Goal: Information Seeking & Learning: Check status

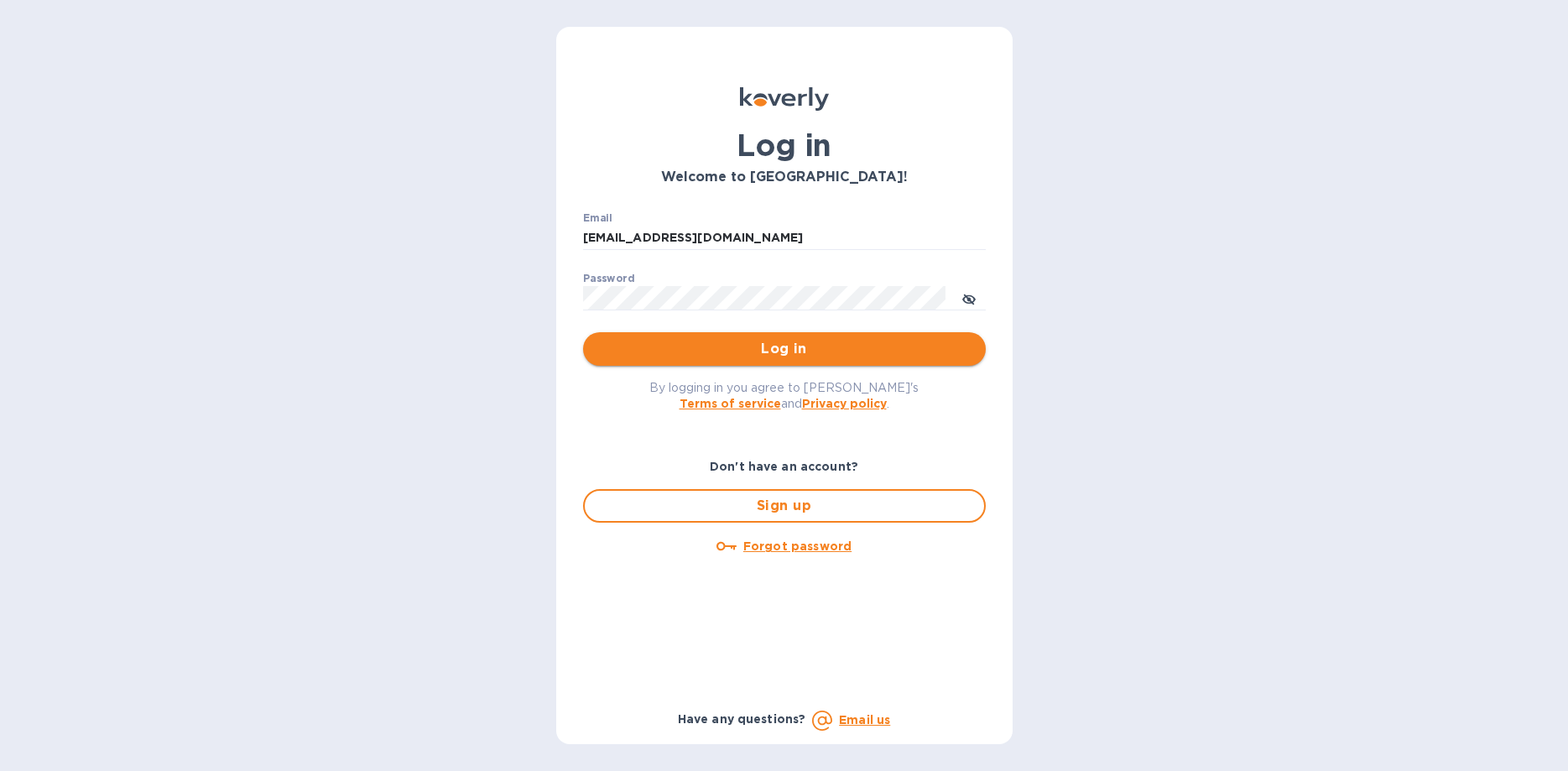
click at [786, 352] on span "Log in" at bounding box center [784, 348] width 376 height 20
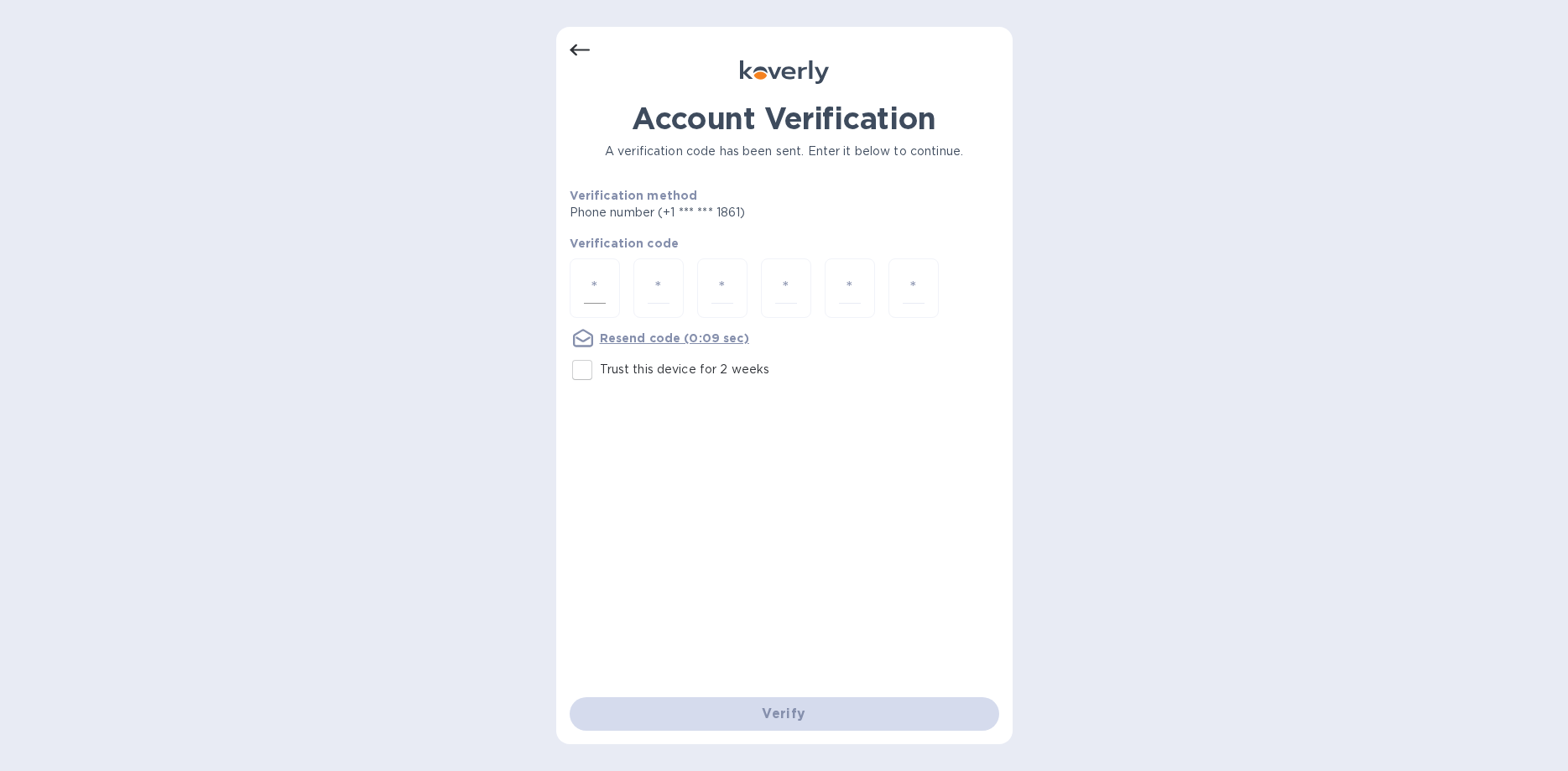
click at [609, 288] on div at bounding box center [595, 288] width 50 height 59
type input "9"
type input "8"
type input "5"
type input "6"
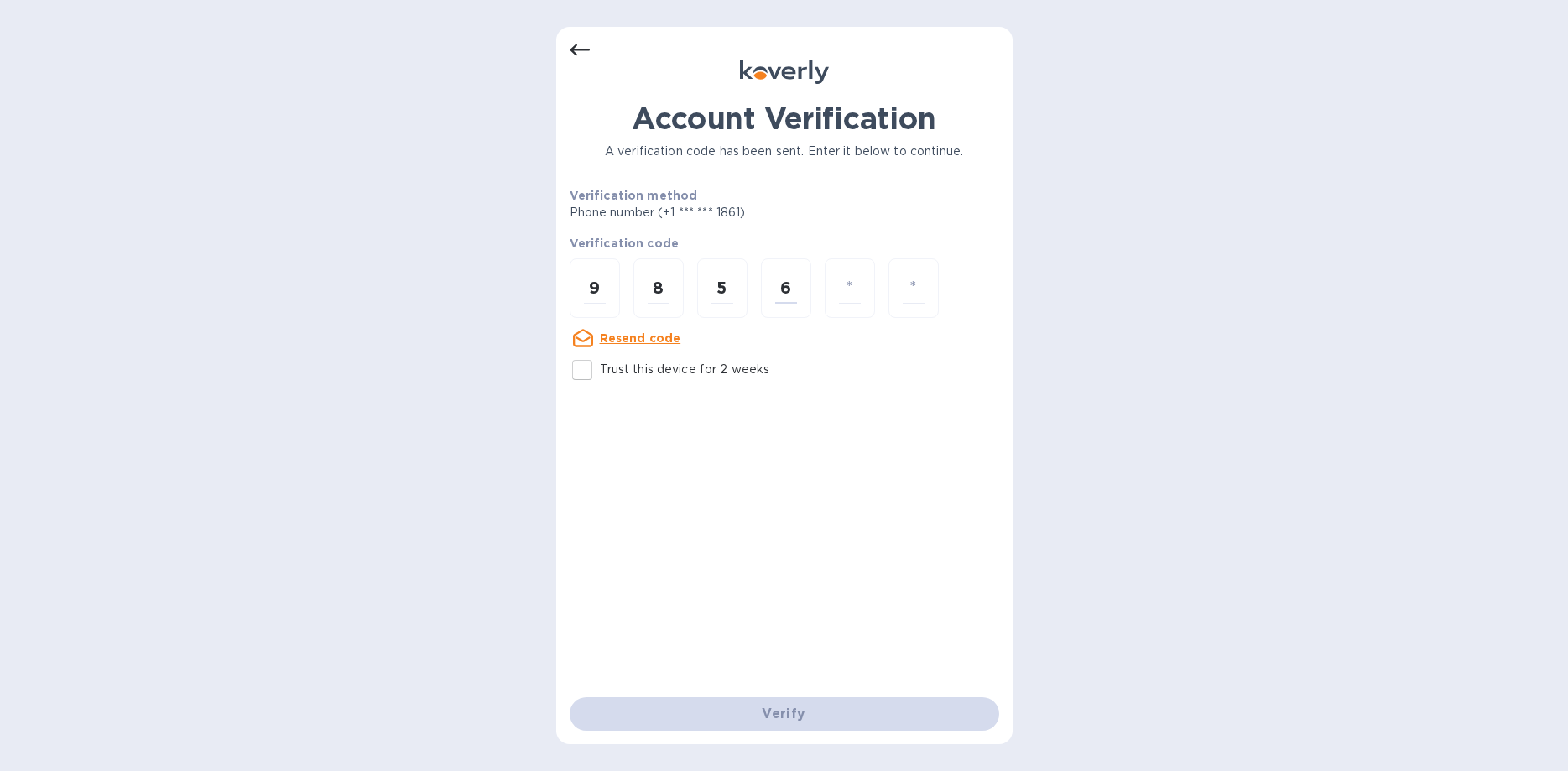
type input "7"
type input "9"
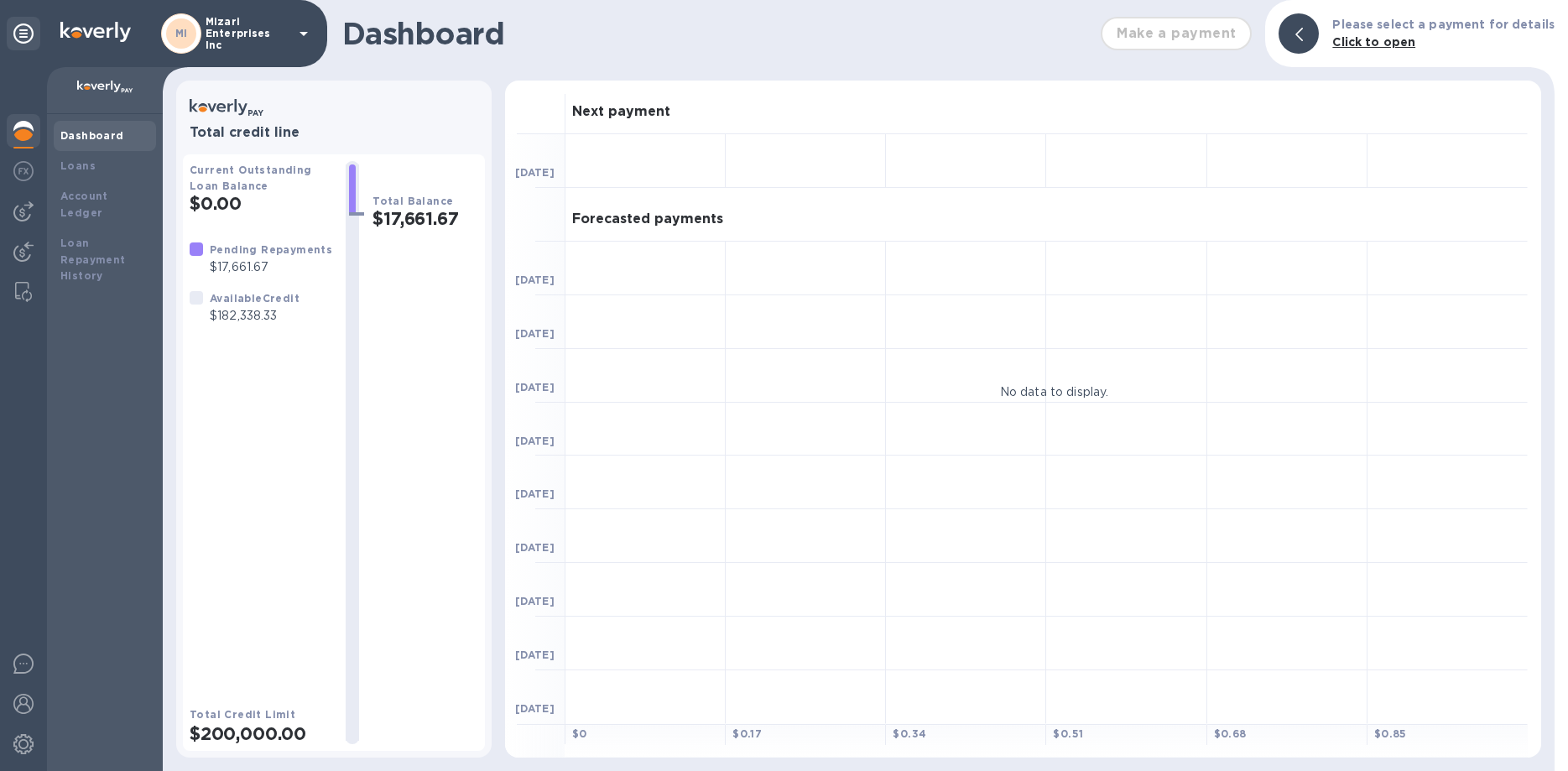
click at [260, 309] on p "$182,338.33" at bounding box center [254, 316] width 90 height 17
click at [94, 165] on div "Loans" at bounding box center [104, 165] width 89 height 17
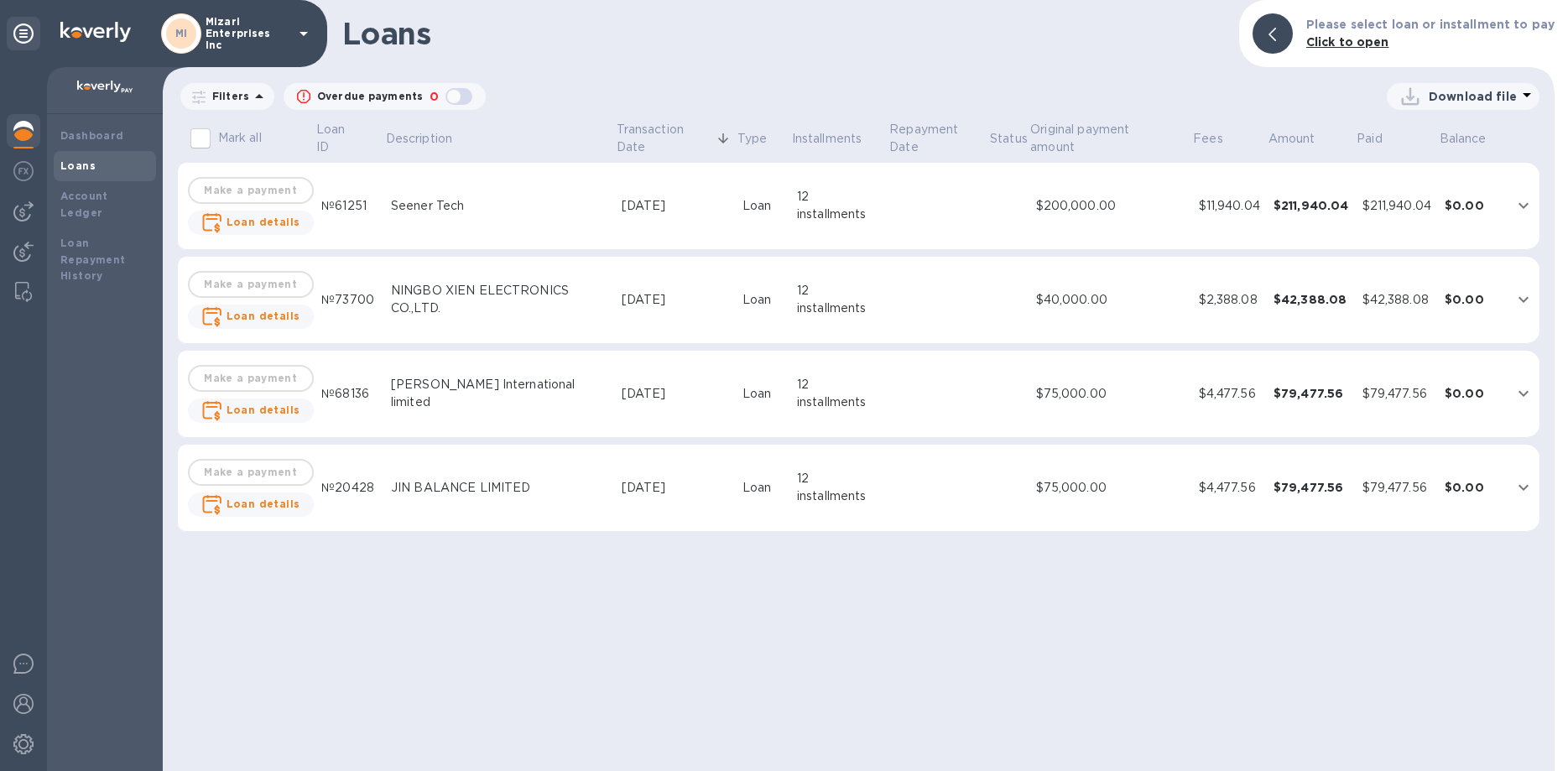
click at [1522, 303] on icon "expand row" at bounding box center [1523, 298] width 20 height 20
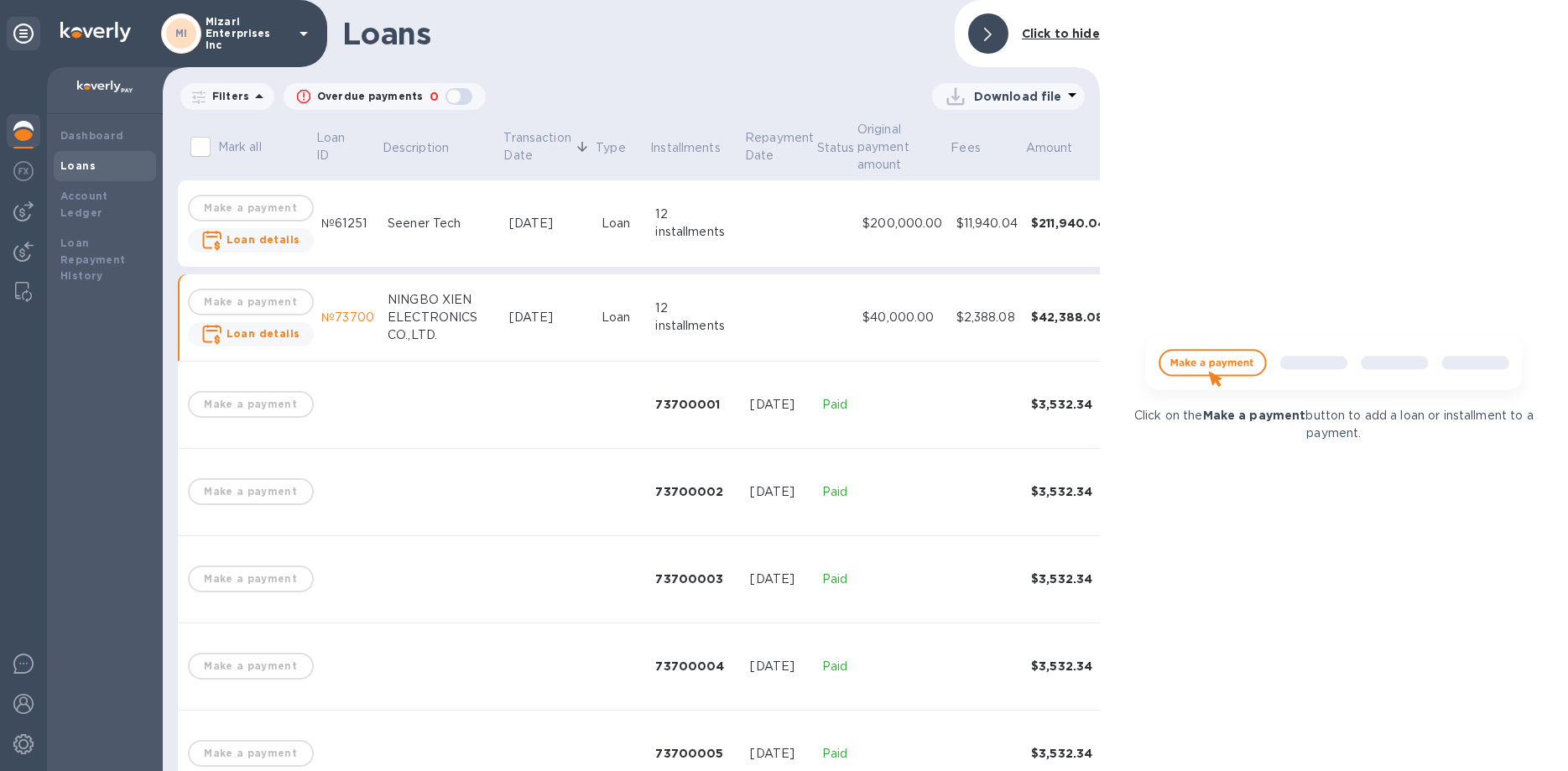
click at [407, 315] on div "NINGBO XIEN ELECTRONICS CO.,LTD." at bounding box center [441, 317] width 108 height 53
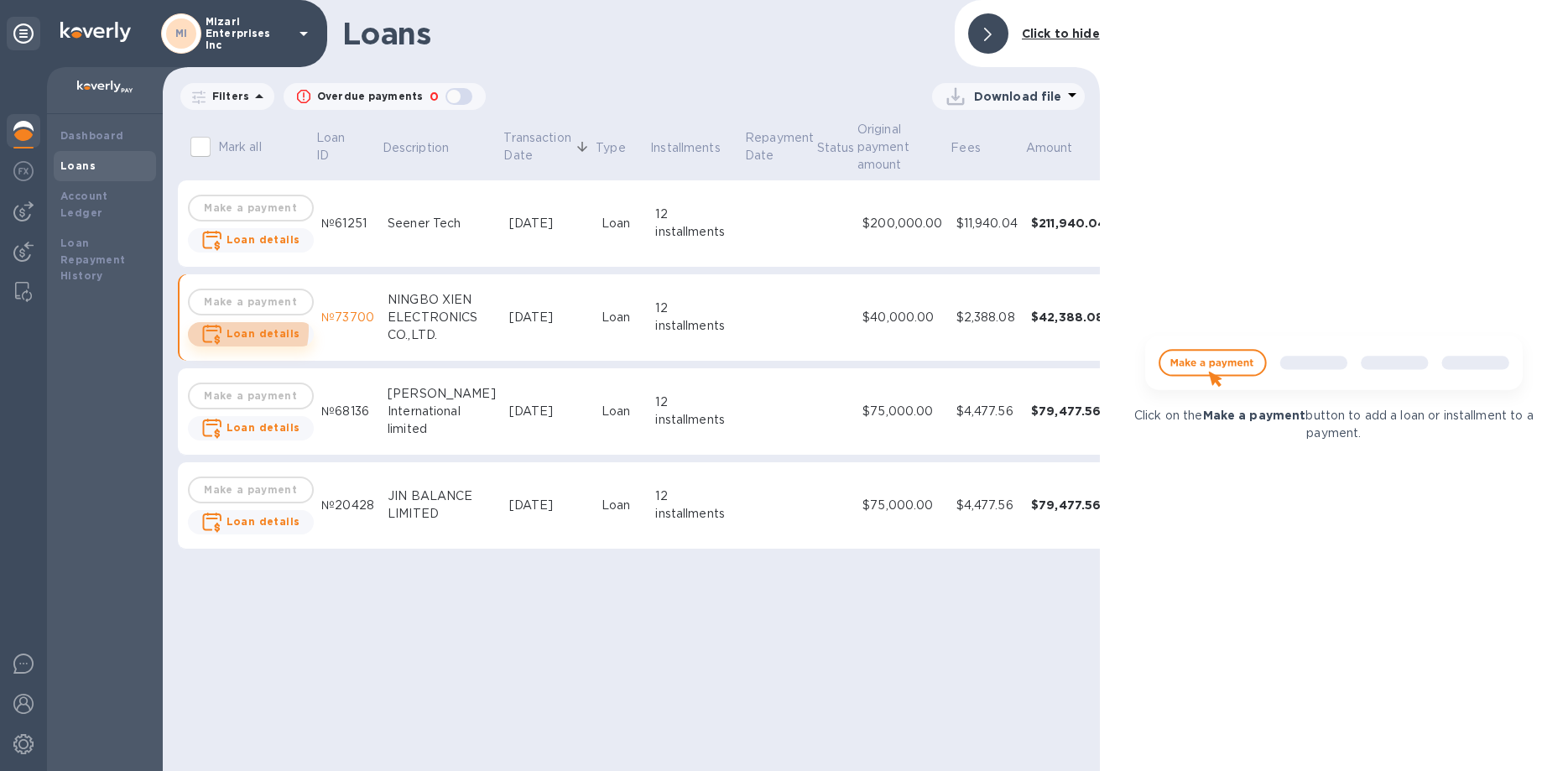
click at [237, 331] on b "Loan details" at bounding box center [263, 333] width 74 height 12
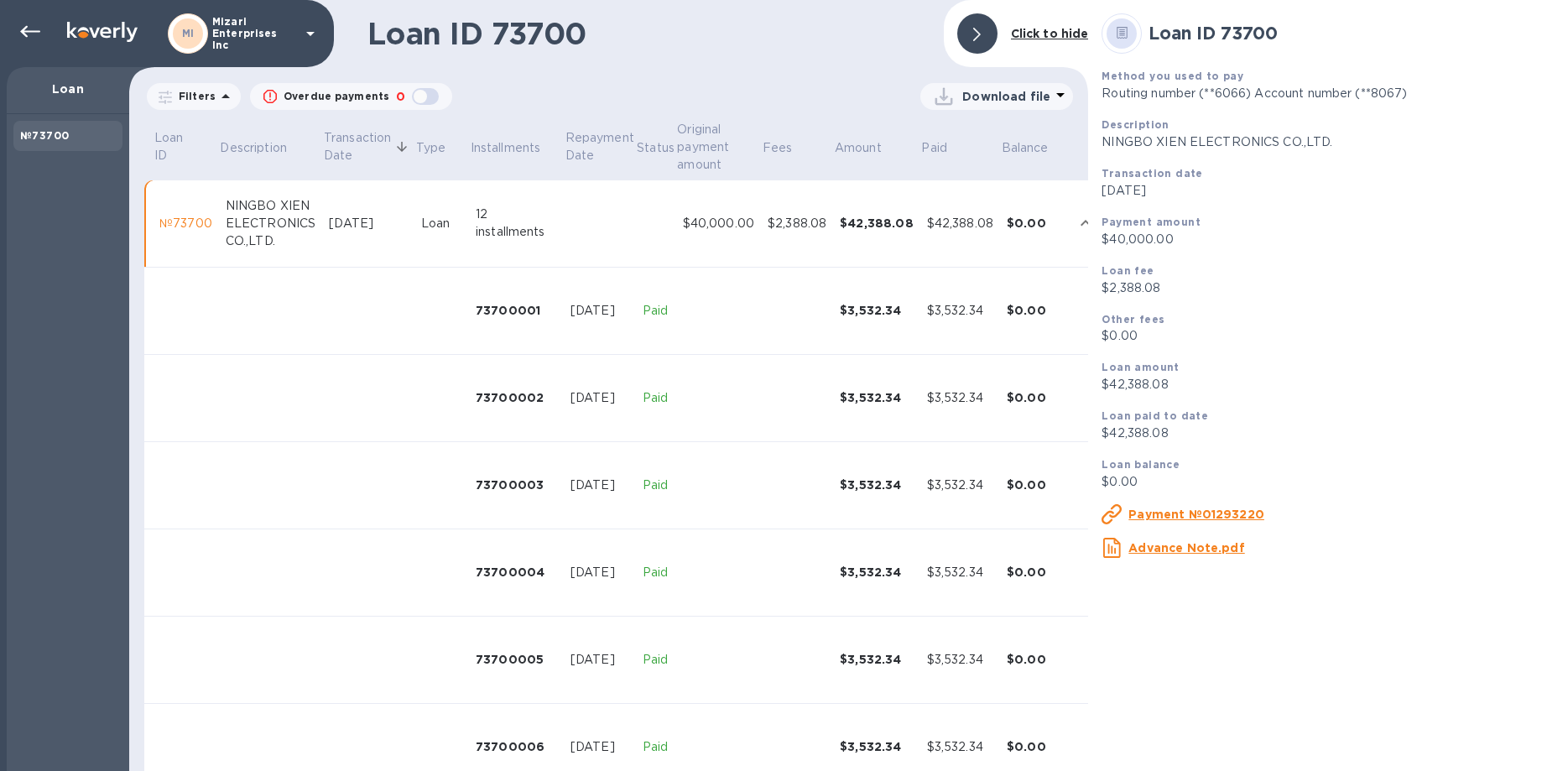
click at [1162, 540] on u "Advance Note.pdf" at bounding box center [1186, 546] width 116 height 13
click at [1154, 507] on u "Payment №01293220" at bounding box center [1196, 513] width 136 height 13
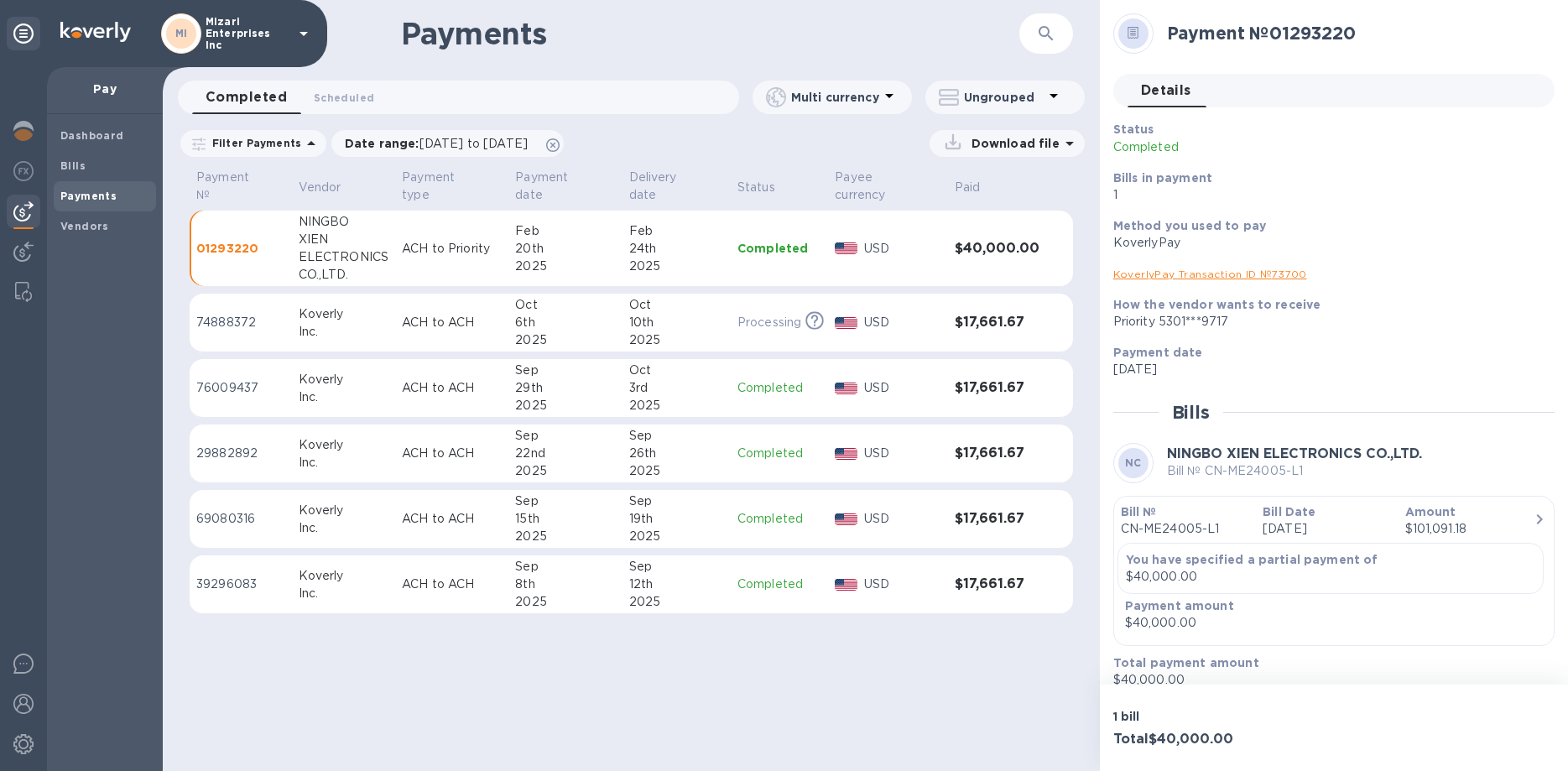
click at [1190, 472] on p "Bill № CN-ME24005-L1" at bounding box center [1294, 471] width 255 height 17
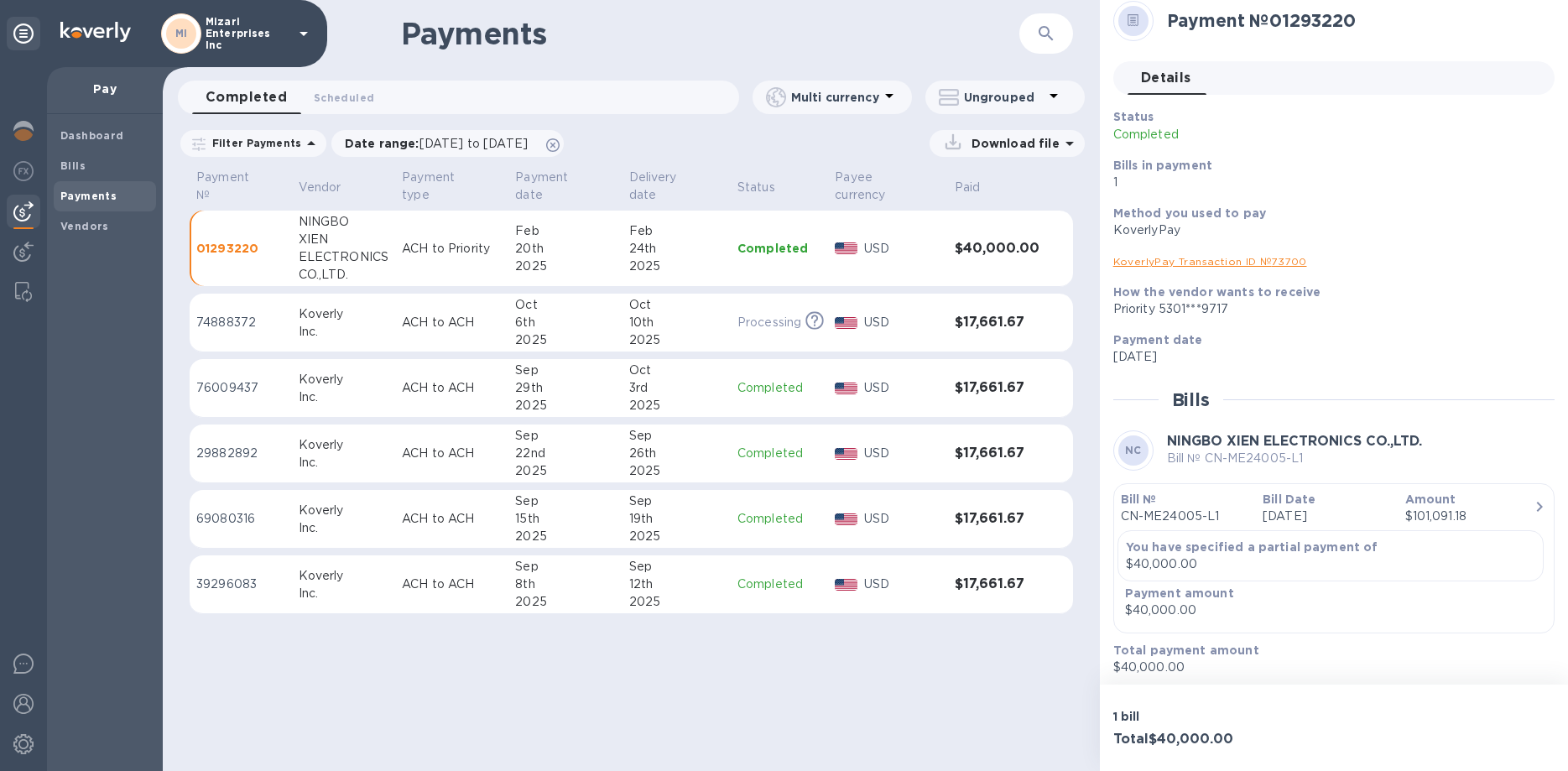
scroll to position [17, 0]
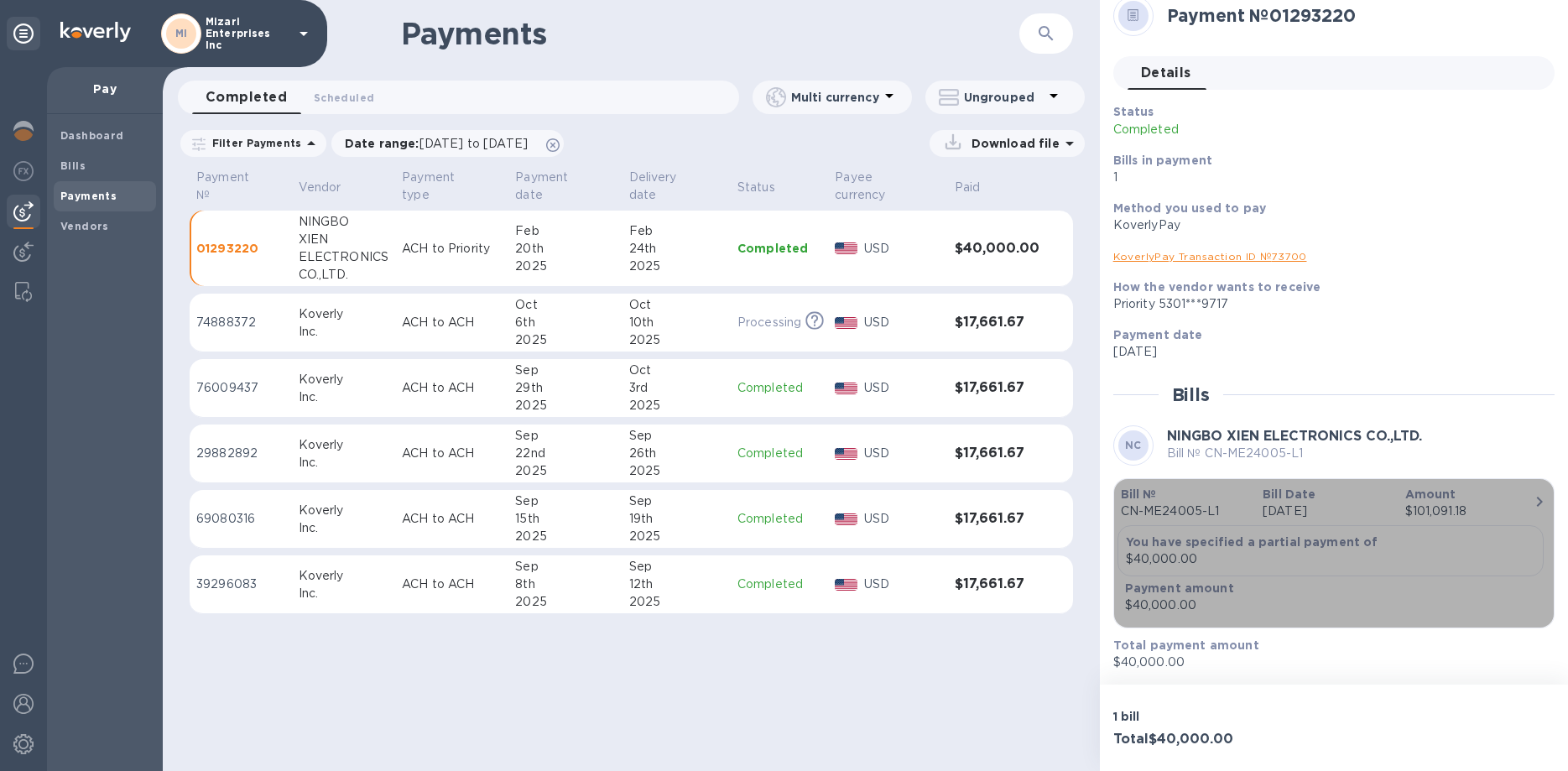
click at [1155, 505] on p "CN-ME24005-L1" at bounding box center [1184, 511] width 128 height 17
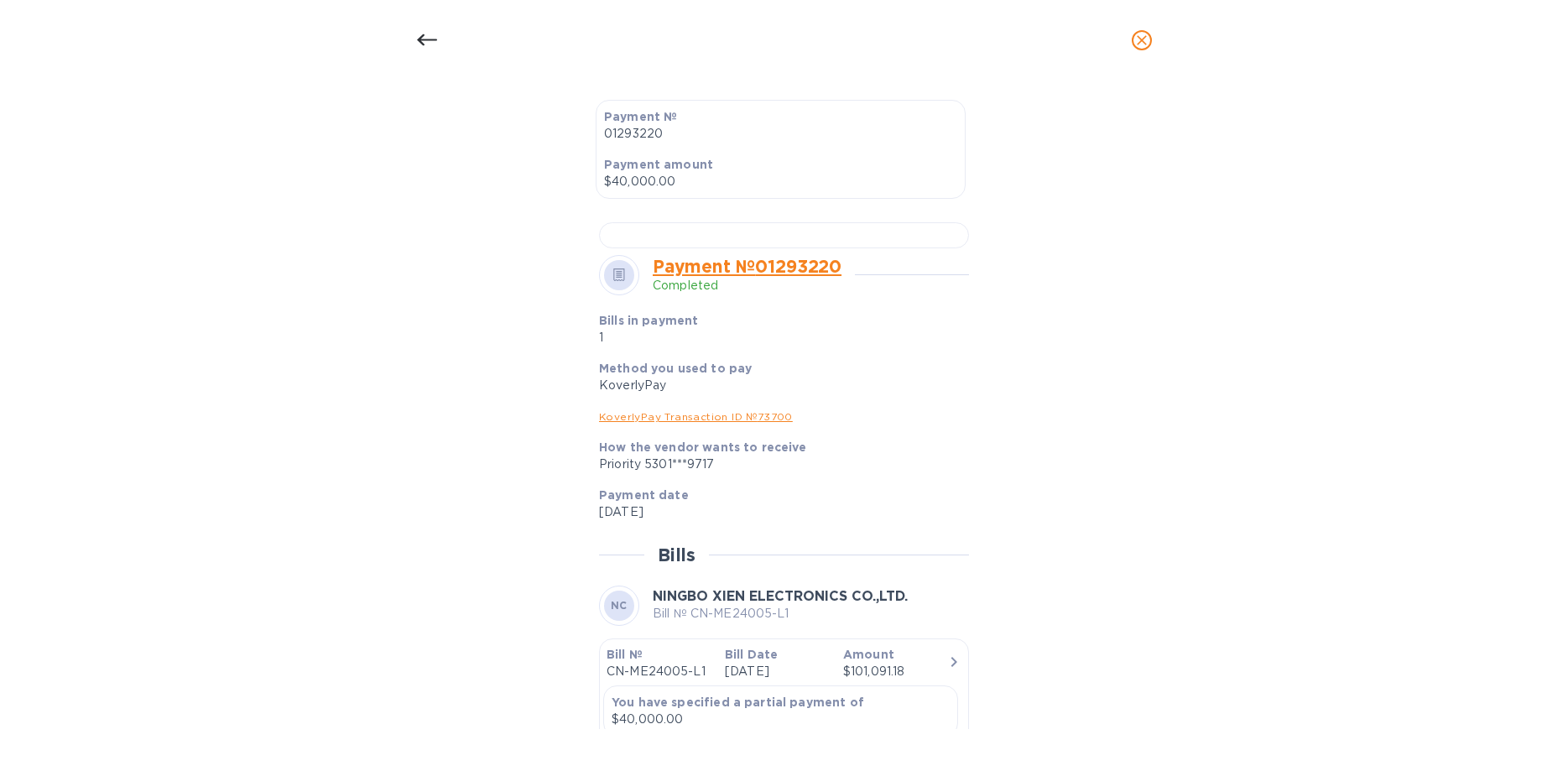
scroll to position [478, 0]
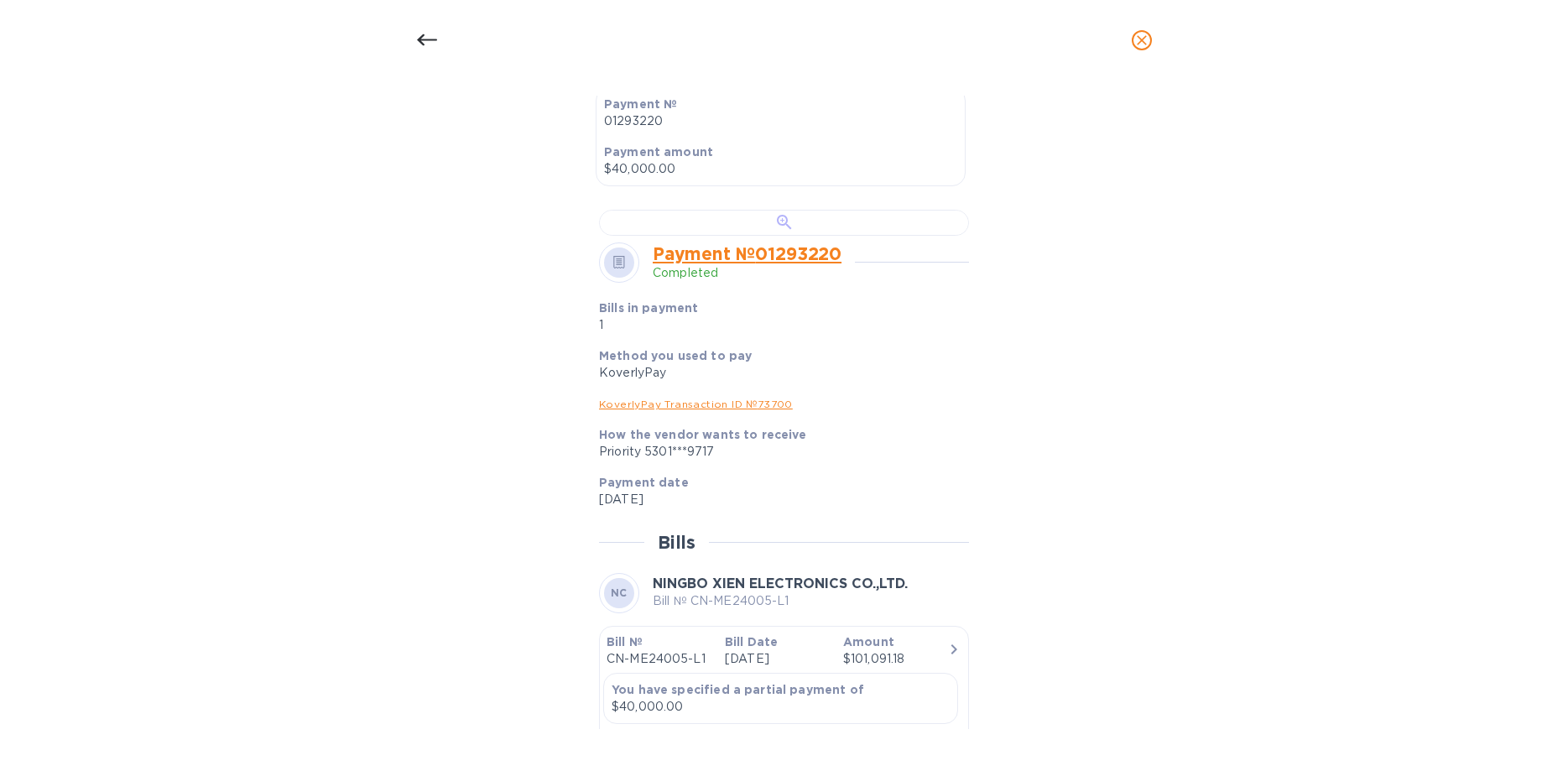
click at [723, 236] on div at bounding box center [784, 223] width 370 height 26
click at [421, 36] on icon at bounding box center [426, 40] width 20 height 11
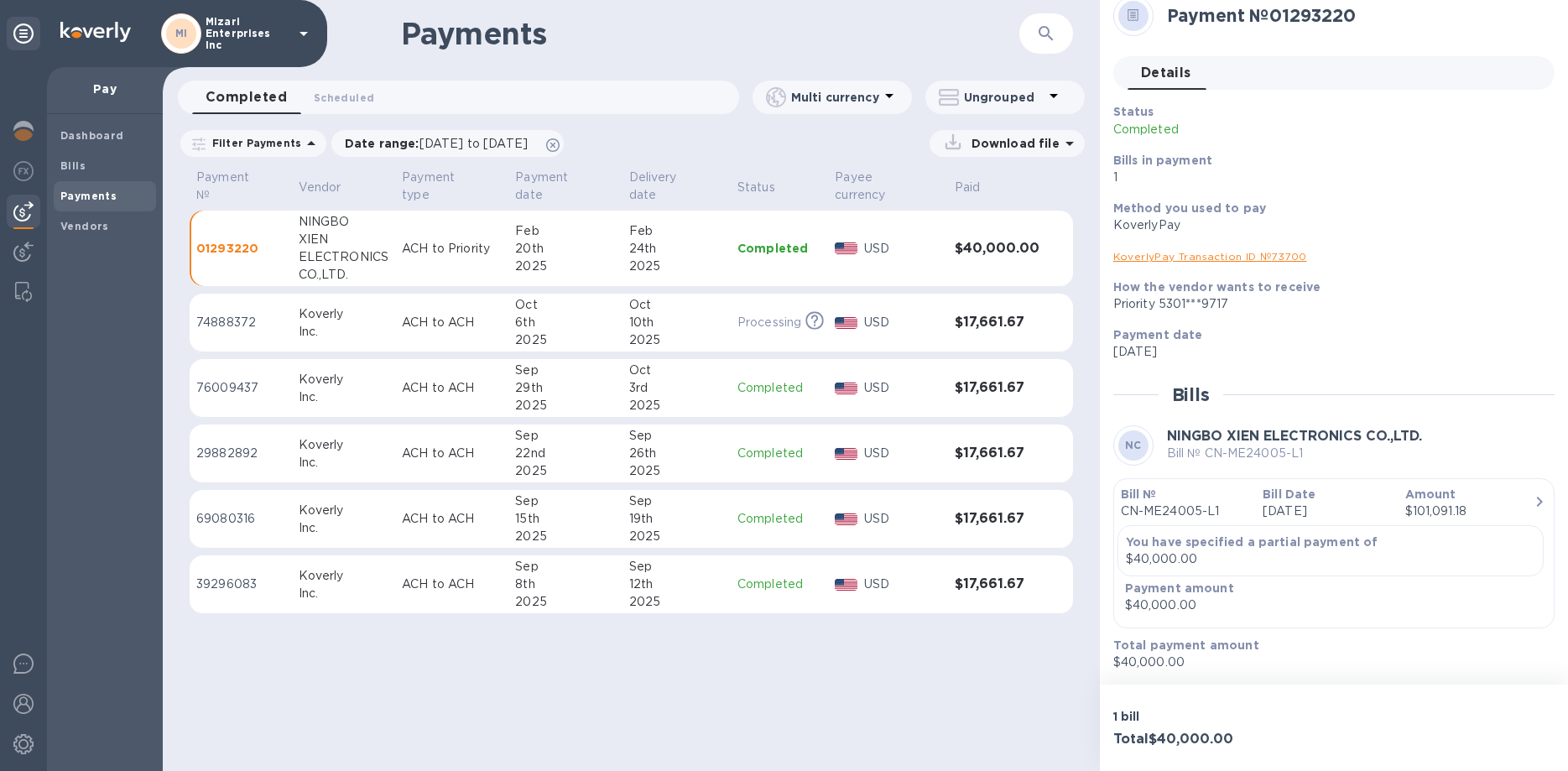
click at [377, 242] on div "XIEN" at bounding box center [343, 239] width 90 height 17
drag, startPoint x: 1311, startPoint y: 456, endPoint x: 1206, endPoint y: 457, distance: 105.0
click at [1206, 457] on p "Bill № CN-ME24005-L1" at bounding box center [1294, 453] width 255 height 17
copy p "CN-ME24005-L1"
click at [95, 138] on b "Dashboard" at bounding box center [91, 135] width 64 height 12
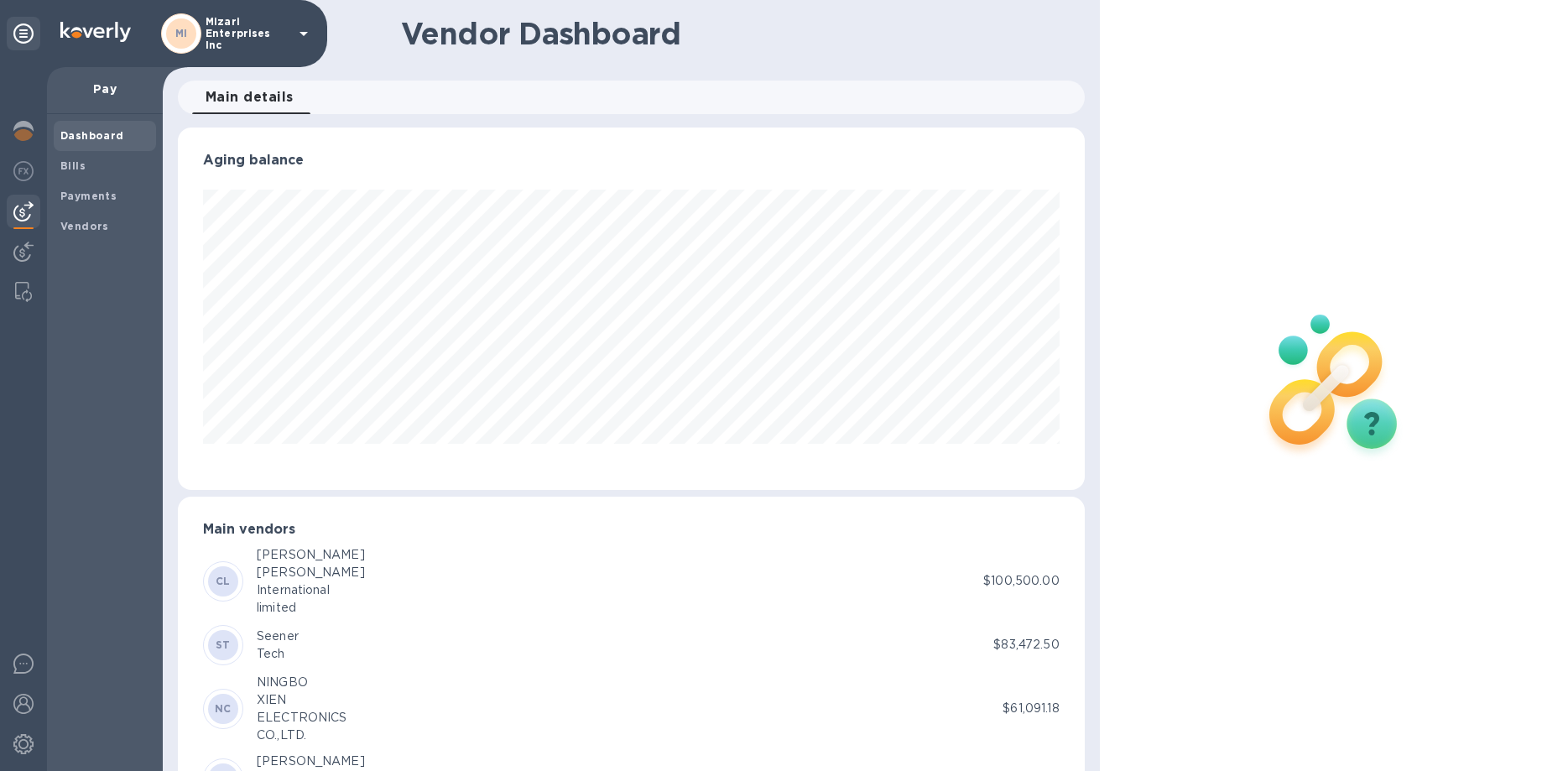
scroll to position [362, 906]
click at [74, 164] on b "Bills" at bounding box center [72, 165] width 25 height 12
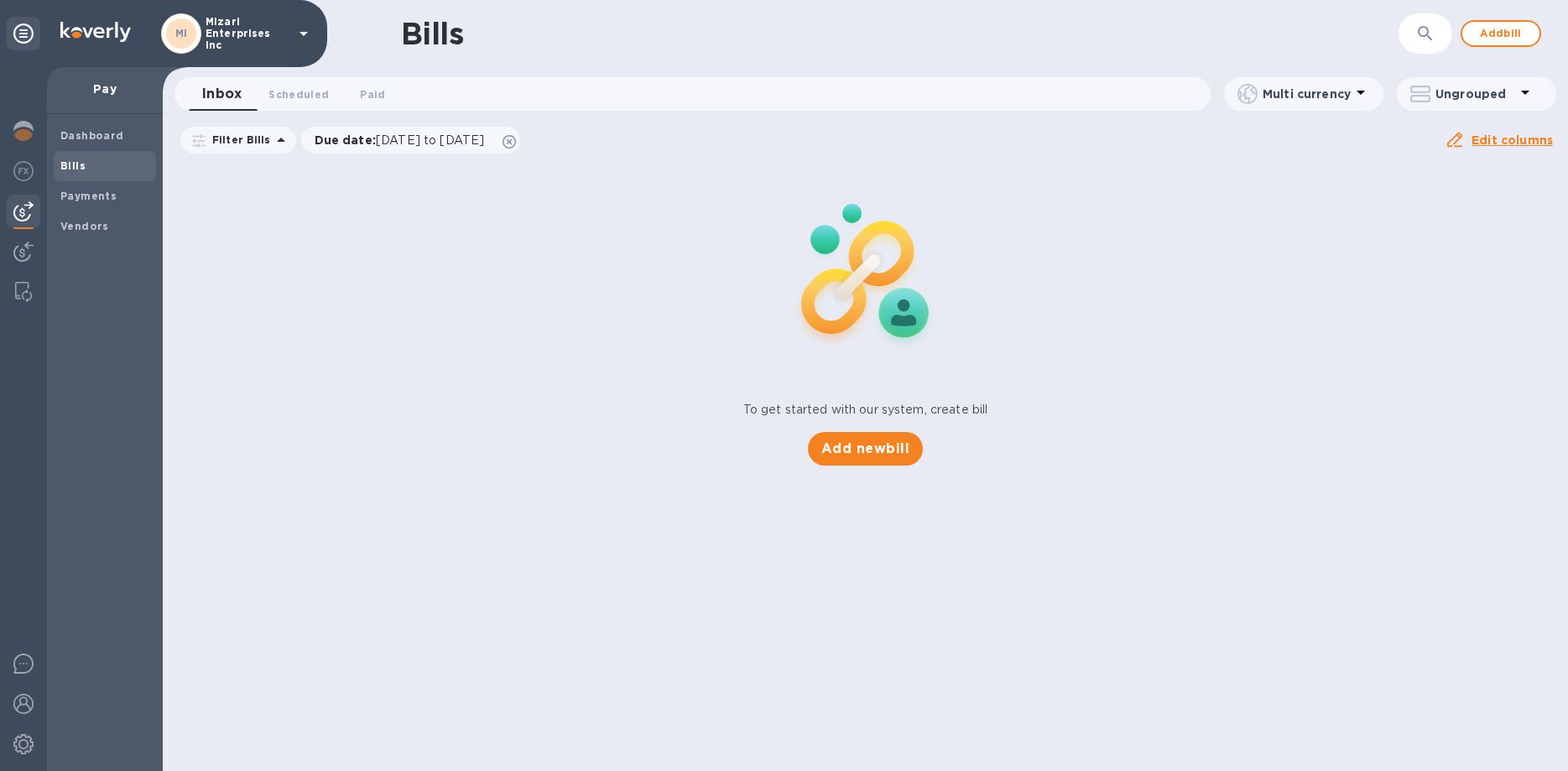
click at [95, 88] on p "Pay" at bounding box center [104, 89] width 89 height 17
click at [313, 88] on span "Scheduled 0" at bounding box center [298, 94] width 60 height 17
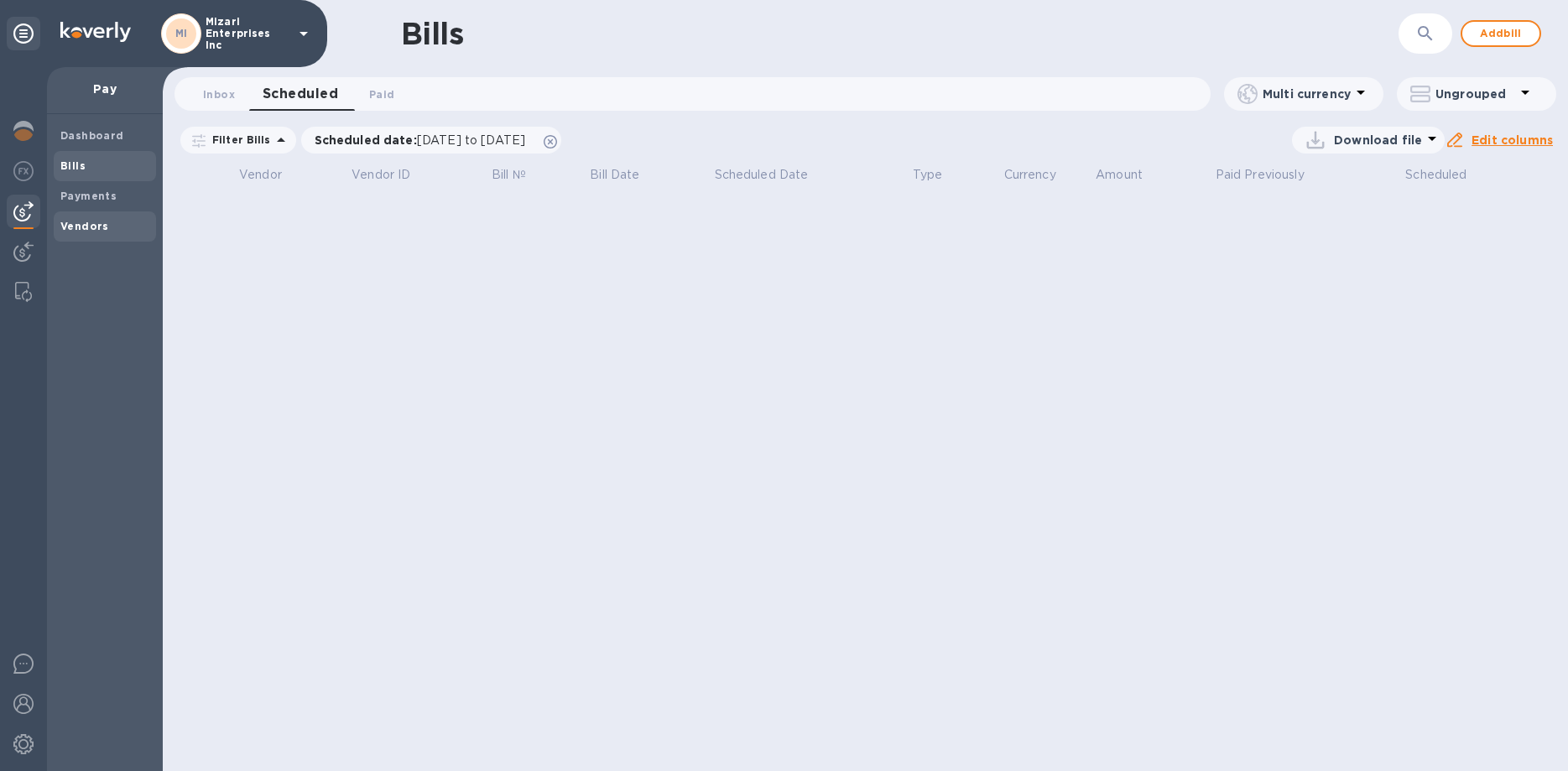
click at [73, 223] on b "Vendors" at bounding box center [84, 225] width 49 height 12
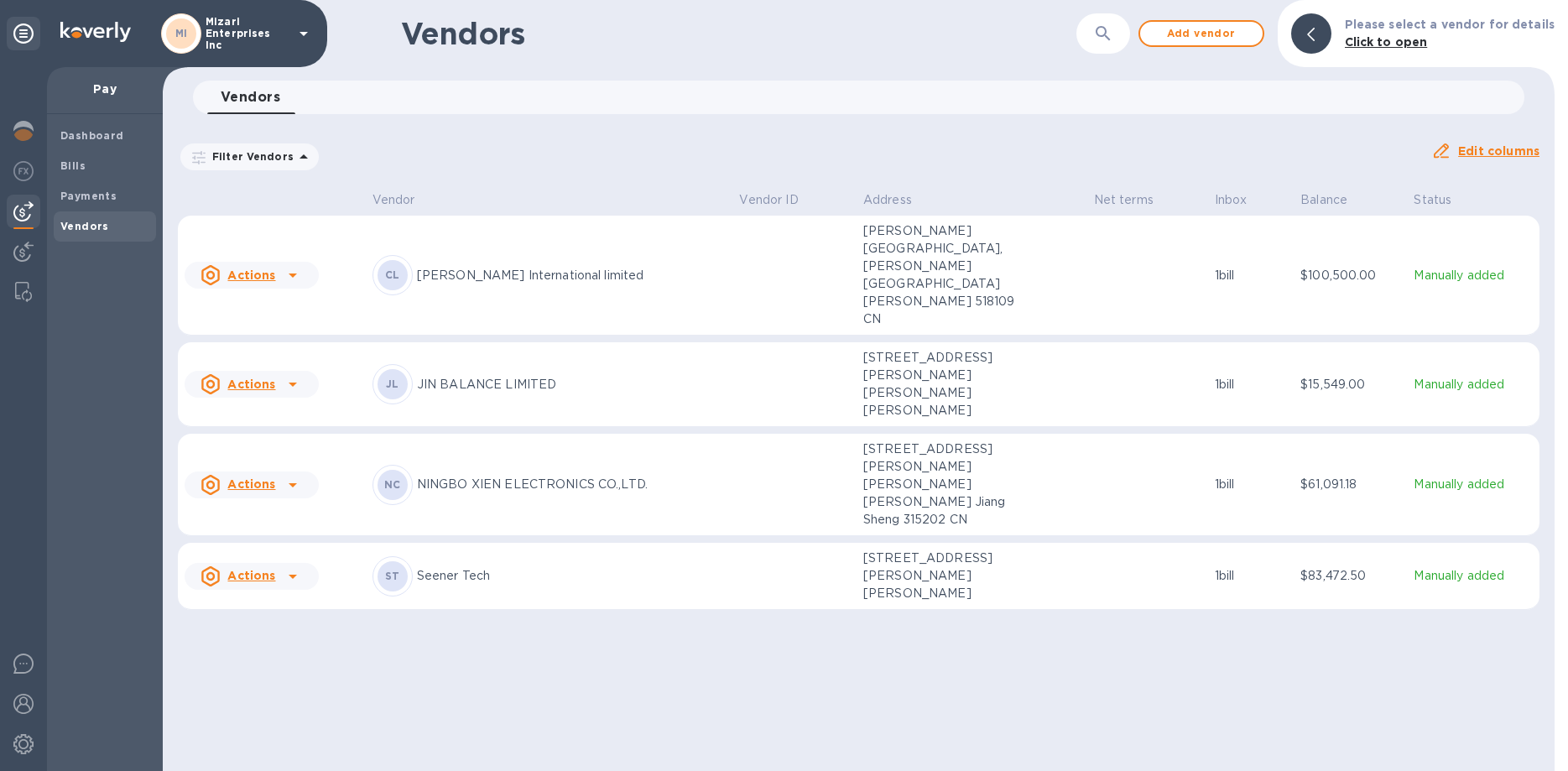
click at [1399, 46] on b "Click to open" at bounding box center [1386, 41] width 83 height 13
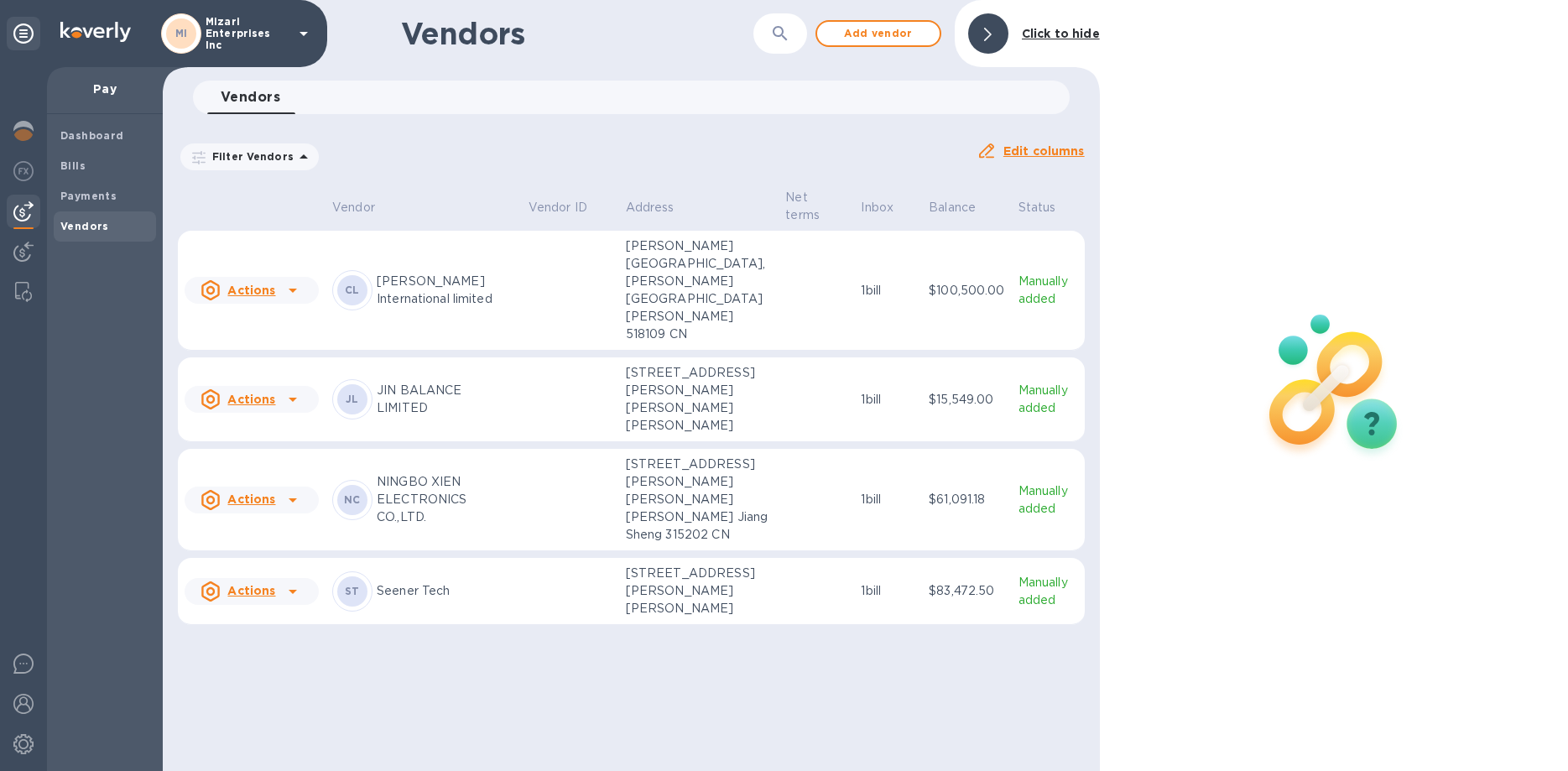
click at [402, 290] on p "[PERSON_NAME] International limited" at bounding box center [446, 290] width 138 height 35
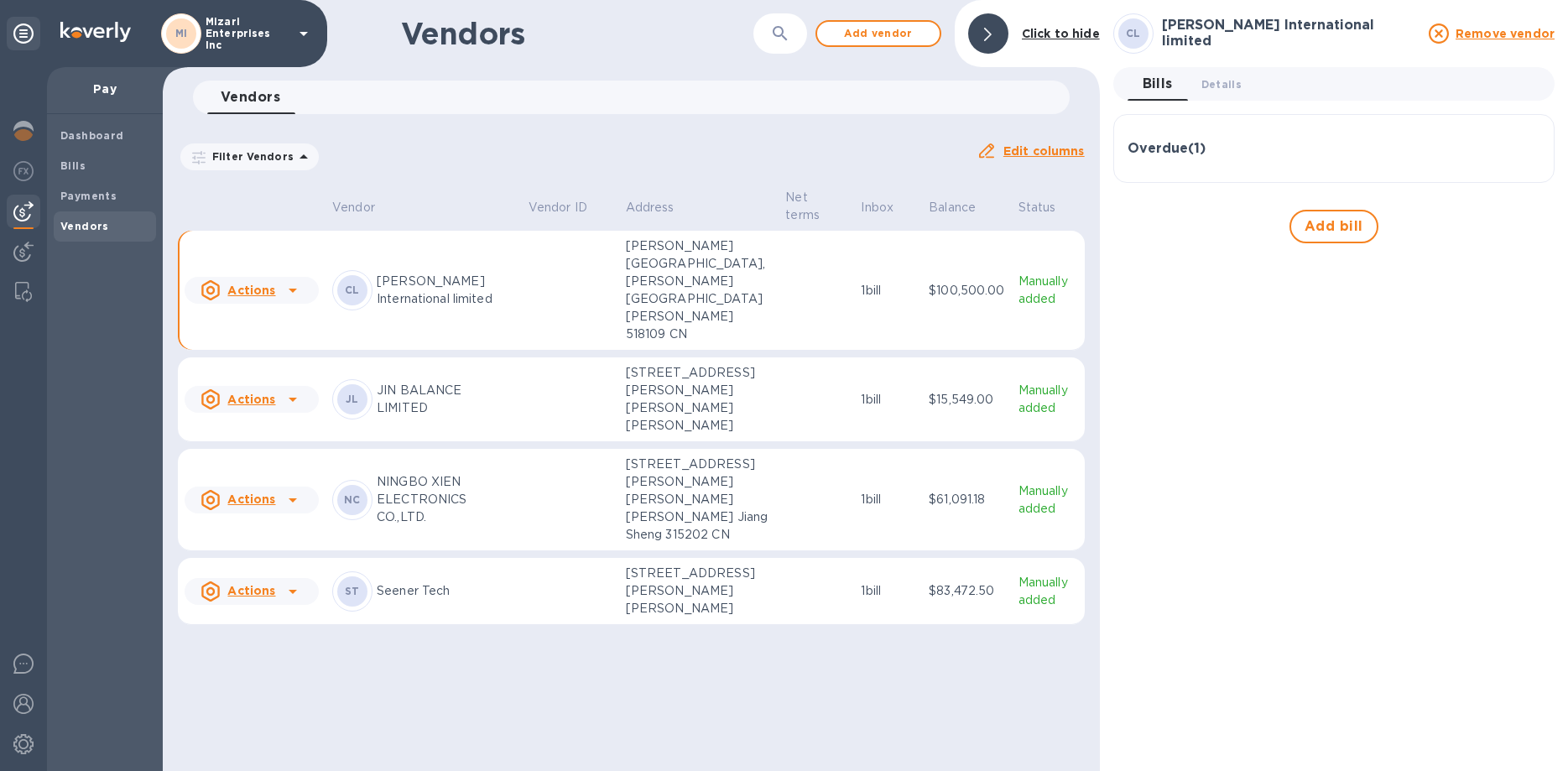
click at [1163, 149] on h3 "Overdue ( 1 )" at bounding box center [1167, 149] width 78 height 16
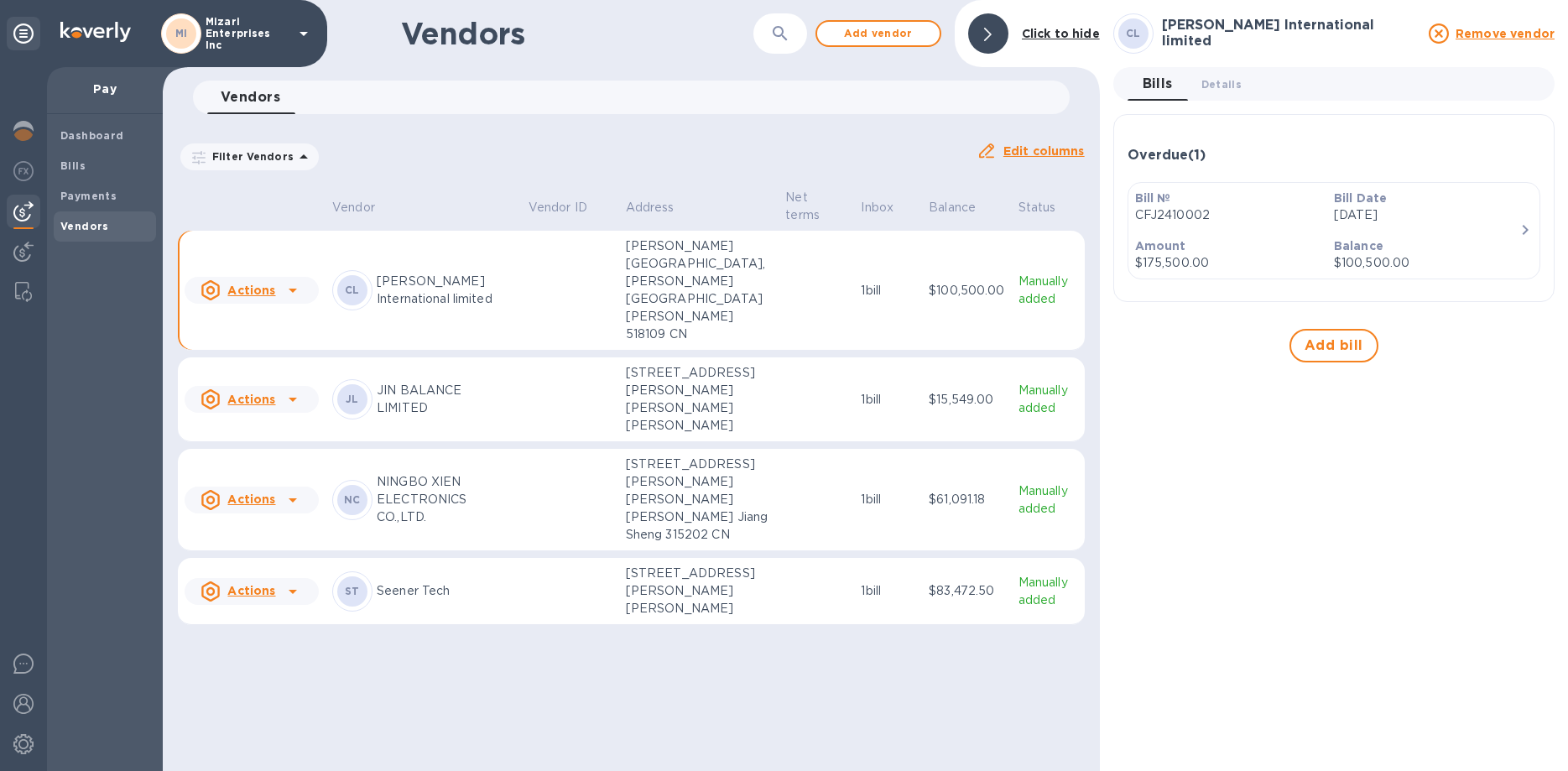
click at [1144, 204] on p "Bill №" at bounding box center [1228, 198] width 185 height 17
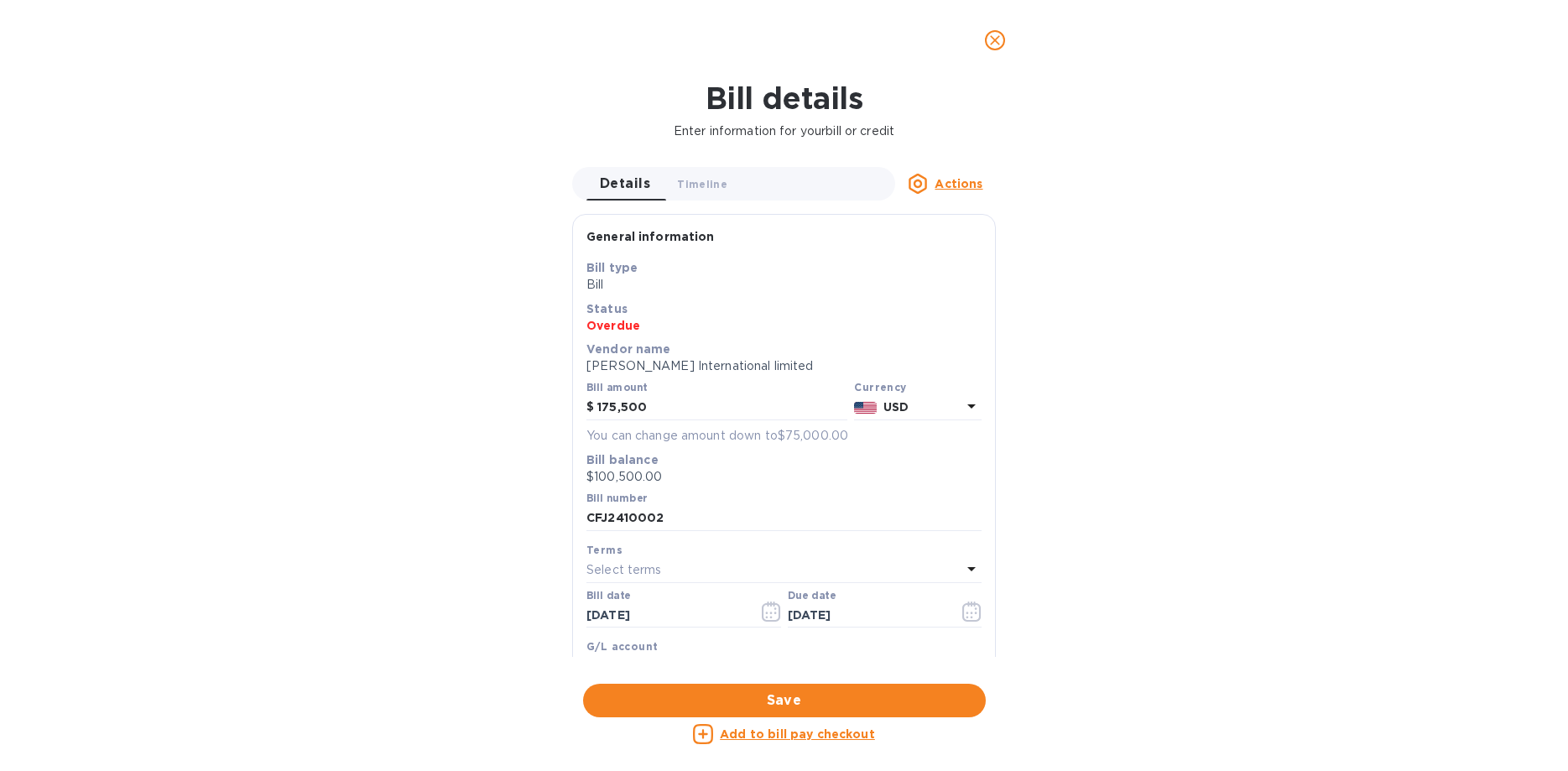
click at [992, 40] on icon "close" at bounding box center [994, 40] width 17 height 17
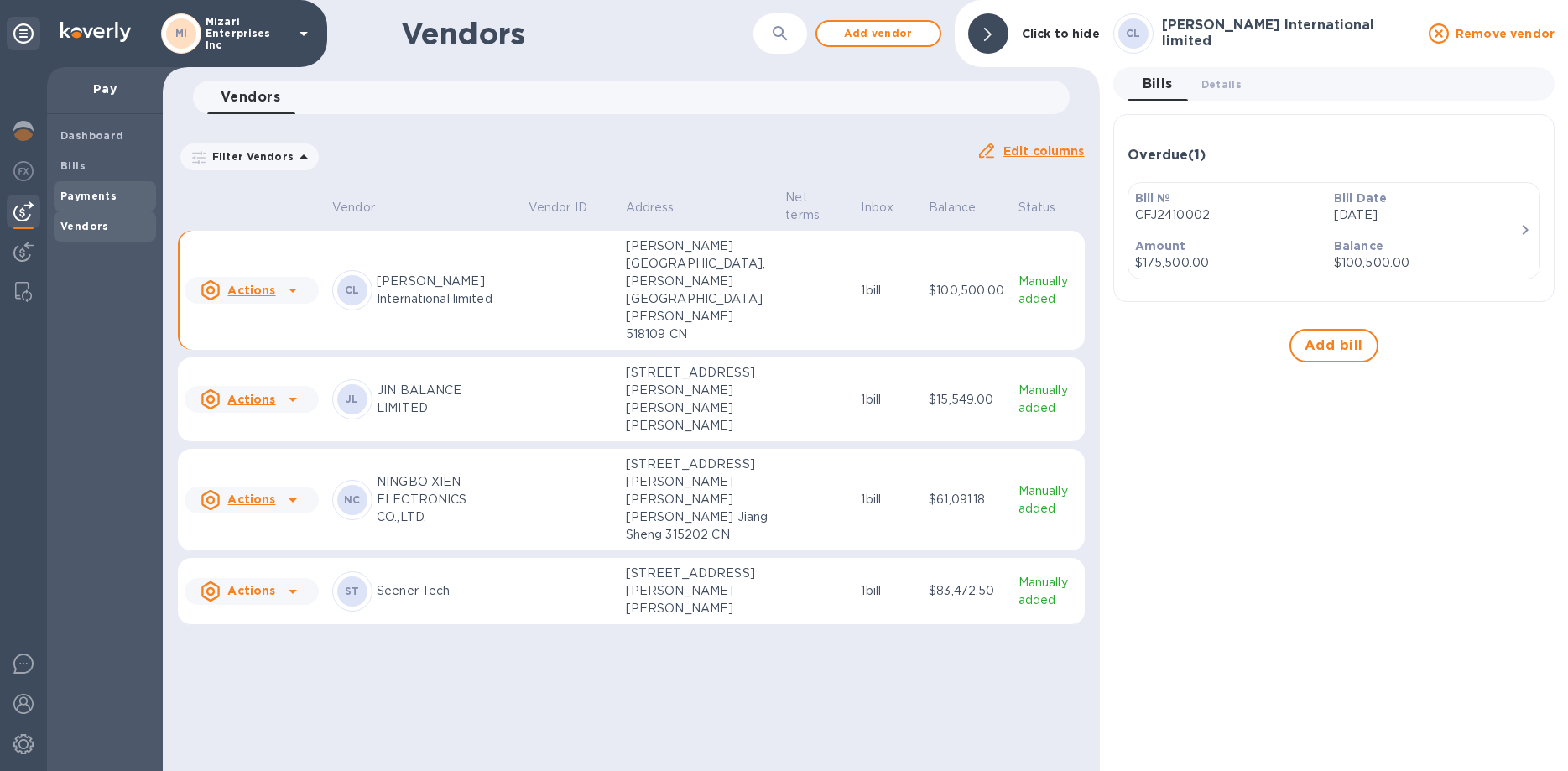
click at [76, 188] on span "Payments" at bounding box center [88, 196] width 57 height 17
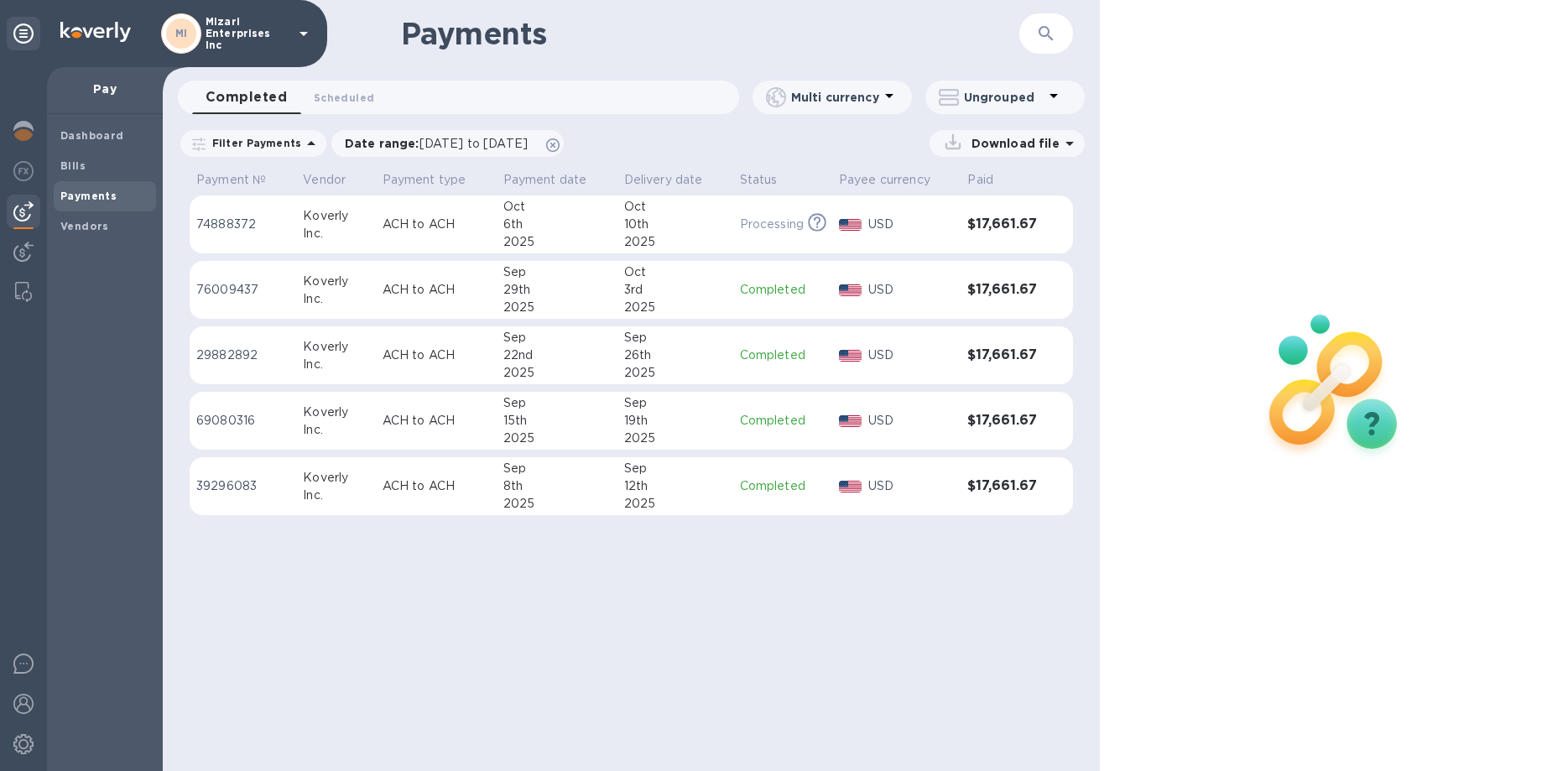
click at [230, 290] on p "76009437" at bounding box center [242, 290] width 93 height 17
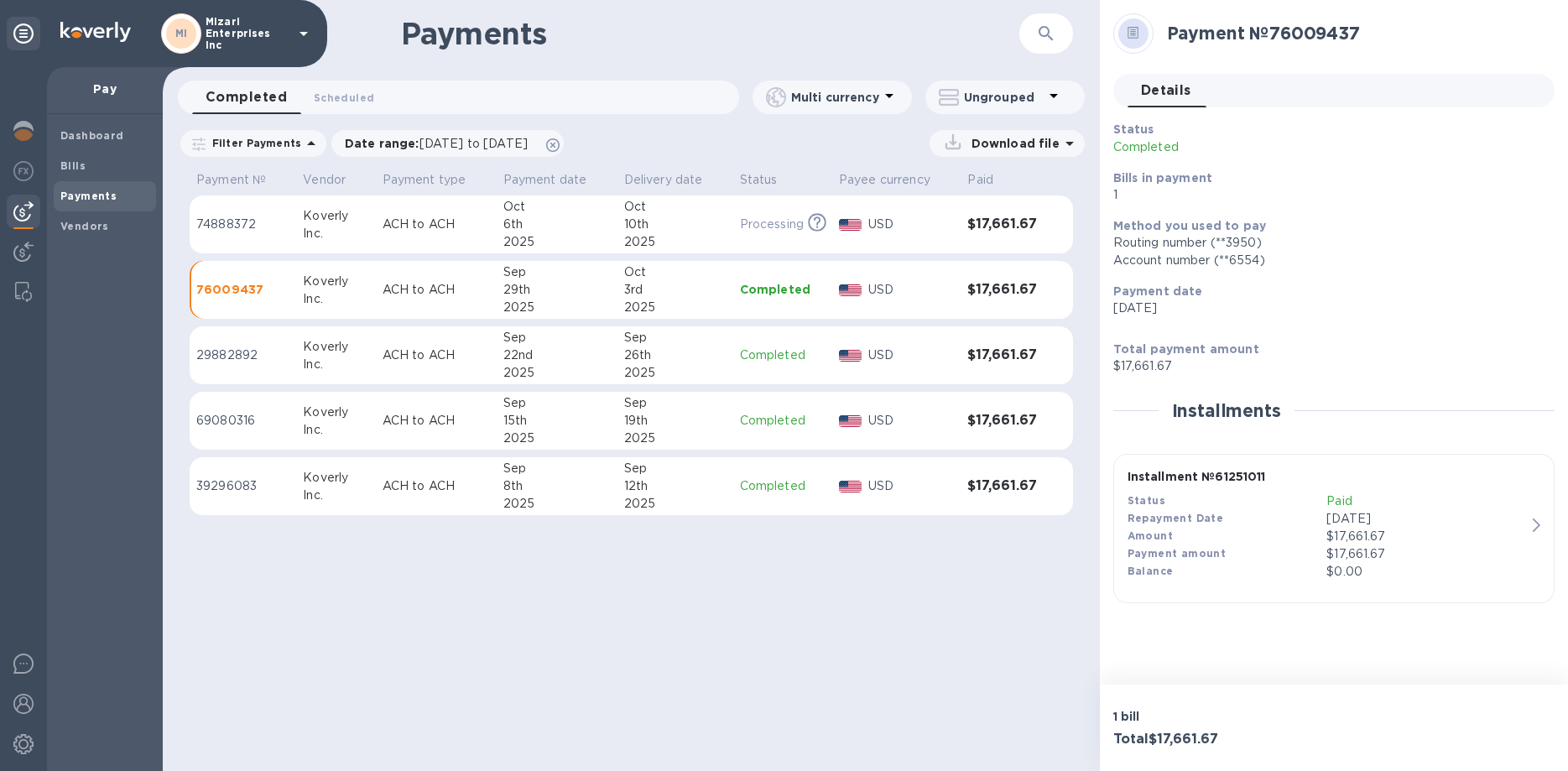
click at [243, 221] on p "74888372" at bounding box center [242, 225] width 93 height 17
click at [1396, 518] on p "[DATE]" at bounding box center [1425, 520] width 199 height 17
click at [677, 279] on div "Oct" at bounding box center [672, 272] width 102 height 17
click at [1533, 531] on span "button" at bounding box center [1536, 524] width 8 height 13
click at [497, 144] on span "[DATE] to [DATE]" at bounding box center [474, 143] width 108 height 13
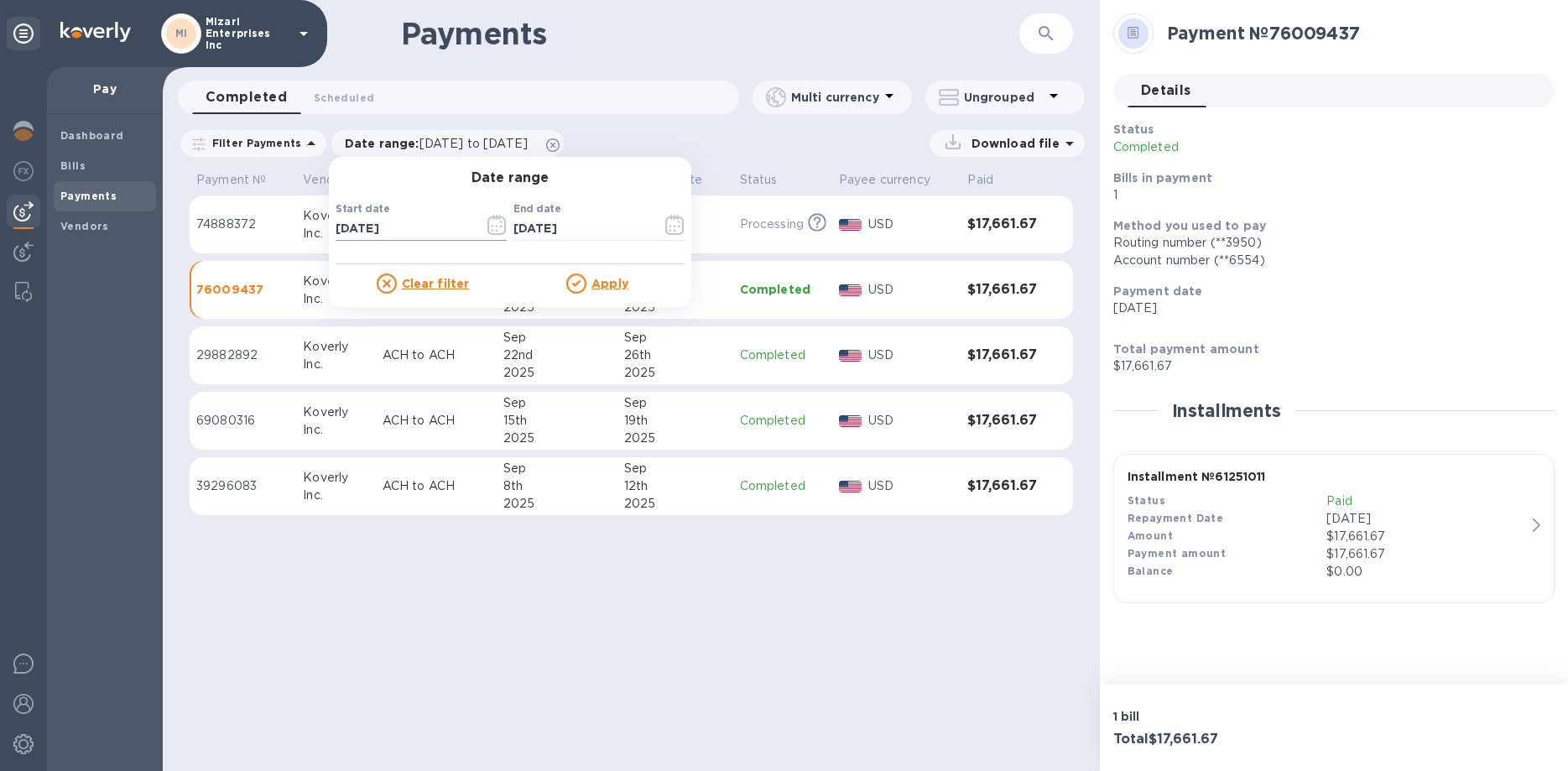
click at [491, 225] on icon "button" at bounding box center [492, 226] width 3 height 3
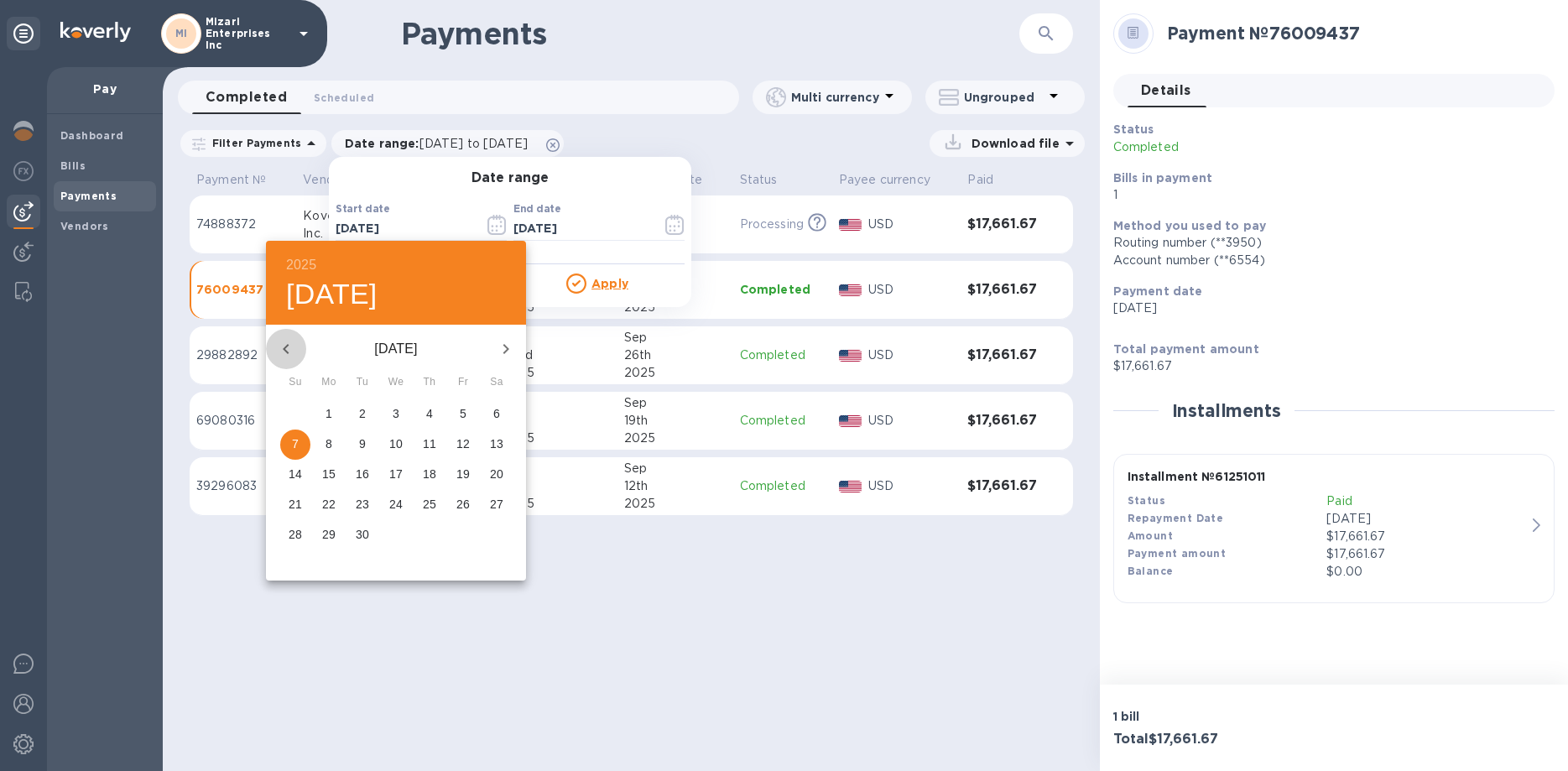
click at [285, 351] on icon "button" at bounding box center [286, 349] width 6 height 10
click at [331, 537] on p "30" at bounding box center [328, 533] width 13 height 17
type input "[DATE]"
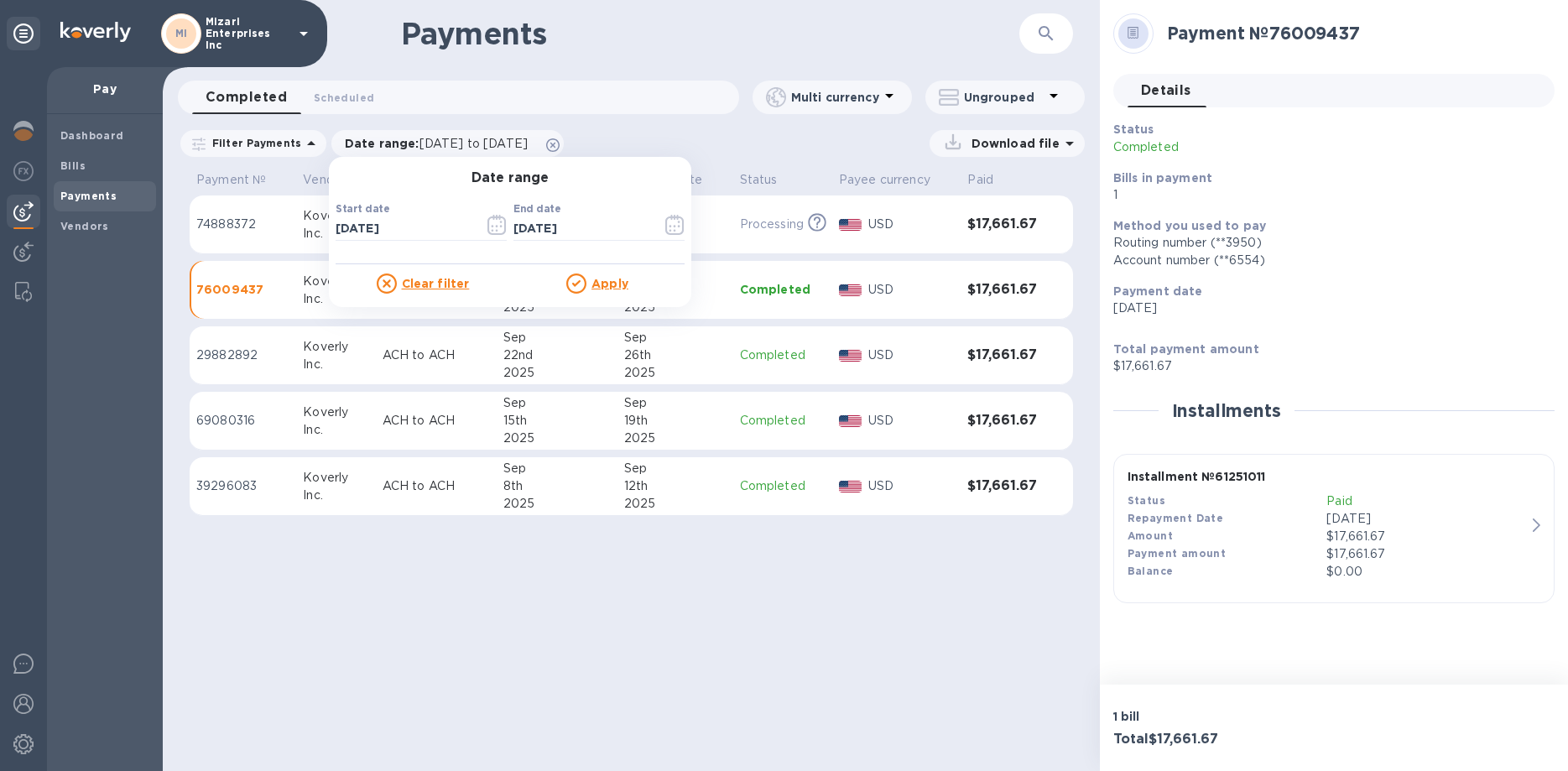
click at [604, 280] on u "Apply" at bounding box center [609, 283] width 37 height 13
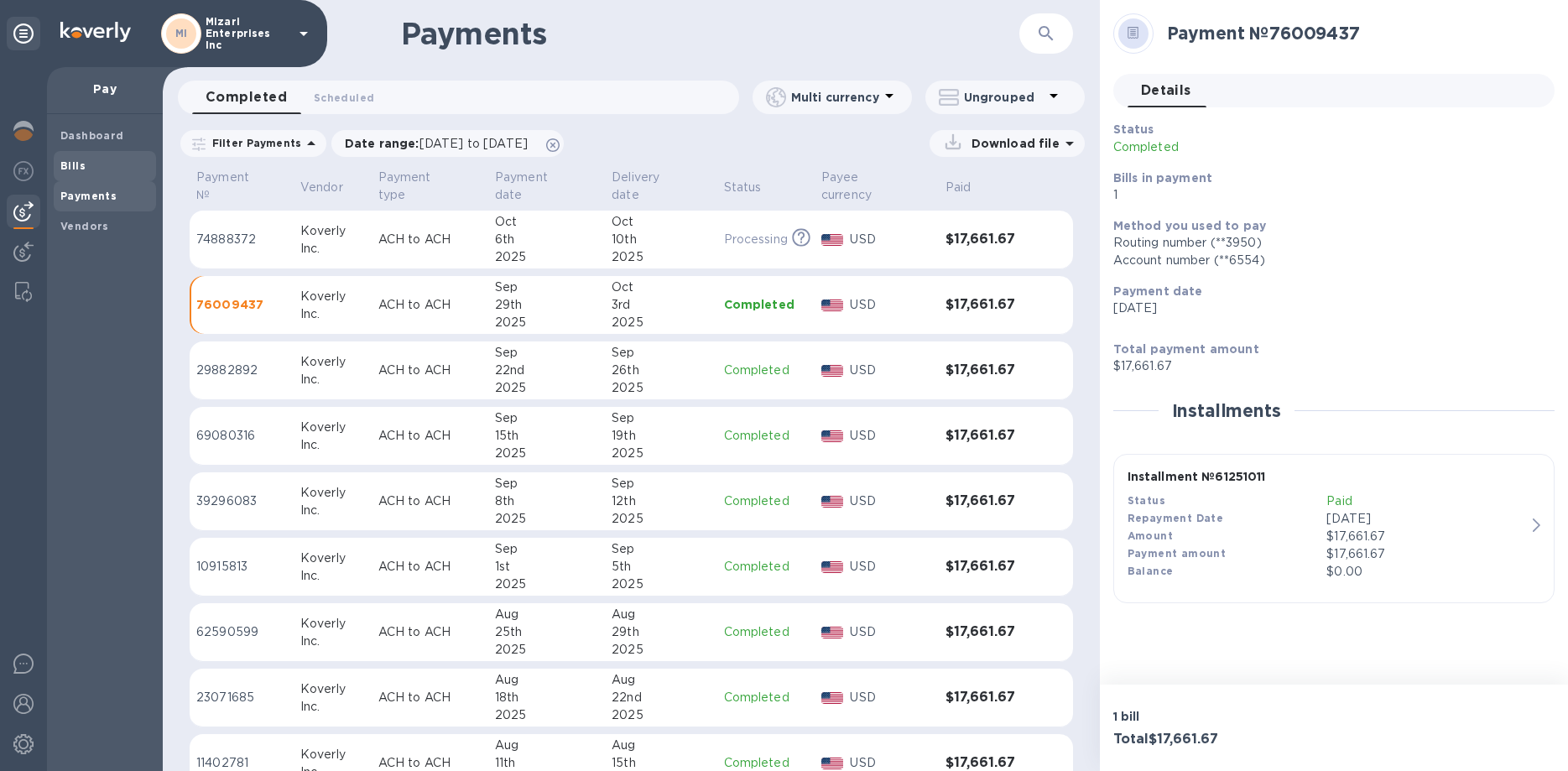
click at [76, 167] on b "Bills" at bounding box center [72, 165] width 25 height 12
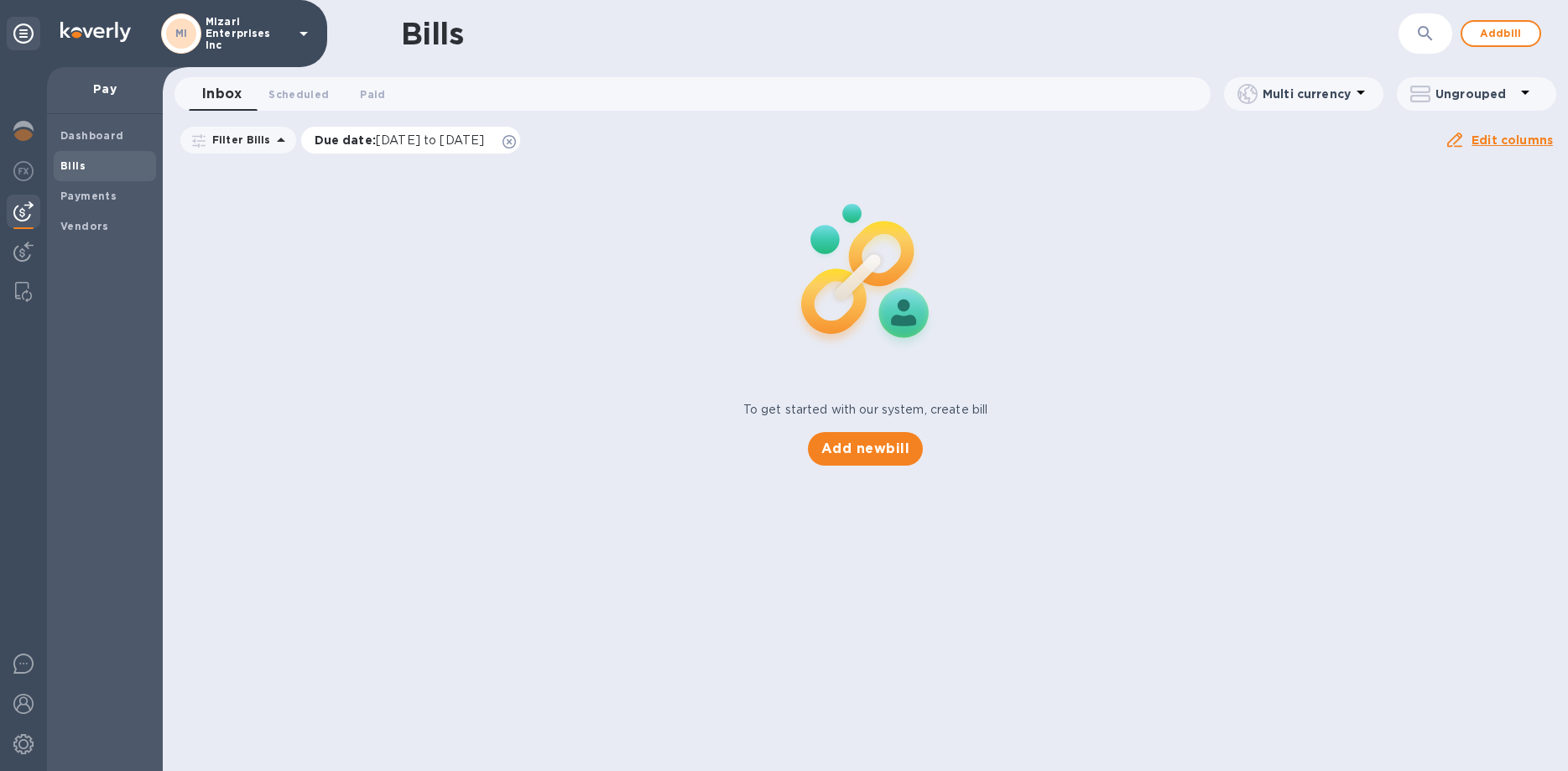
click at [471, 133] on span "[DATE] to [DATE]" at bounding box center [430, 139] width 108 height 13
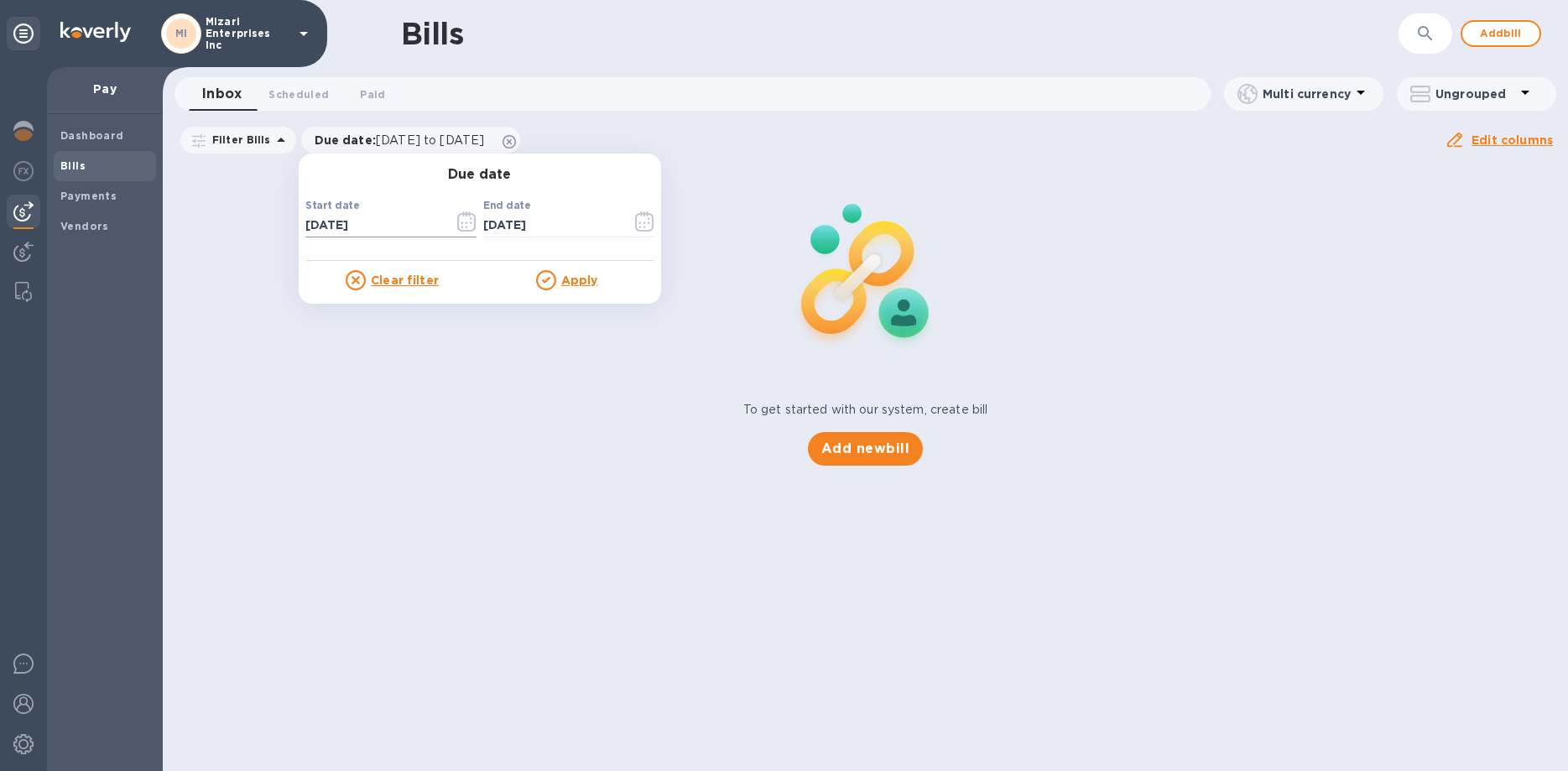
click at [450, 222] on button "button" at bounding box center [467, 221] width 39 height 40
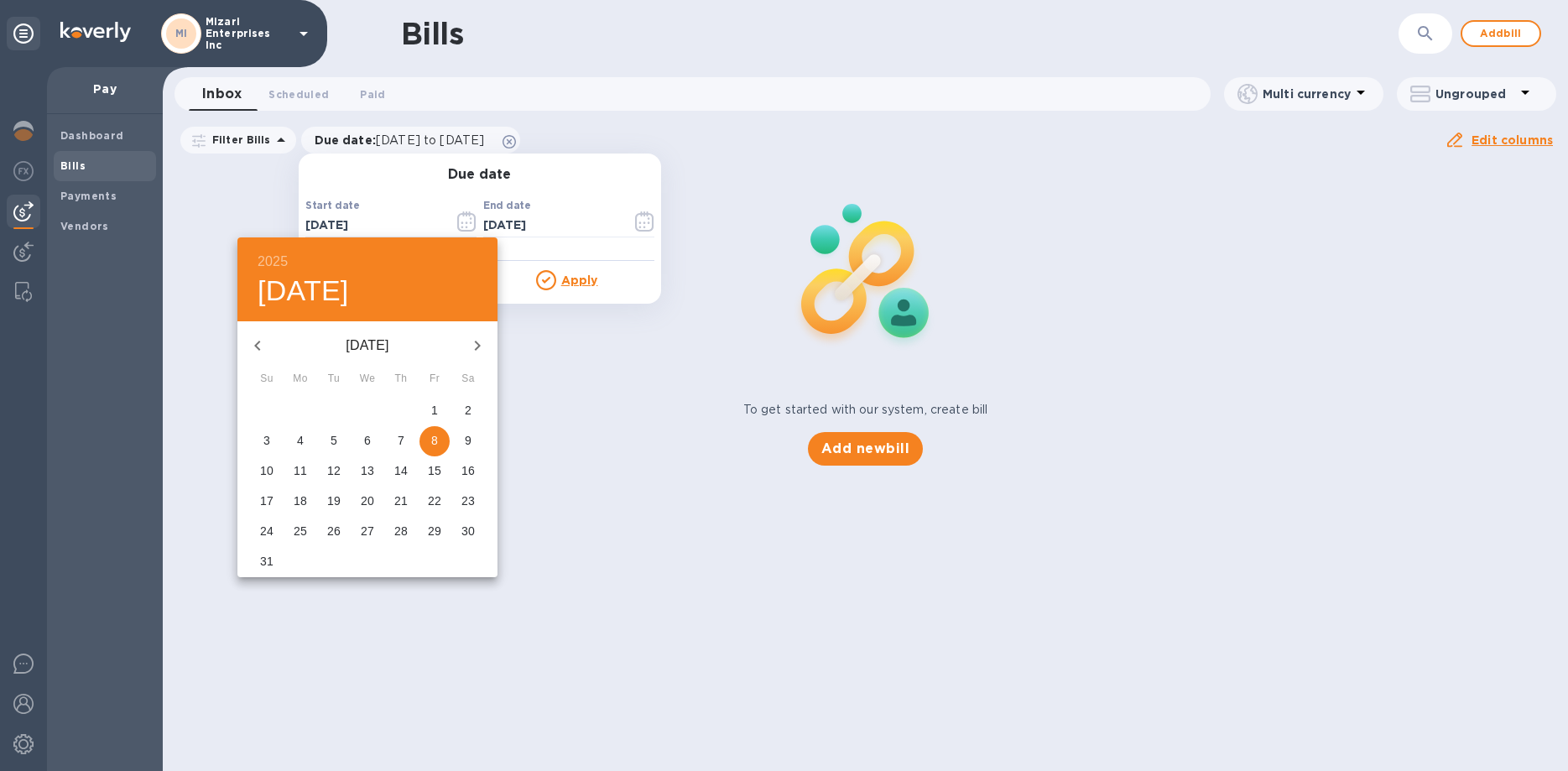
click at [259, 344] on icon "button" at bounding box center [257, 345] width 20 height 20
click at [264, 412] on span "1" at bounding box center [266, 410] width 30 height 17
type input "[DATE]"
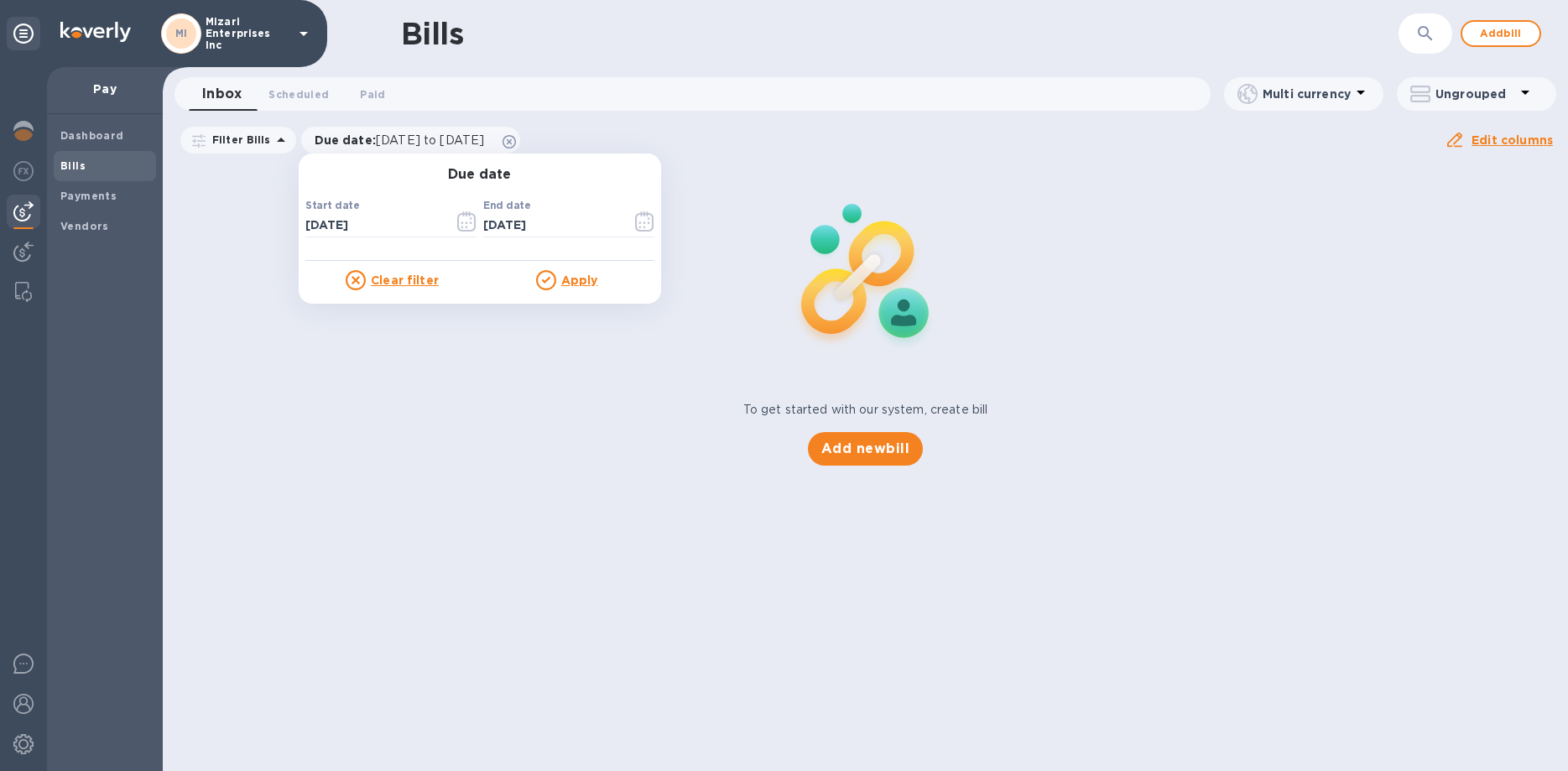
click at [564, 285] on u "Apply" at bounding box center [580, 279] width 37 height 13
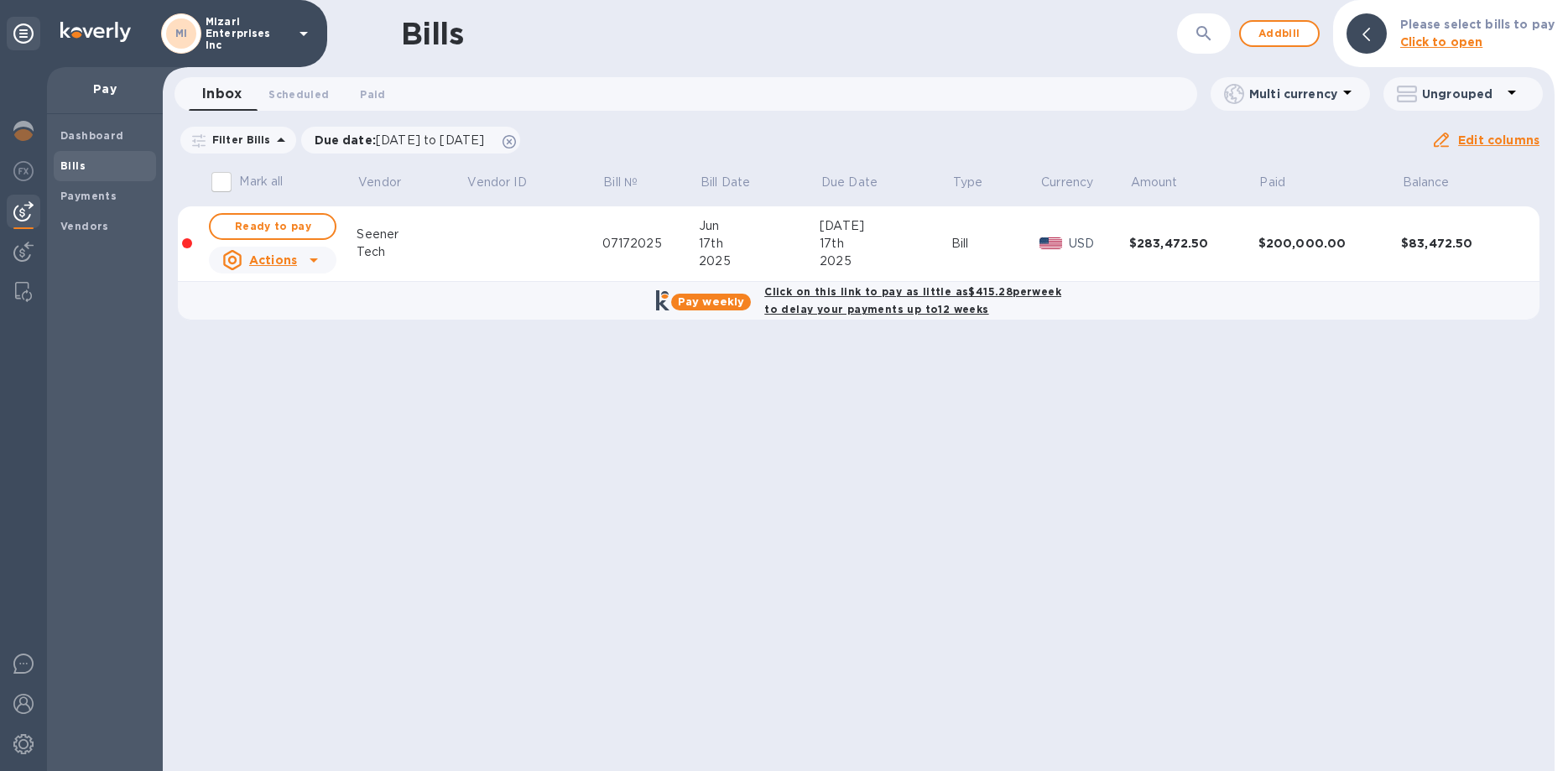
click at [1154, 237] on div "$283,472.50" at bounding box center [1194, 243] width 129 height 17
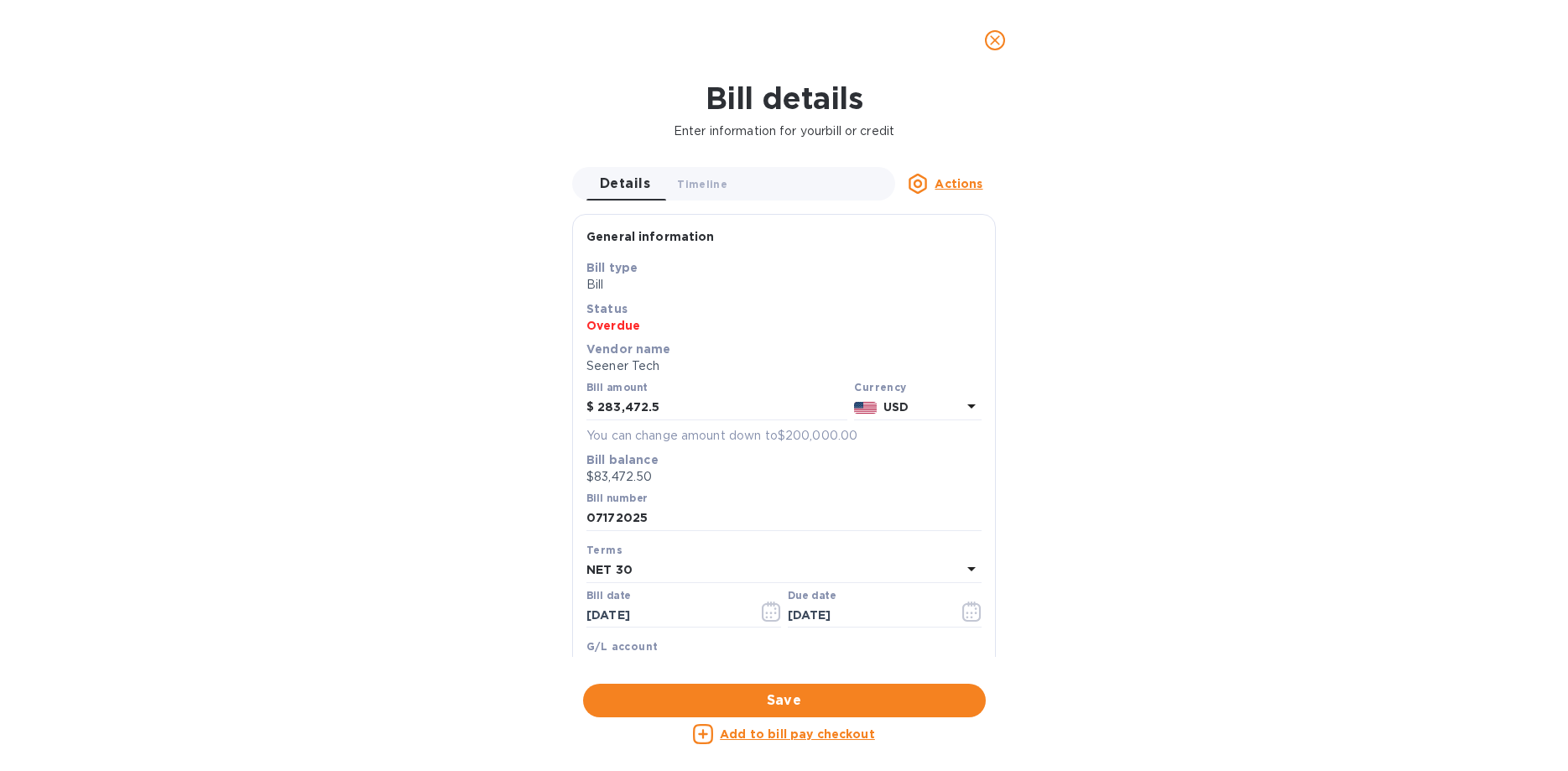
click at [989, 34] on icon "close" at bounding box center [994, 40] width 17 height 17
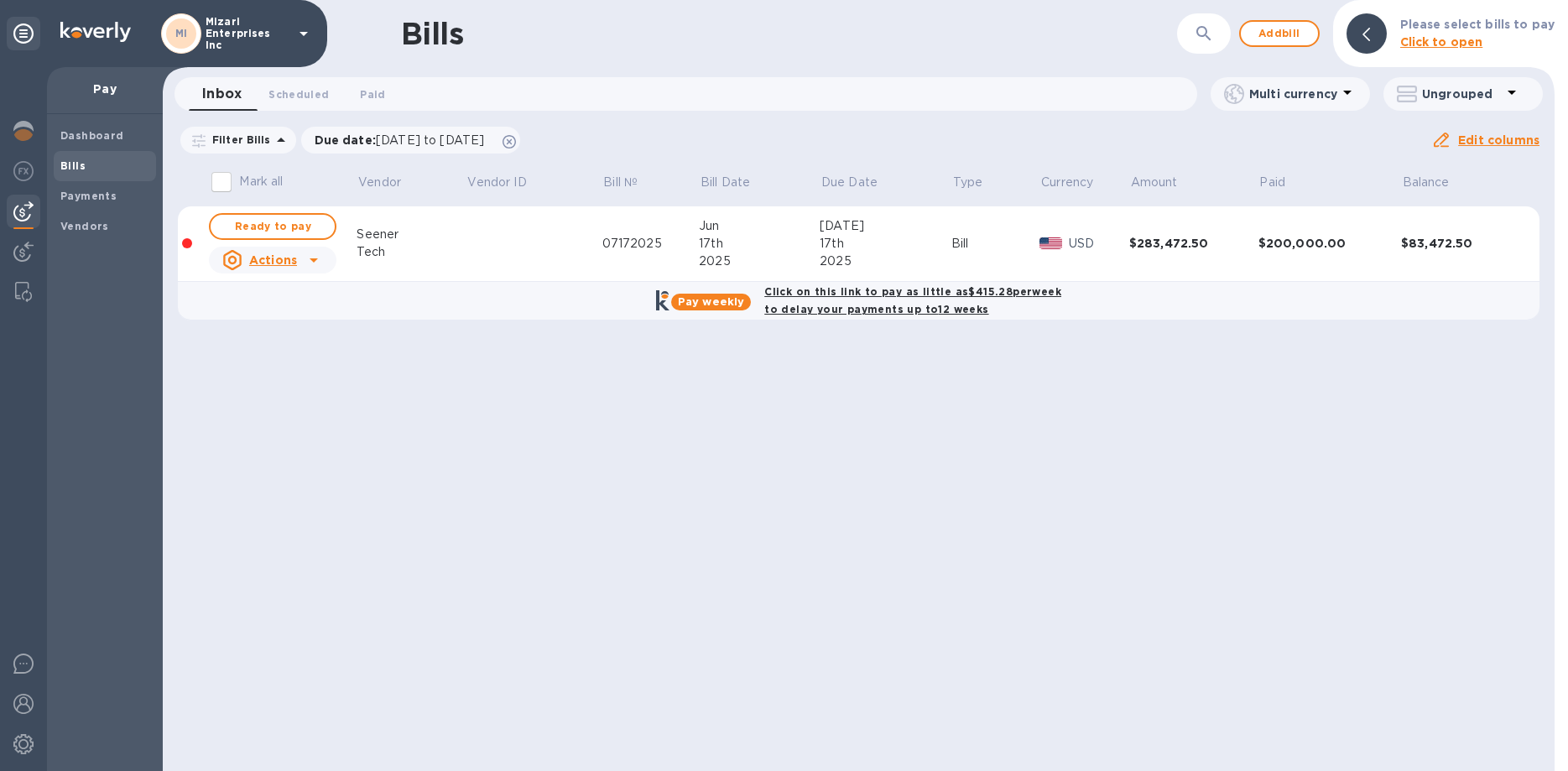
click at [387, 232] on div "Seener" at bounding box center [411, 234] width 109 height 17
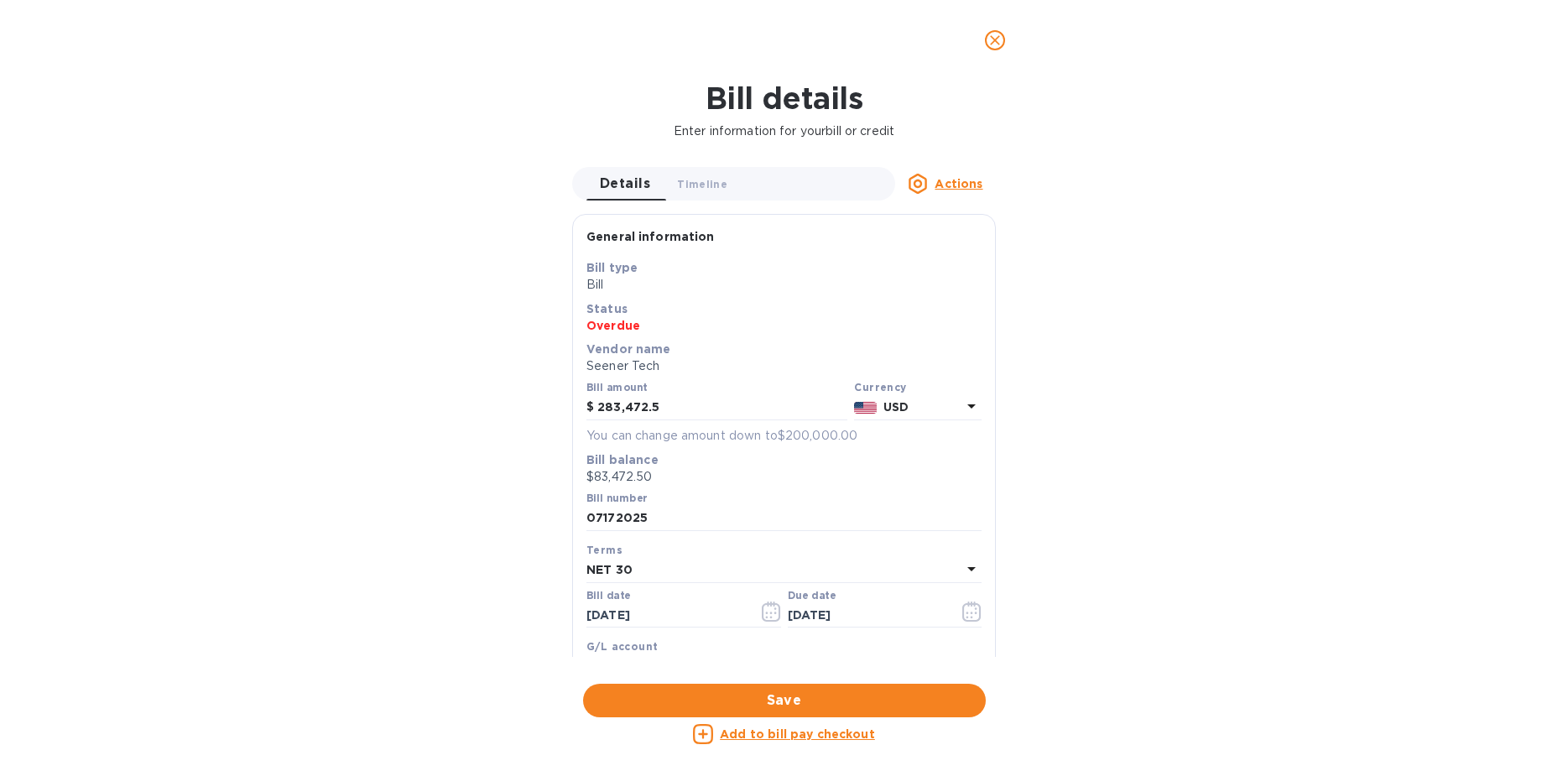
click at [998, 37] on icon "close" at bounding box center [995, 40] width 10 height 10
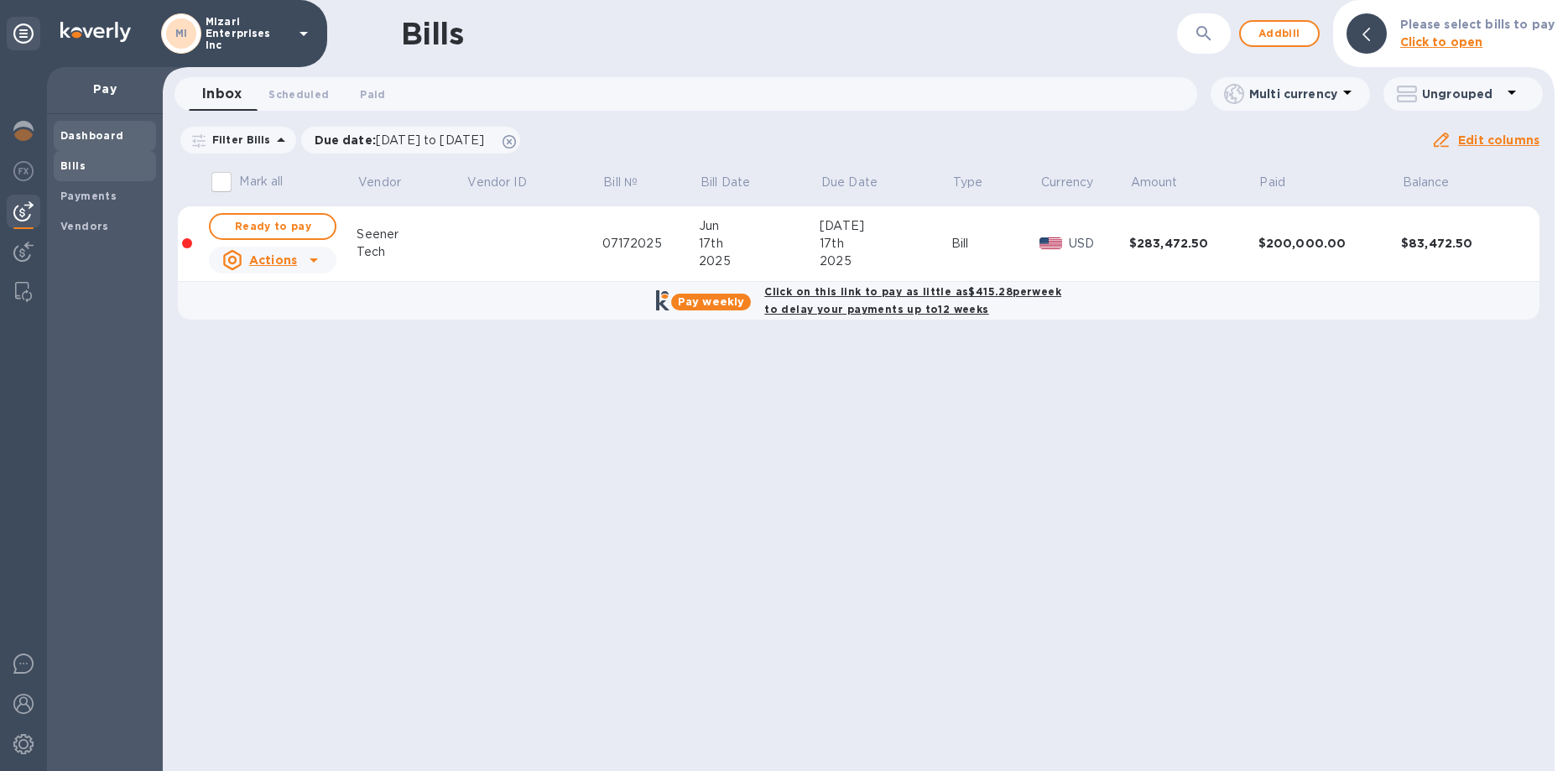
click at [91, 131] on b "Dashboard" at bounding box center [91, 135] width 64 height 12
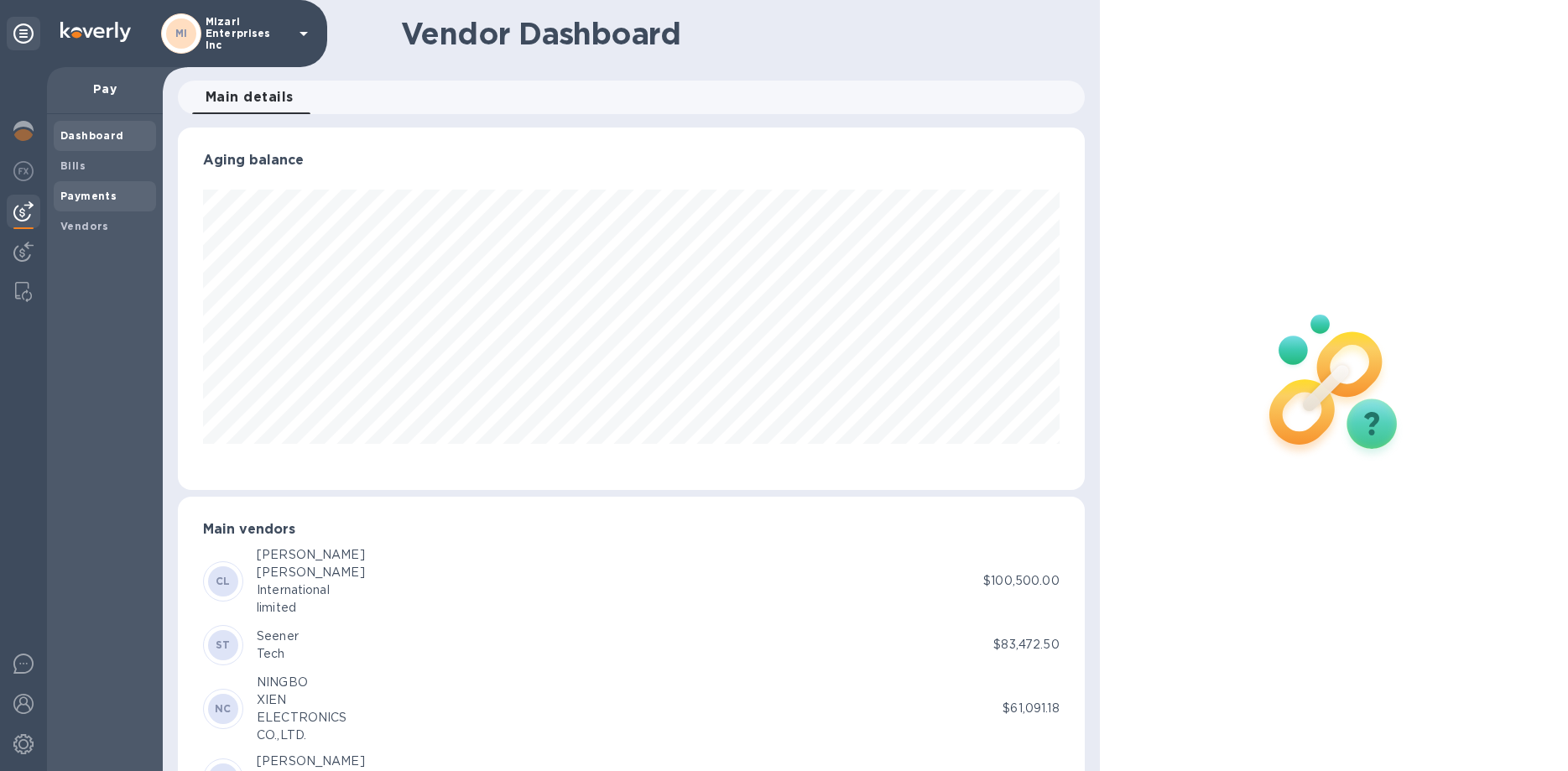
click at [87, 192] on b "Payments" at bounding box center [88, 196] width 57 height 12
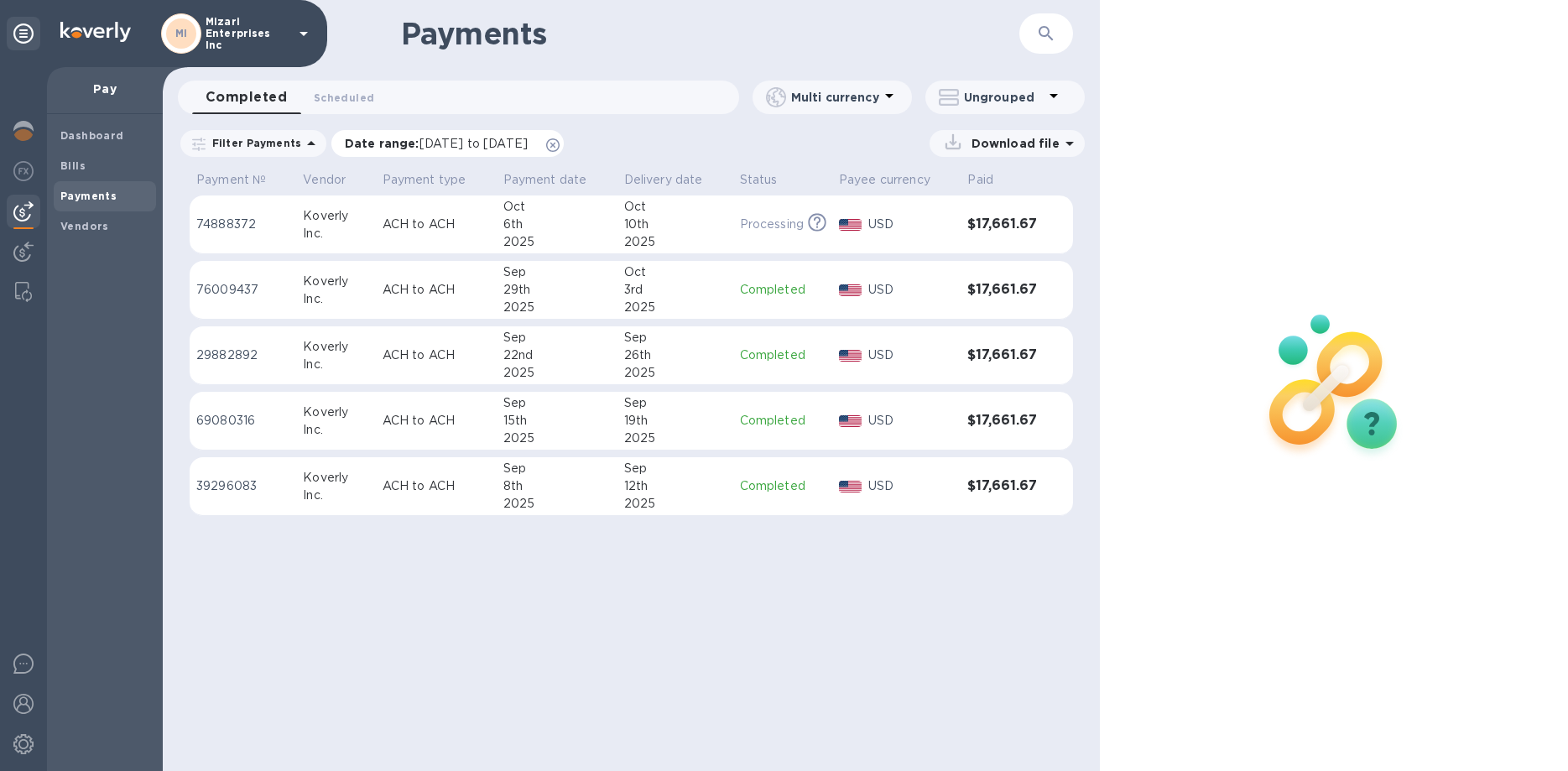
click at [529, 135] on p "Date range : [DATE] to [DATE]" at bounding box center [441, 143] width 192 height 17
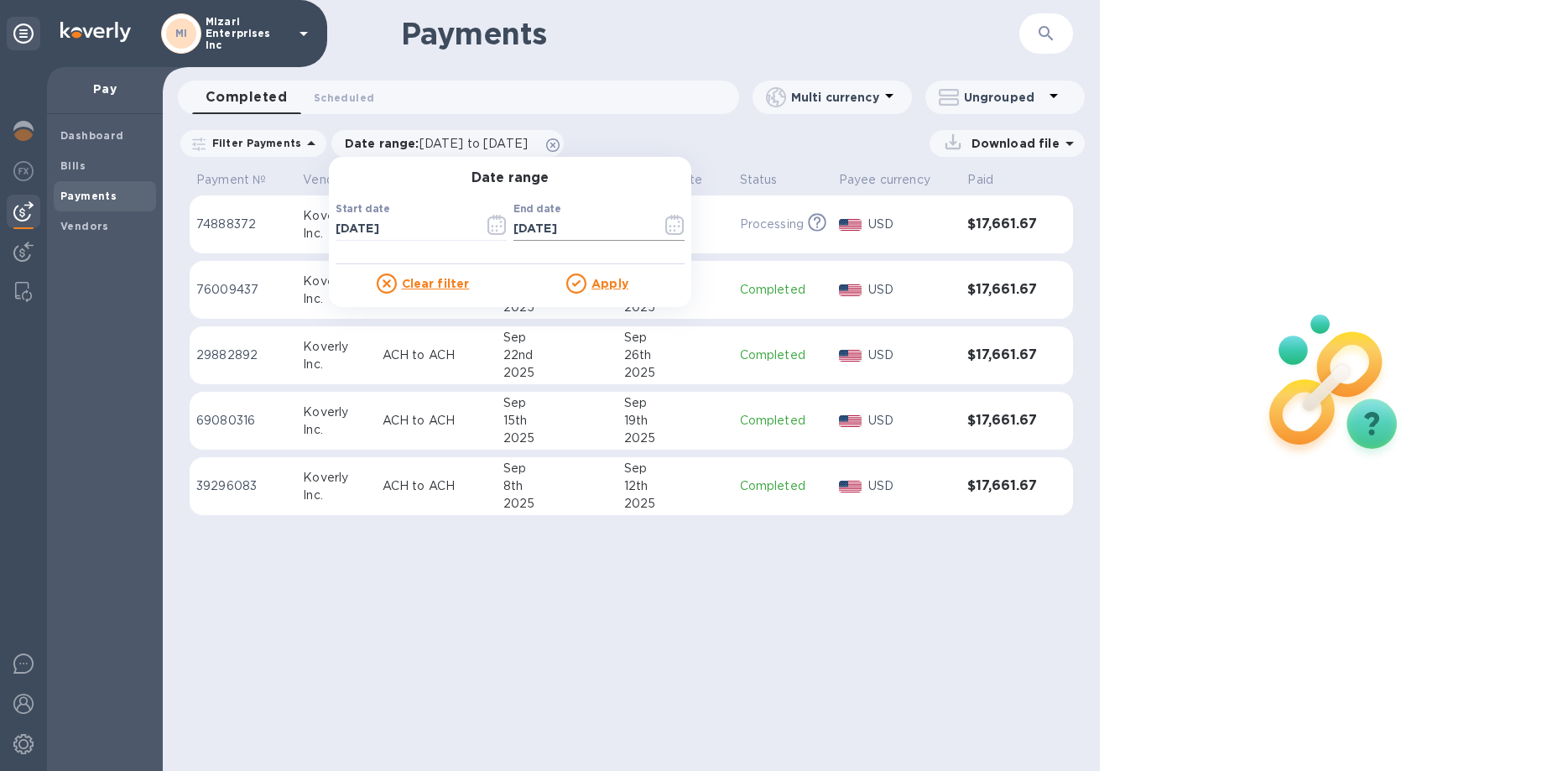
click at [678, 225] on icon "button" at bounding box center [679, 226] width 3 height 3
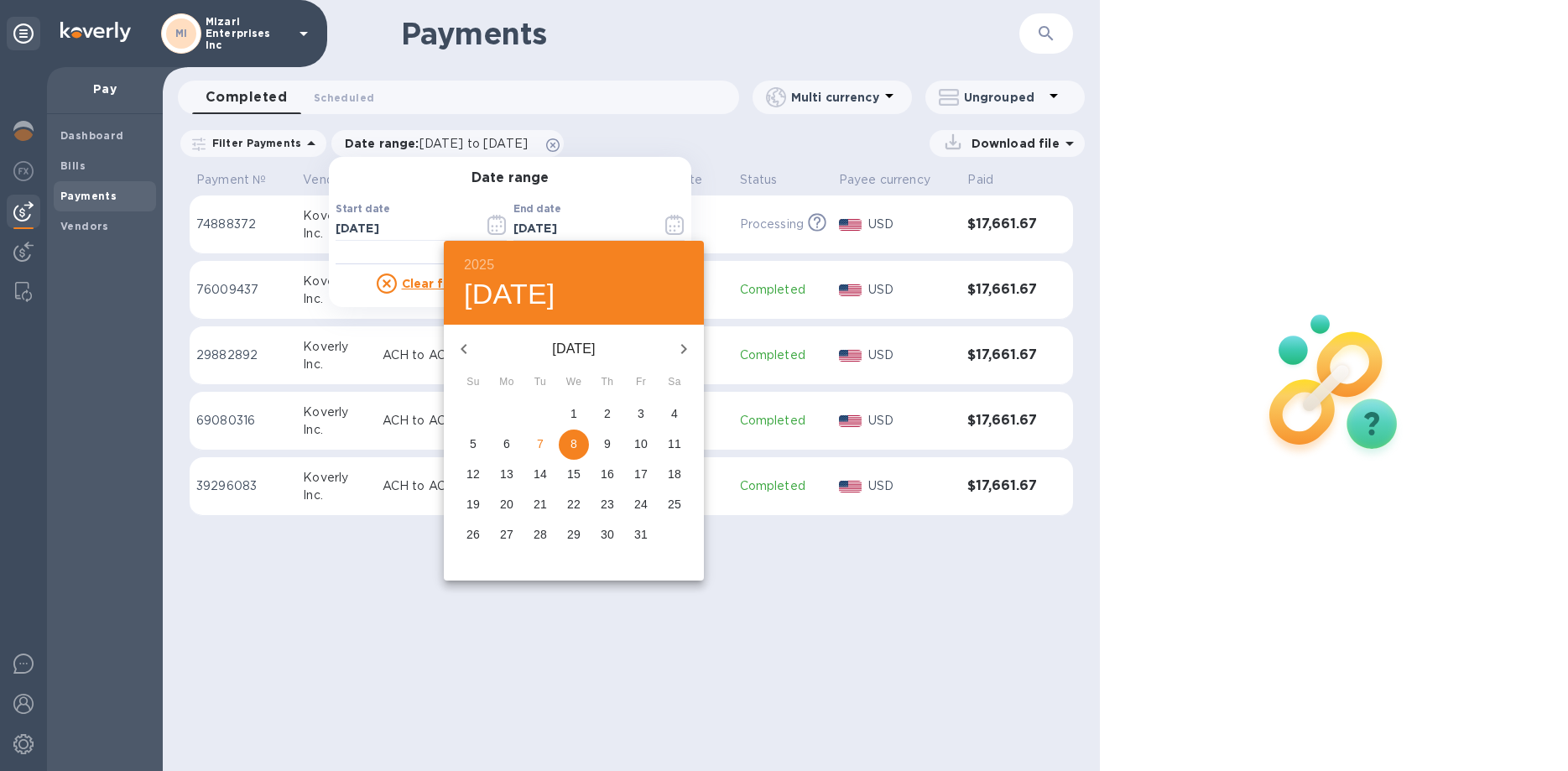
click at [690, 347] on icon "button" at bounding box center [683, 348] width 20 height 20
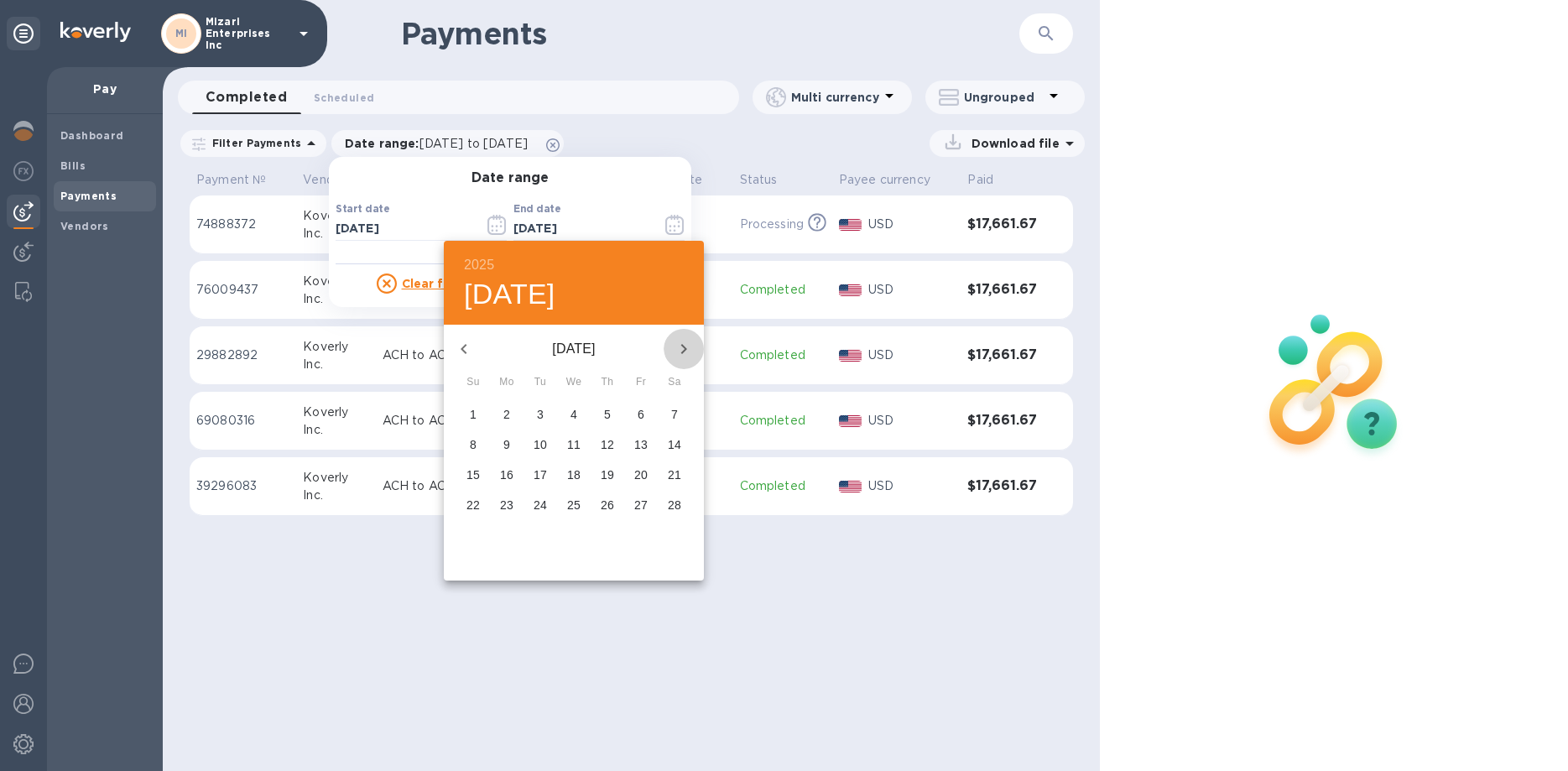
click at [690, 347] on icon "button" at bounding box center [683, 348] width 20 height 20
click at [677, 346] on icon "button" at bounding box center [683, 348] width 20 height 20
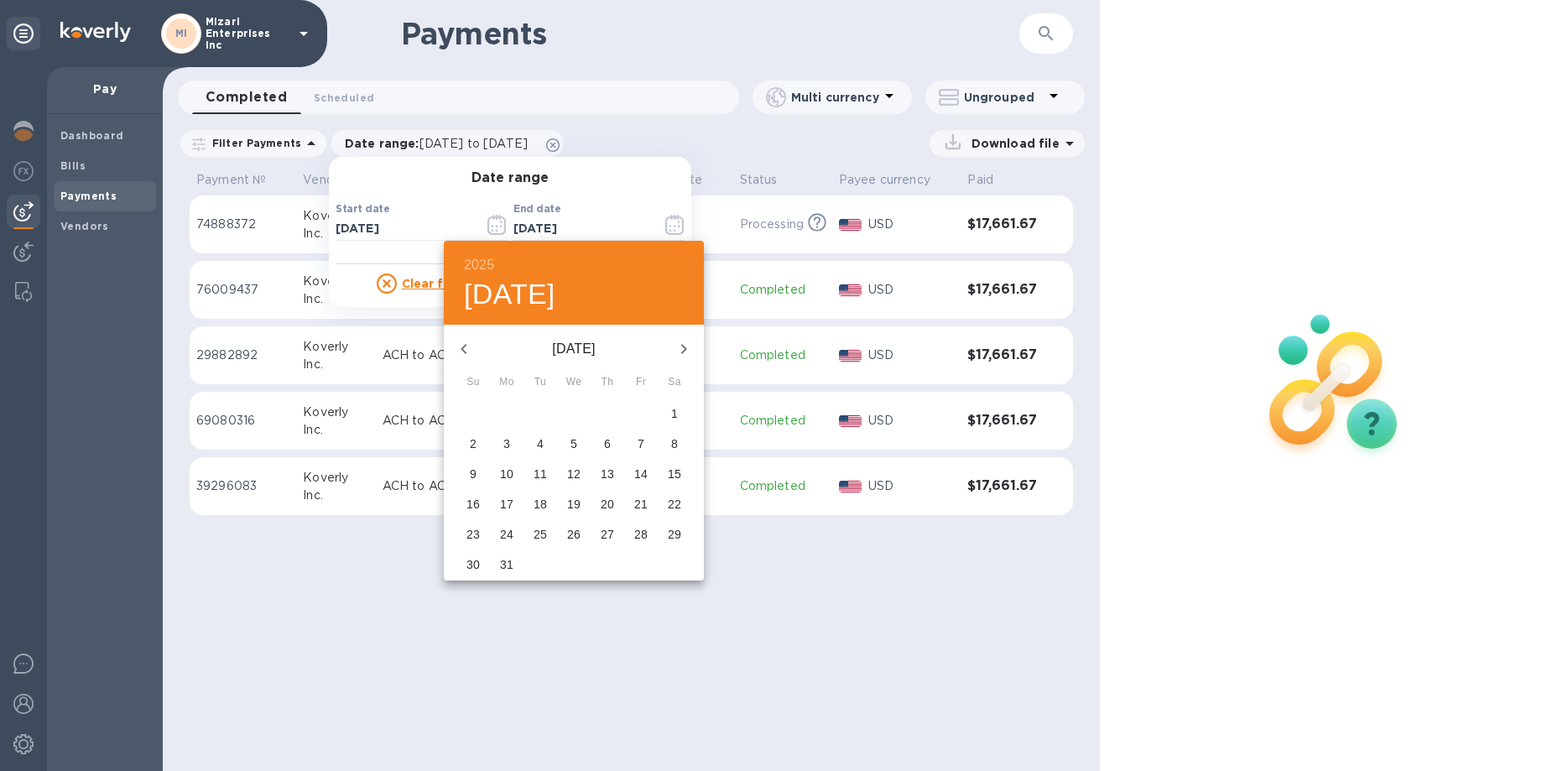
click at [506, 560] on p "31" at bounding box center [506, 564] width 13 height 17
type input "[DATE]"
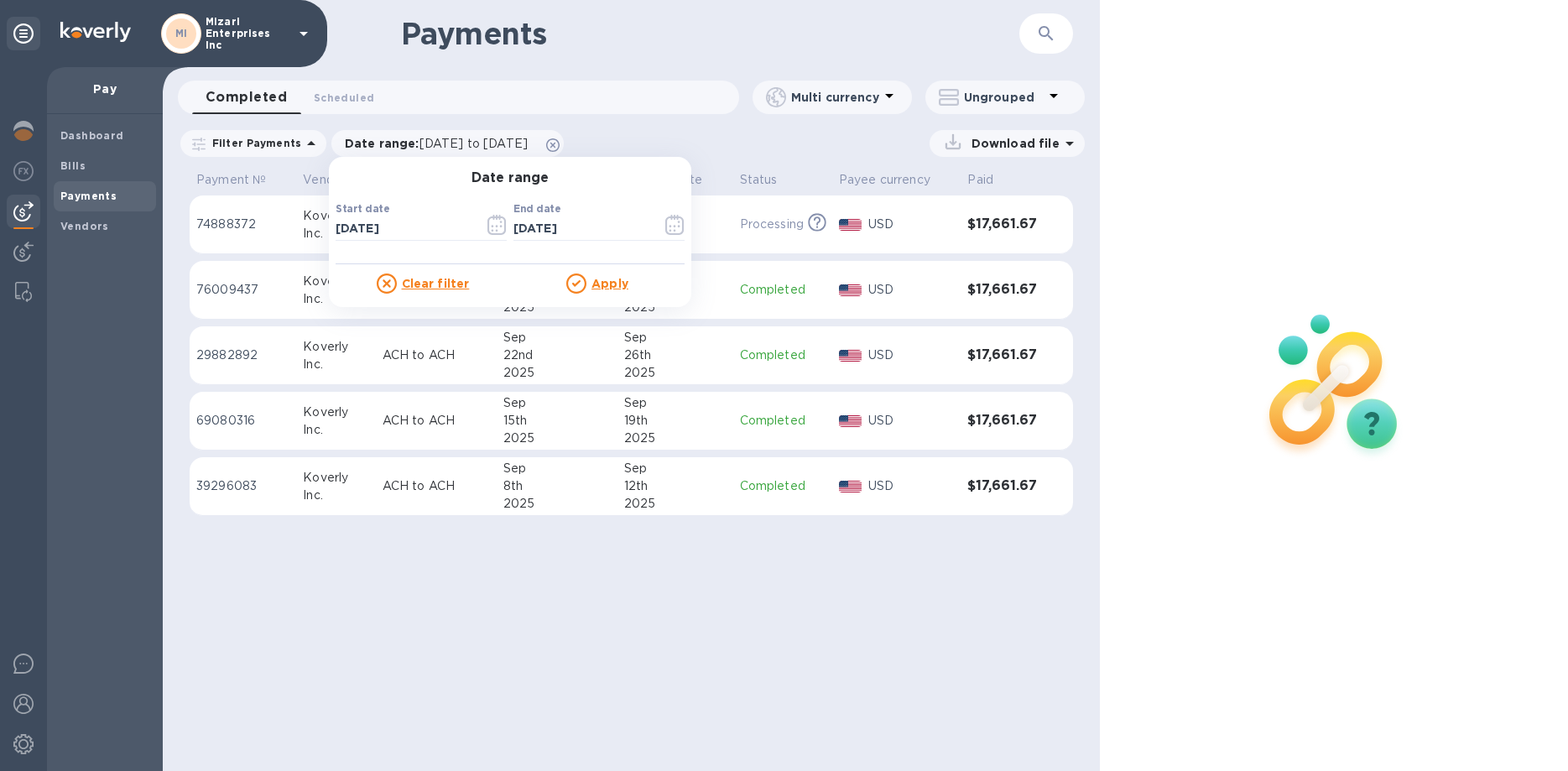
click at [594, 282] on u "Apply" at bounding box center [609, 283] width 37 height 13
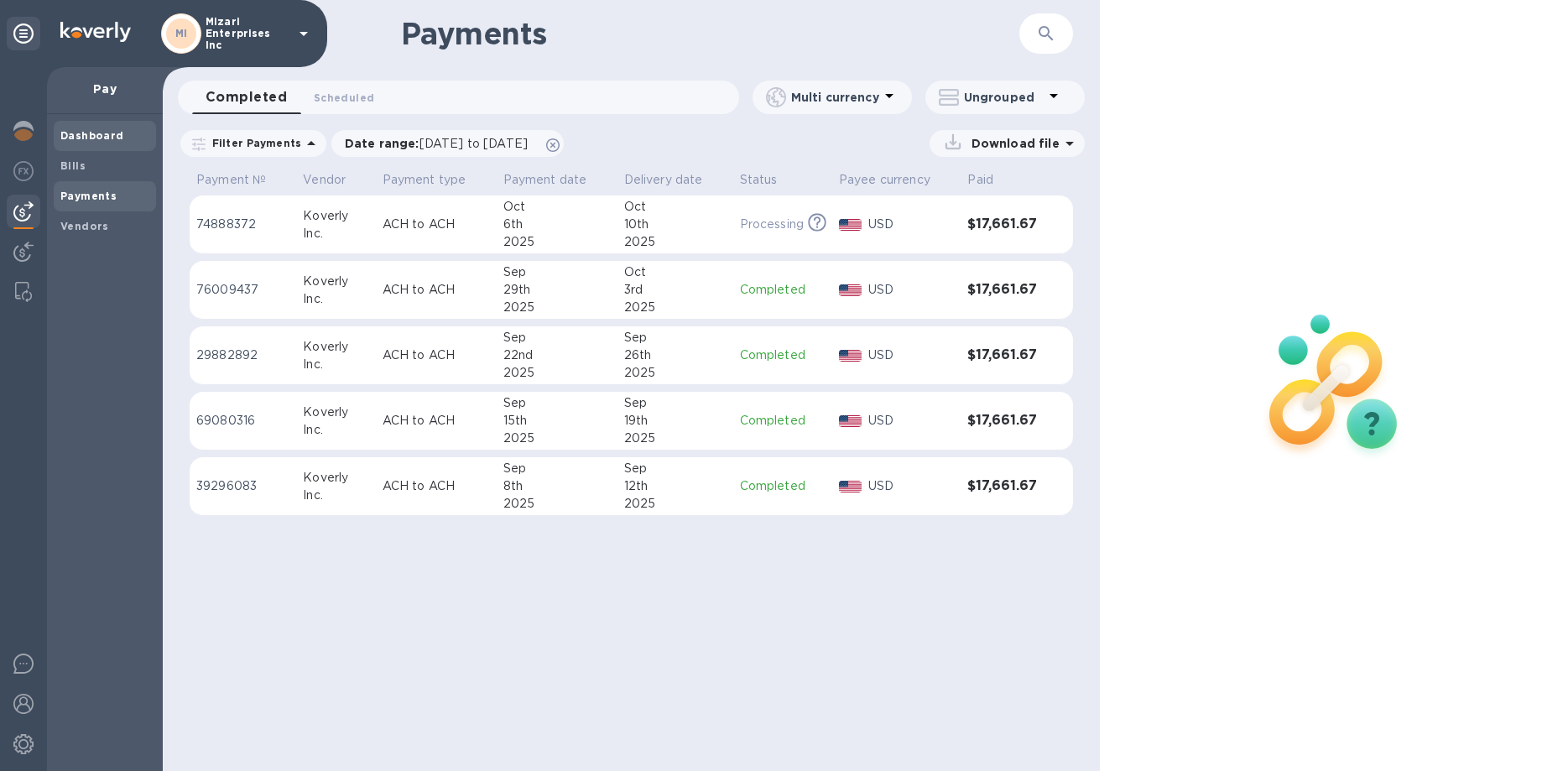
click at [88, 139] on b "Dashboard" at bounding box center [91, 135] width 64 height 12
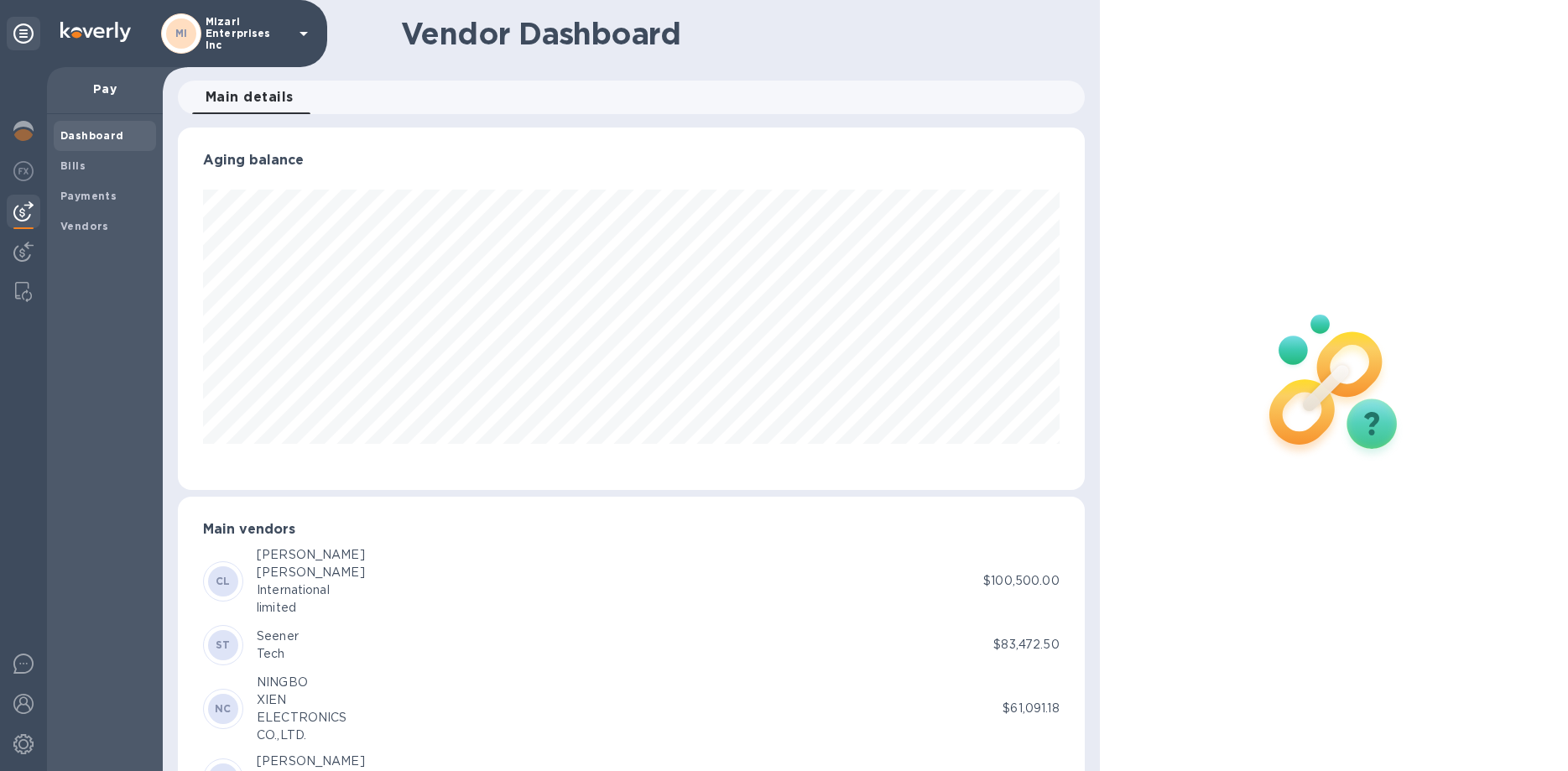
scroll to position [362, 906]
click at [292, 30] on div "MI Mizari Enterprises Inc" at bounding box center [237, 33] width 152 height 40
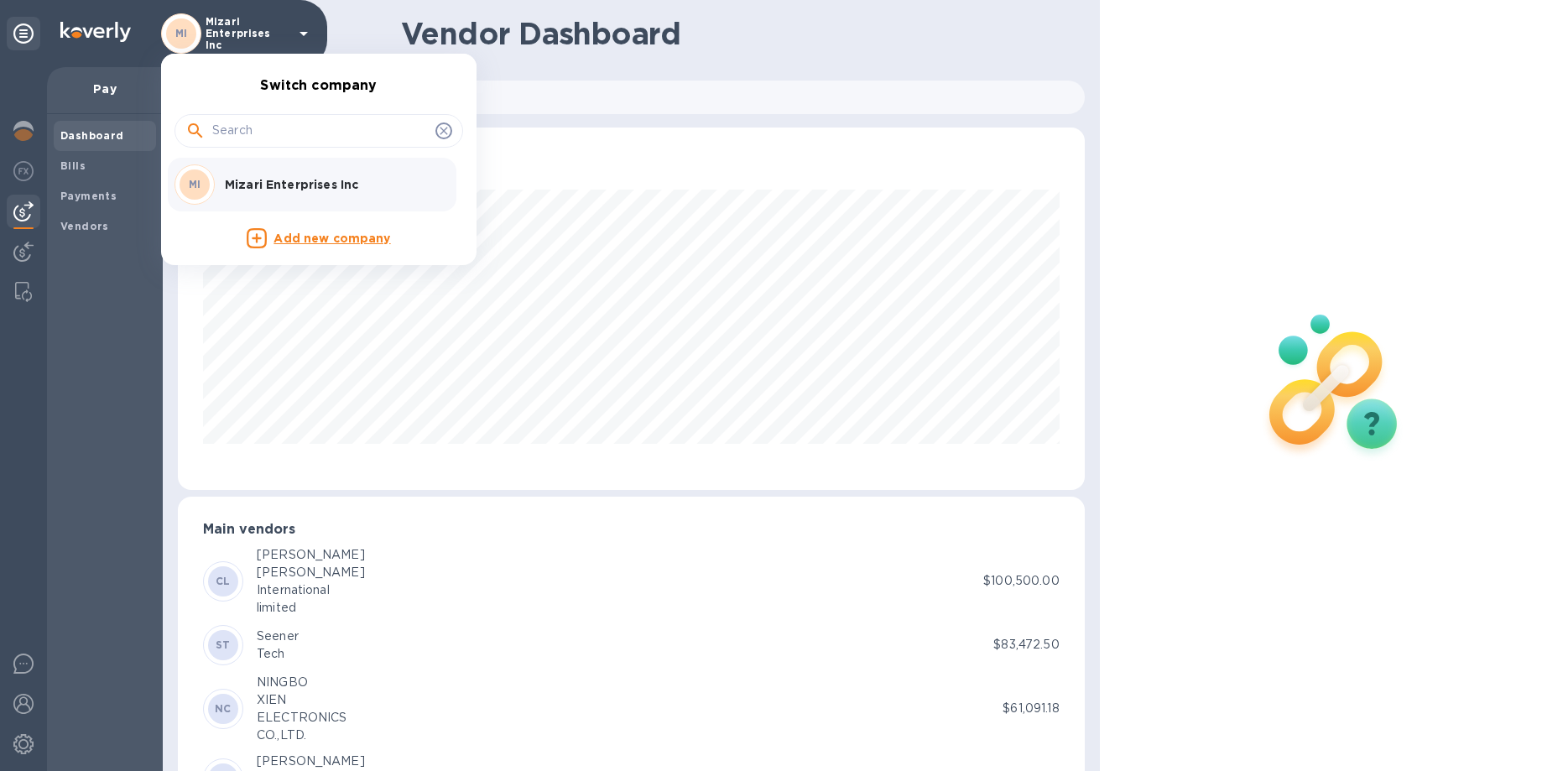
click at [300, 34] on div at bounding box center [784, 386] width 1568 height 771
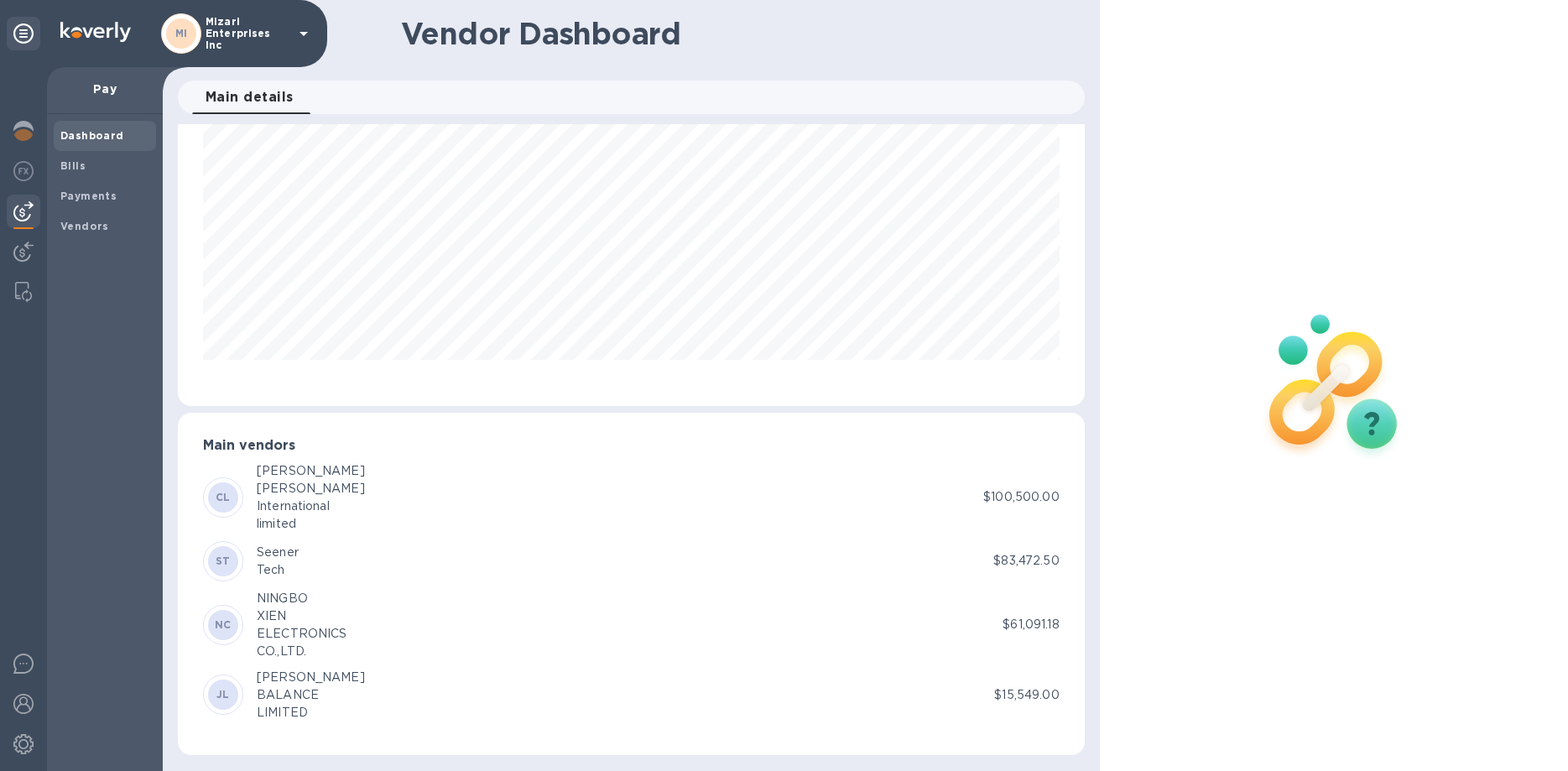
scroll to position [84, 0]
click at [291, 502] on div "International" at bounding box center [311, 505] width 108 height 17
click at [222, 497] on b "CL" at bounding box center [223, 496] width 15 height 12
click at [1020, 493] on p "$100,500.00" at bounding box center [1020, 496] width 76 height 17
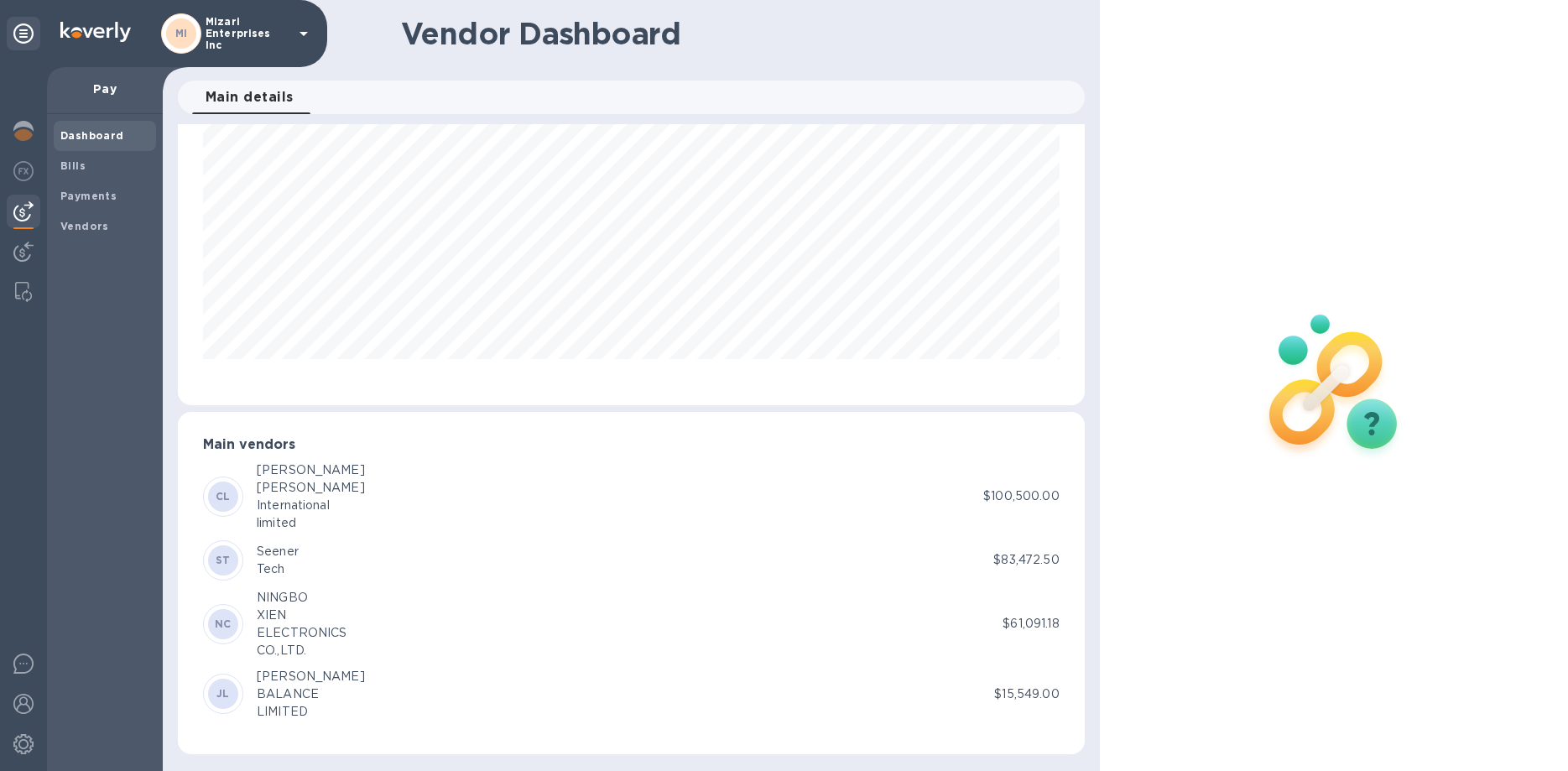
click at [1001, 564] on p "$83,472.50" at bounding box center [1026, 560] width 65 height 17
click at [272, 561] on div "Tech" at bounding box center [278, 569] width 42 height 17
click at [271, 618] on div "XIEN" at bounding box center [301, 615] width 90 height 17
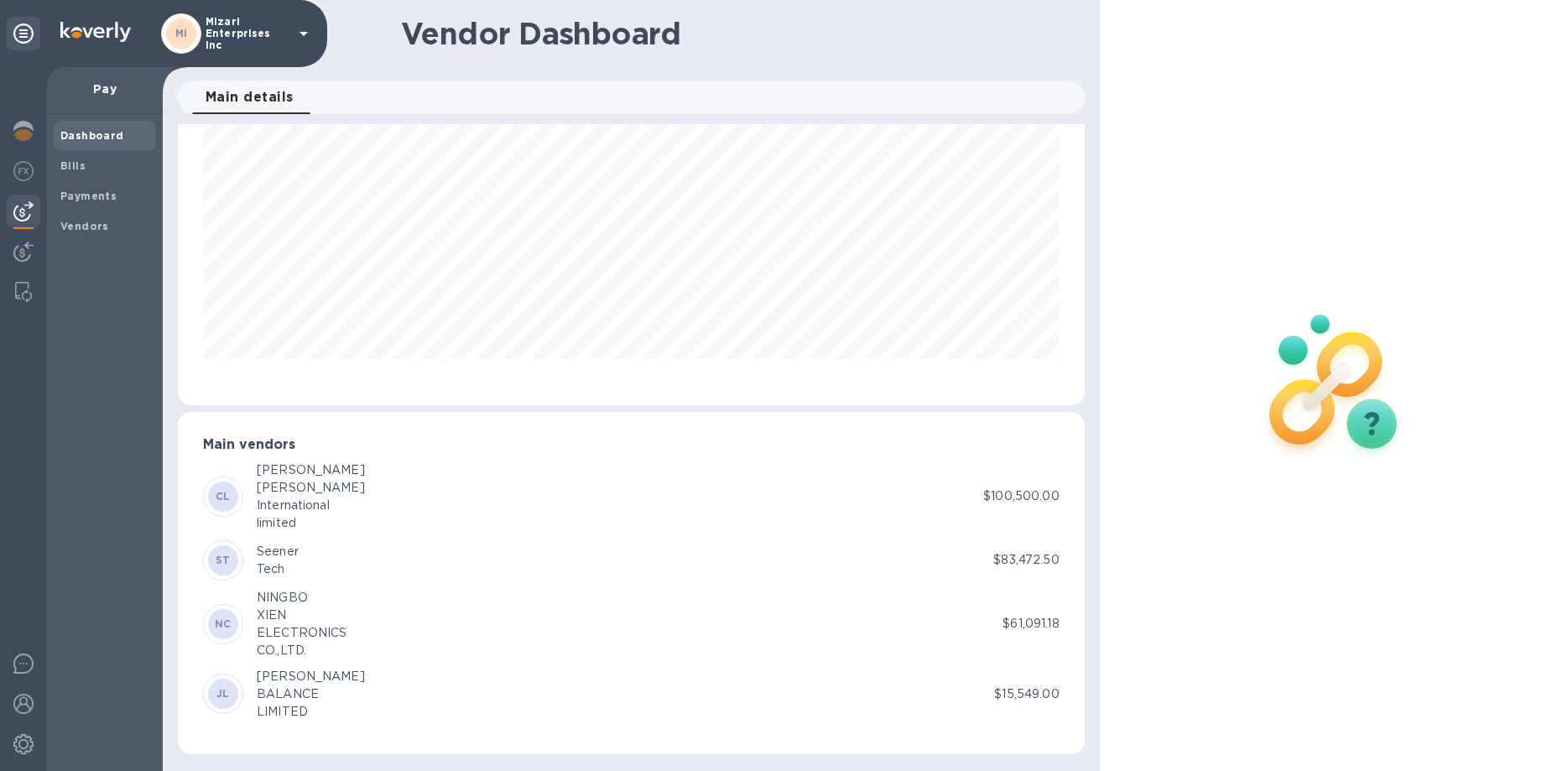
click at [279, 697] on div "BALANCE" at bounding box center [311, 694] width 108 height 17
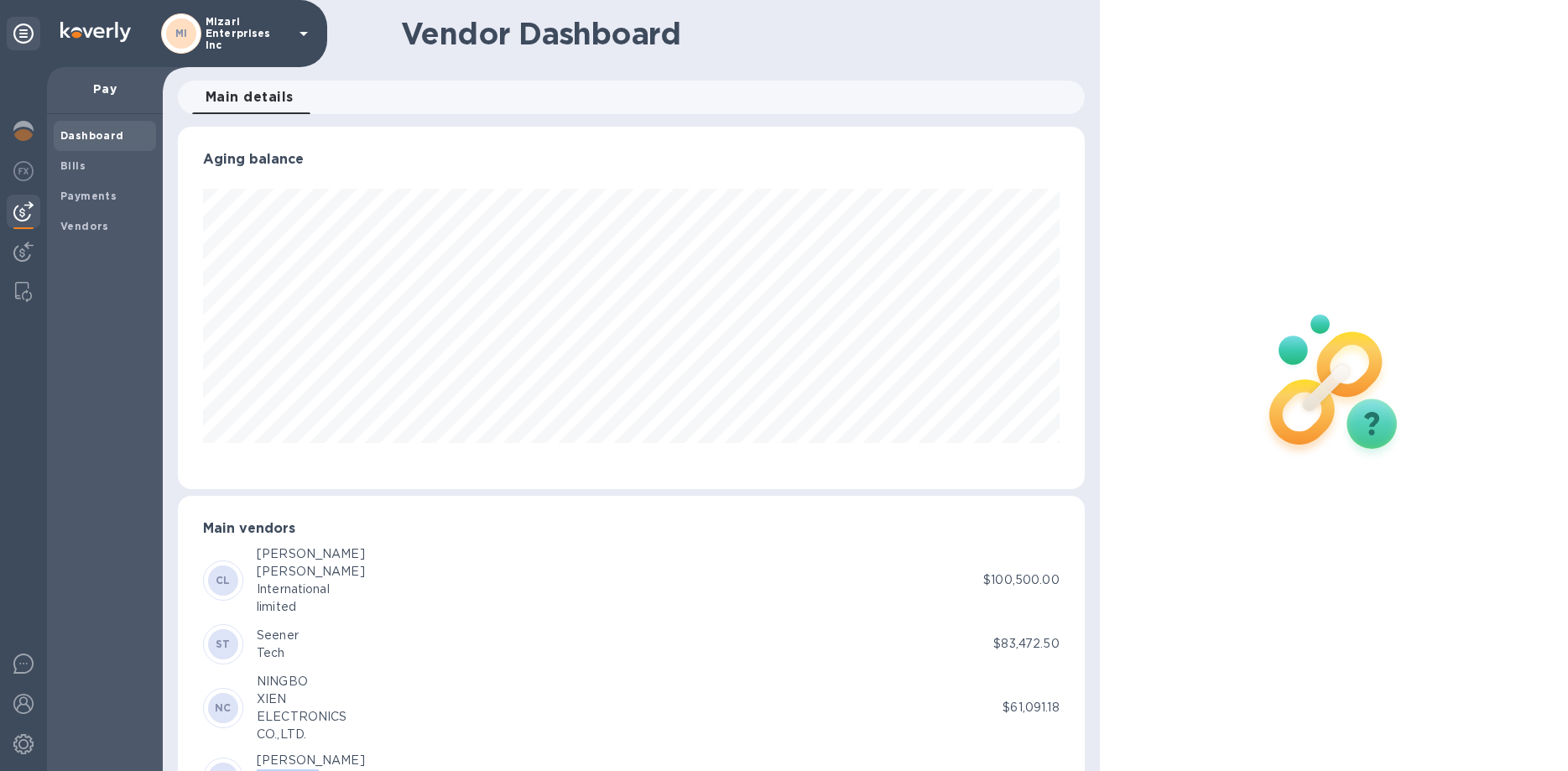
scroll to position [0, 0]
click at [78, 218] on span "Vendors" at bounding box center [84, 226] width 49 height 17
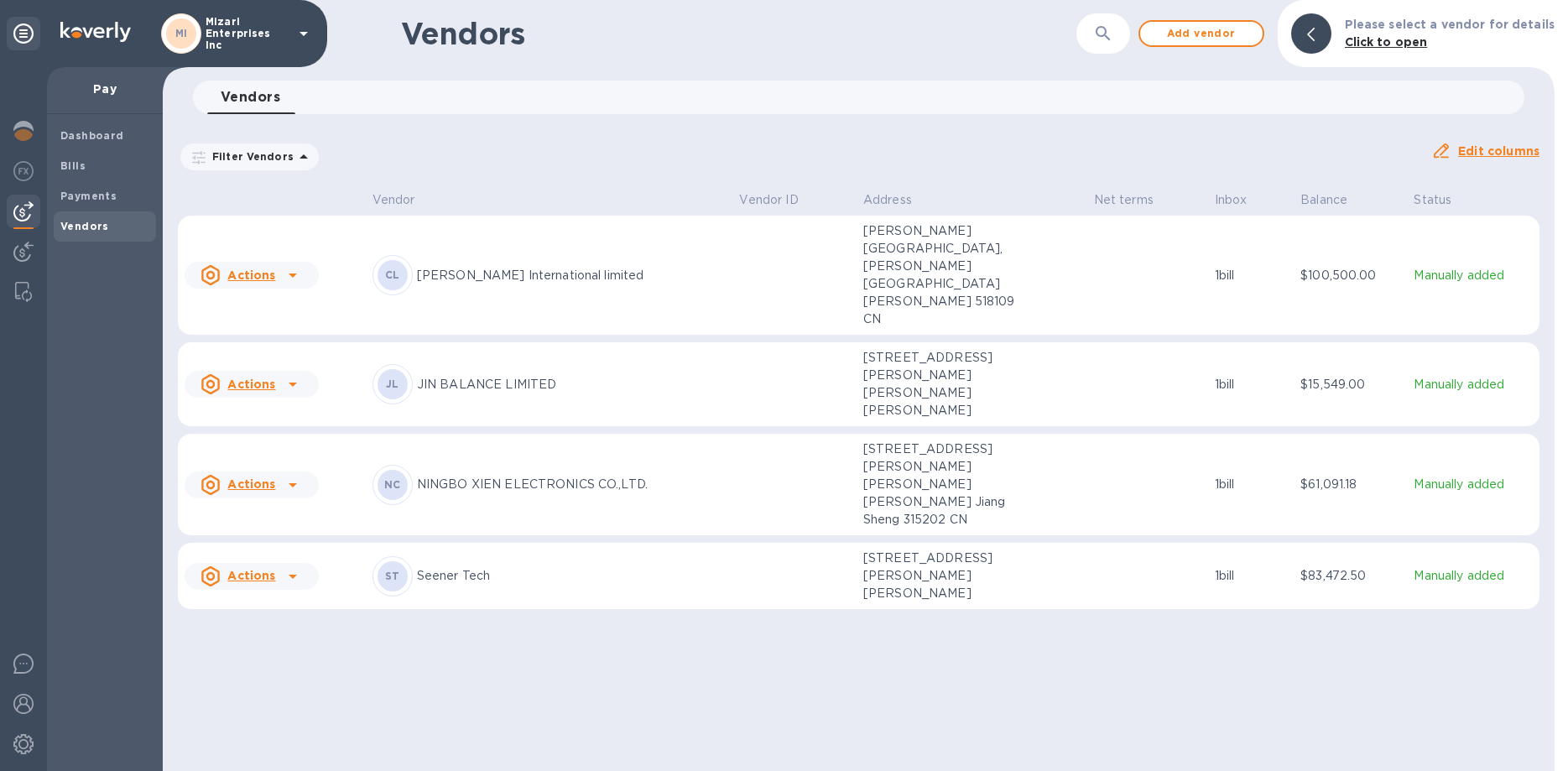
click at [912, 265] on p "[PERSON_NAME][GEOGRAPHIC_DATA], [PERSON_NAME][GEOGRAPHIC_DATA][PERSON_NAME] 518…" at bounding box center [947, 274] width 168 height 105
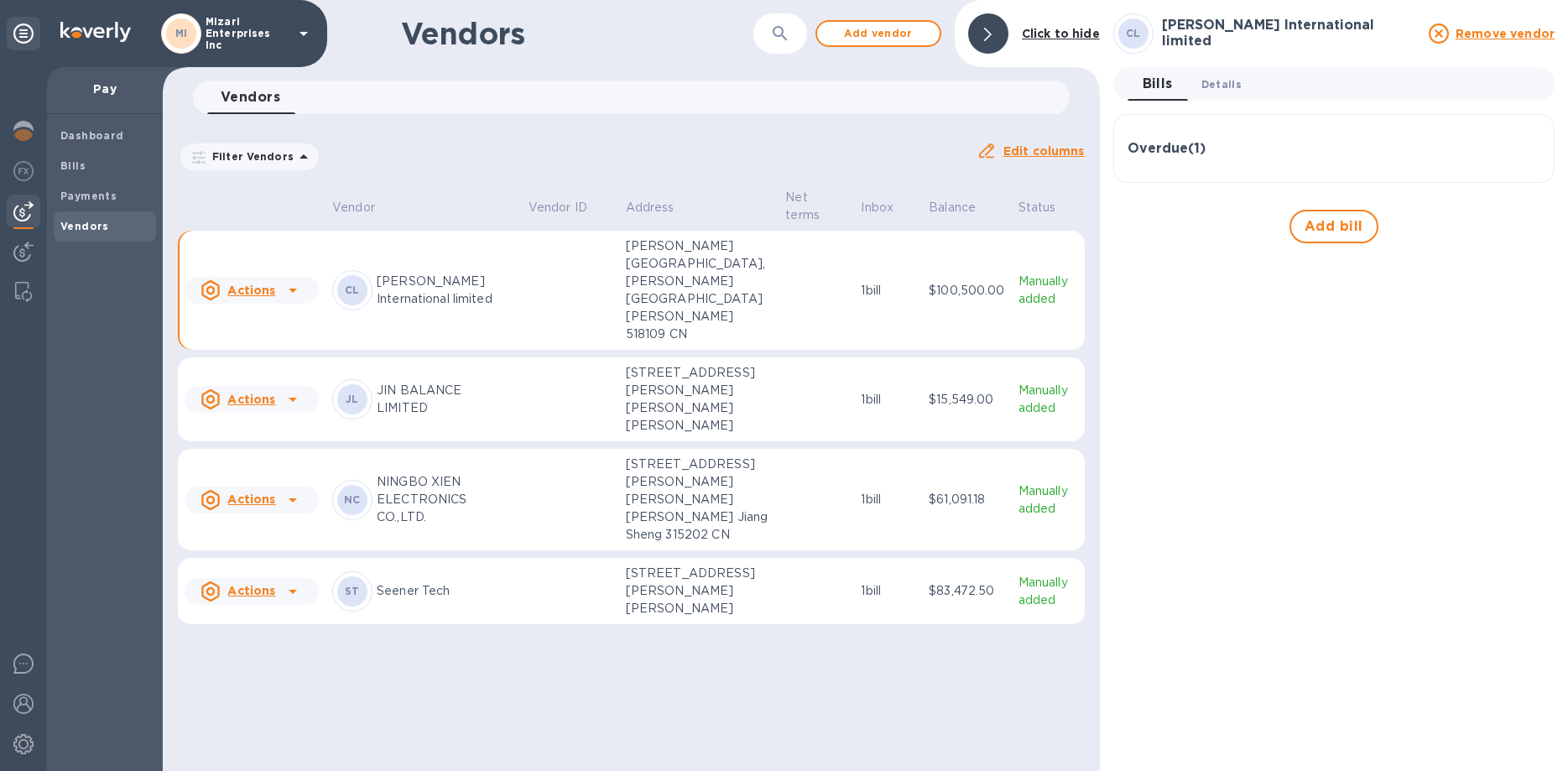
click at [1218, 89] on span "Details 0" at bounding box center [1221, 84] width 40 height 17
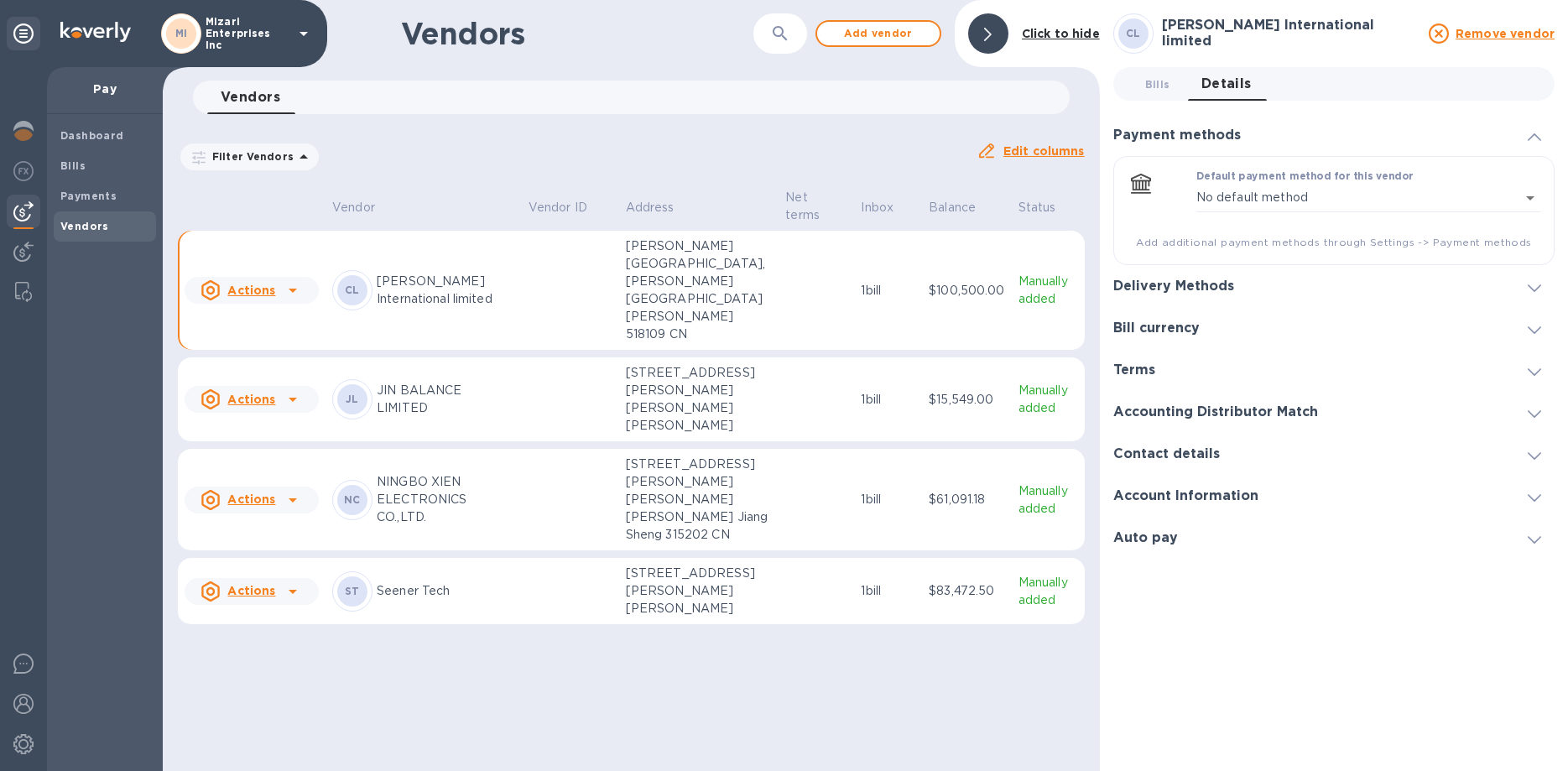
click at [655, 289] on p "[PERSON_NAME][GEOGRAPHIC_DATA], [PERSON_NAME][GEOGRAPHIC_DATA][PERSON_NAME] 518…" at bounding box center [699, 290] width 147 height 105
click at [599, 271] on td at bounding box center [570, 291] width 98 height 120
click at [396, 289] on p "[PERSON_NAME] International limited" at bounding box center [446, 290] width 138 height 35
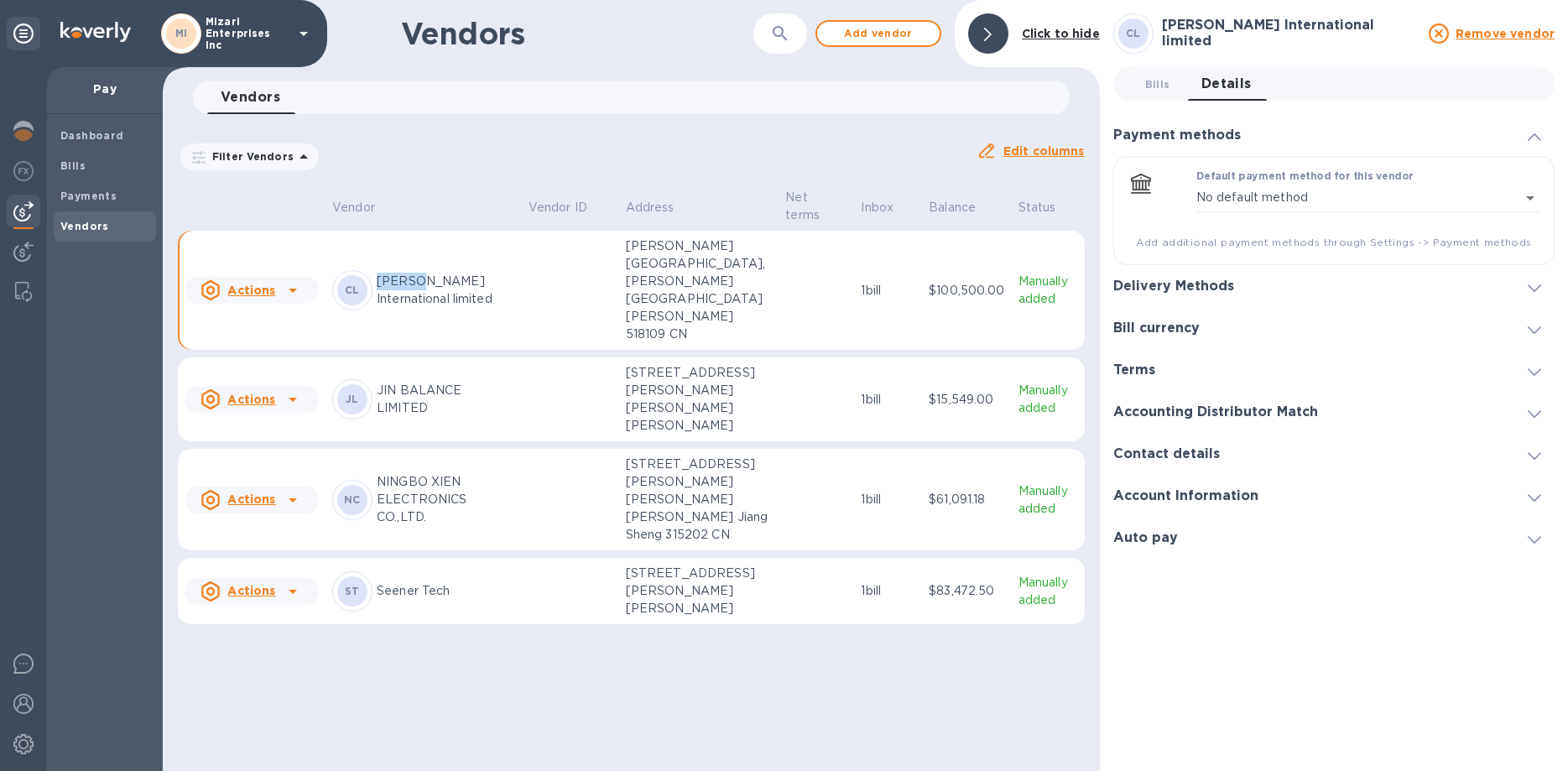
click at [396, 289] on p "[PERSON_NAME] International limited" at bounding box center [446, 290] width 138 height 35
click at [644, 303] on p "[PERSON_NAME][GEOGRAPHIC_DATA], [PERSON_NAME][GEOGRAPHIC_DATA][PERSON_NAME] 518…" at bounding box center [699, 290] width 147 height 105
click at [233, 294] on u "Actions" at bounding box center [251, 290] width 48 height 13
click at [697, 284] on div at bounding box center [784, 386] width 1568 height 771
click at [1024, 292] on p "Manually added" at bounding box center [1048, 290] width 59 height 35
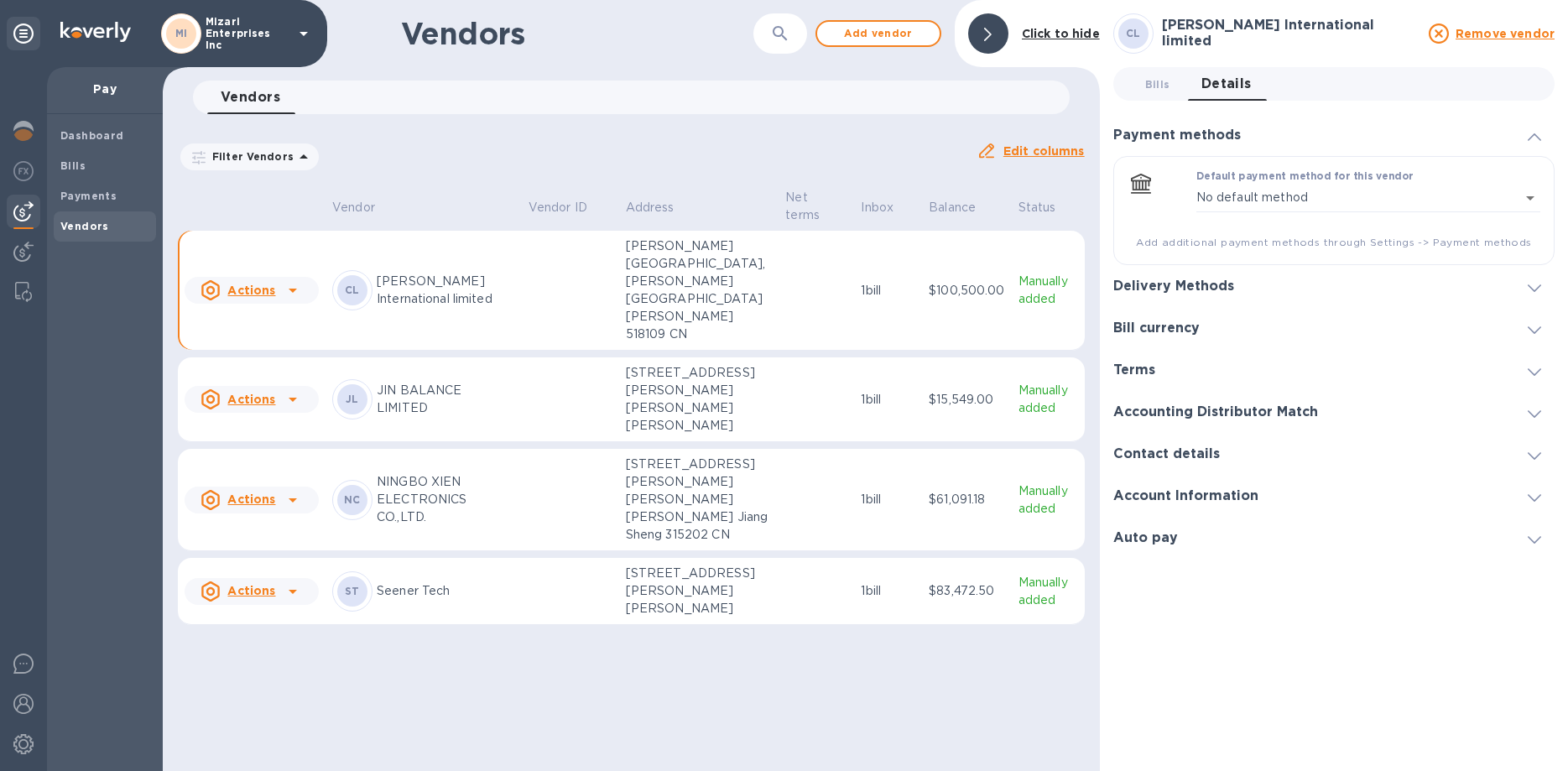
click at [929, 299] on p "$100,500.00" at bounding box center [966, 291] width 76 height 17
click at [1159, 81] on span "Bills 0" at bounding box center [1157, 84] width 25 height 17
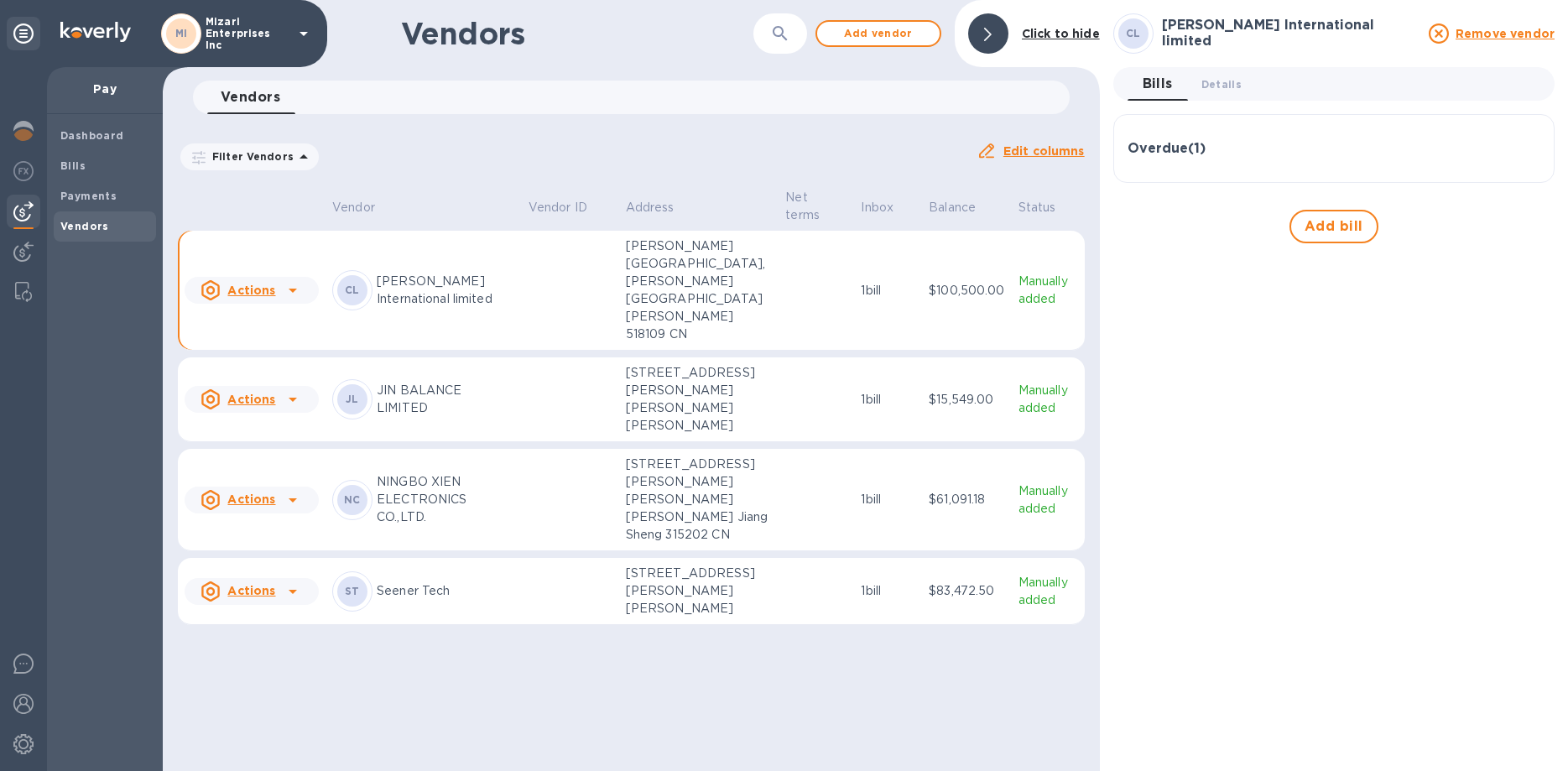
click at [1151, 147] on h3 "Overdue ( 1 )" at bounding box center [1167, 149] width 78 height 16
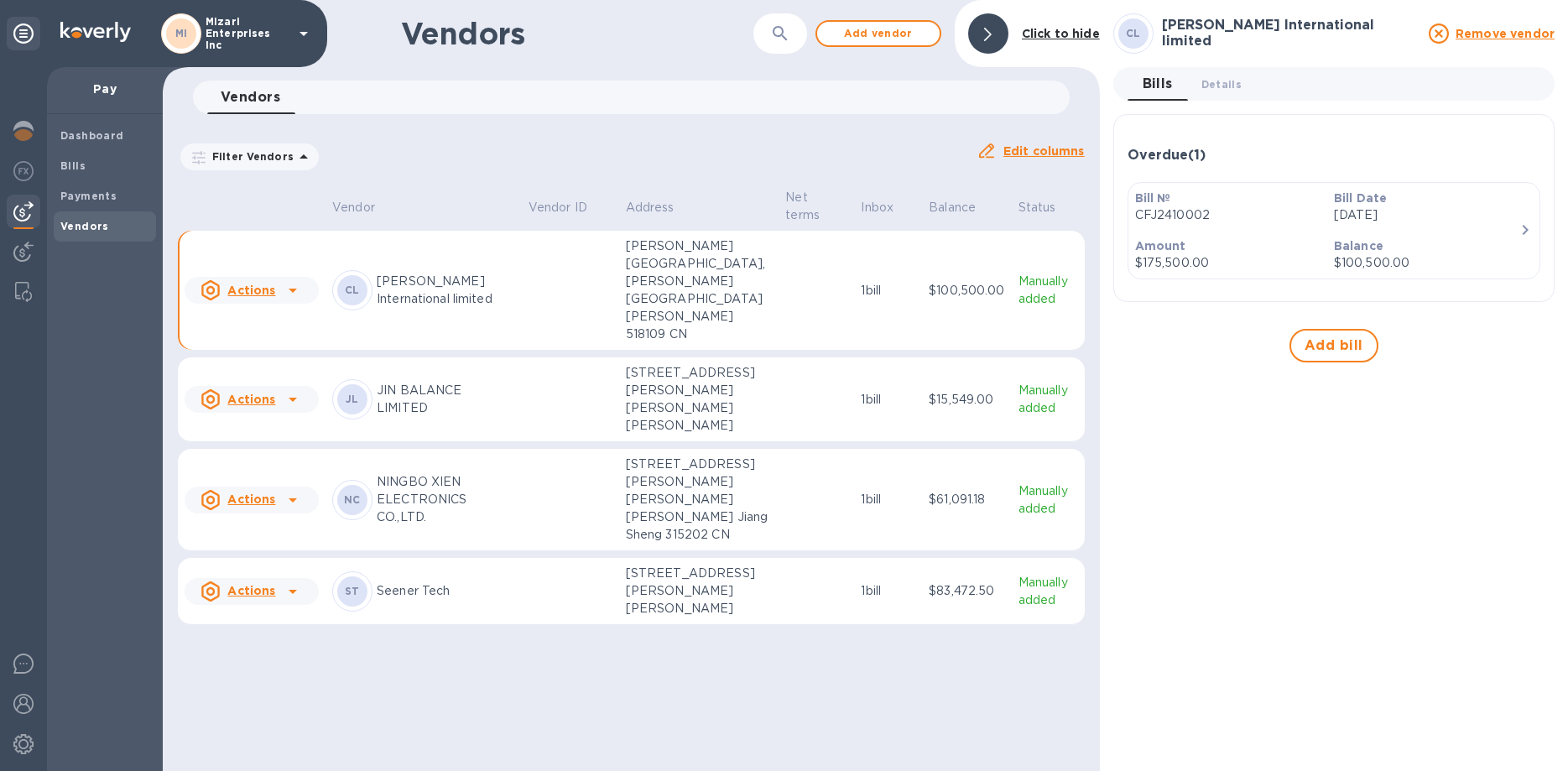
click at [472, 600] on p "Seener Tech" at bounding box center [446, 591] width 138 height 17
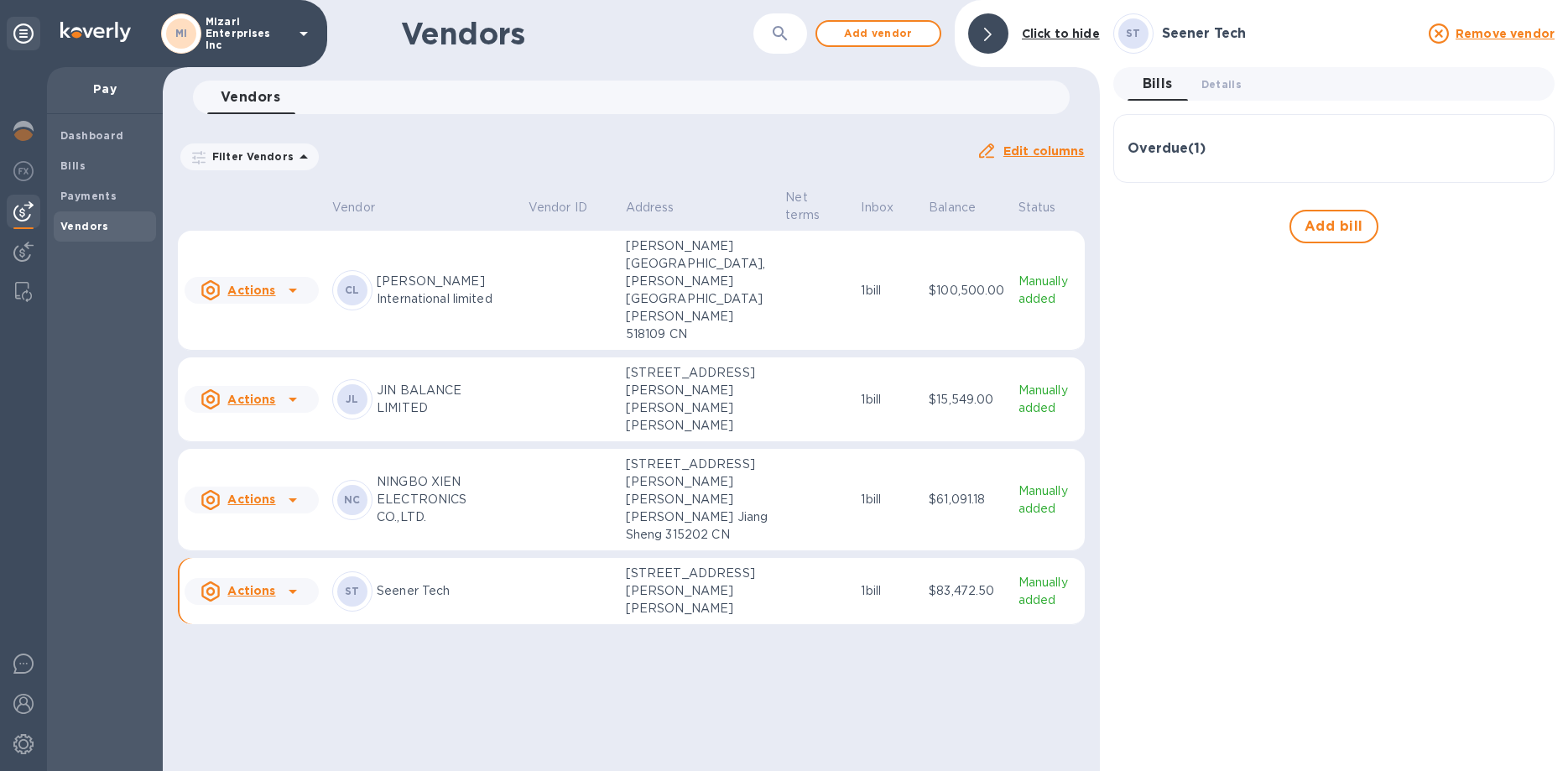
click at [1172, 151] on h3 "Overdue ( 1 )" at bounding box center [1167, 149] width 78 height 16
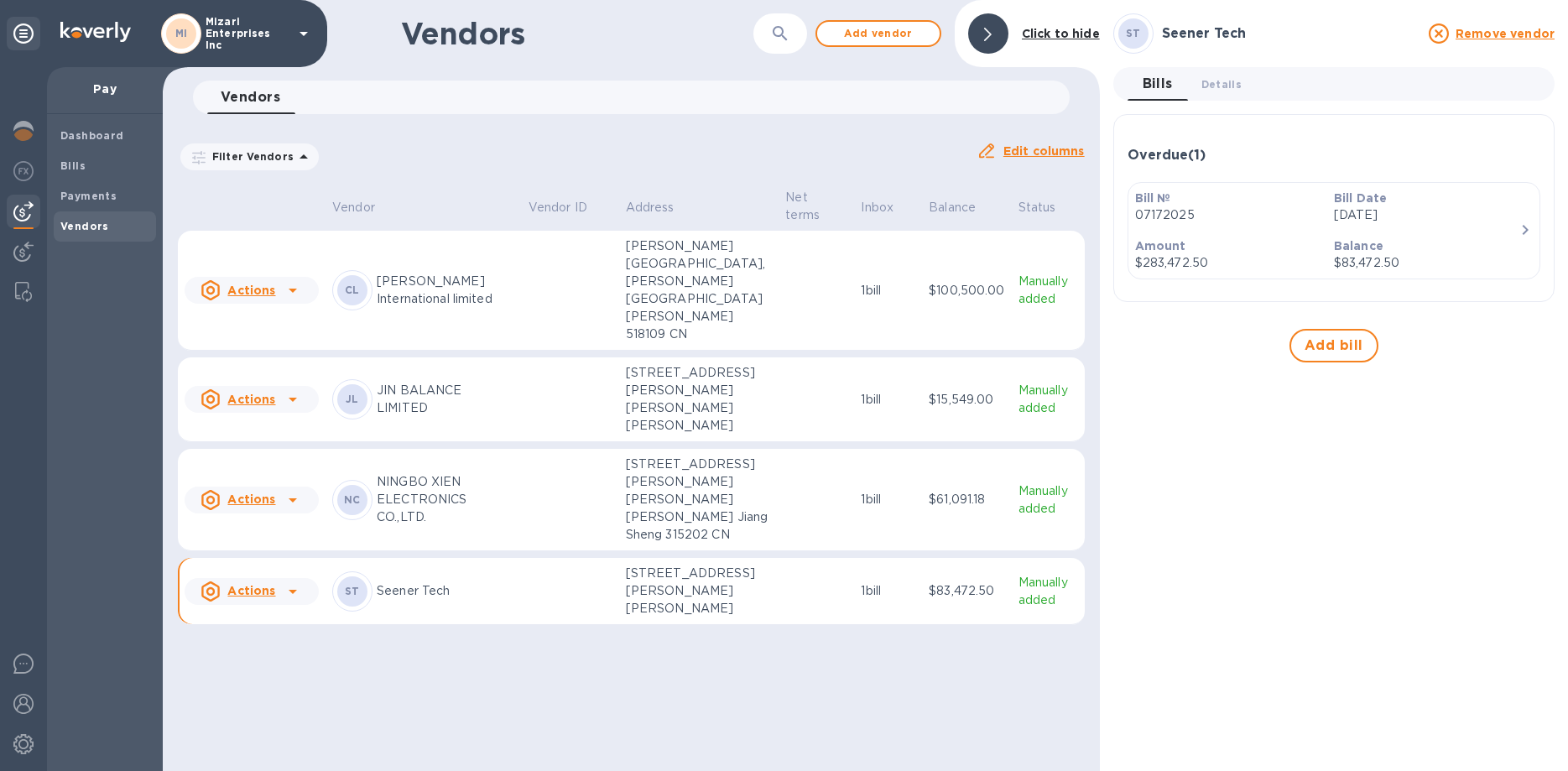
click at [406, 526] on p "NINGBO XIEN ELECTRONICS CO.,LTD." at bounding box center [446, 499] width 138 height 53
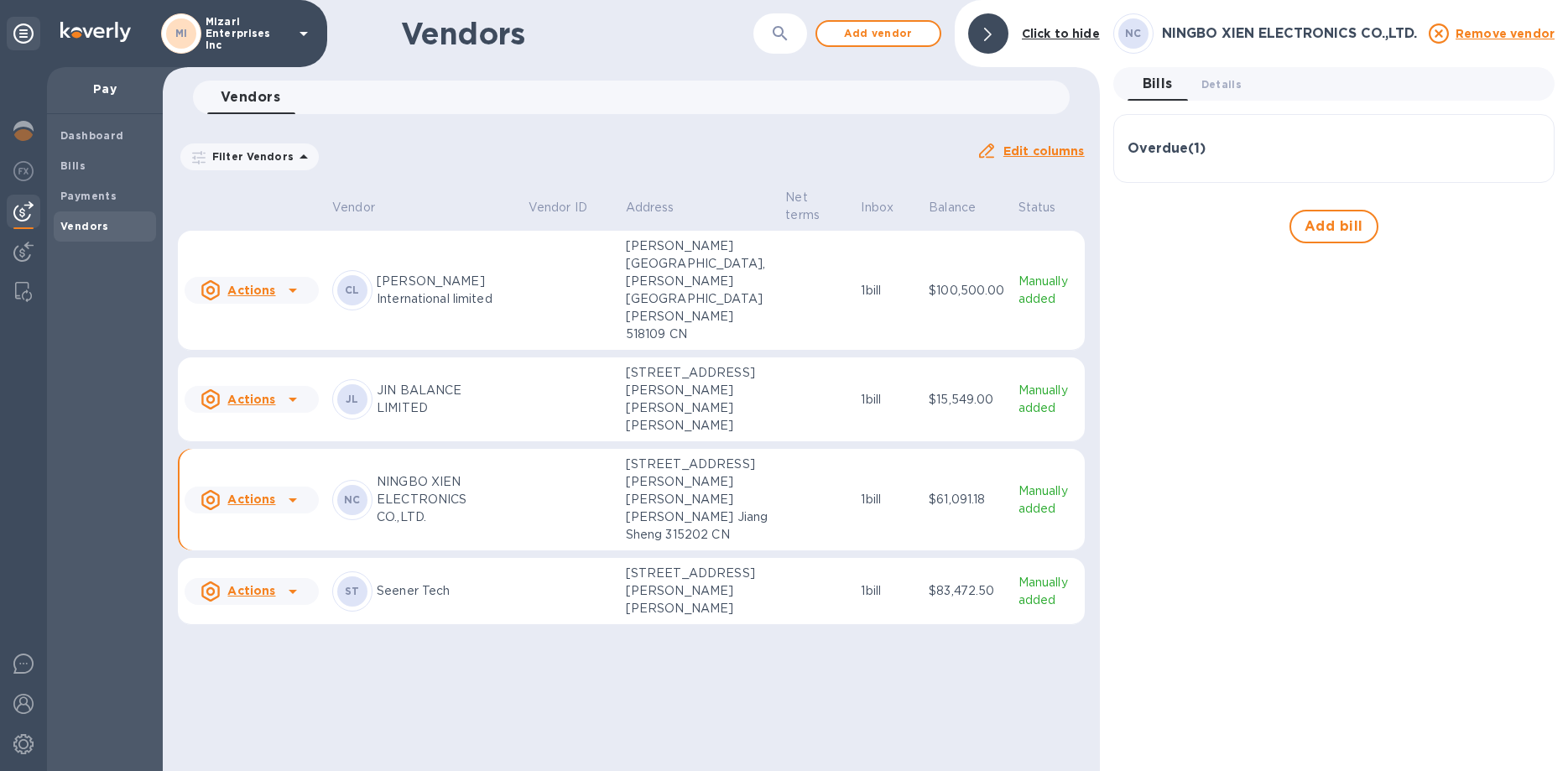
click at [1147, 137] on div "Overdue ( 1 )" at bounding box center [1334, 148] width 413 height 40
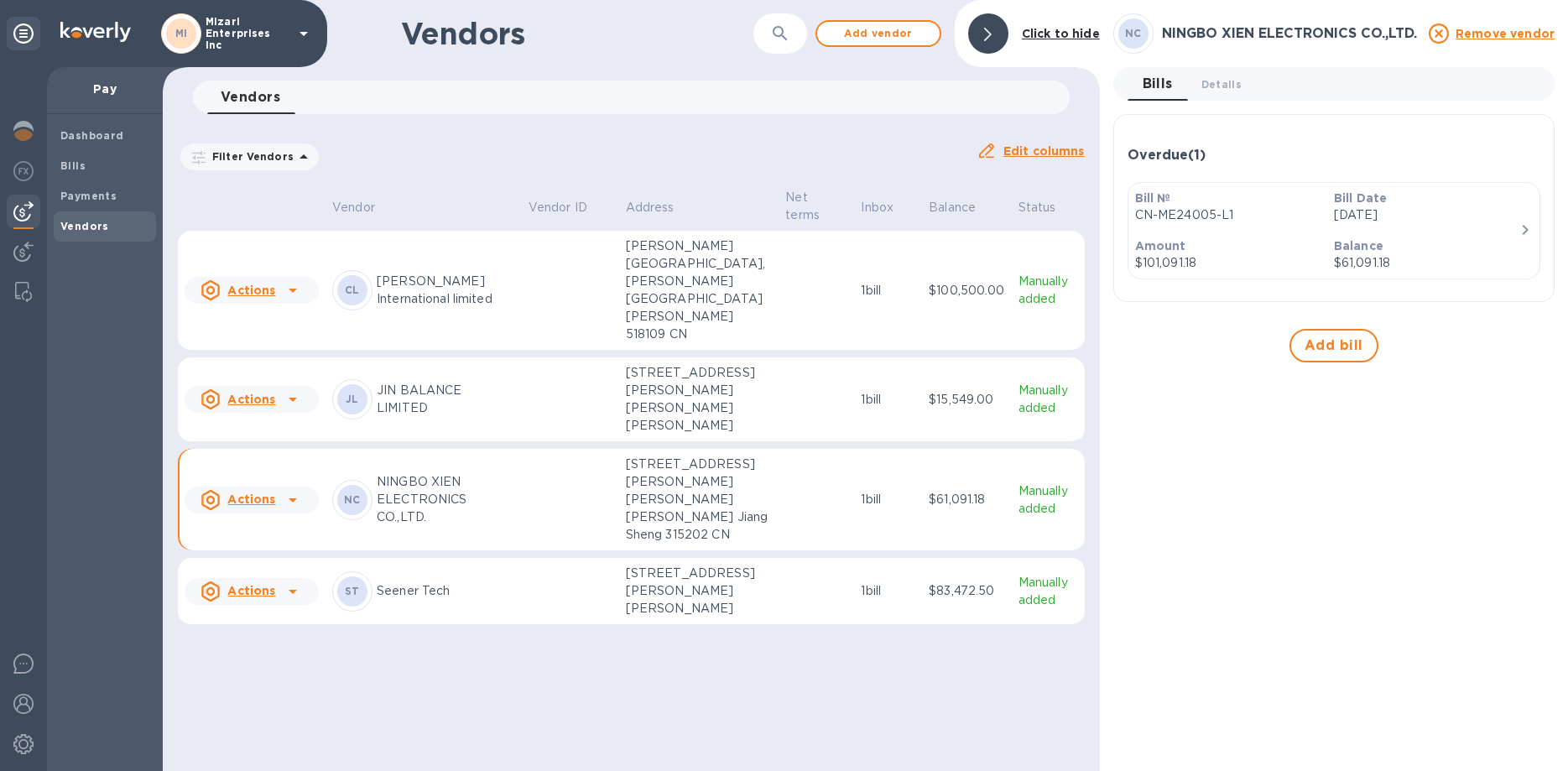
click at [1174, 244] on b "Amount" at bounding box center [1161, 245] width 51 height 13
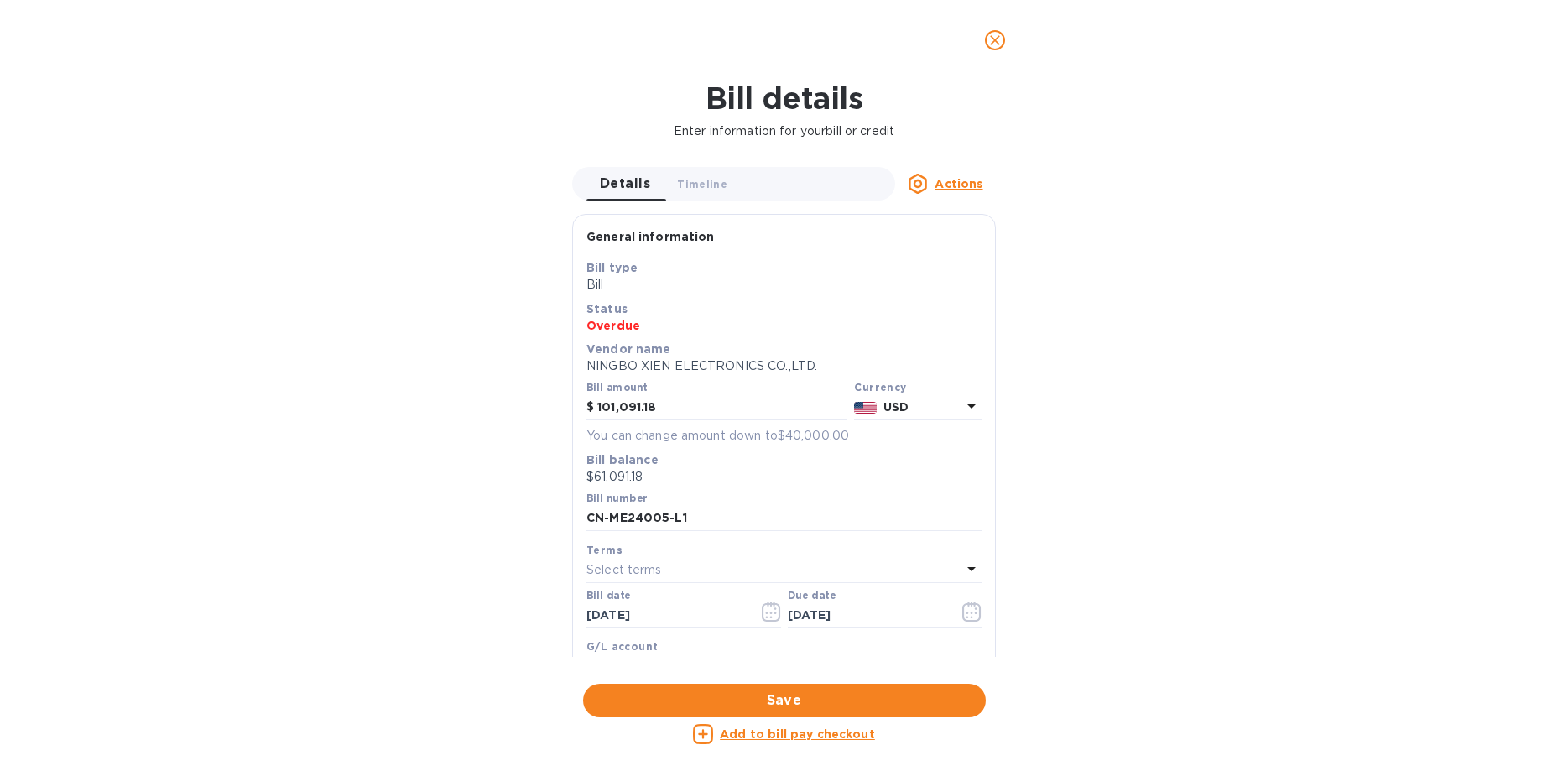
click at [998, 34] on icon "close" at bounding box center [994, 40] width 17 height 17
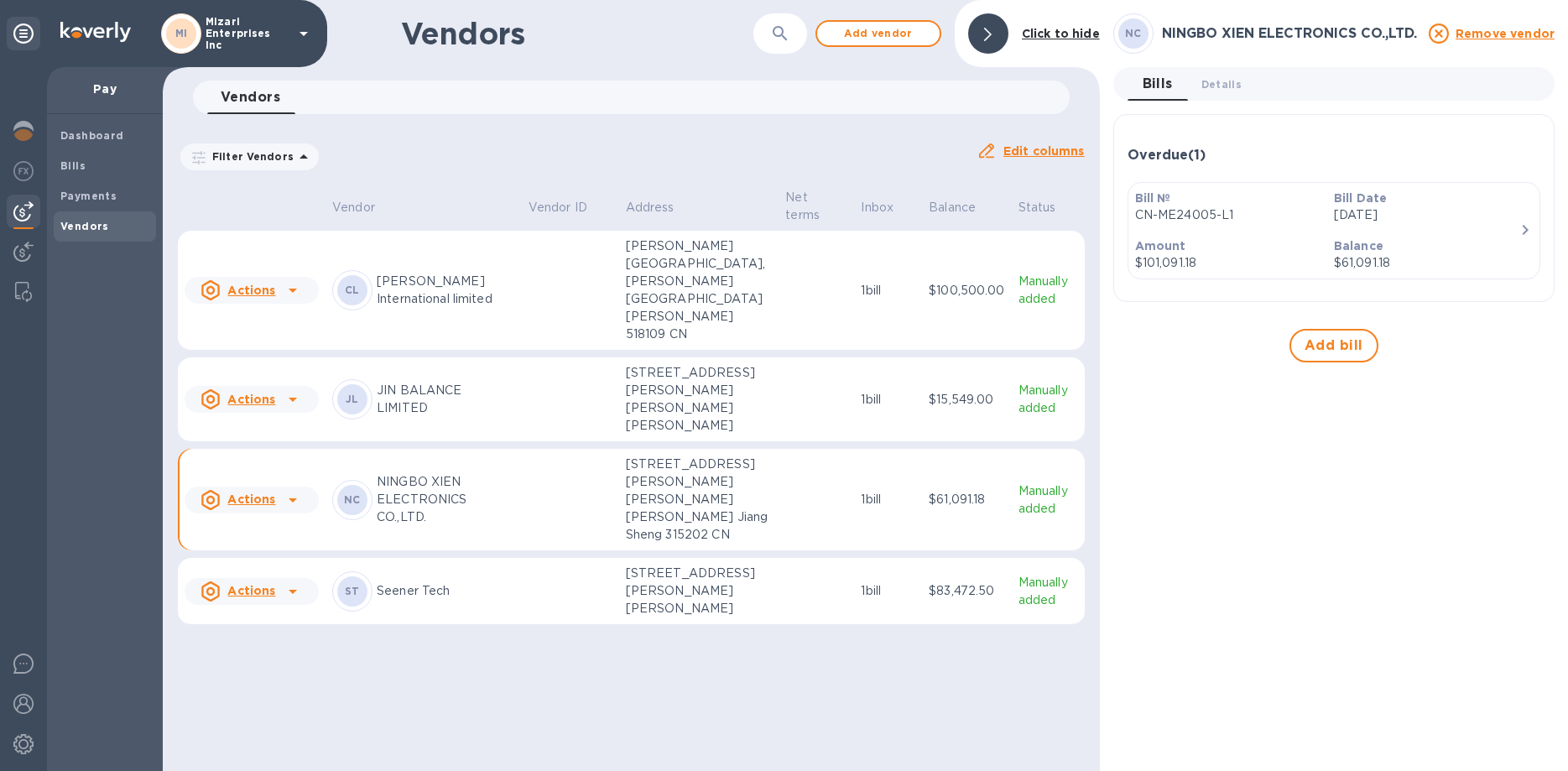
click at [898, 600] on p "1 bill" at bounding box center [888, 591] width 55 height 17
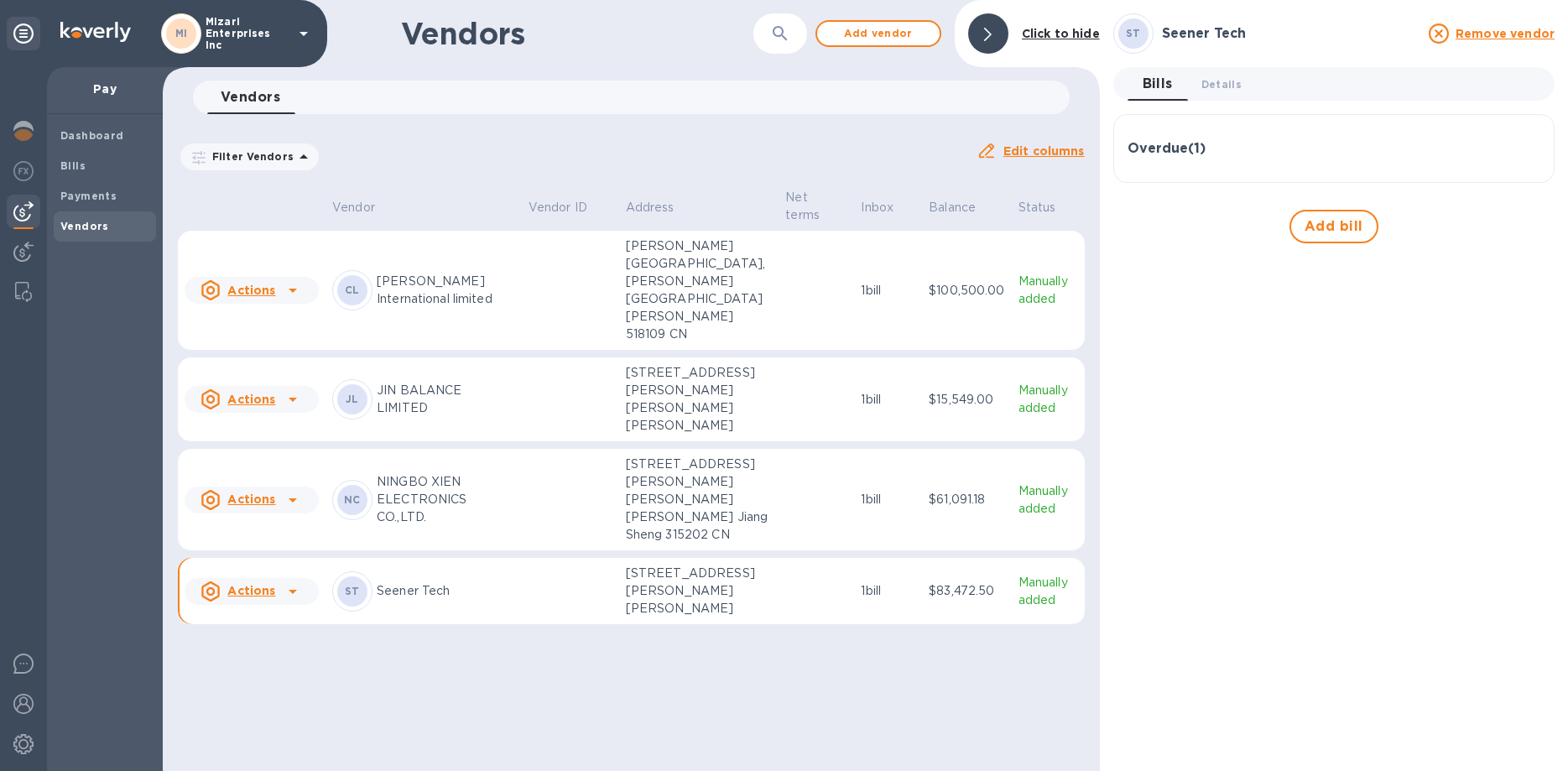
click at [1158, 156] on h3 "Overdue ( 1 )" at bounding box center [1167, 149] width 78 height 16
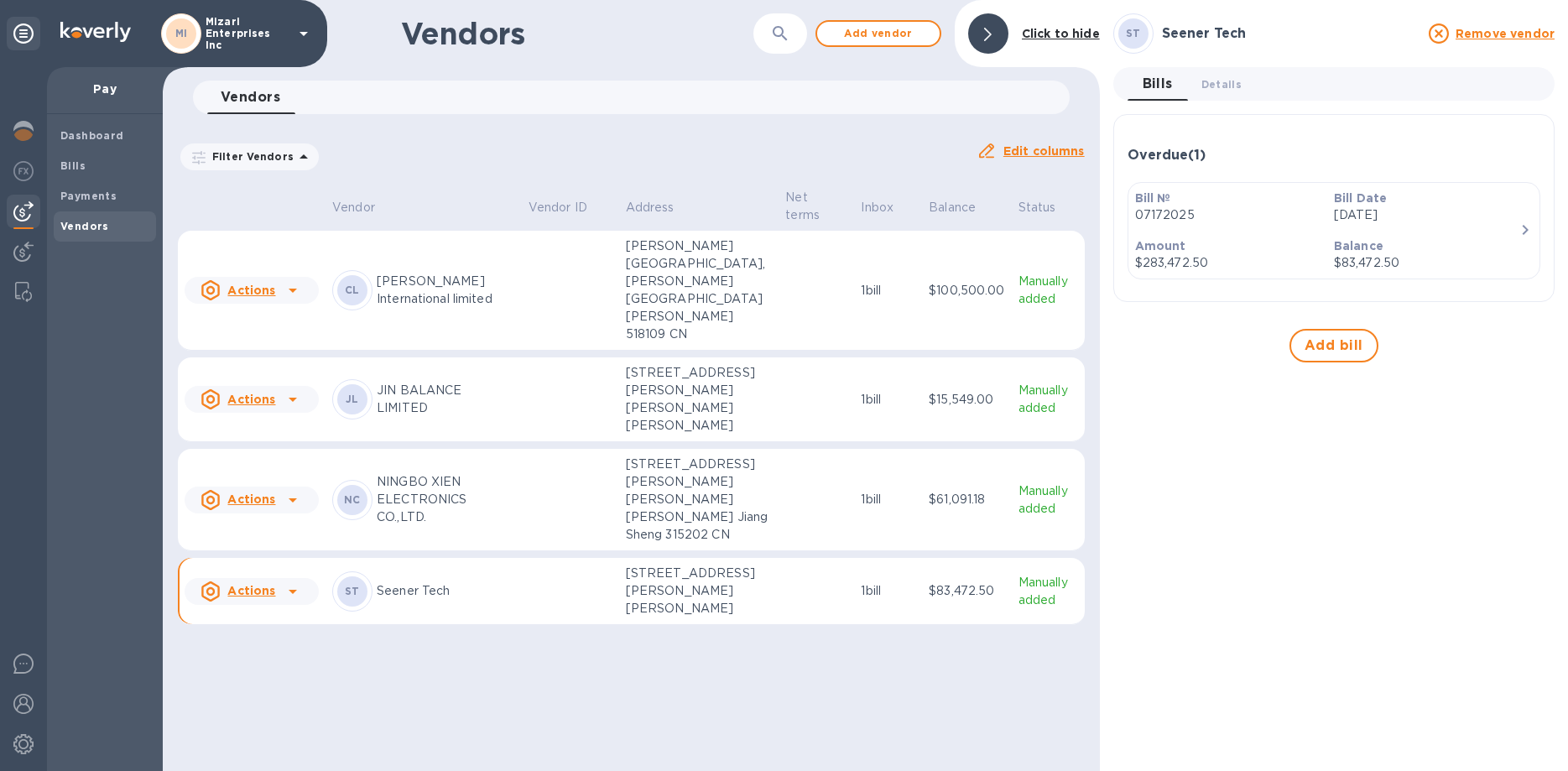
click at [878, 508] on p "1 bill" at bounding box center [888, 499] width 55 height 17
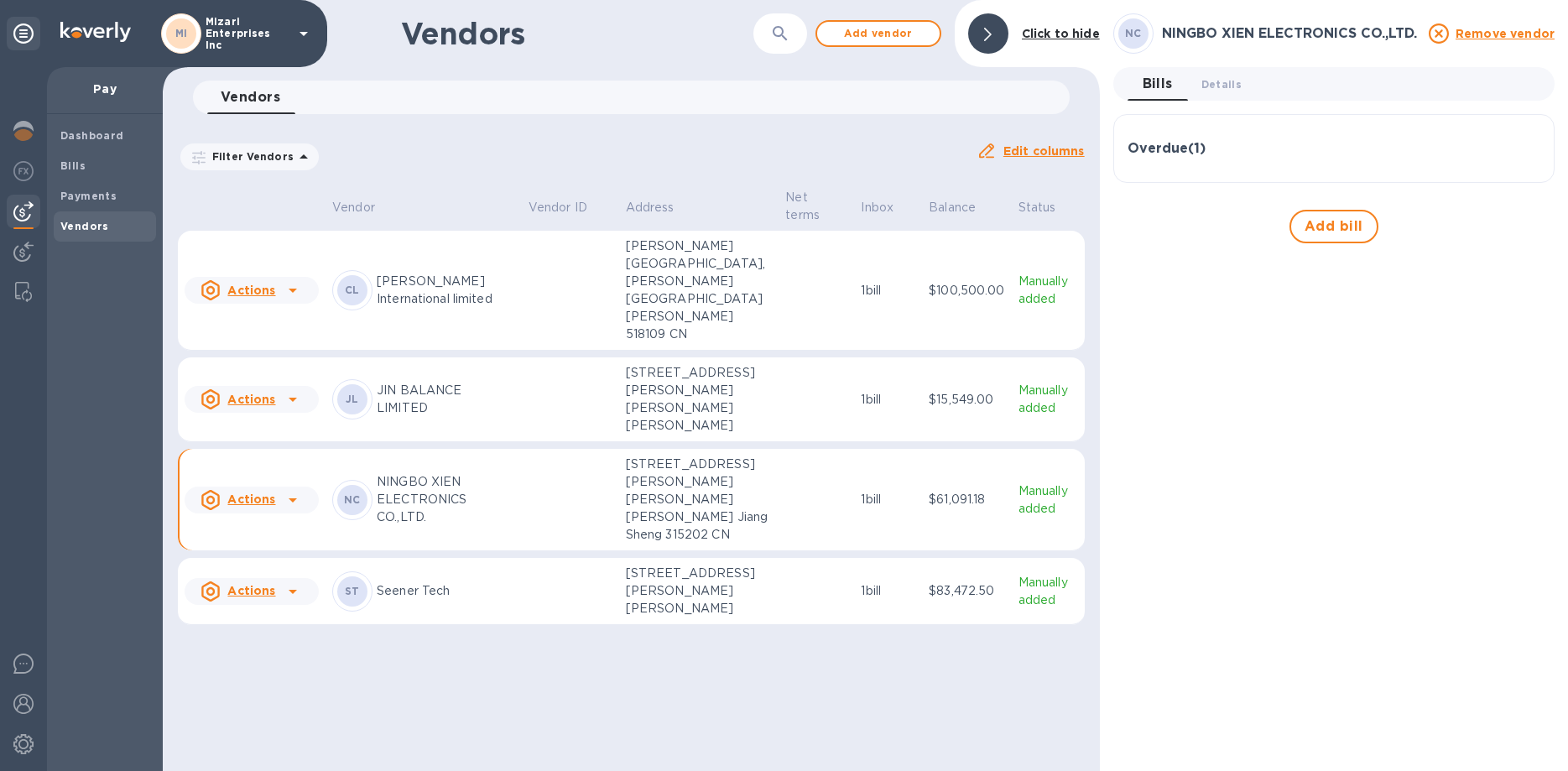
click at [1176, 147] on h3 "Overdue ( 1 )" at bounding box center [1167, 149] width 78 height 16
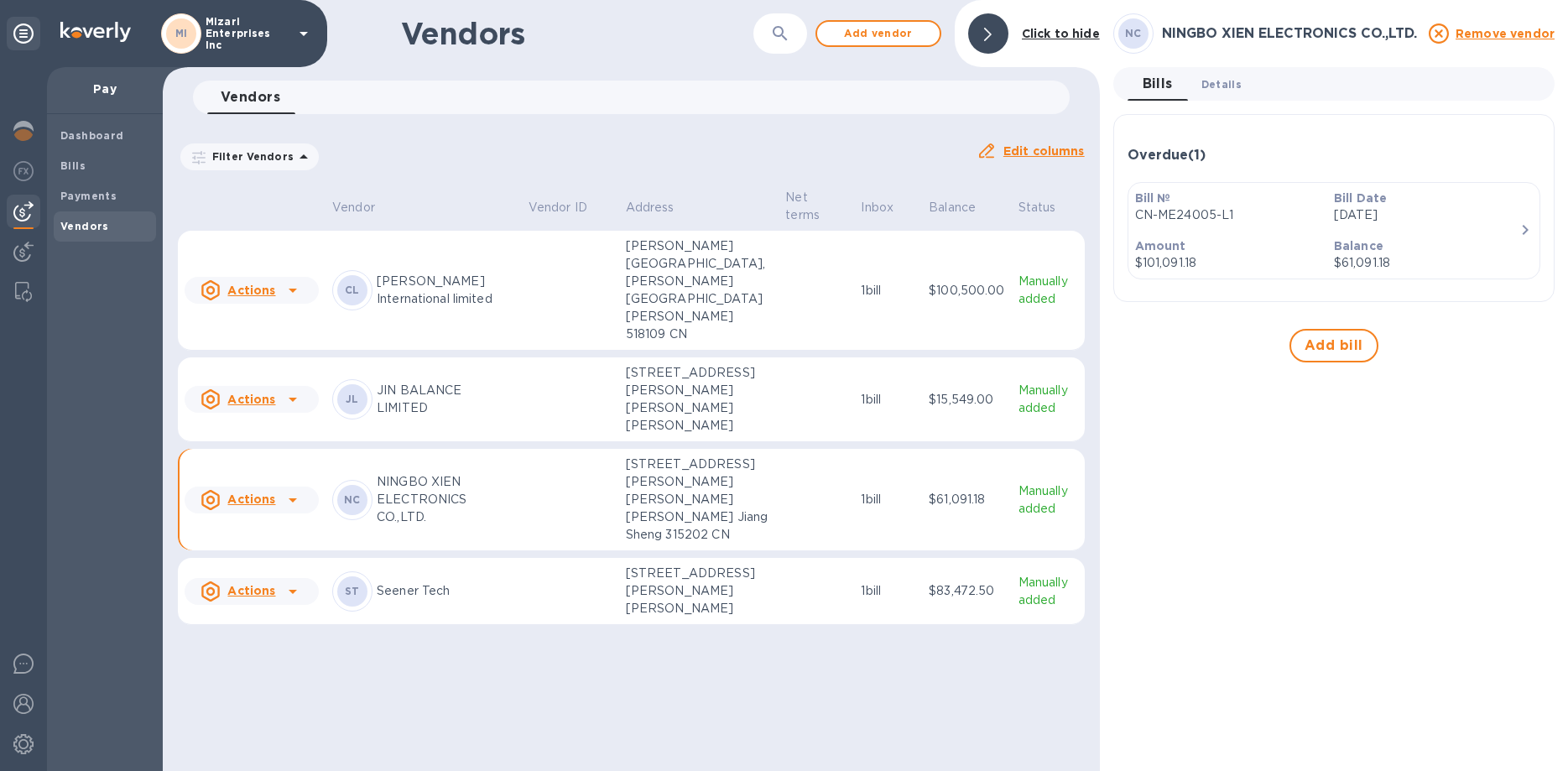
click at [1224, 68] on button "Details 0" at bounding box center [1221, 84] width 67 height 34
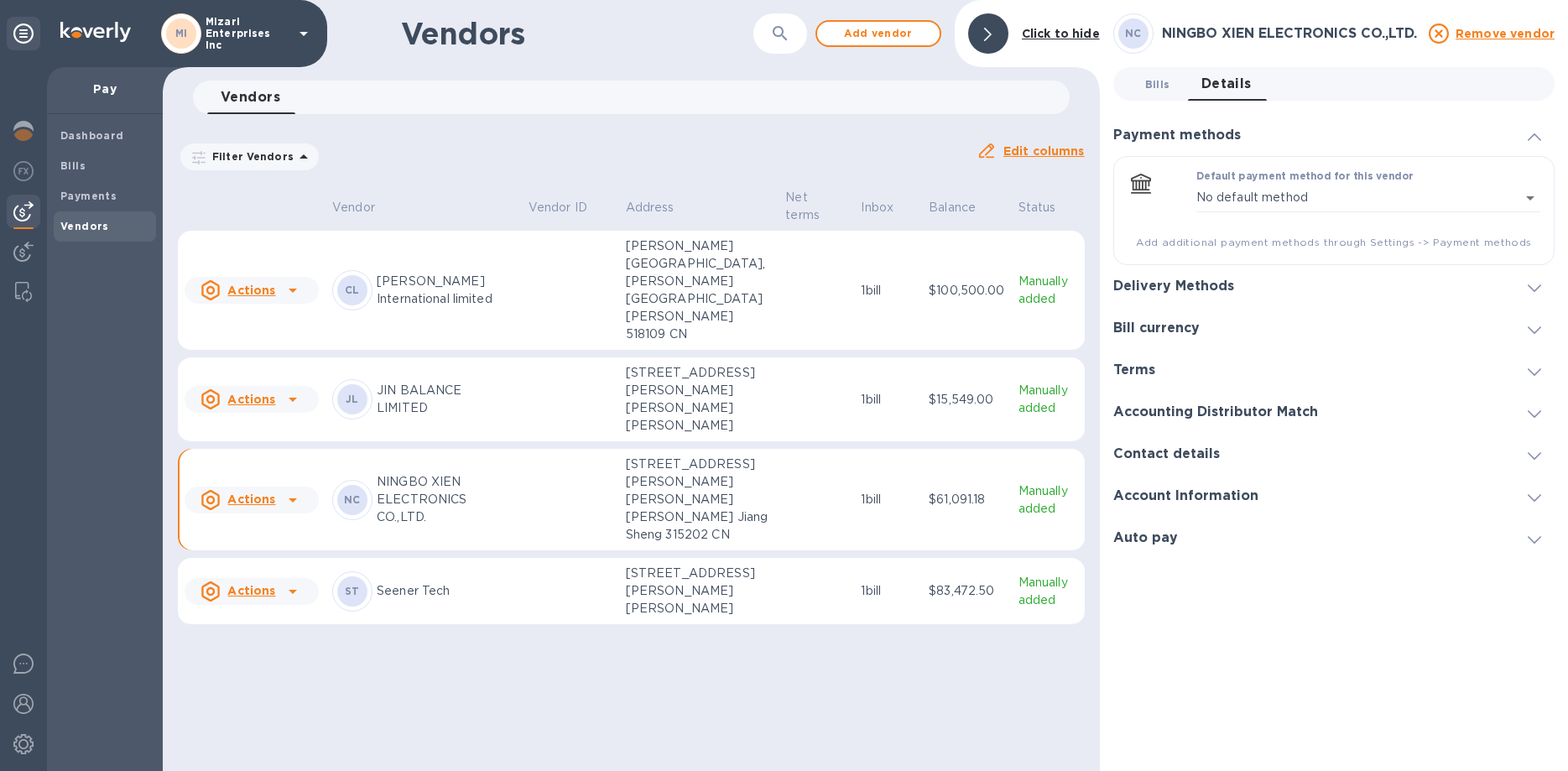
click at [1151, 80] on span "Bills 0" at bounding box center [1157, 84] width 25 height 17
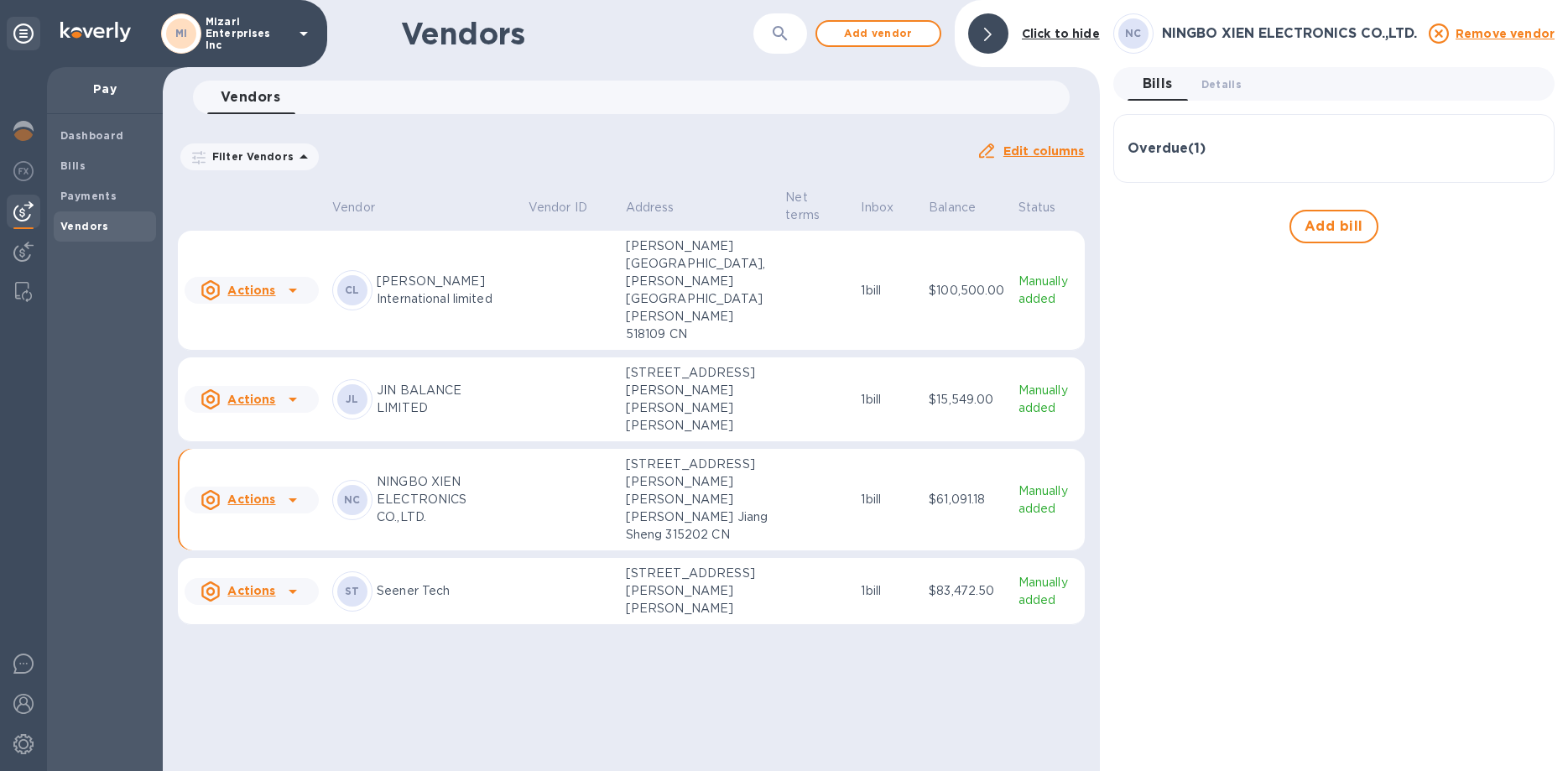
click at [1148, 148] on h3 "Overdue ( 1 )" at bounding box center [1167, 149] width 78 height 16
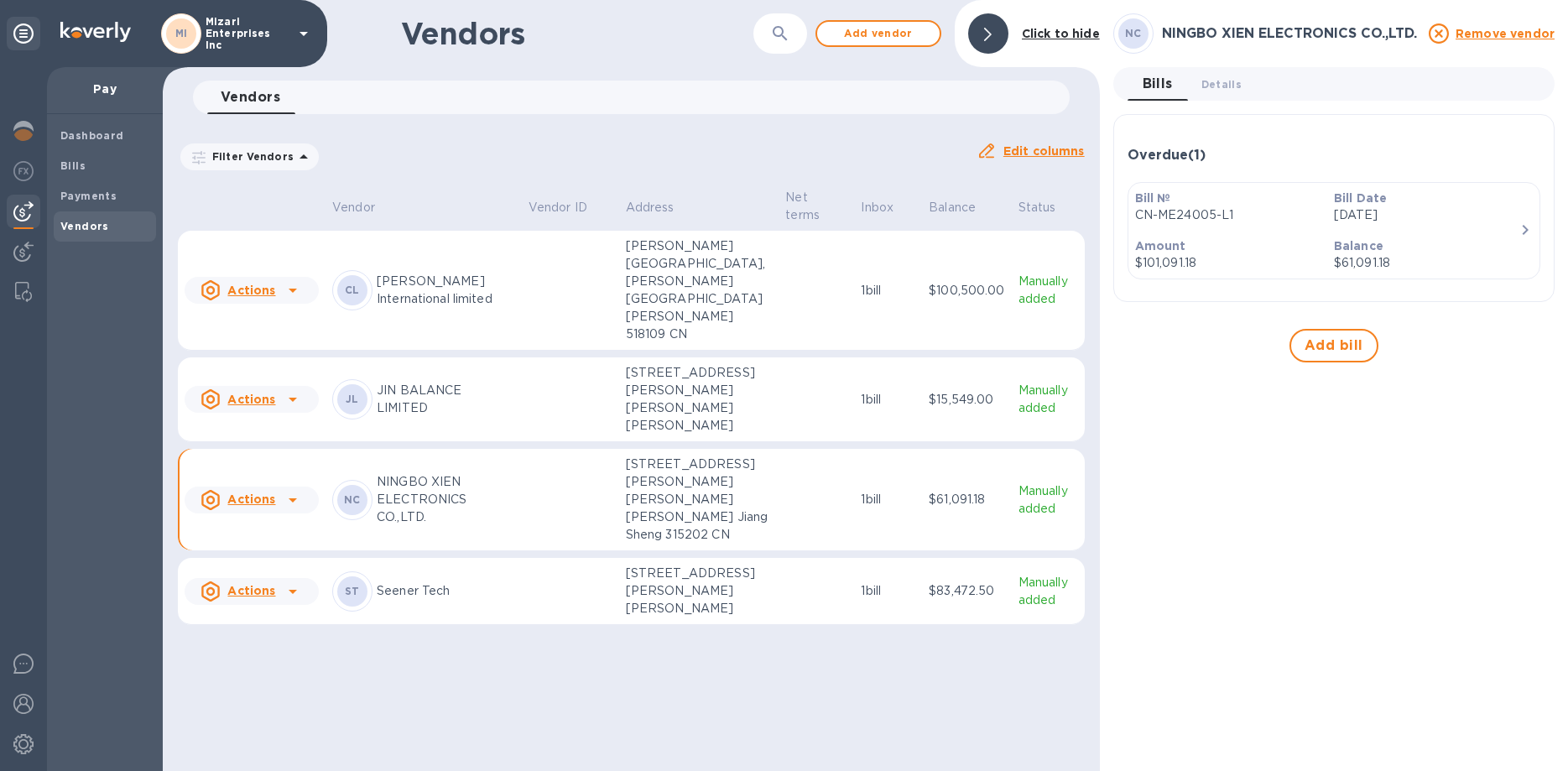
click at [506, 442] on td "[PERSON_NAME] BALANCE LIMITED" at bounding box center [423, 399] width 196 height 84
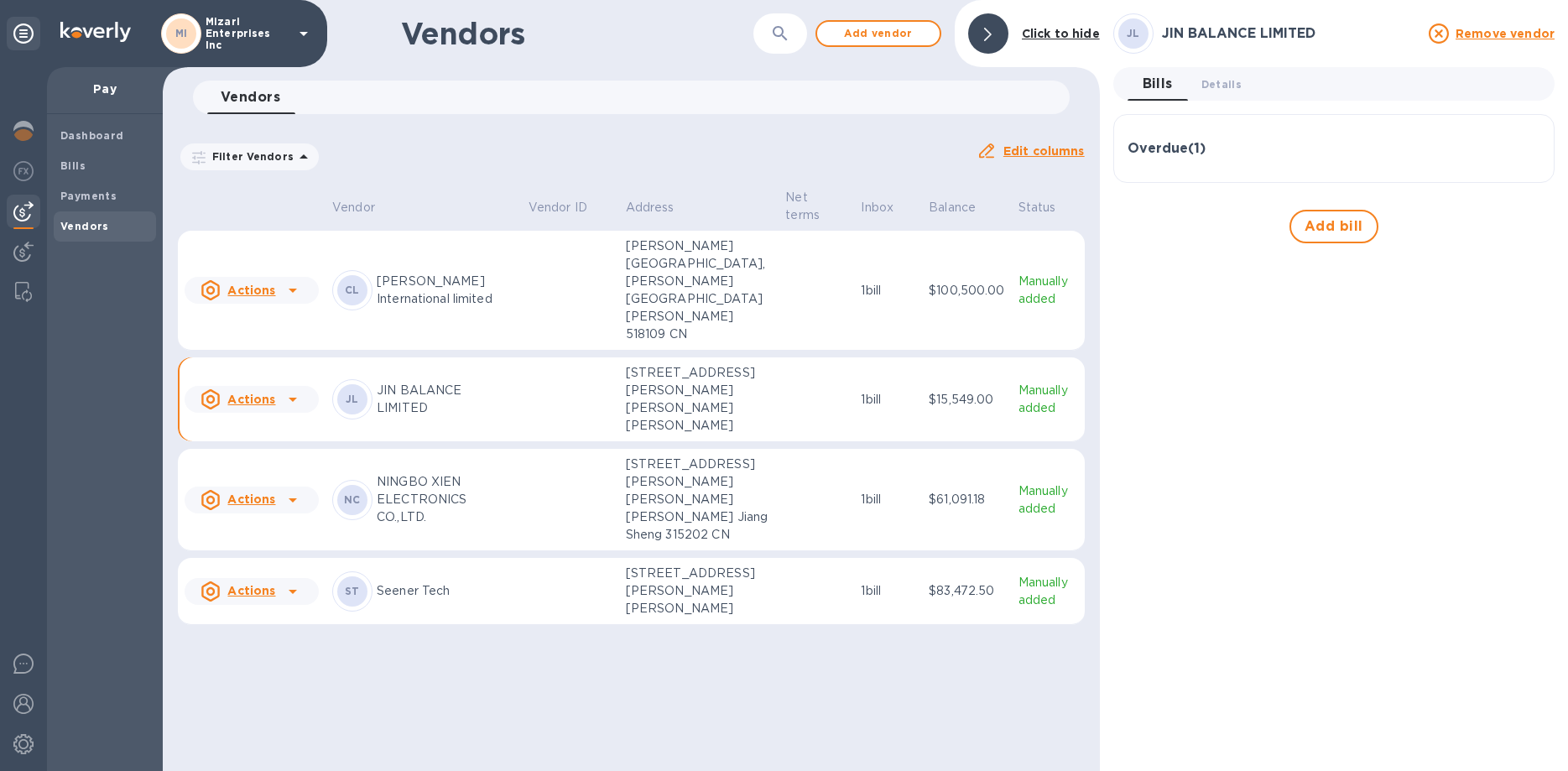
click at [1162, 156] on h3 "Overdue ( 1 )" at bounding box center [1167, 149] width 78 height 16
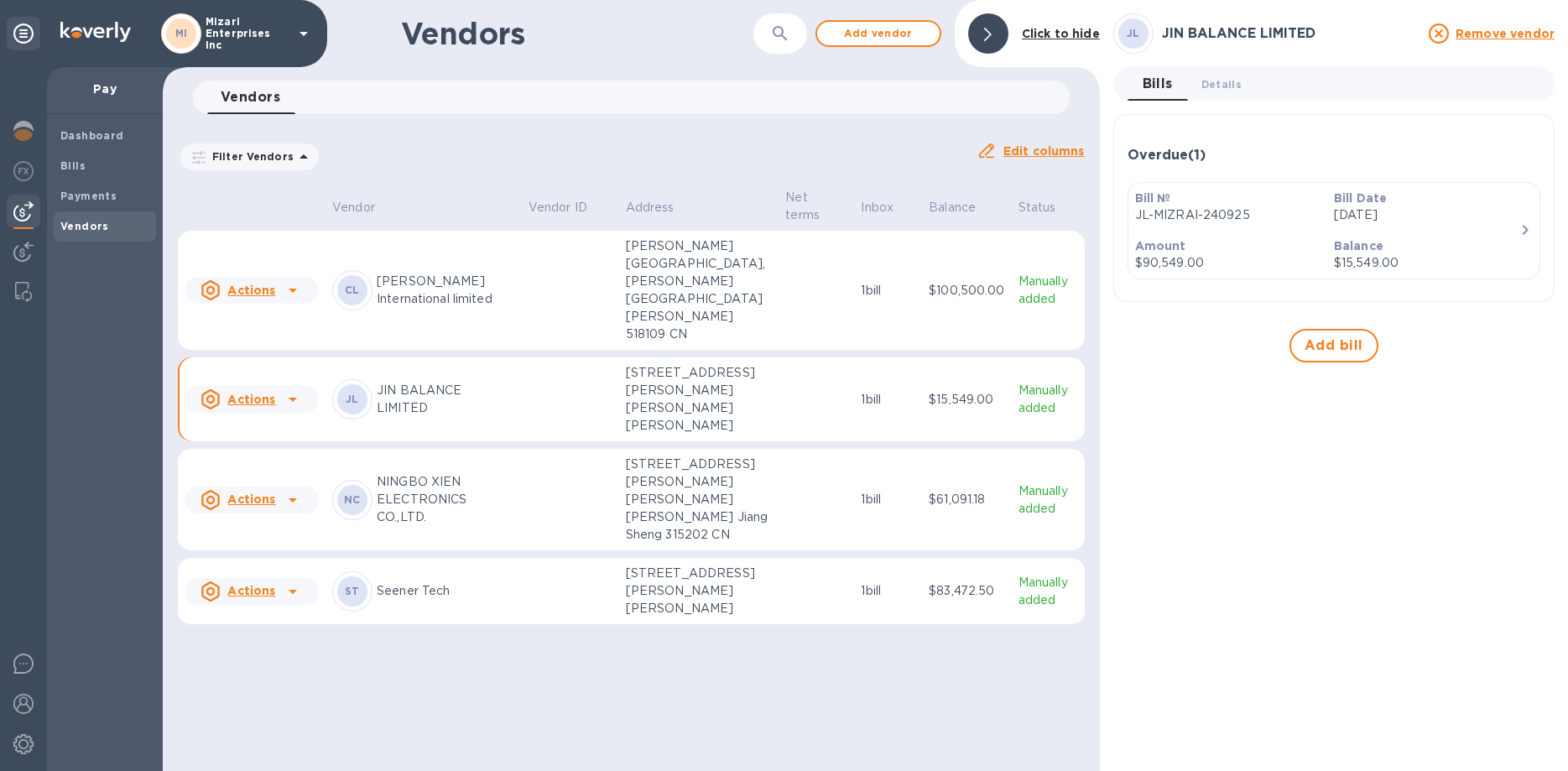
click at [778, 625] on td at bounding box center [816, 591] width 76 height 67
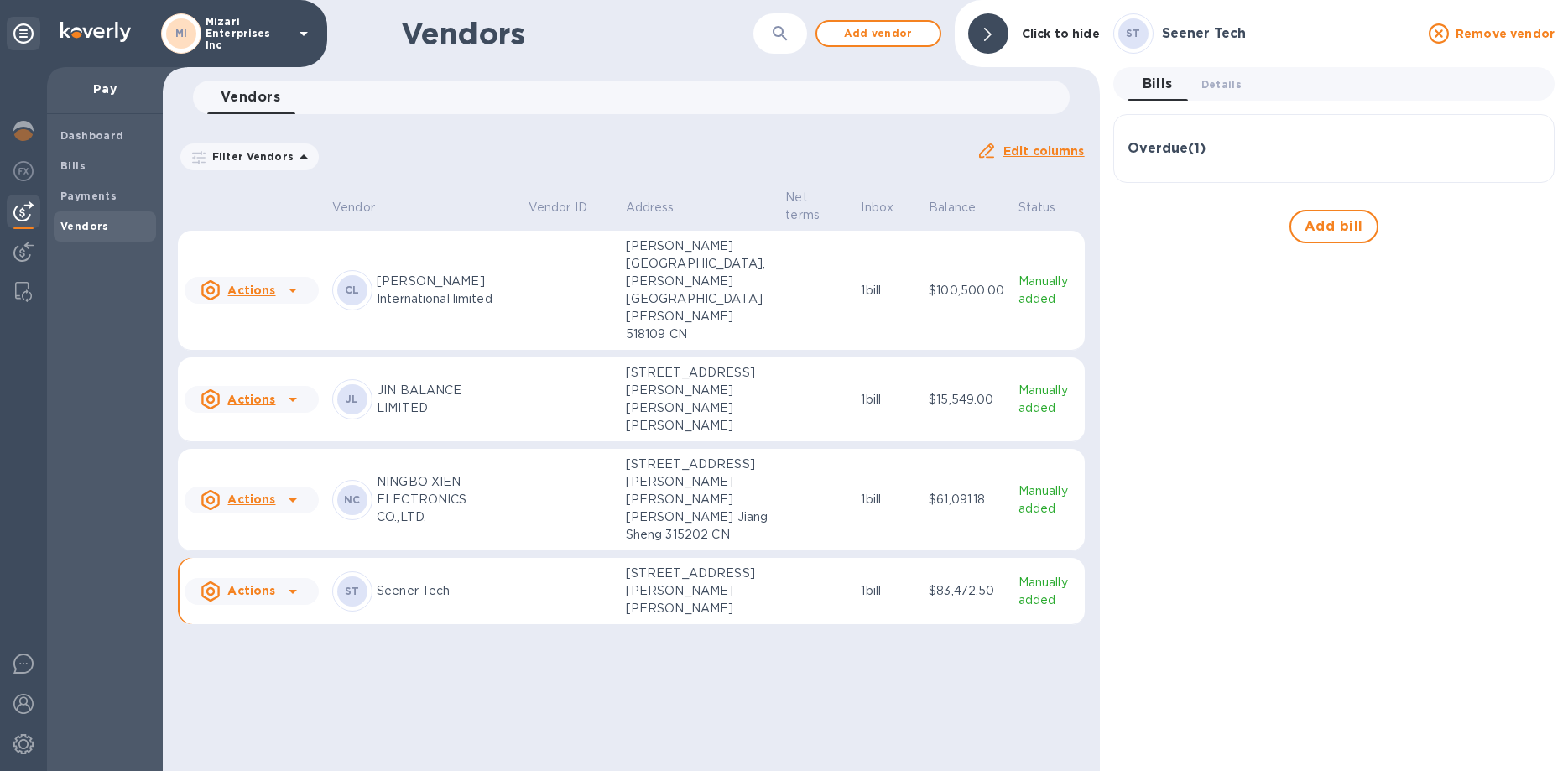
click at [1178, 150] on h3 "Overdue ( 1 )" at bounding box center [1167, 149] width 78 height 16
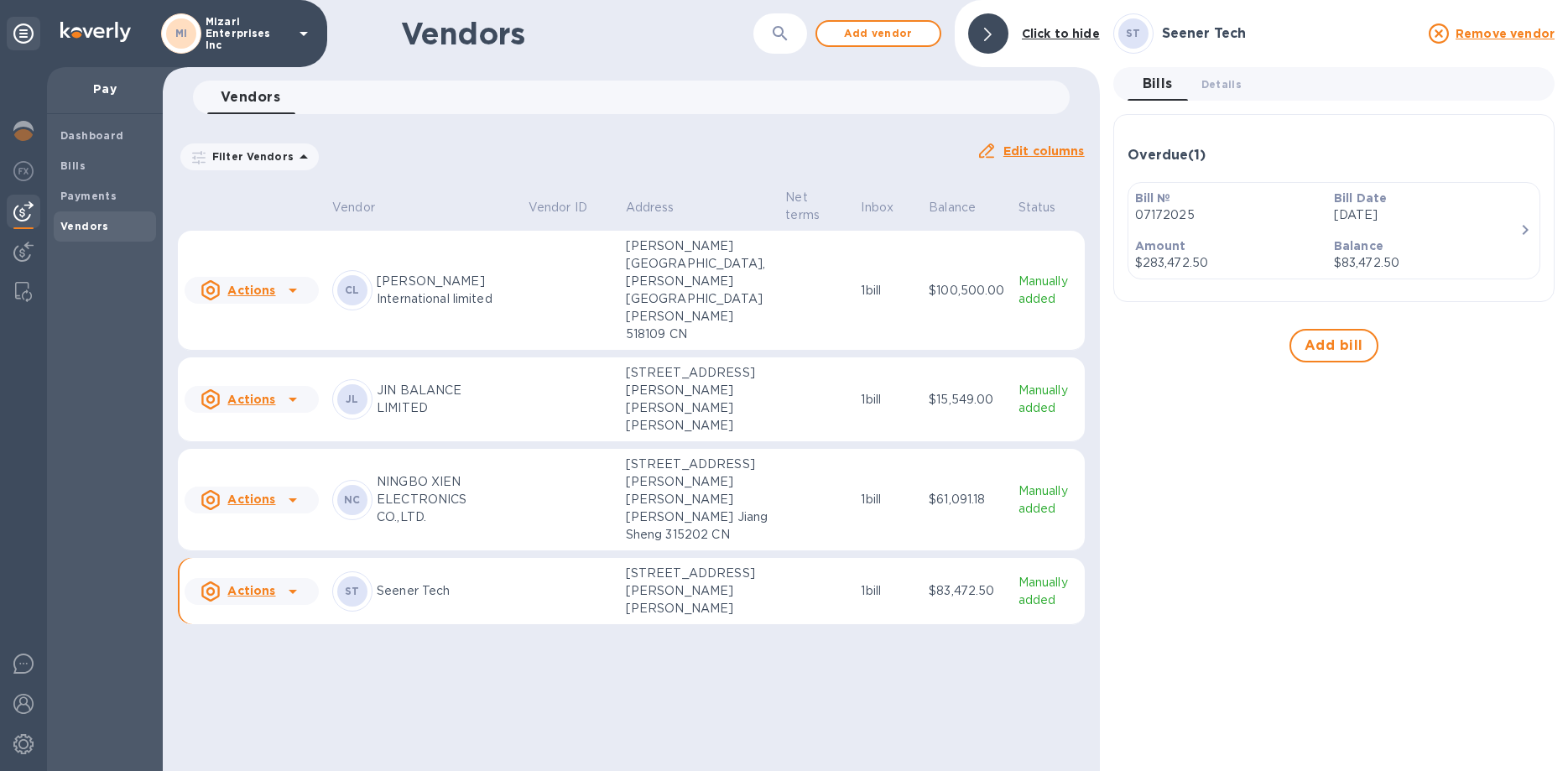
click at [815, 551] on td at bounding box center [816, 500] width 76 height 103
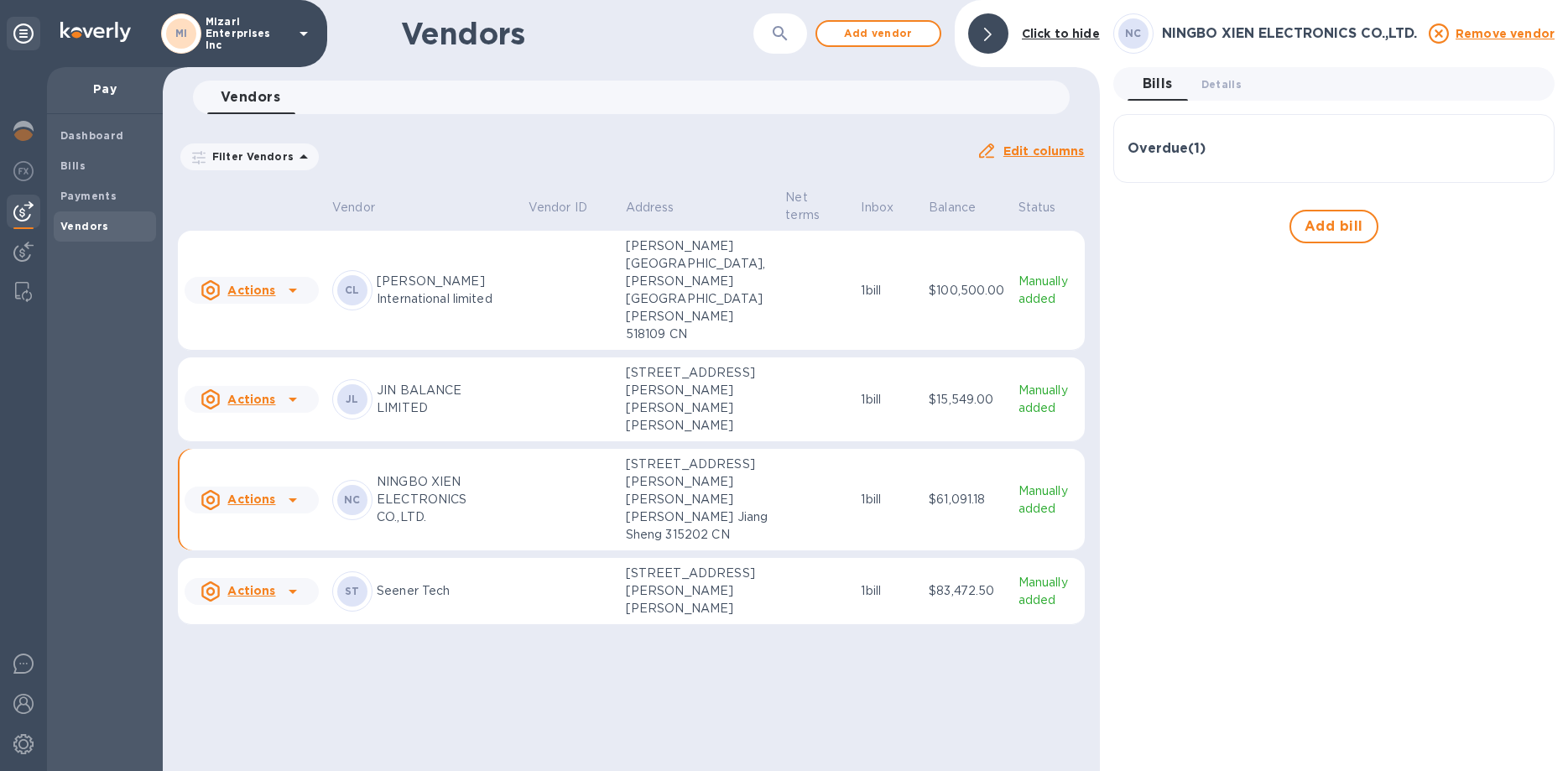
click at [1192, 149] on h3 "Overdue ( 1 )" at bounding box center [1167, 149] width 78 height 16
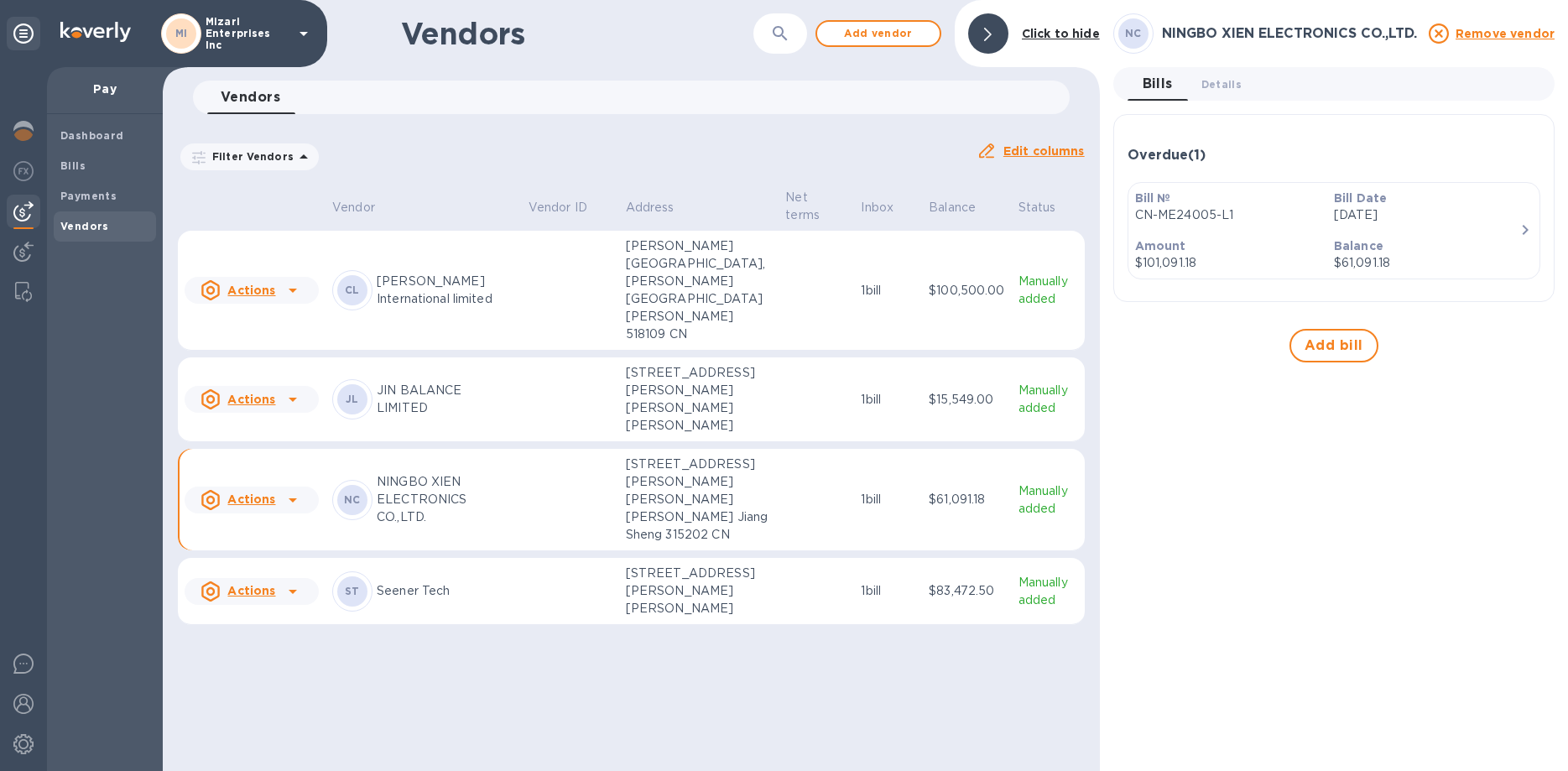
click at [752, 434] on p "[STREET_ADDRESS][PERSON_NAME][PERSON_NAME][PERSON_NAME]" at bounding box center [699, 399] width 147 height 70
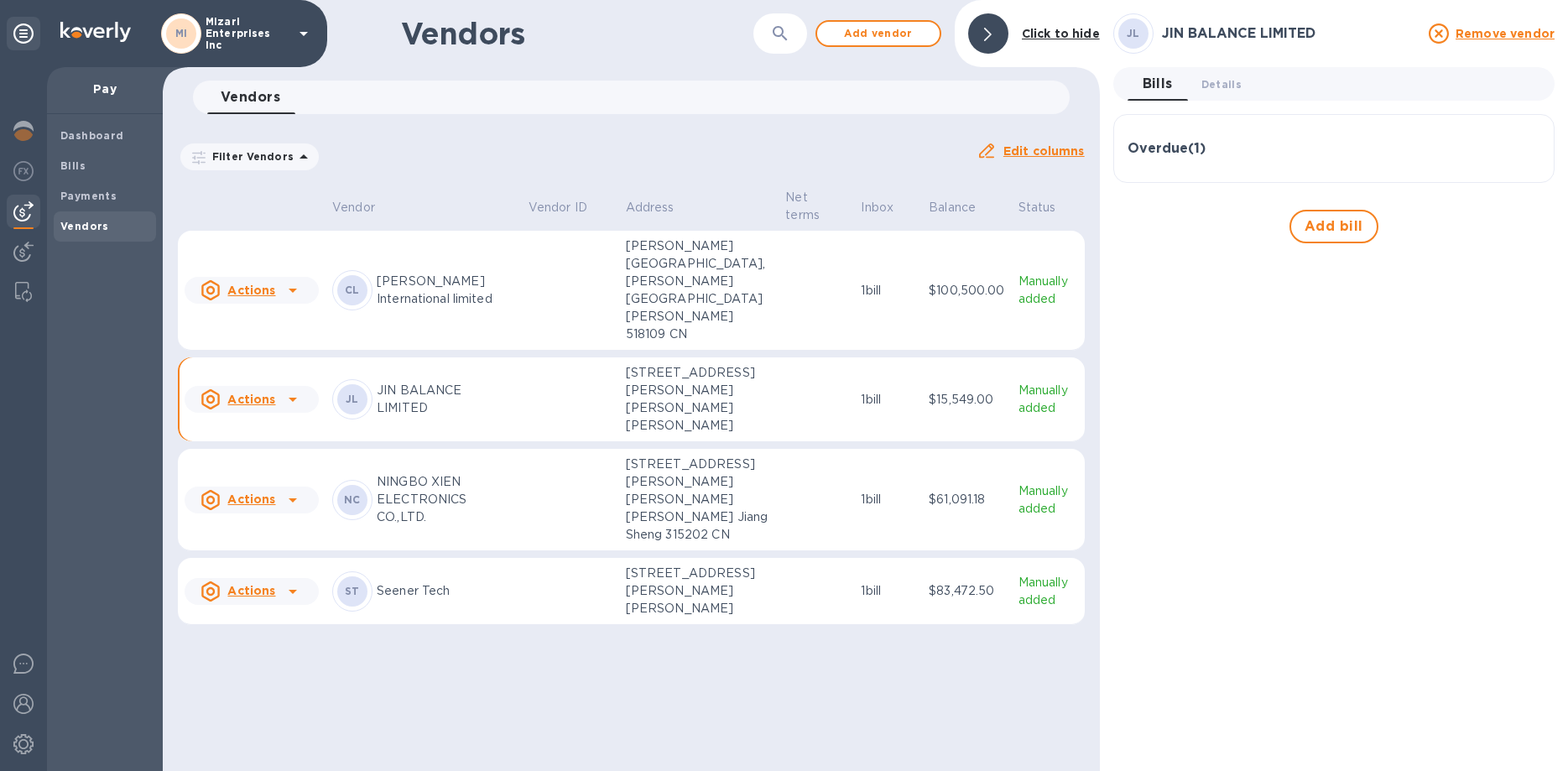
click at [1159, 151] on h3 "Overdue ( 1 )" at bounding box center [1167, 149] width 78 height 16
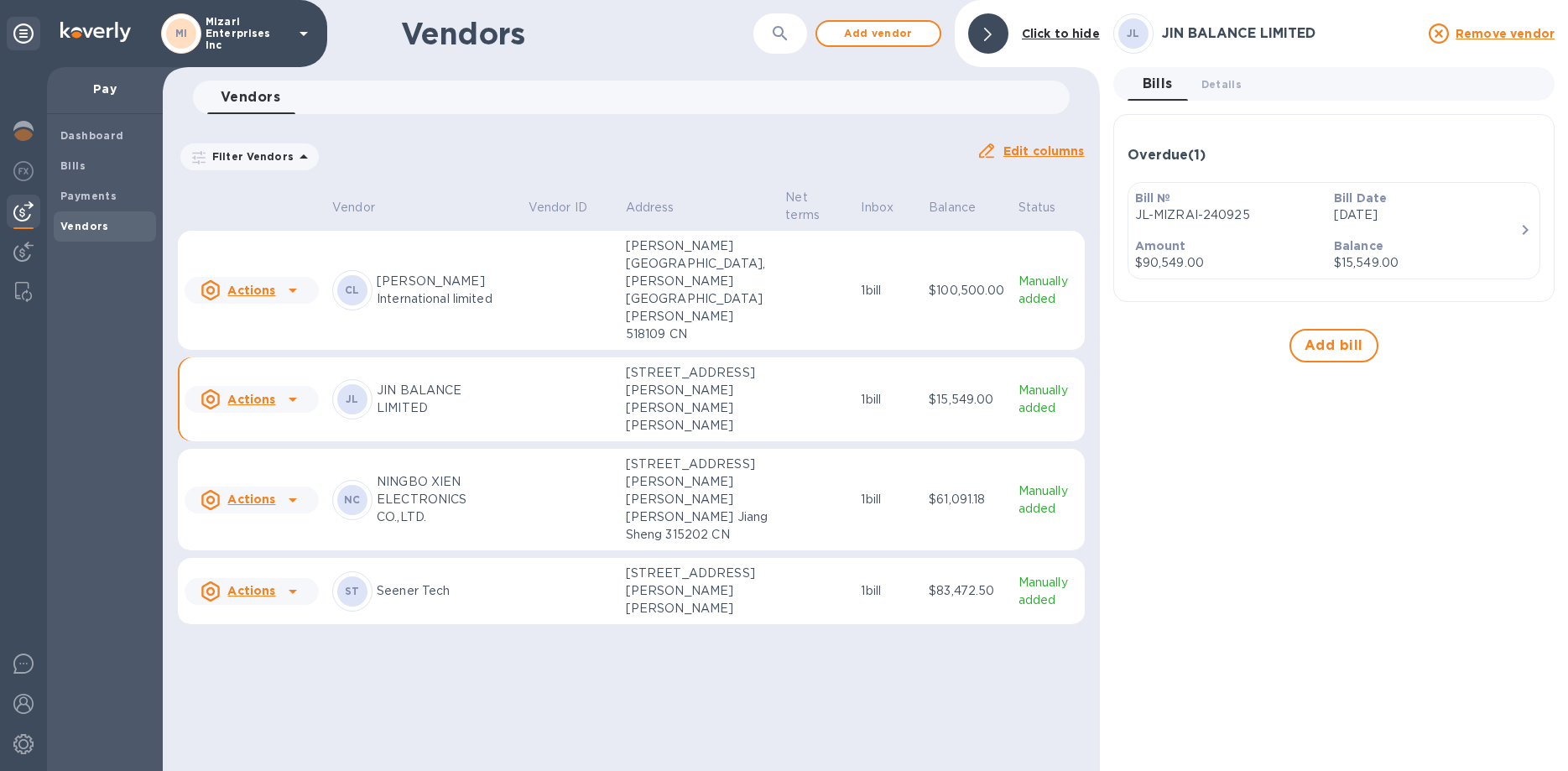
click at [731, 305] on p "[PERSON_NAME][GEOGRAPHIC_DATA], [PERSON_NAME][GEOGRAPHIC_DATA][PERSON_NAME] 518…" at bounding box center [699, 290] width 147 height 105
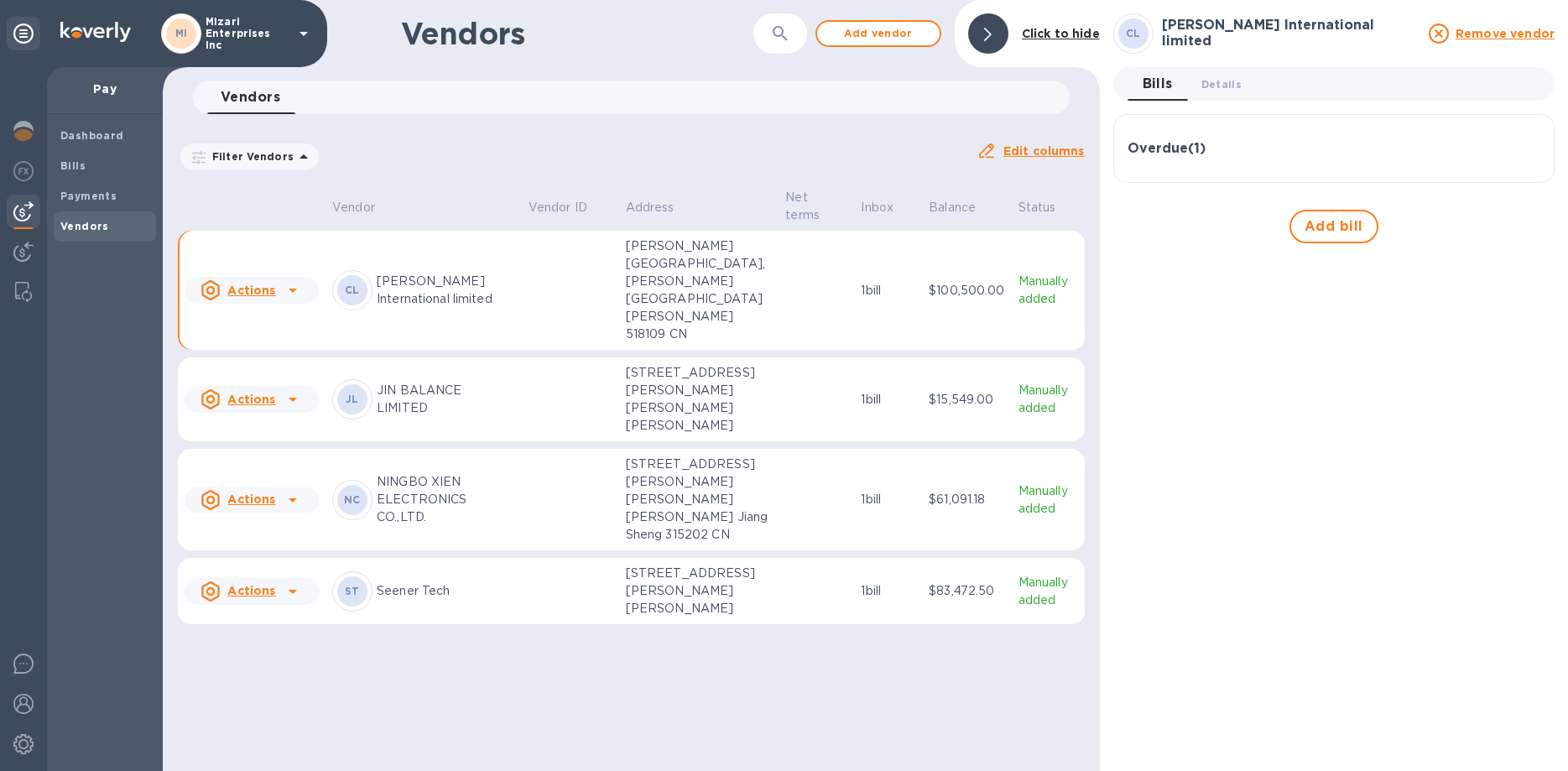
click at [1192, 147] on h3 "Overdue ( 1 )" at bounding box center [1167, 149] width 78 height 16
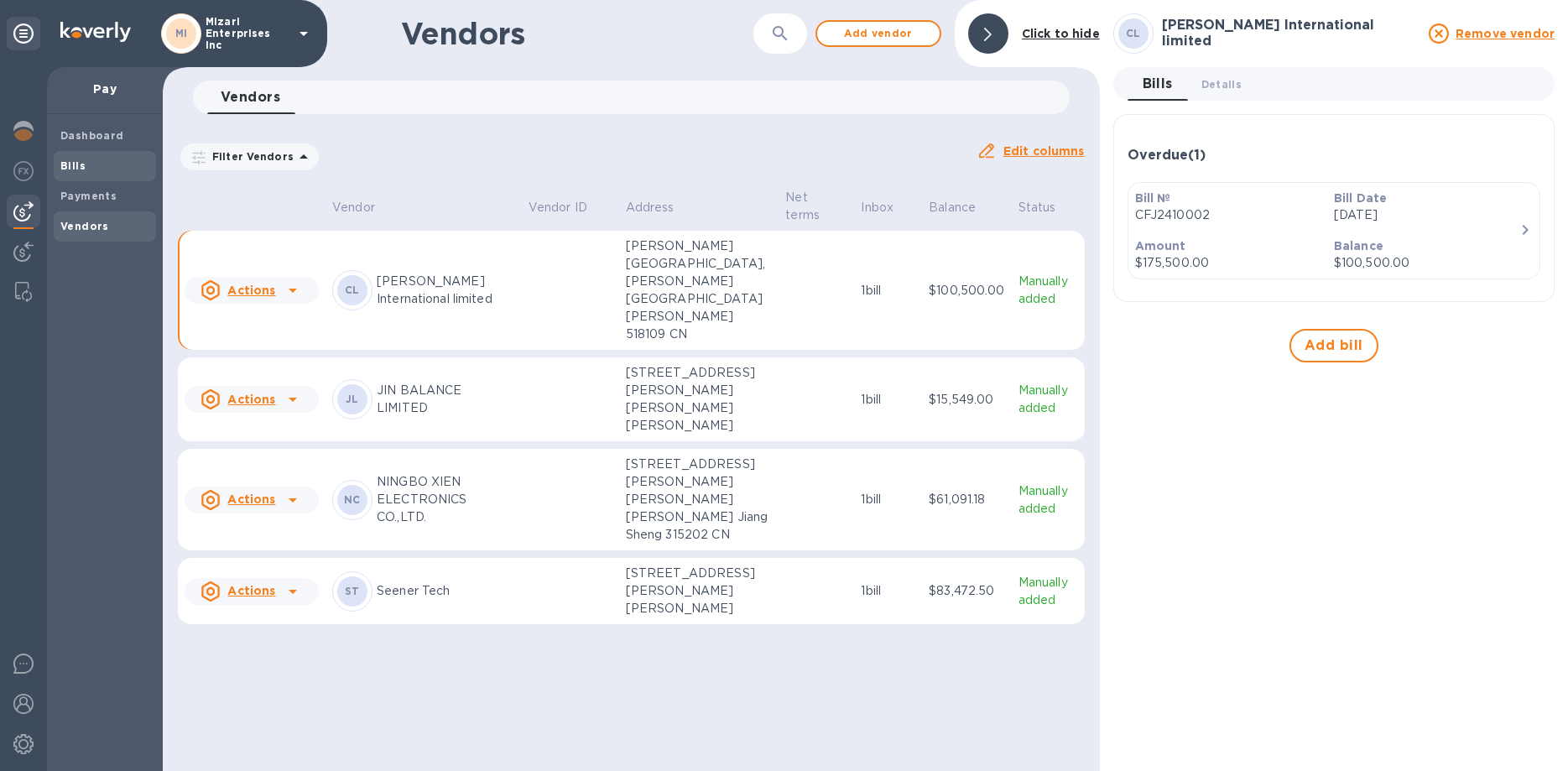
click at [78, 163] on b "Bills" at bounding box center [72, 165] width 25 height 12
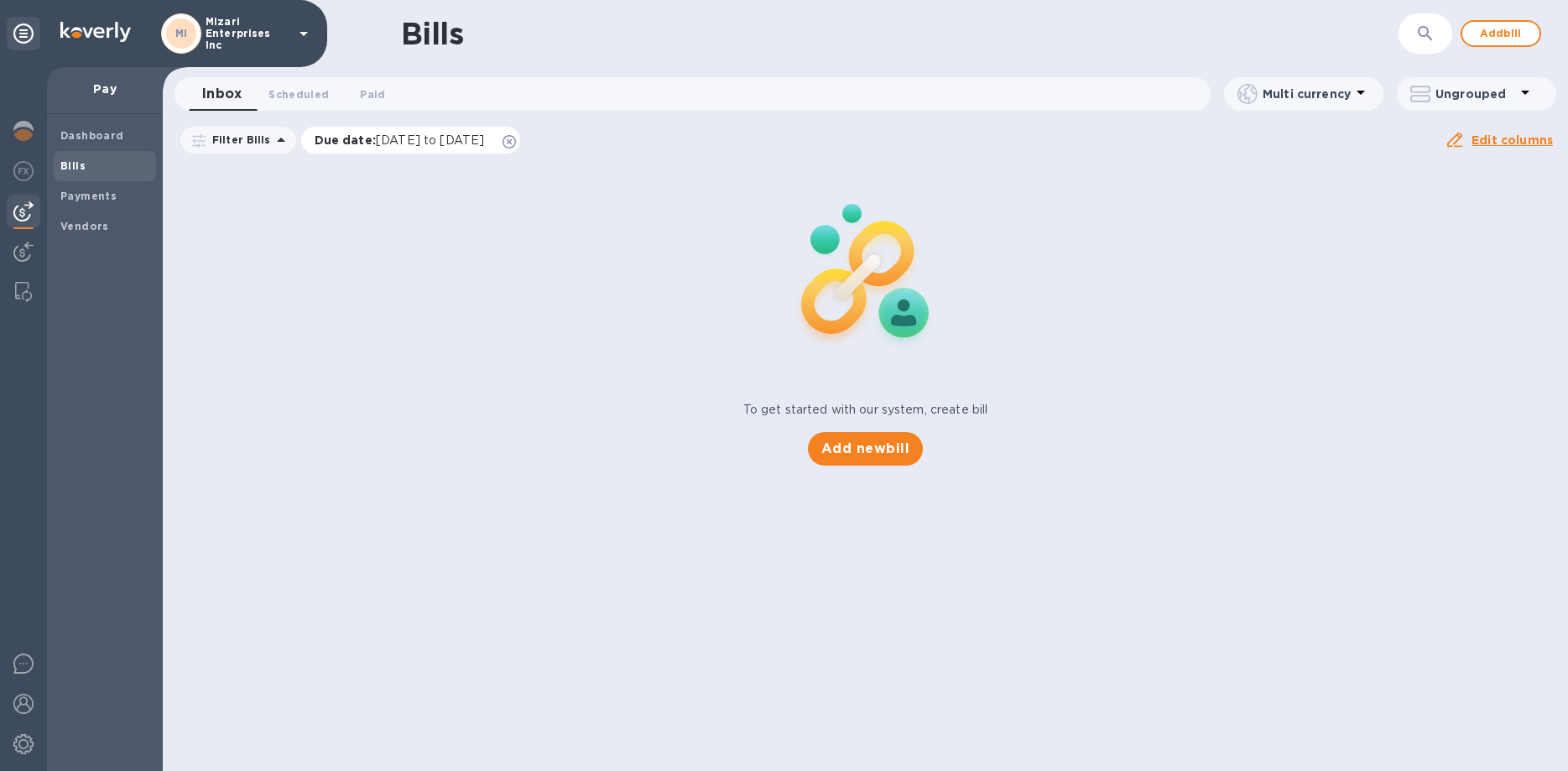
click at [484, 142] on span "[DATE] to [DATE]" at bounding box center [430, 139] width 108 height 13
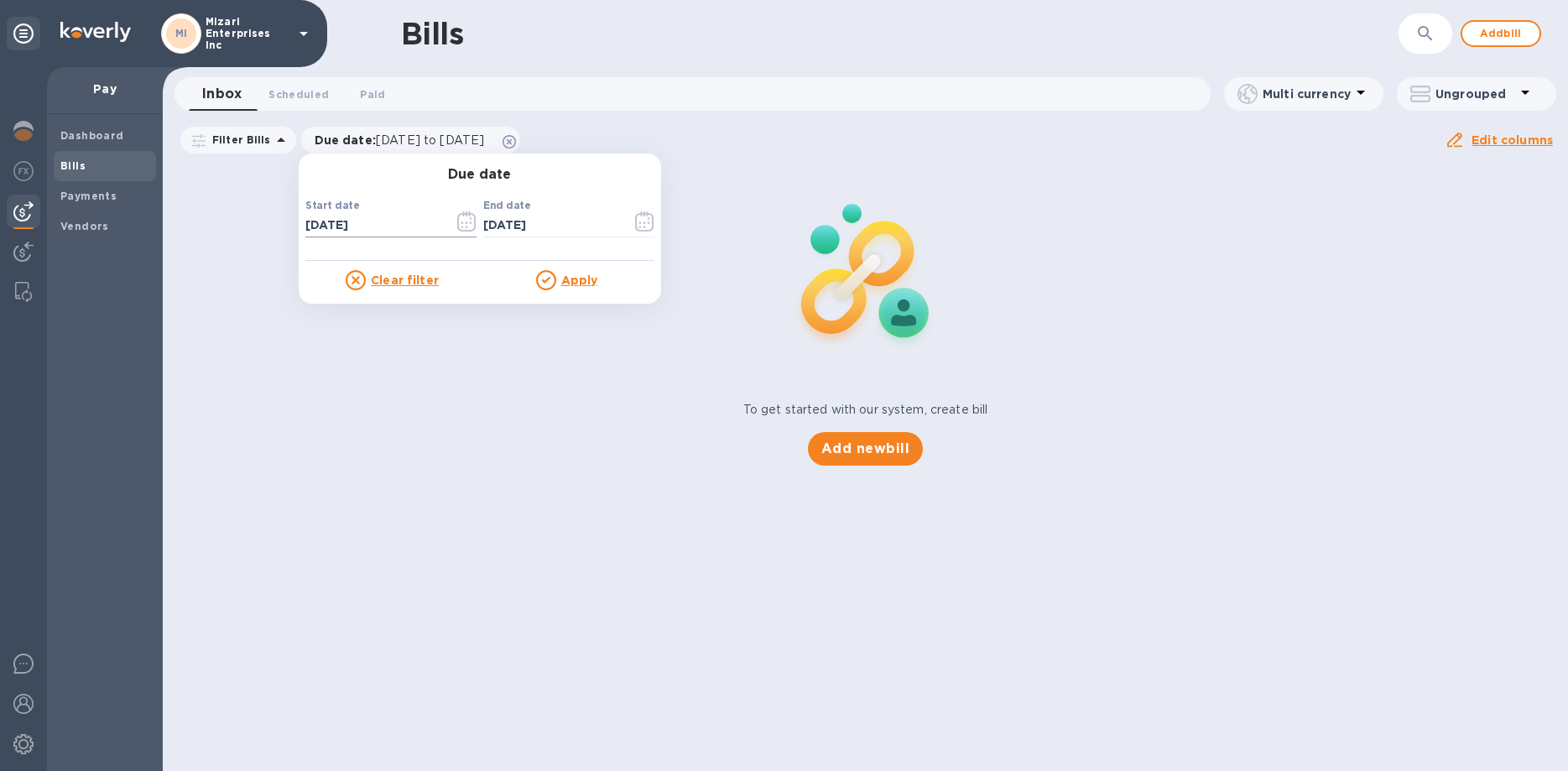
click at [462, 225] on icon "button" at bounding box center [467, 221] width 19 height 20
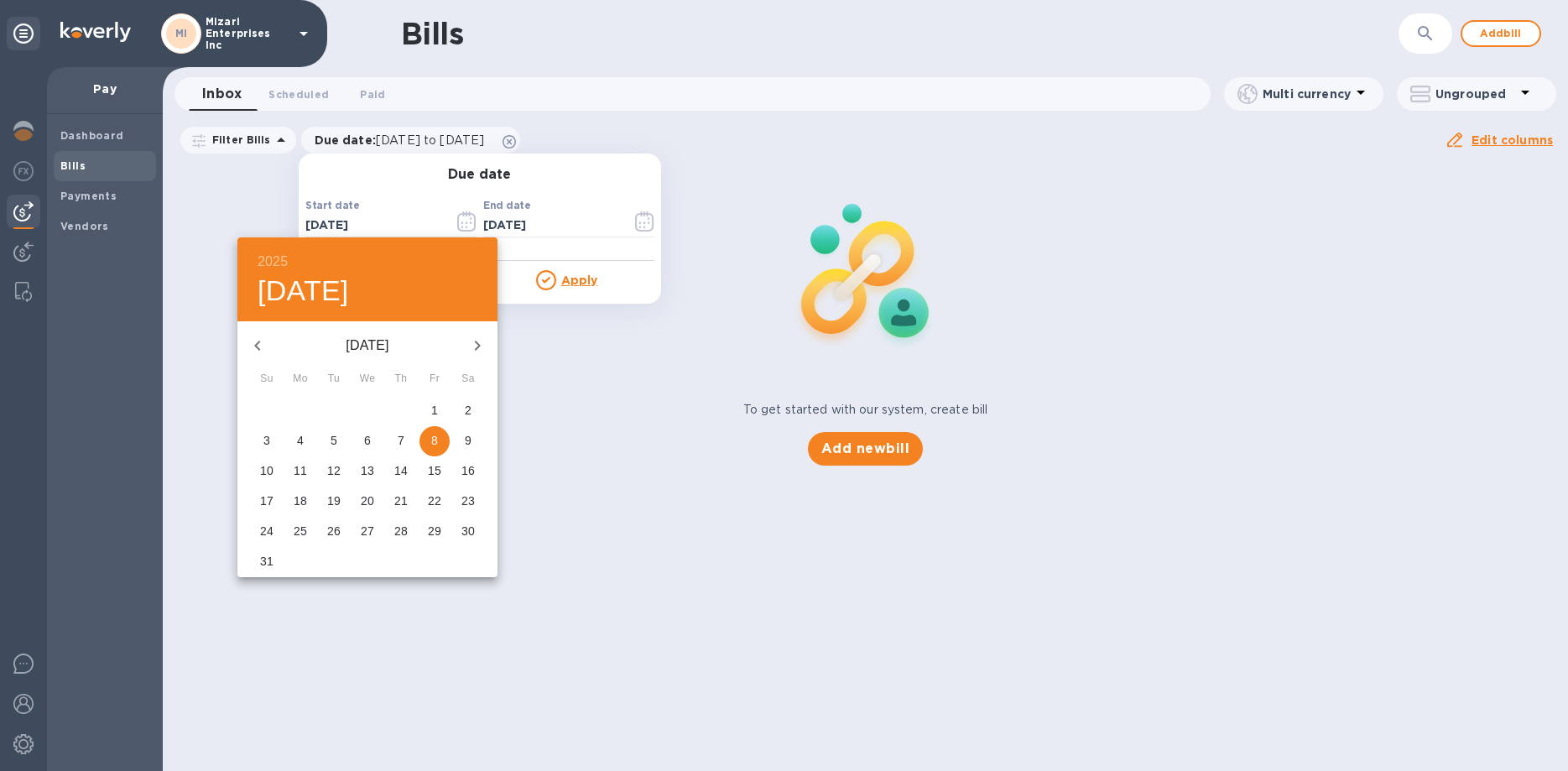
click at [252, 345] on icon "button" at bounding box center [257, 345] width 20 height 20
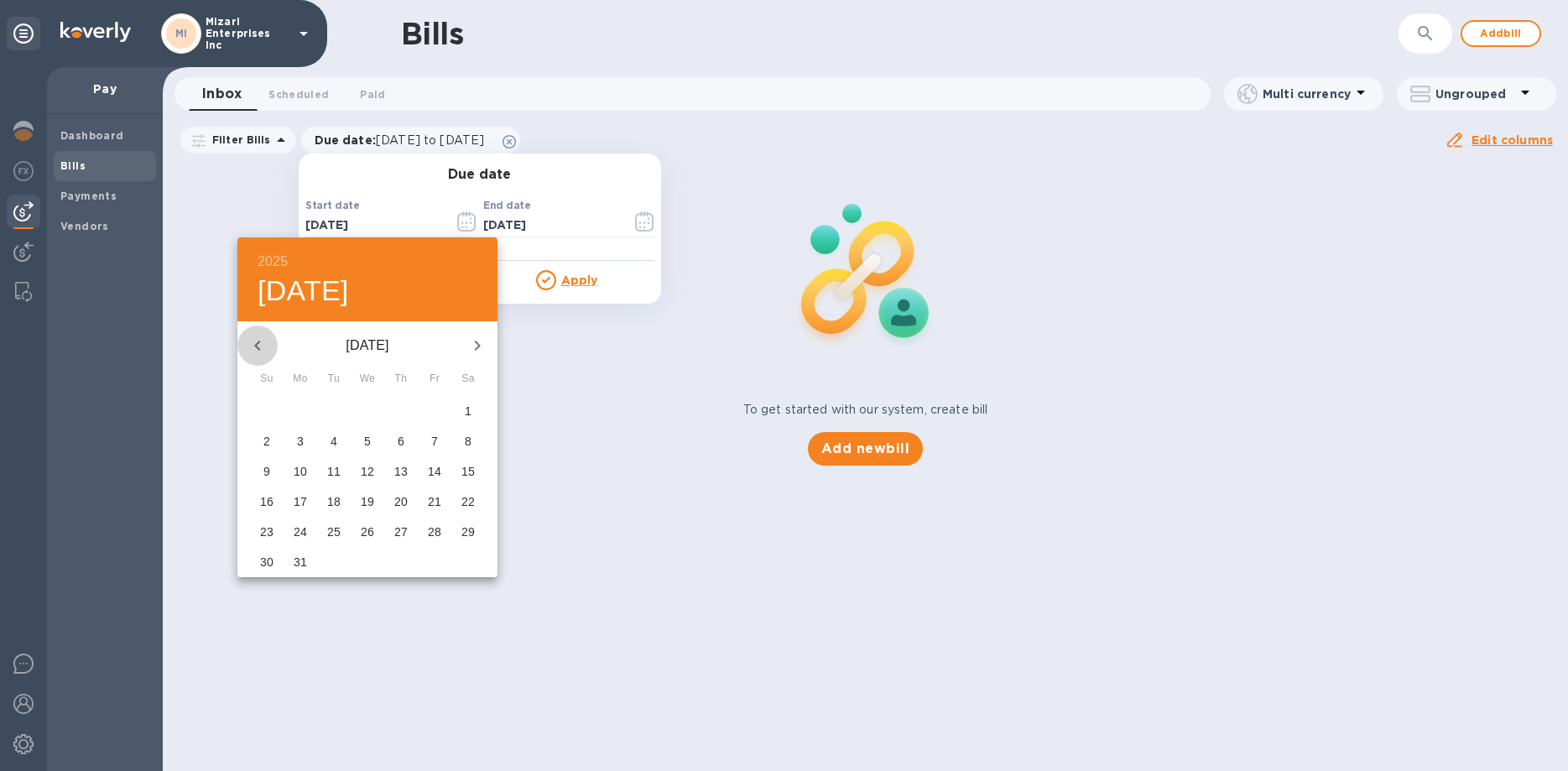
click at [252, 345] on icon "button" at bounding box center [257, 345] width 20 height 20
click at [366, 413] on p "1" at bounding box center [367, 410] width 7 height 17
type input "[DATE]"
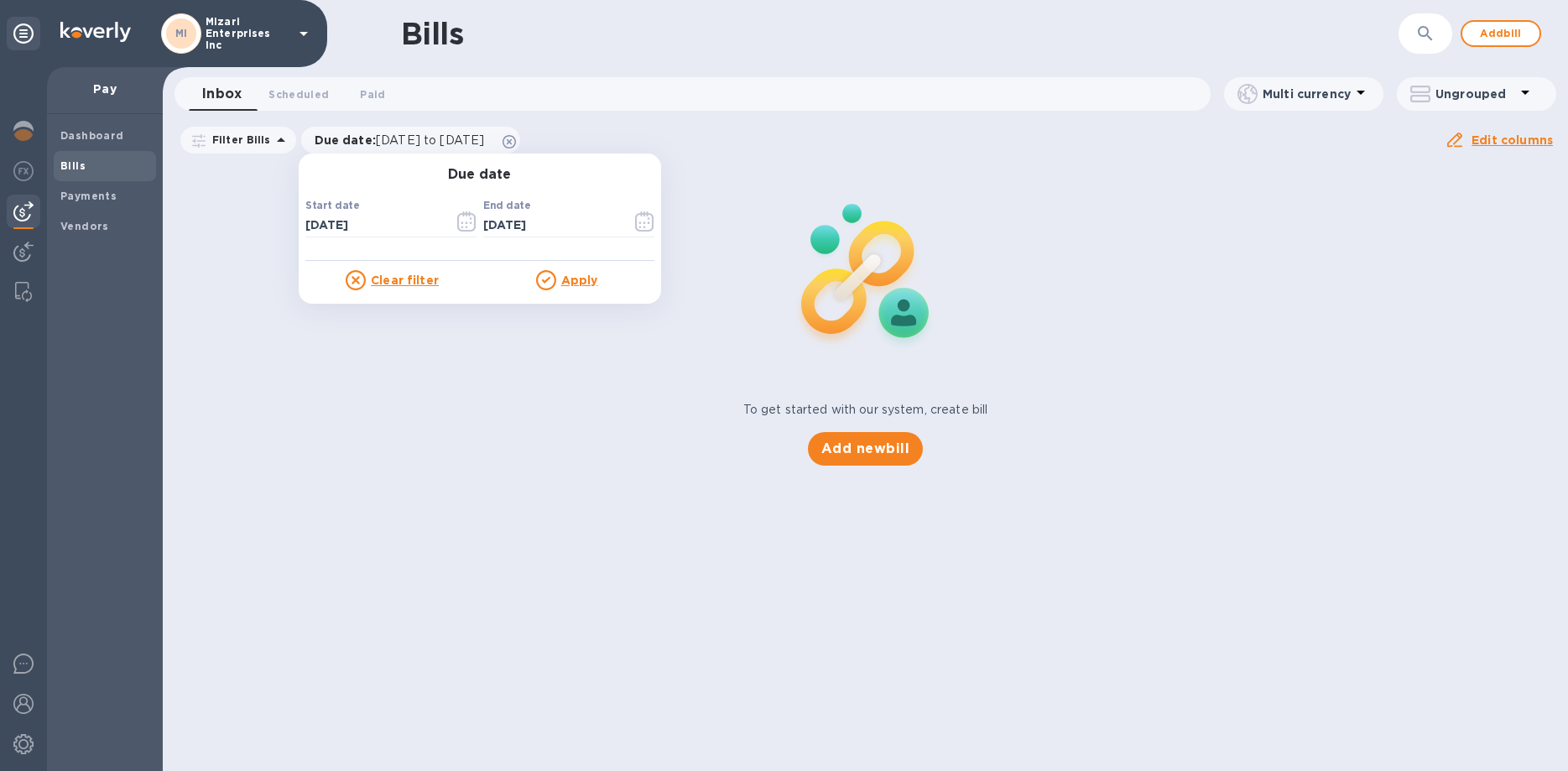
click at [573, 280] on u "Apply" at bounding box center [580, 279] width 37 height 13
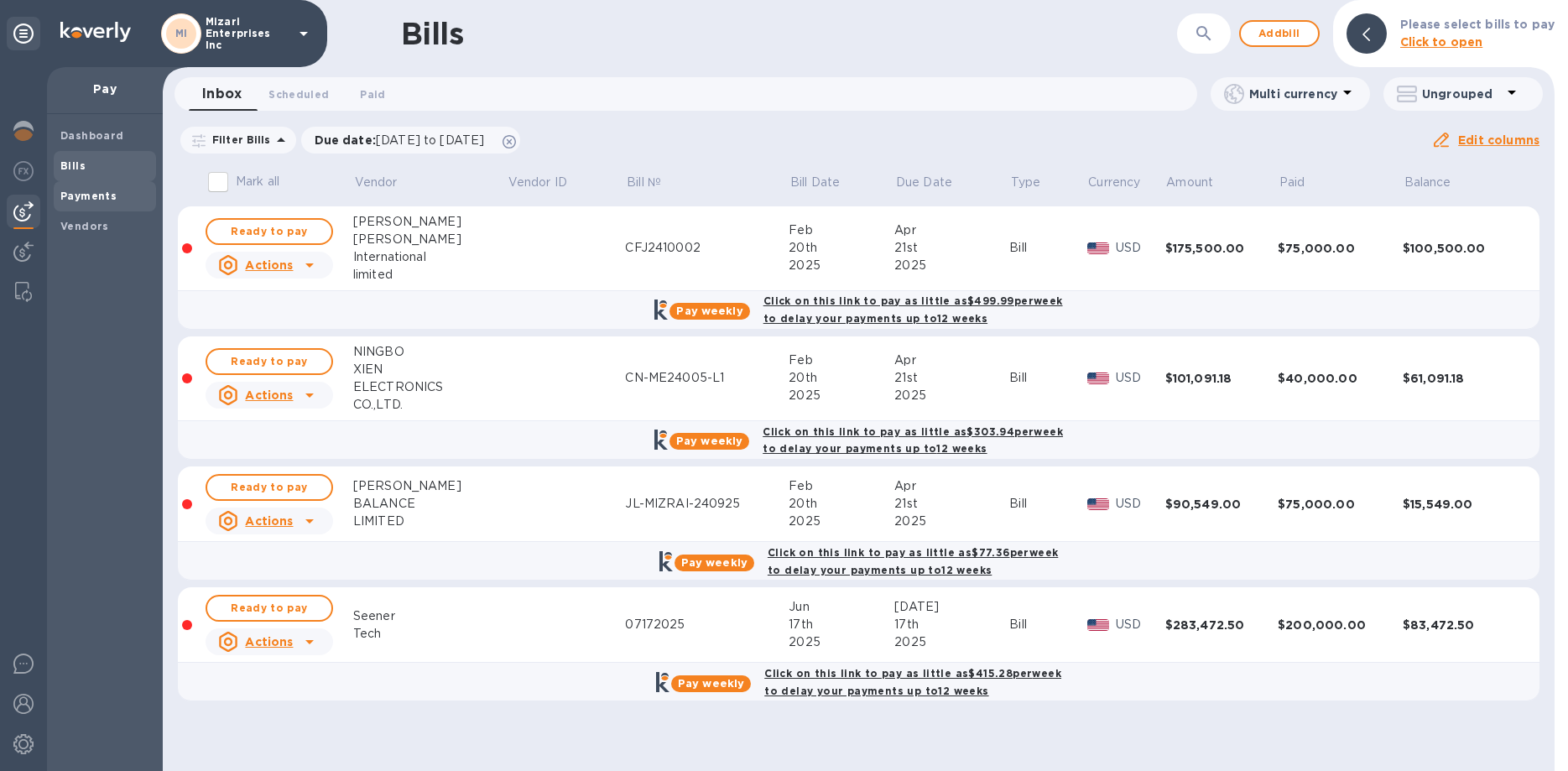
click at [85, 193] on b "Payments" at bounding box center [88, 196] width 57 height 12
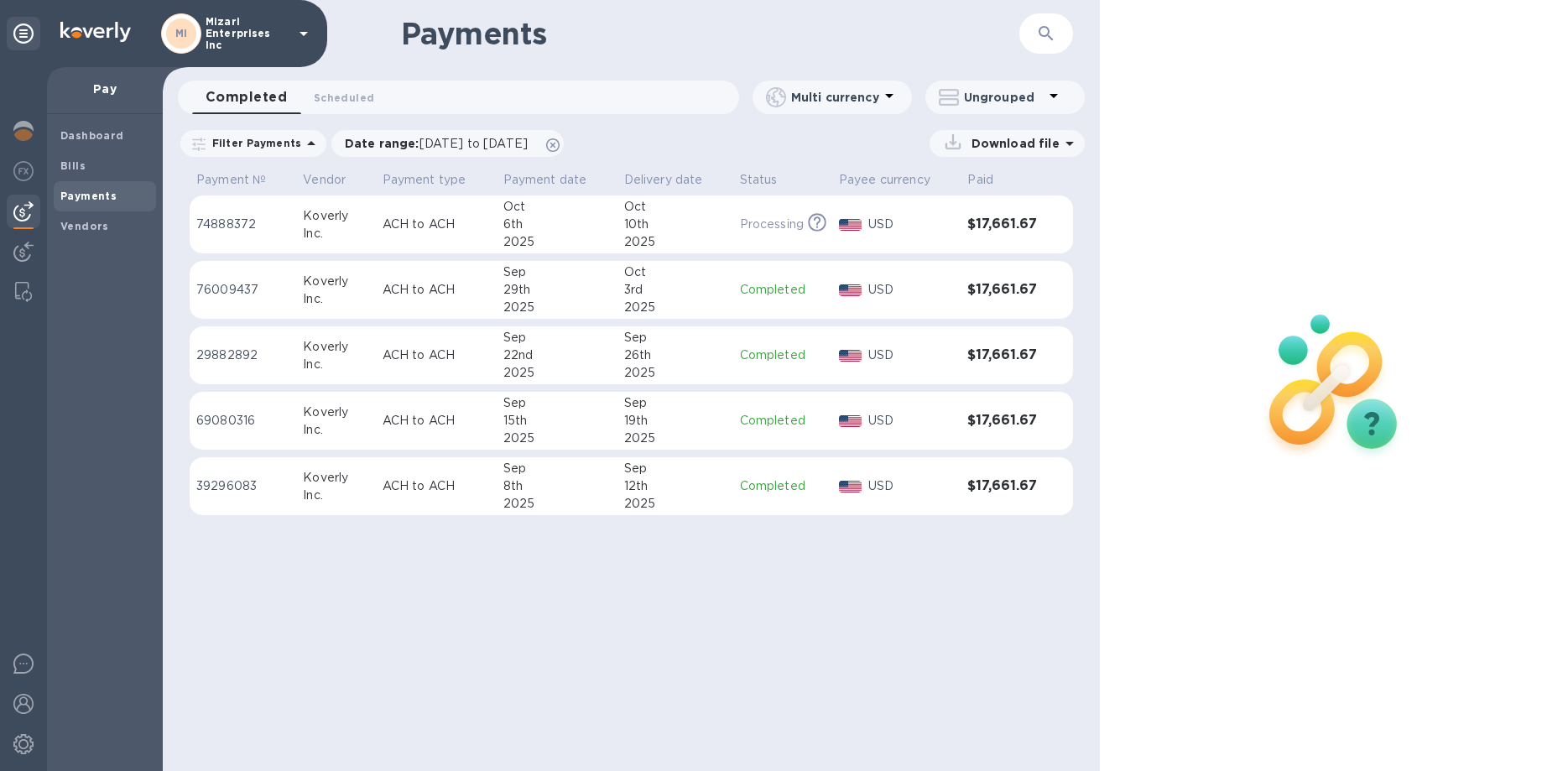
click at [447, 484] on p "ACH to ACH" at bounding box center [435, 486] width 107 height 17
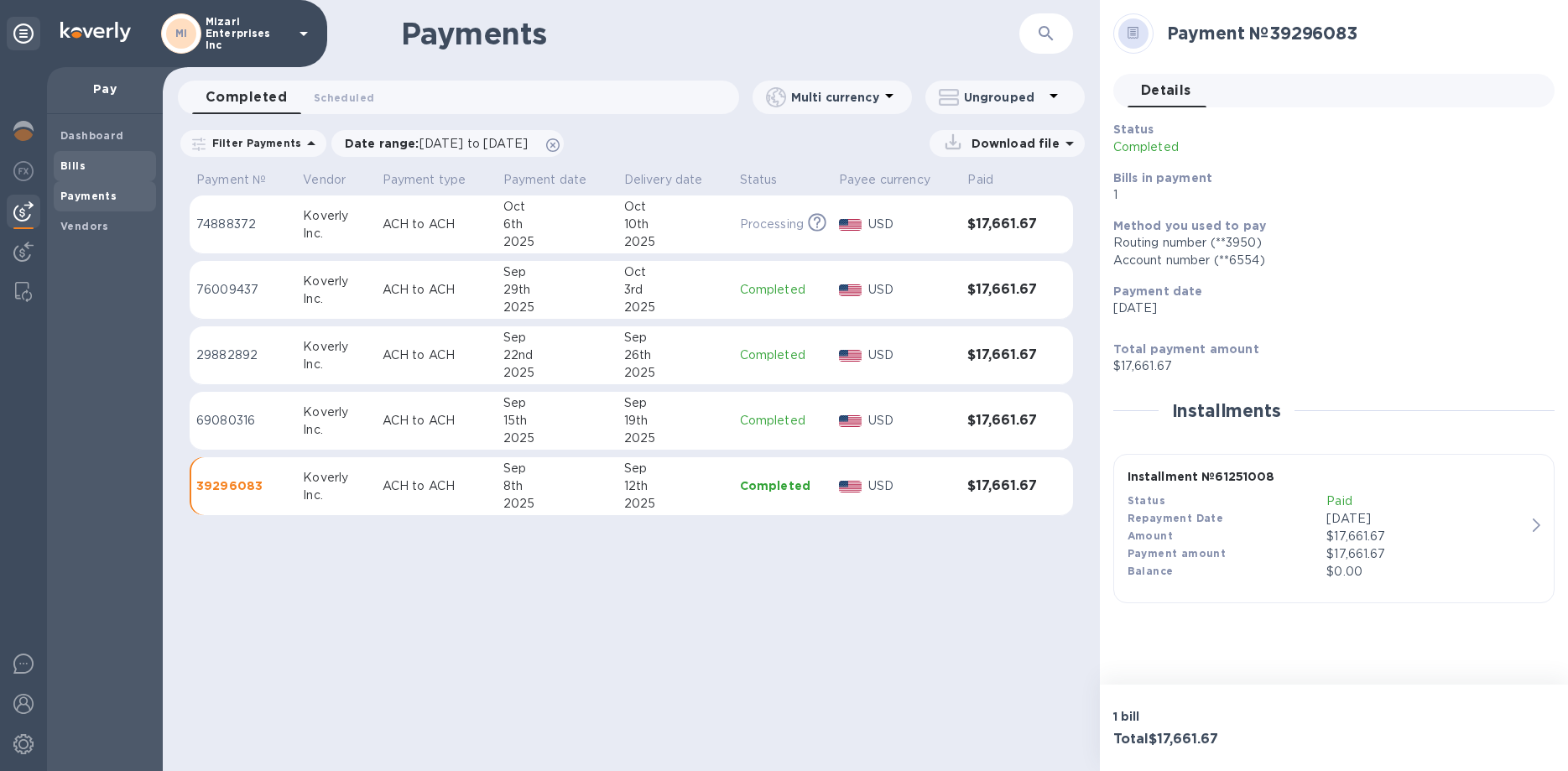
click at [84, 164] on span "Bills" at bounding box center [104, 165] width 89 height 17
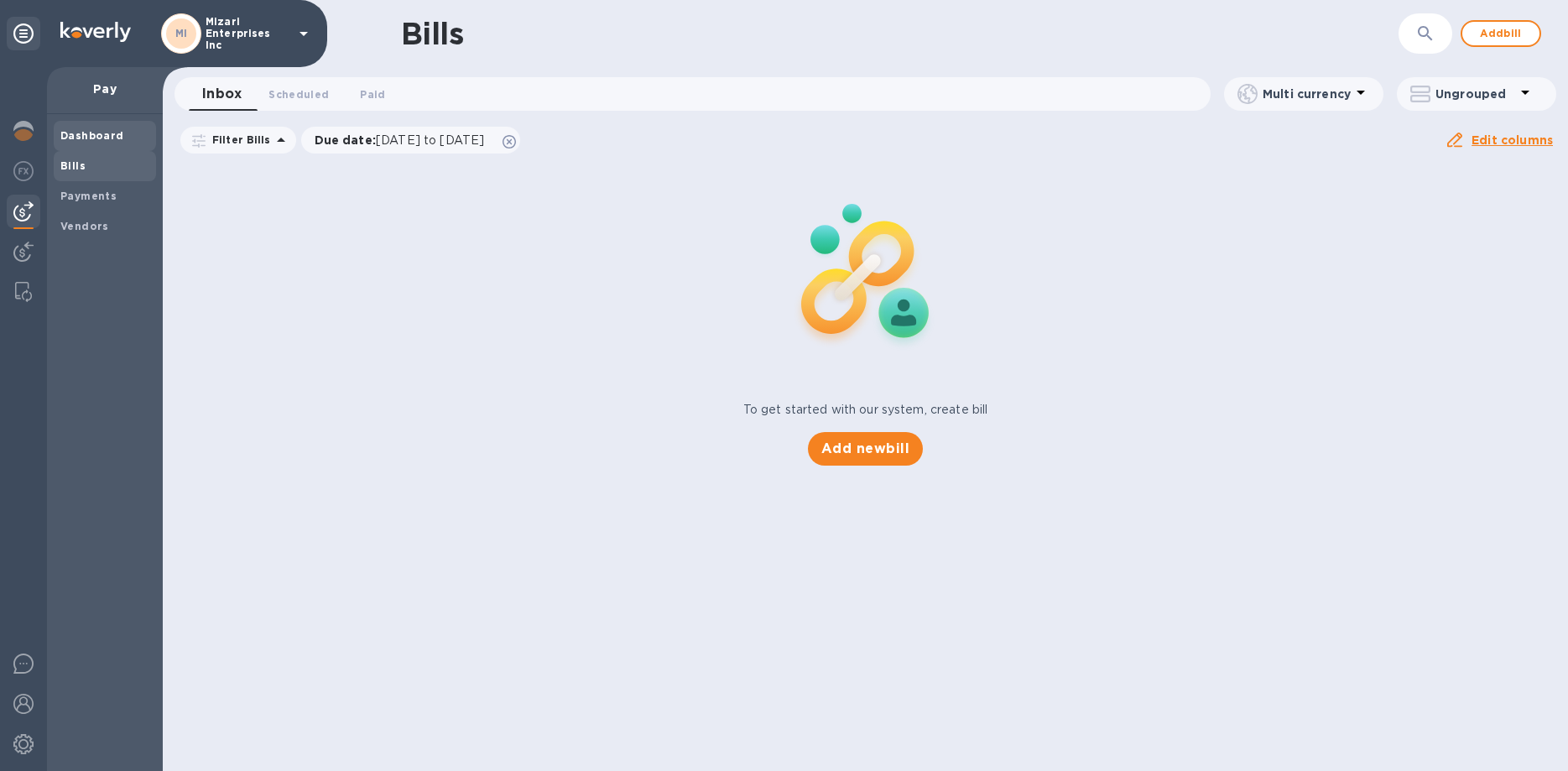
click at [96, 134] on b "Dashboard" at bounding box center [91, 135] width 64 height 12
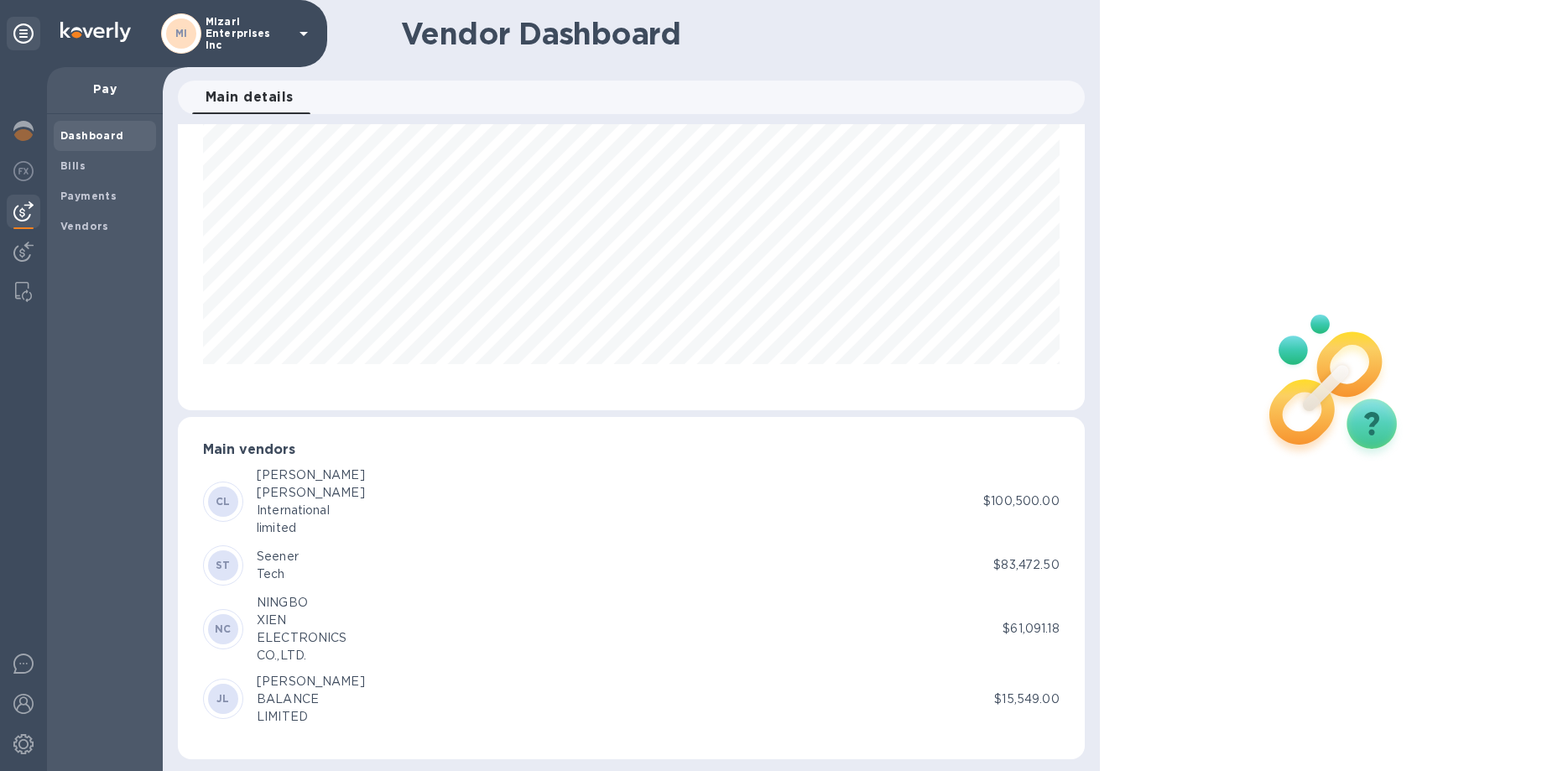
scroll to position [84, 0]
click at [88, 222] on b "Vendors" at bounding box center [84, 225] width 49 height 12
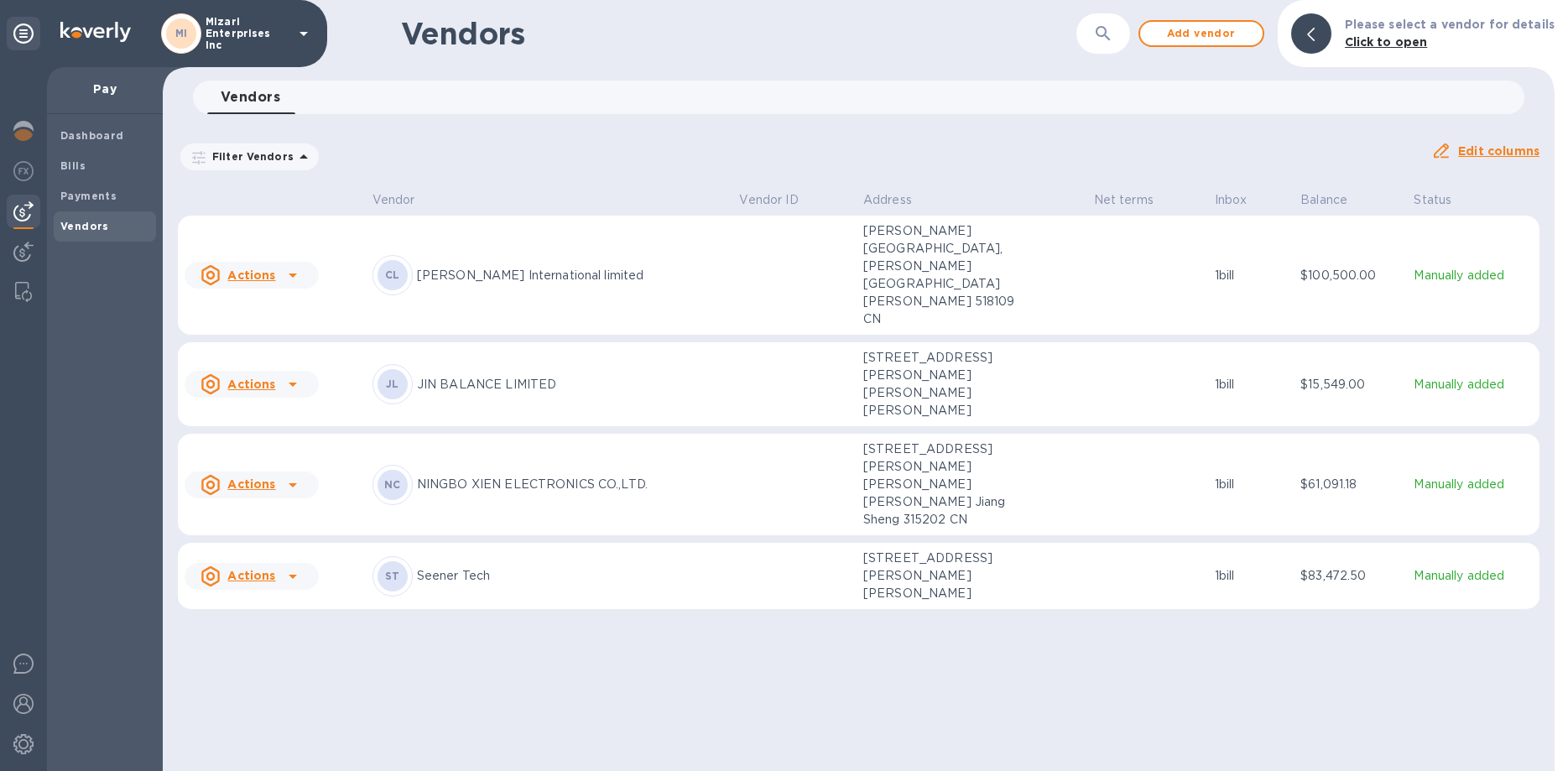
click at [584, 266] on p "[PERSON_NAME] International limited" at bounding box center [572, 275] width 310 height 17
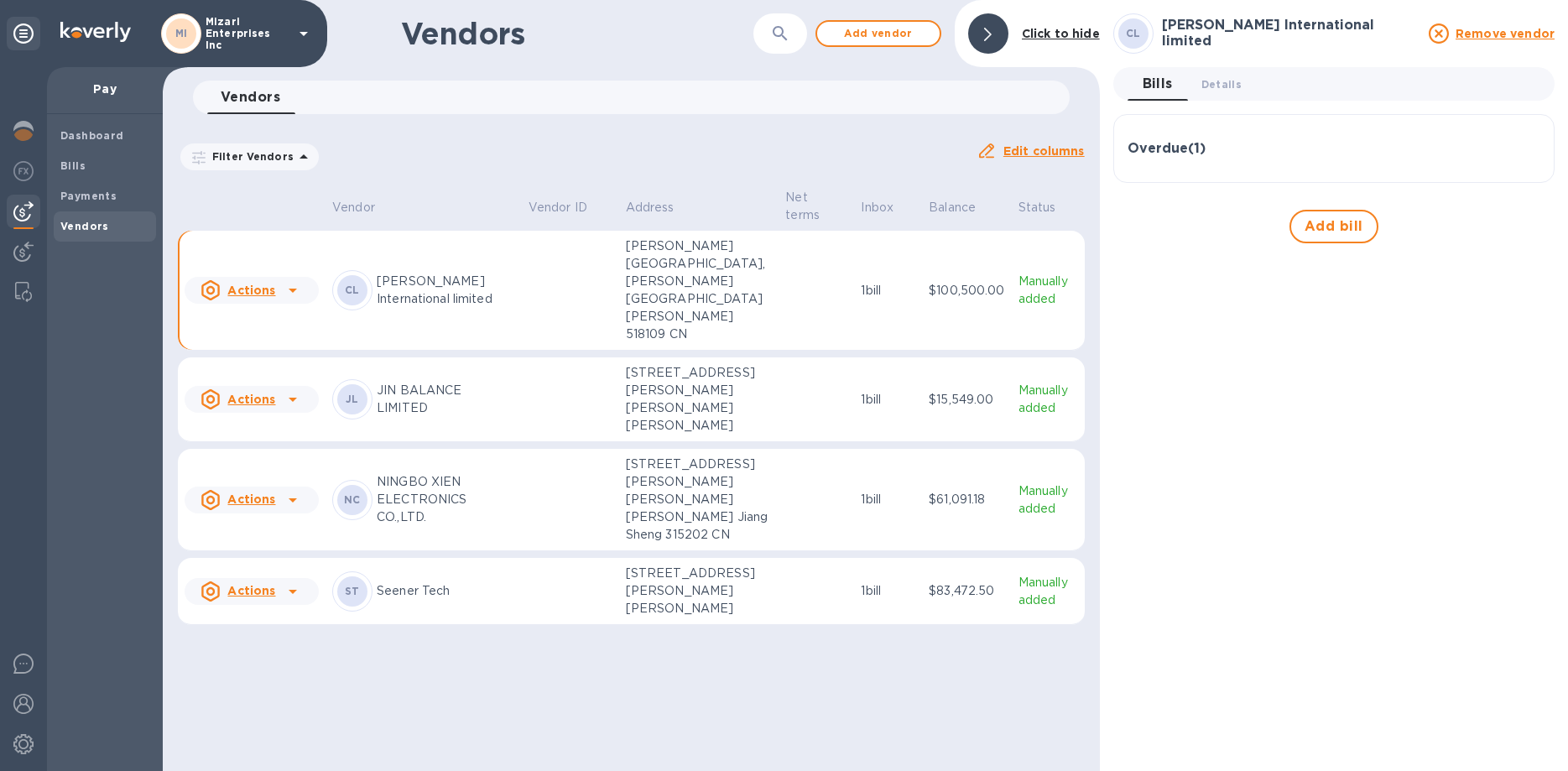
click at [467, 308] on p "[PERSON_NAME] International limited" at bounding box center [446, 290] width 138 height 35
click at [1195, 150] on h3 "Overdue ( 1 )" at bounding box center [1167, 149] width 78 height 16
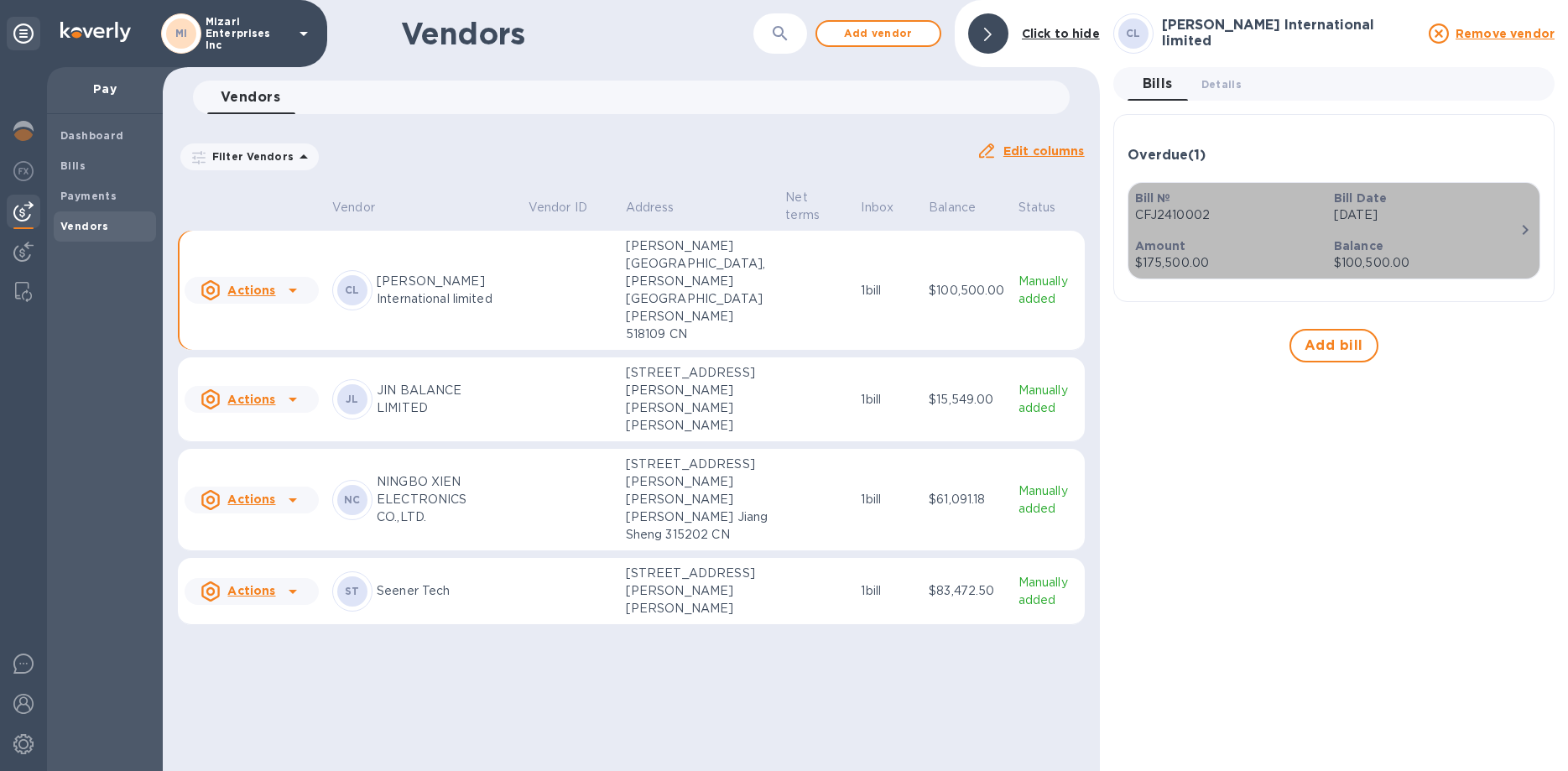
click at [1159, 214] on p "CFJ2410002" at bounding box center [1228, 215] width 185 height 17
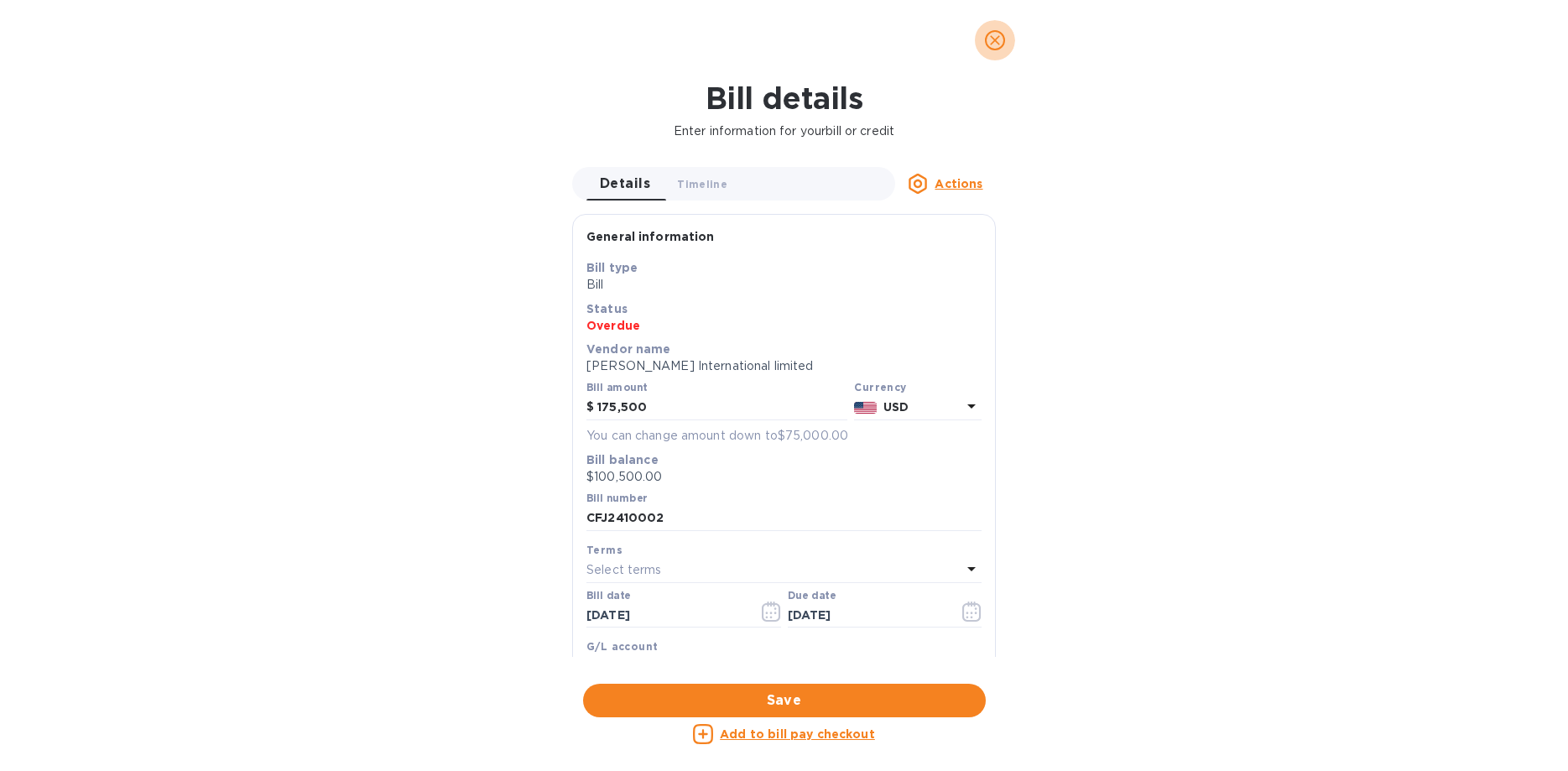
click at [992, 38] on icon "close" at bounding box center [994, 40] width 17 height 17
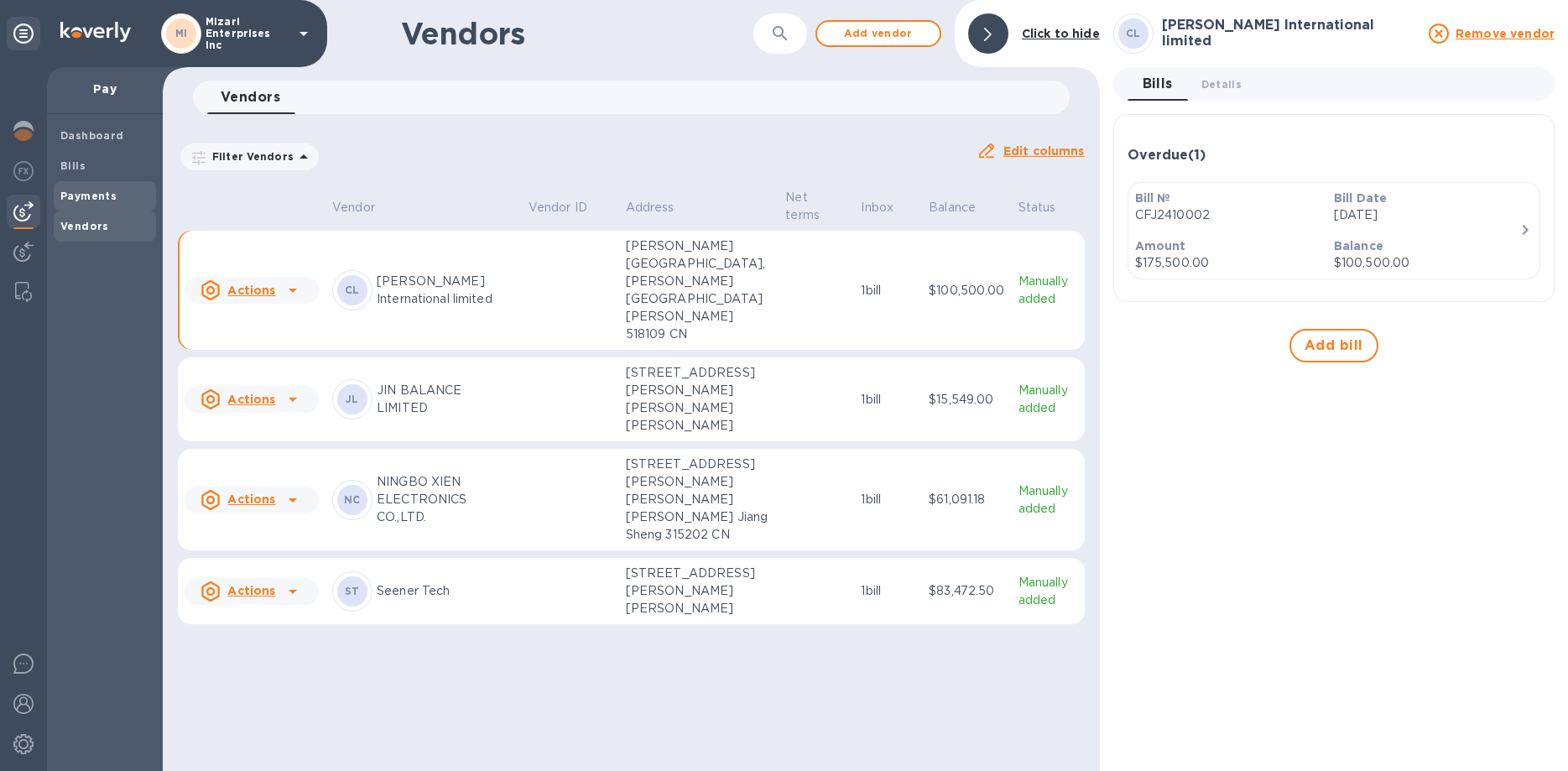
click at [71, 182] on div "Payments" at bounding box center [105, 196] width 103 height 30
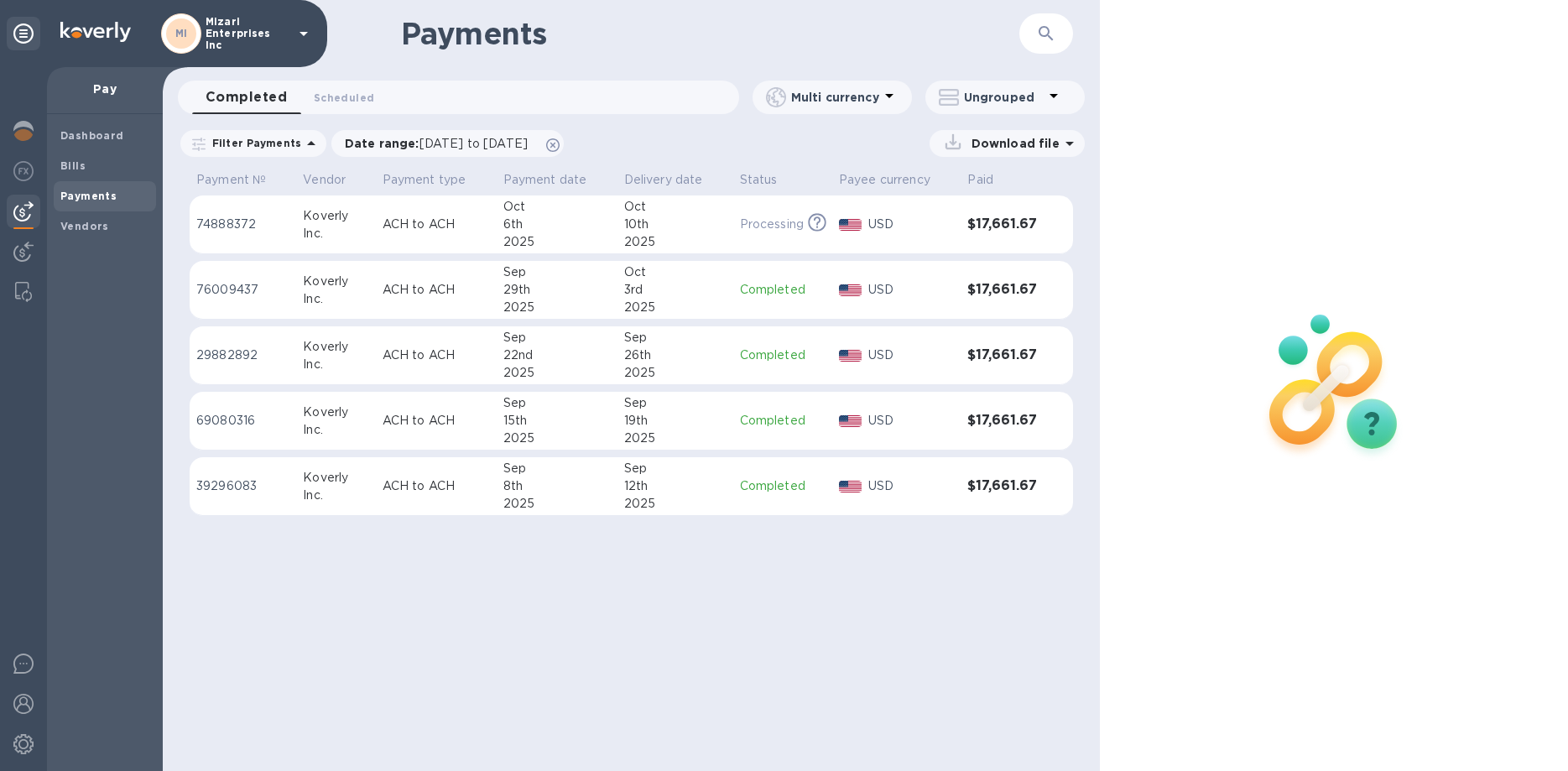
click at [229, 219] on p "74888372" at bounding box center [242, 225] width 93 height 17
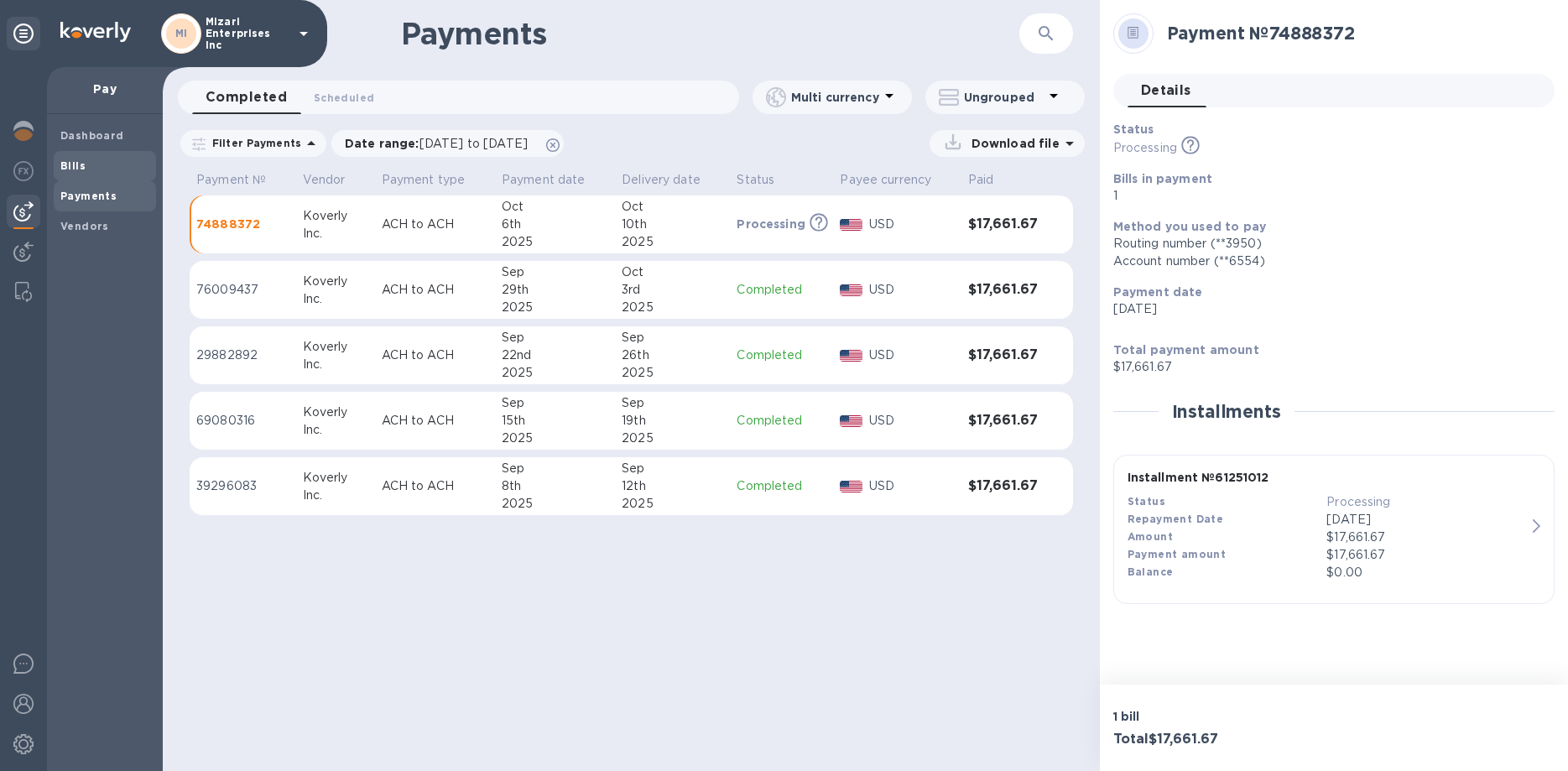
click at [77, 164] on b "Bills" at bounding box center [72, 165] width 25 height 12
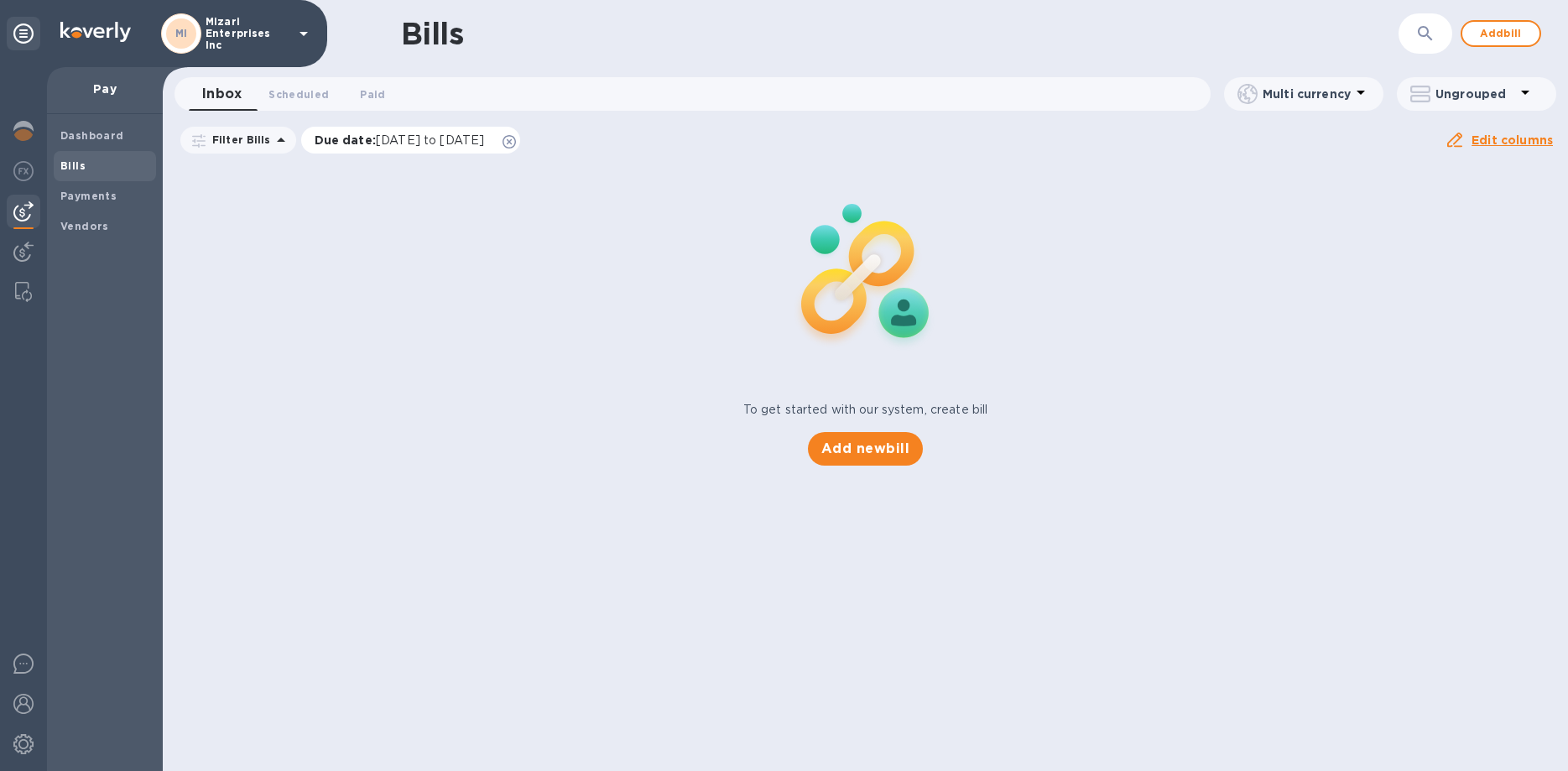
click at [425, 144] on span "[DATE] to [DATE]" at bounding box center [430, 139] width 108 height 13
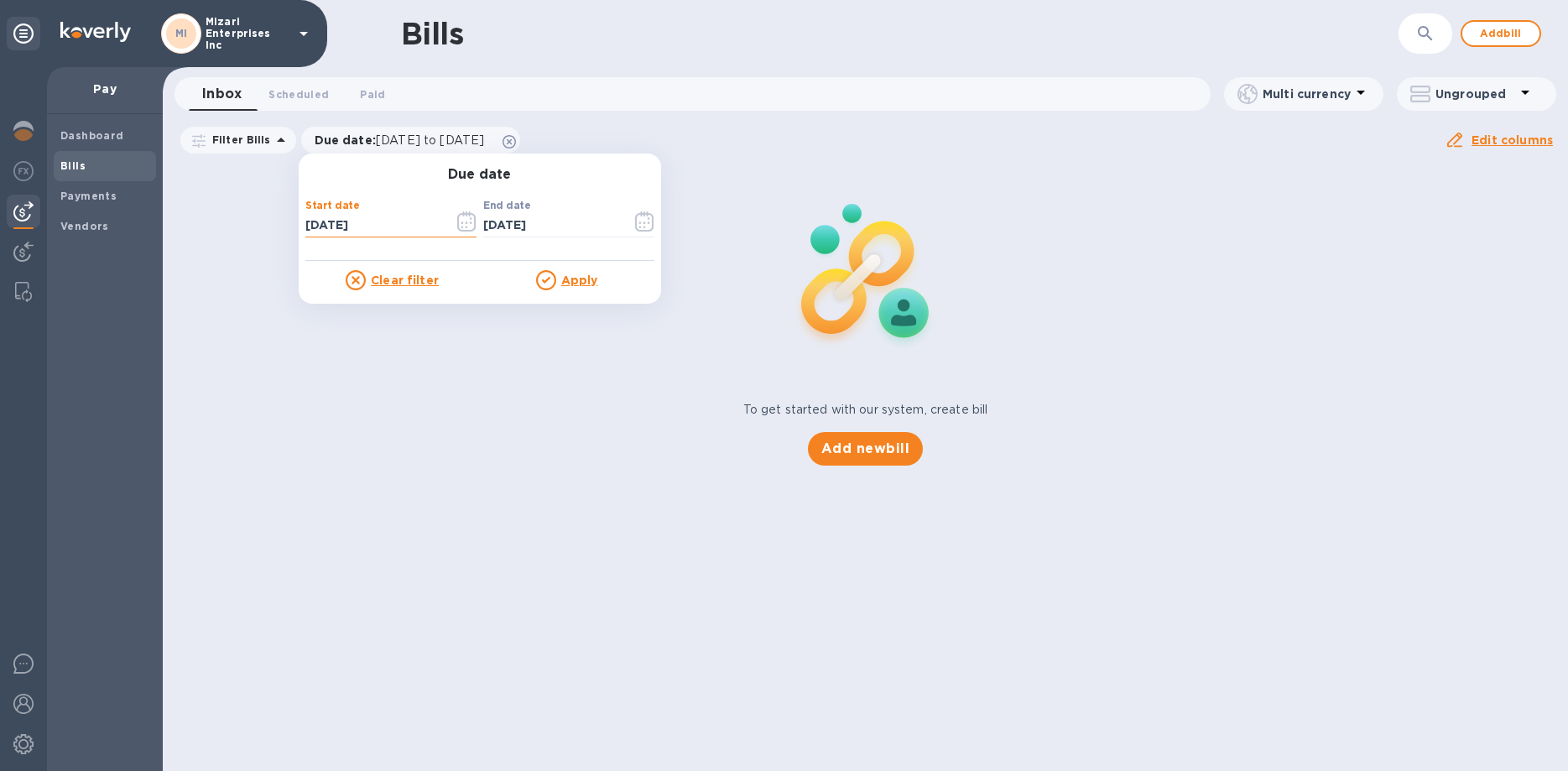
click at [361, 218] on input "[DATE]" at bounding box center [373, 225] width 135 height 25
click at [459, 218] on icon "button" at bounding box center [467, 221] width 19 height 20
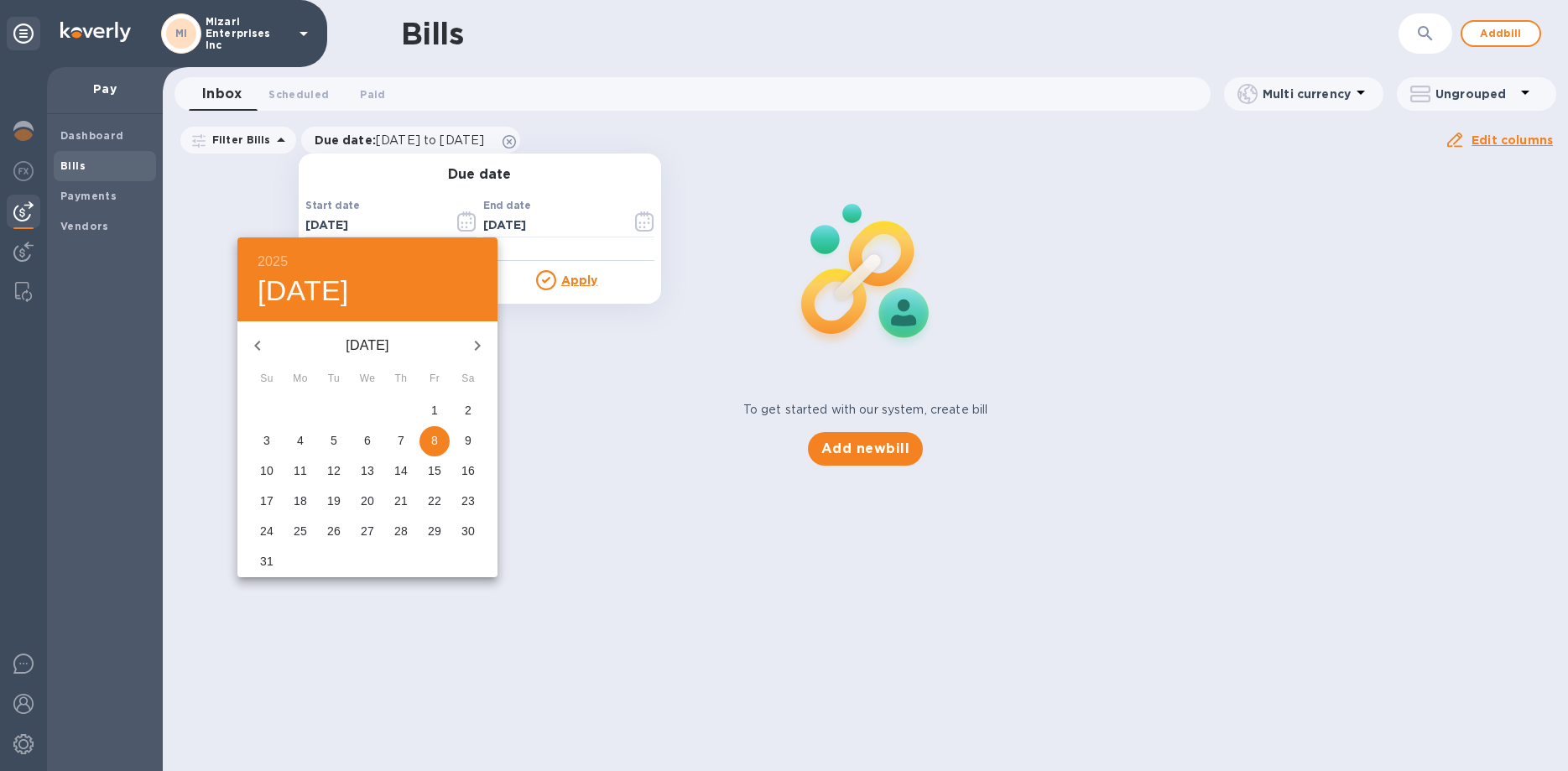
click at [260, 342] on icon "button" at bounding box center [257, 345] width 20 height 20
click at [259, 342] on icon "button" at bounding box center [257, 345] width 6 height 10
click at [259, 340] on icon "button" at bounding box center [257, 345] width 6 height 10
click at [259, 339] on icon "button" at bounding box center [257, 345] width 20 height 20
click at [259, 339] on icon "button" at bounding box center [257, 345] width 20 height 20
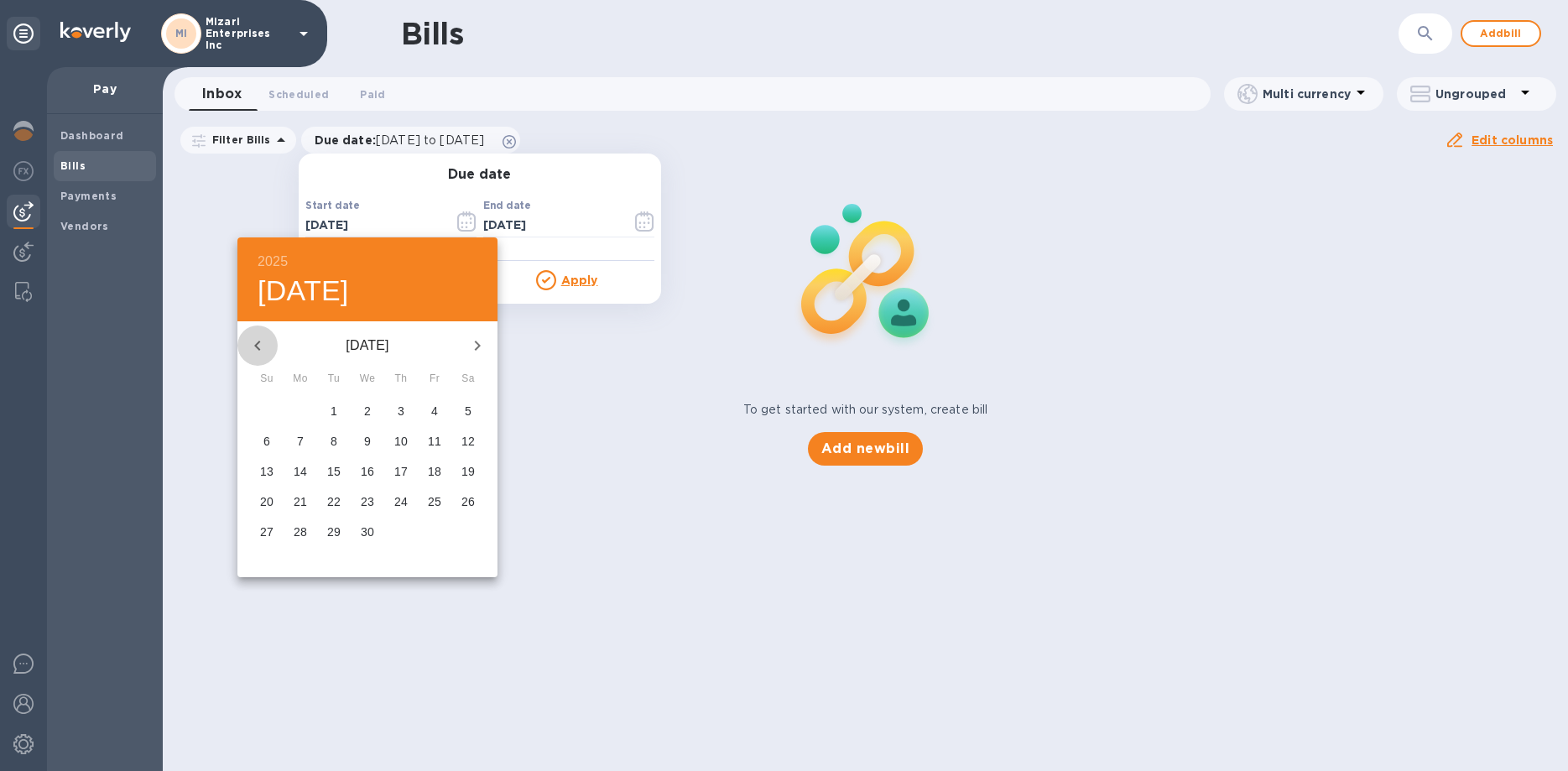
click at [259, 338] on icon "button" at bounding box center [257, 345] width 20 height 20
click at [258, 338] on icon "button" at bounding box center [257, 345] width 20 height 20
click at [366, 409] on p "1" at bounding box center [367, 410] width 7 height 17
type input "[DATE]"
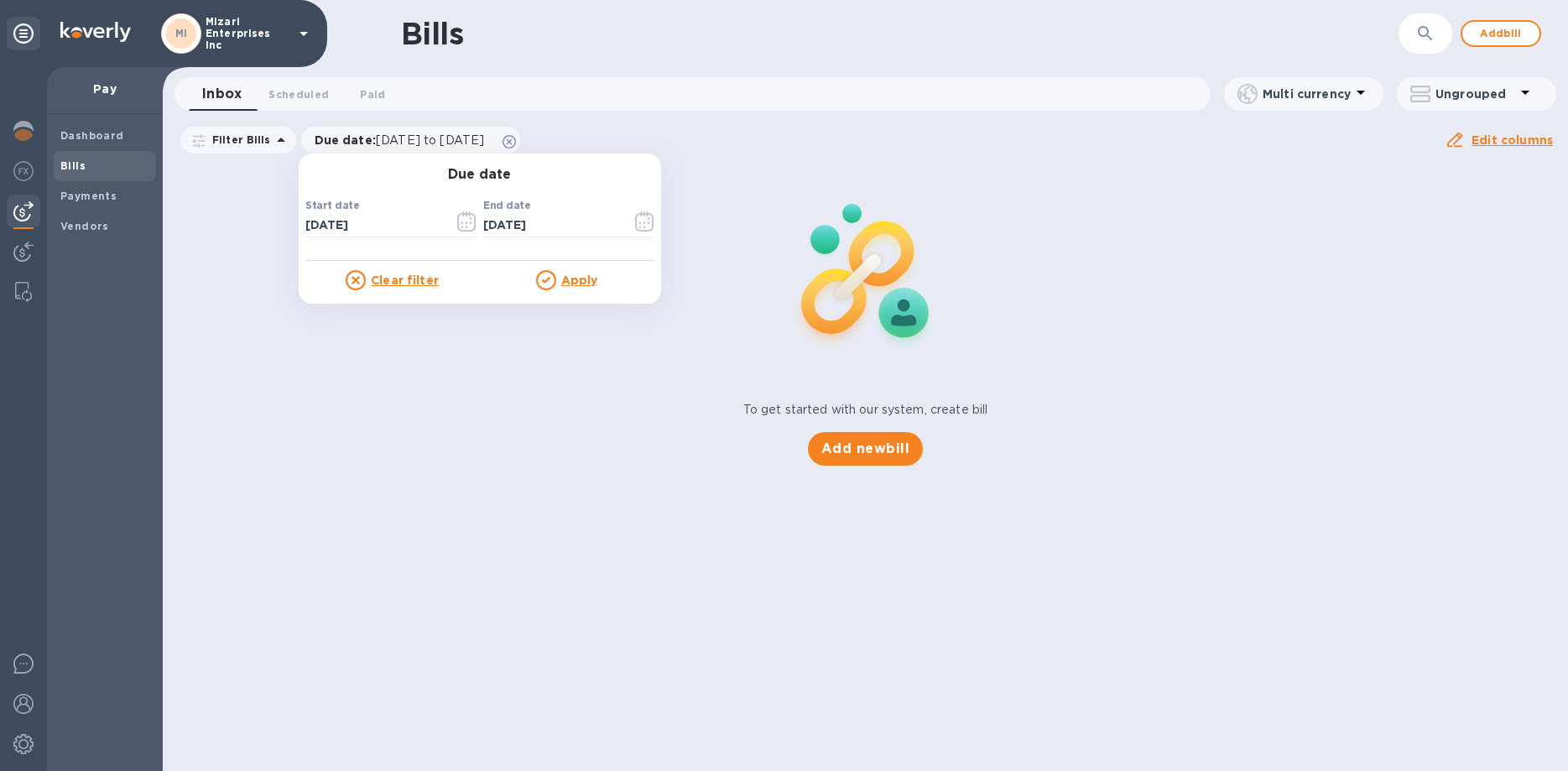
click at [563, 276] on u "Apply" at bounding box center [580, 279] width 37 height 13
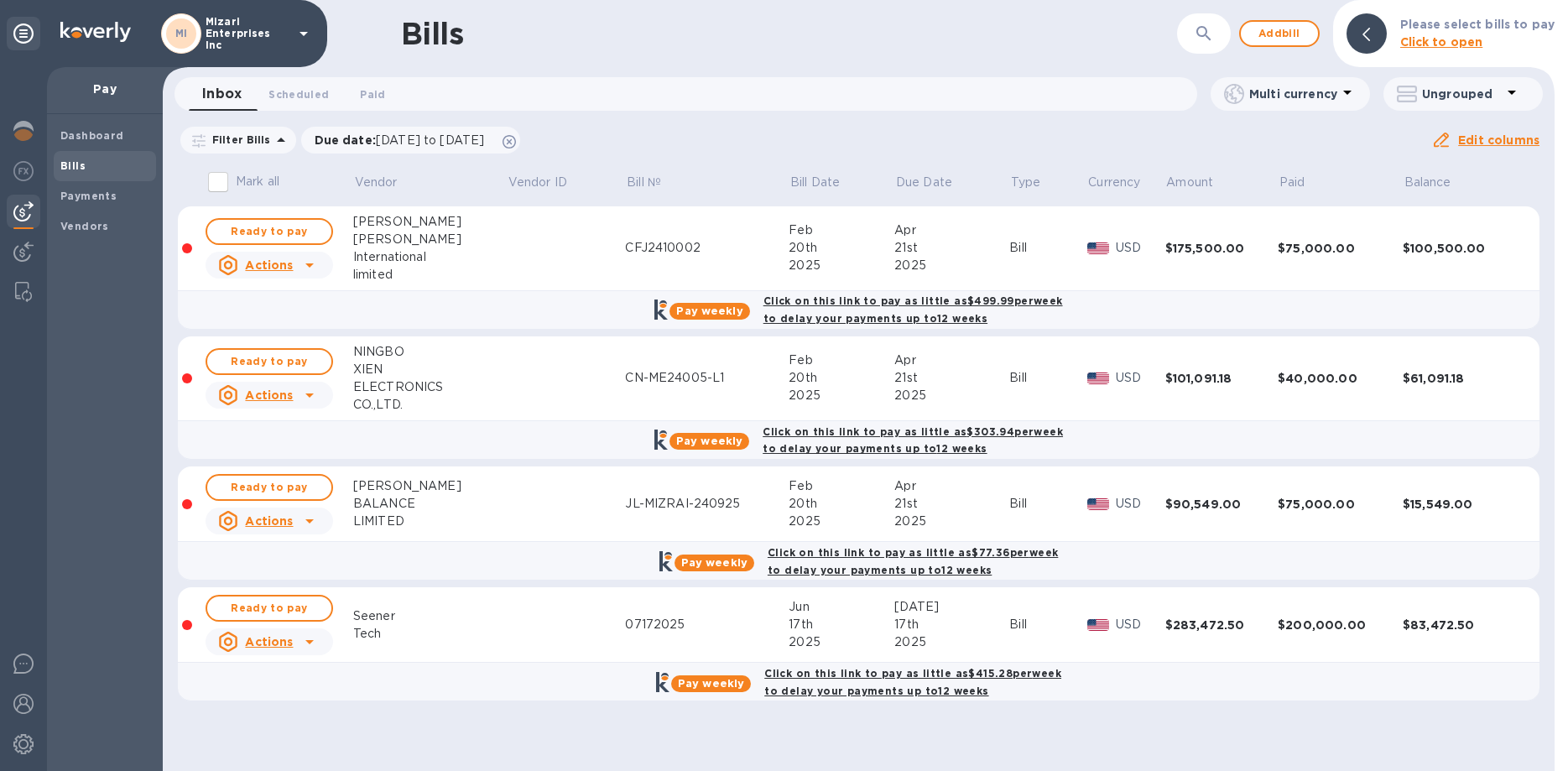
click at [648, 239] on td "CFJ2410002" at bounding box center [707, 248] width 164 height 84
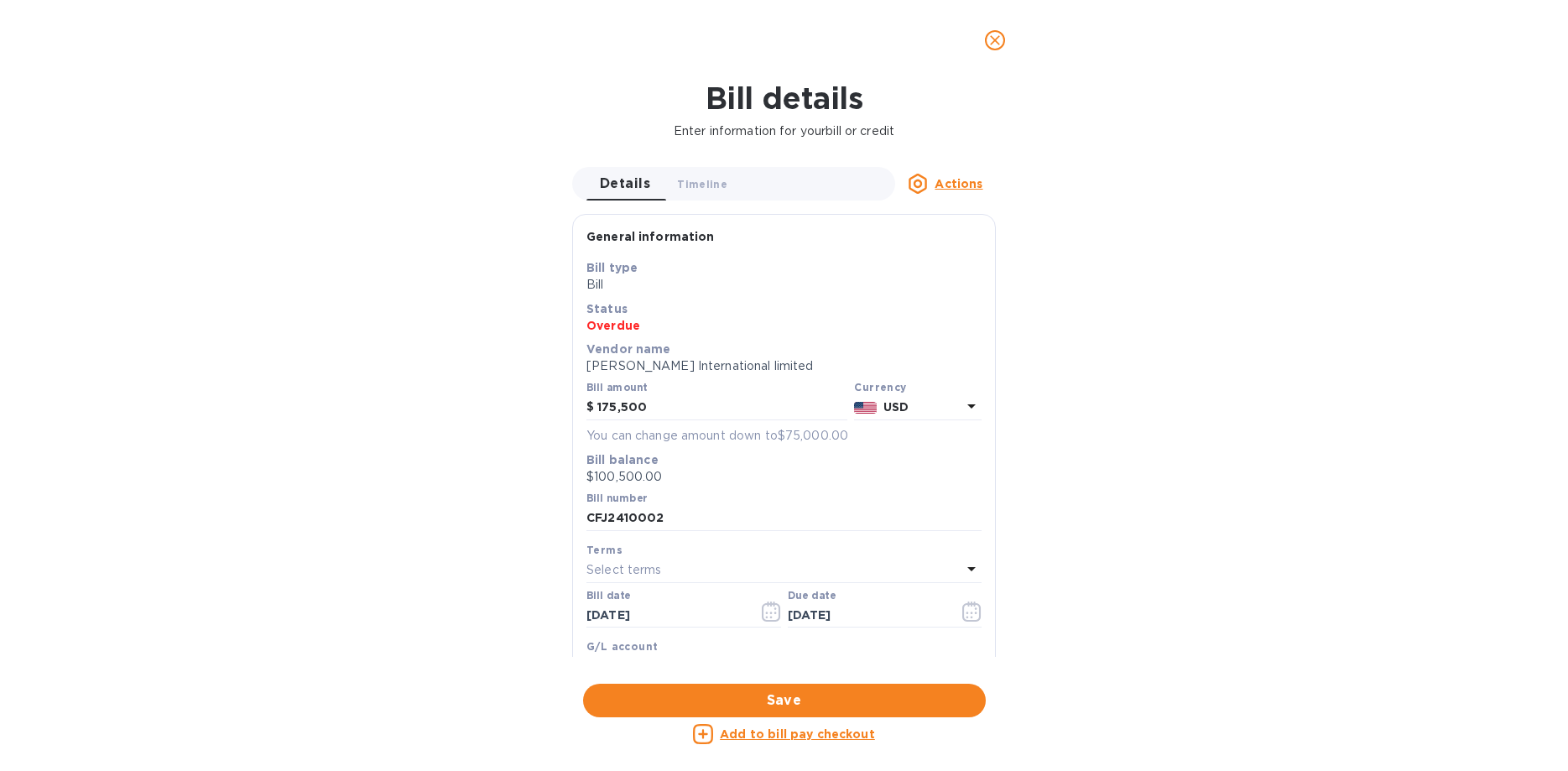
click at [992, 46] on icon "close" at bounding box center [994, 40] width 17 height 17
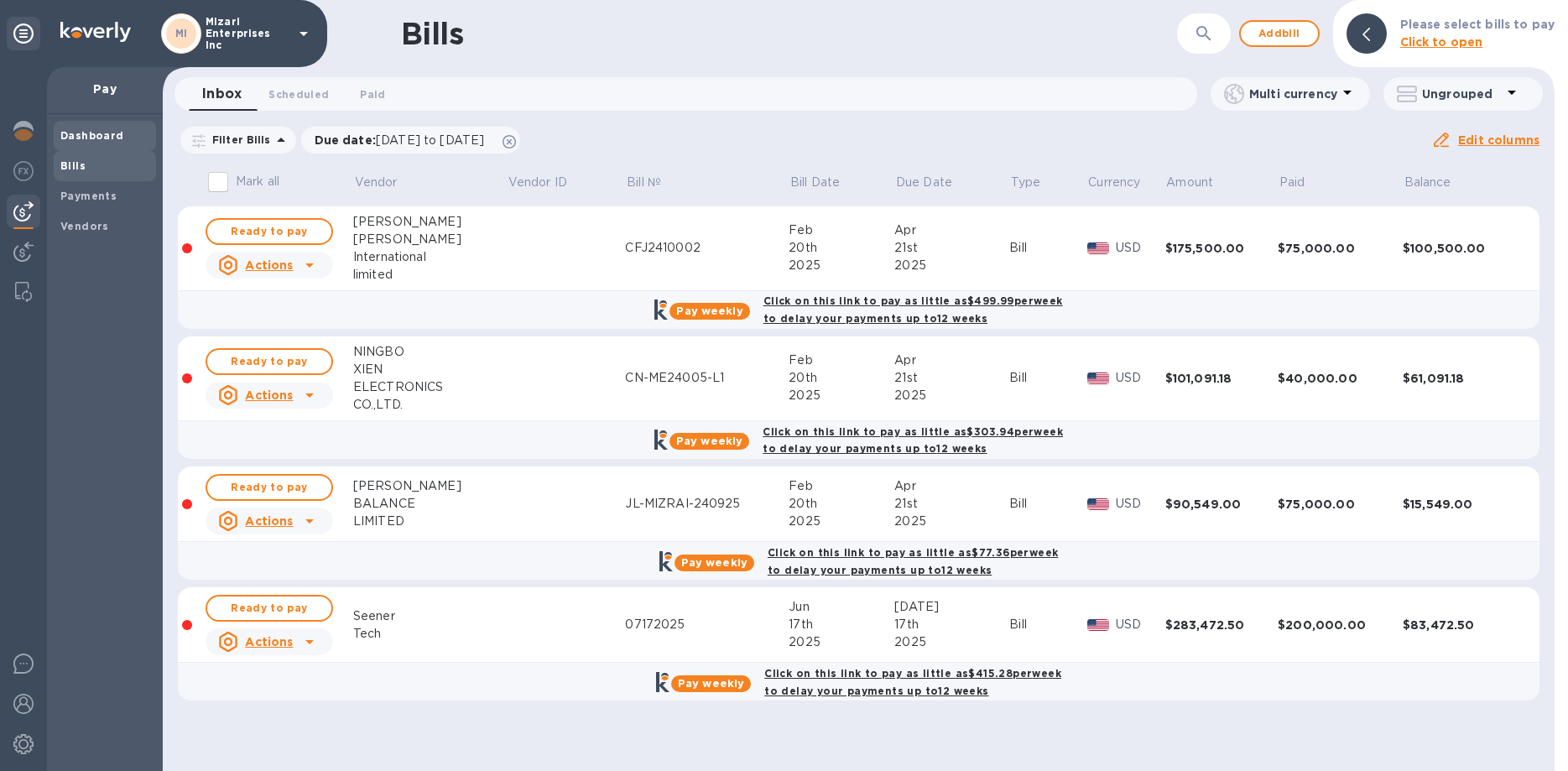
click at [104, 134] on b "Dashboard" at bounding box center [91, 135] width 64 height 12
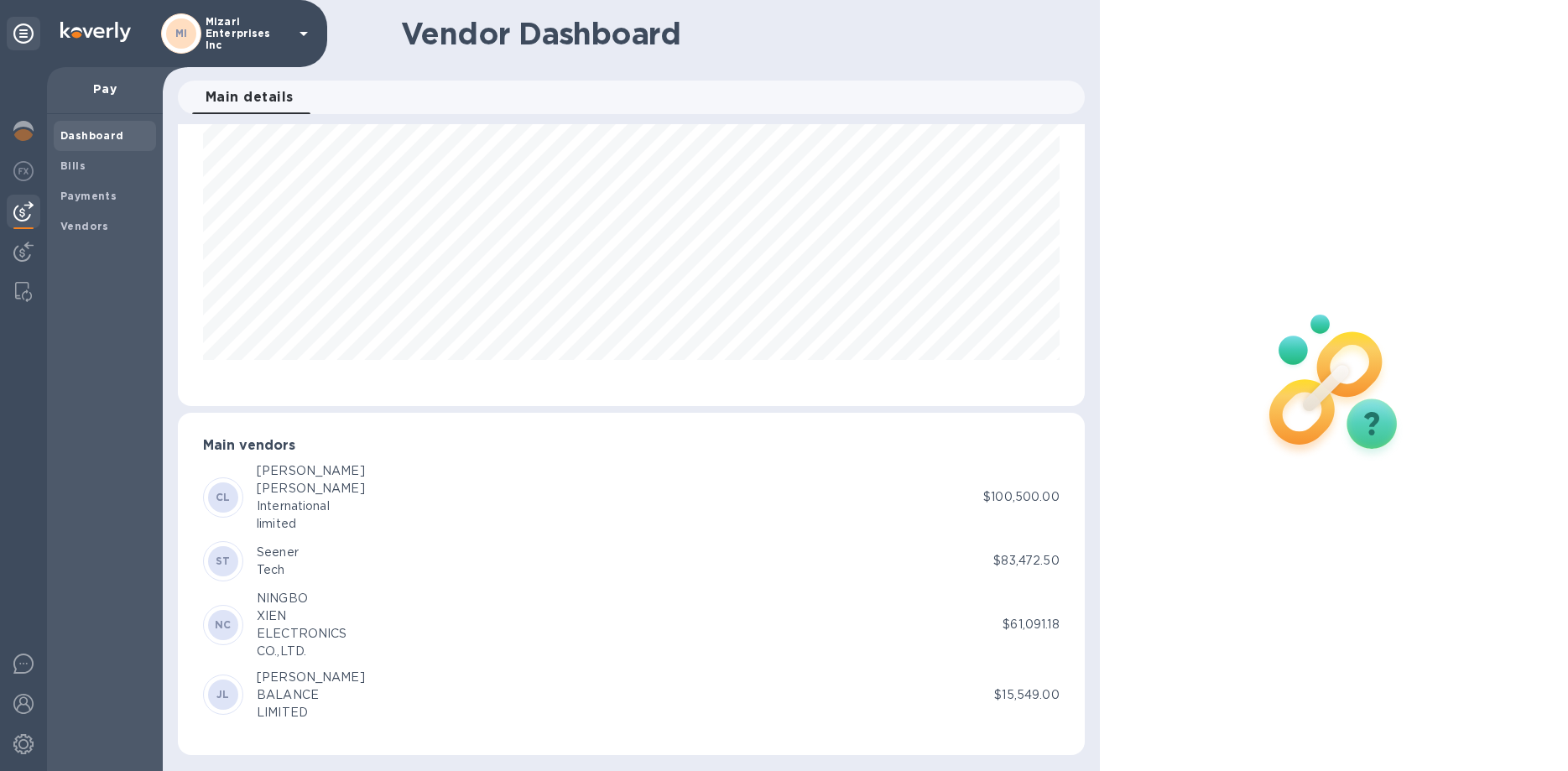
scroll to position [84, 0]
click at [267, 694] on div "BALANCE" at bounding box center [311, 694] width 108 height 17
click at [1020, 685] on p "$15,549.00" at bounding box center [1026, 694] width 64 height 17
click at [81, 165] on b "Bills" at bounding box center [72, 165] width 25 height 12
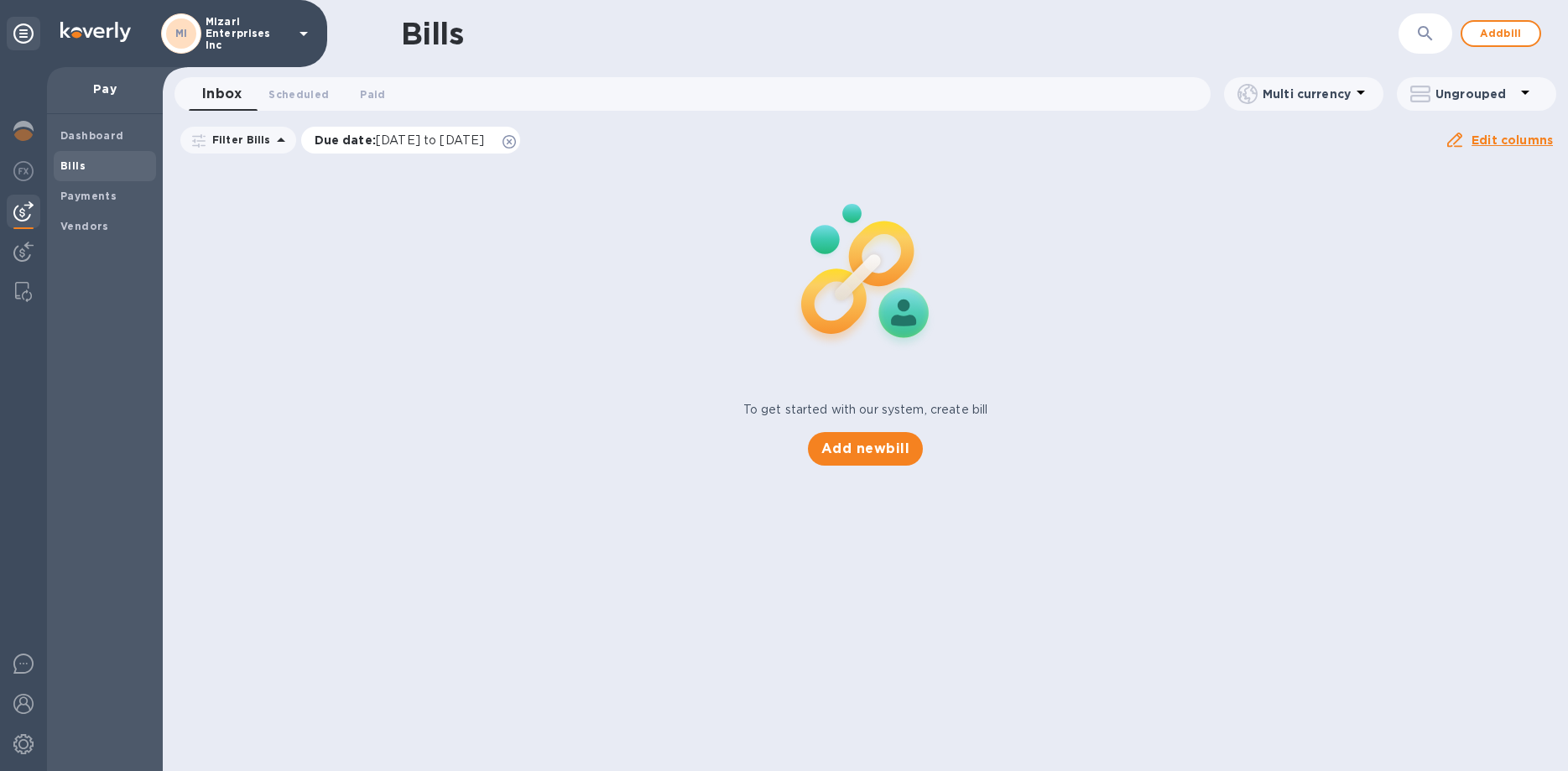
click at [484, 146] on span "[DATE] to [DATE]" at bounding box center [430, 139] width 108 height 13
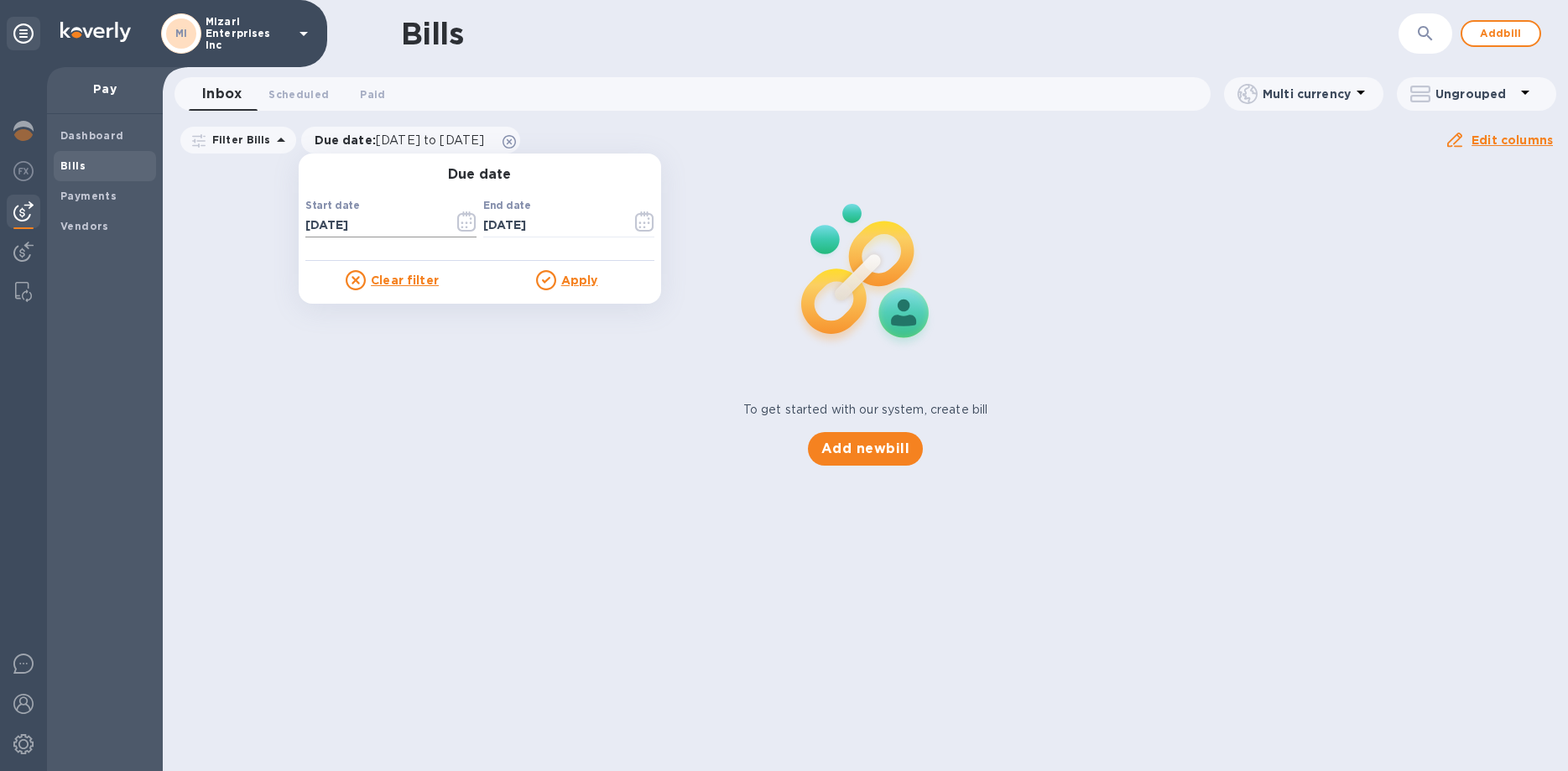
click at [463, 218] on icon "button" at bounding box center [467, 221] width 19 height 20
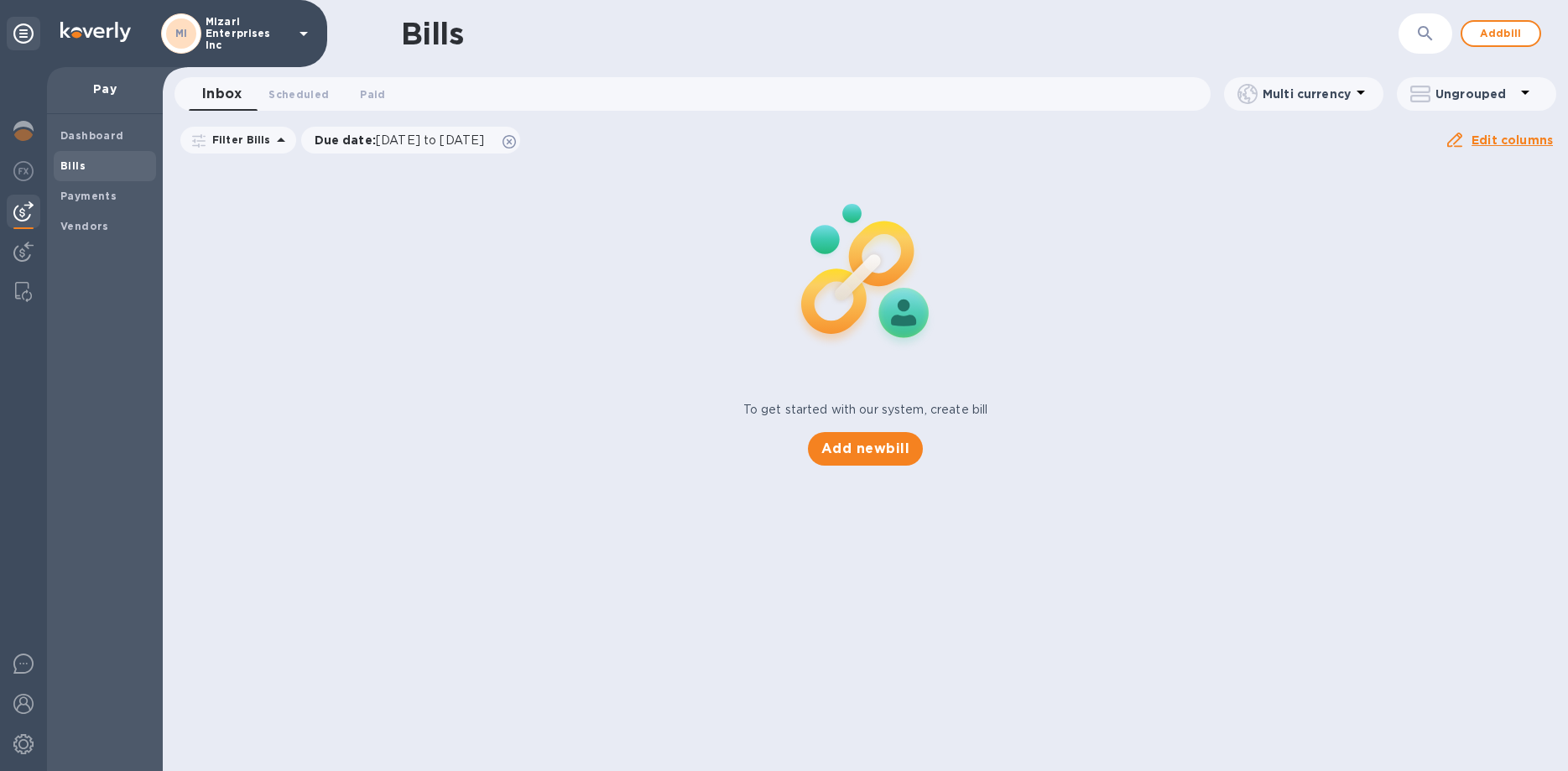
click at [462, 218] on div "To get started with our system, create bill Add new bill" at bounding box center [865, 313] width 1418 height 316
click at [460, 218] on div "To get started with our system, create bill Add new bill" at bounding box center [865, 313] width 1418 height 316
click at [452, 140] on span "[DATE] to [DATE]" at bounding box center [430, 139] width 108 height 13
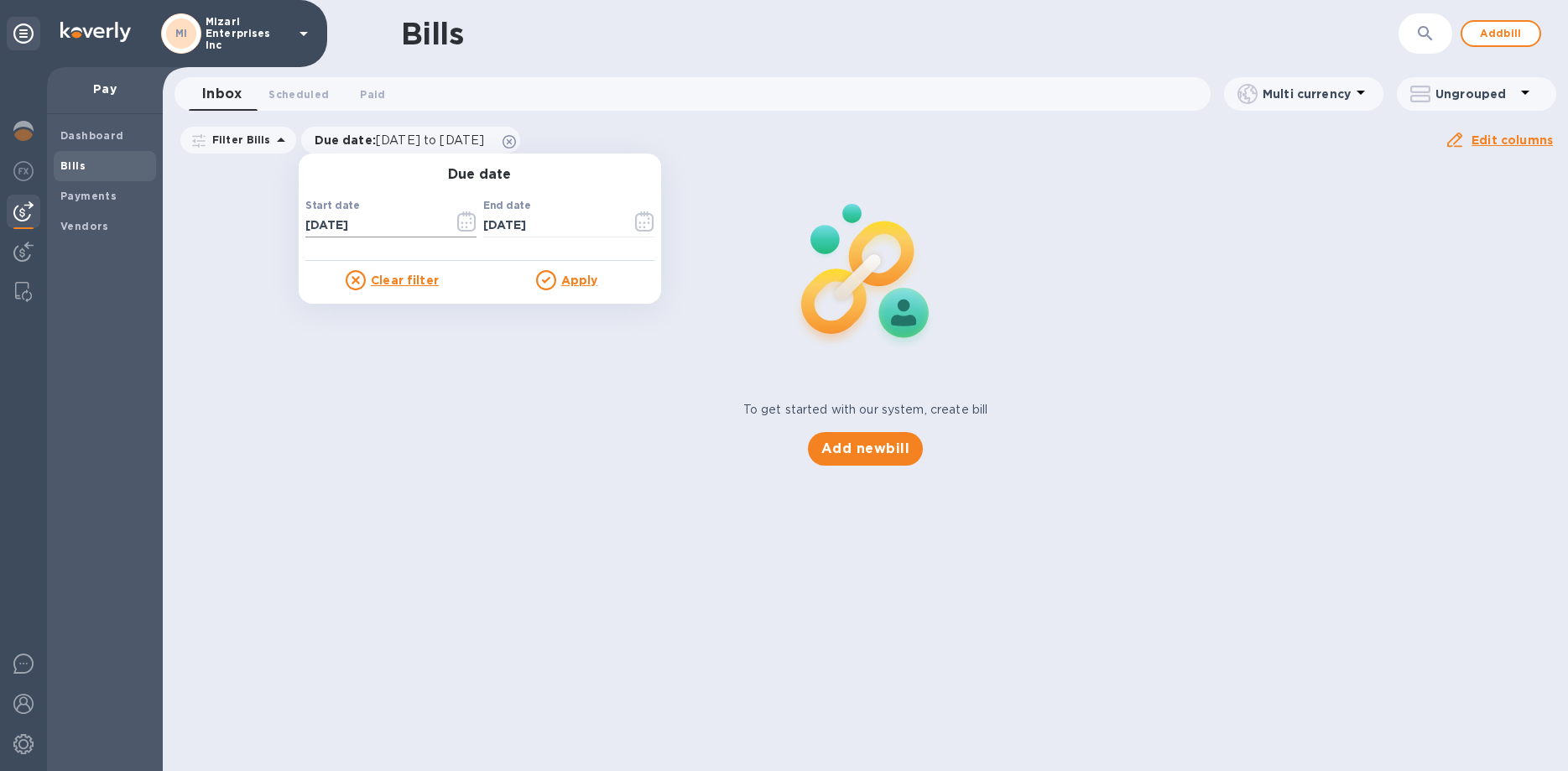
click at [457, 221] on icon "button" at bounding box center [467, 221] width 19 height 20
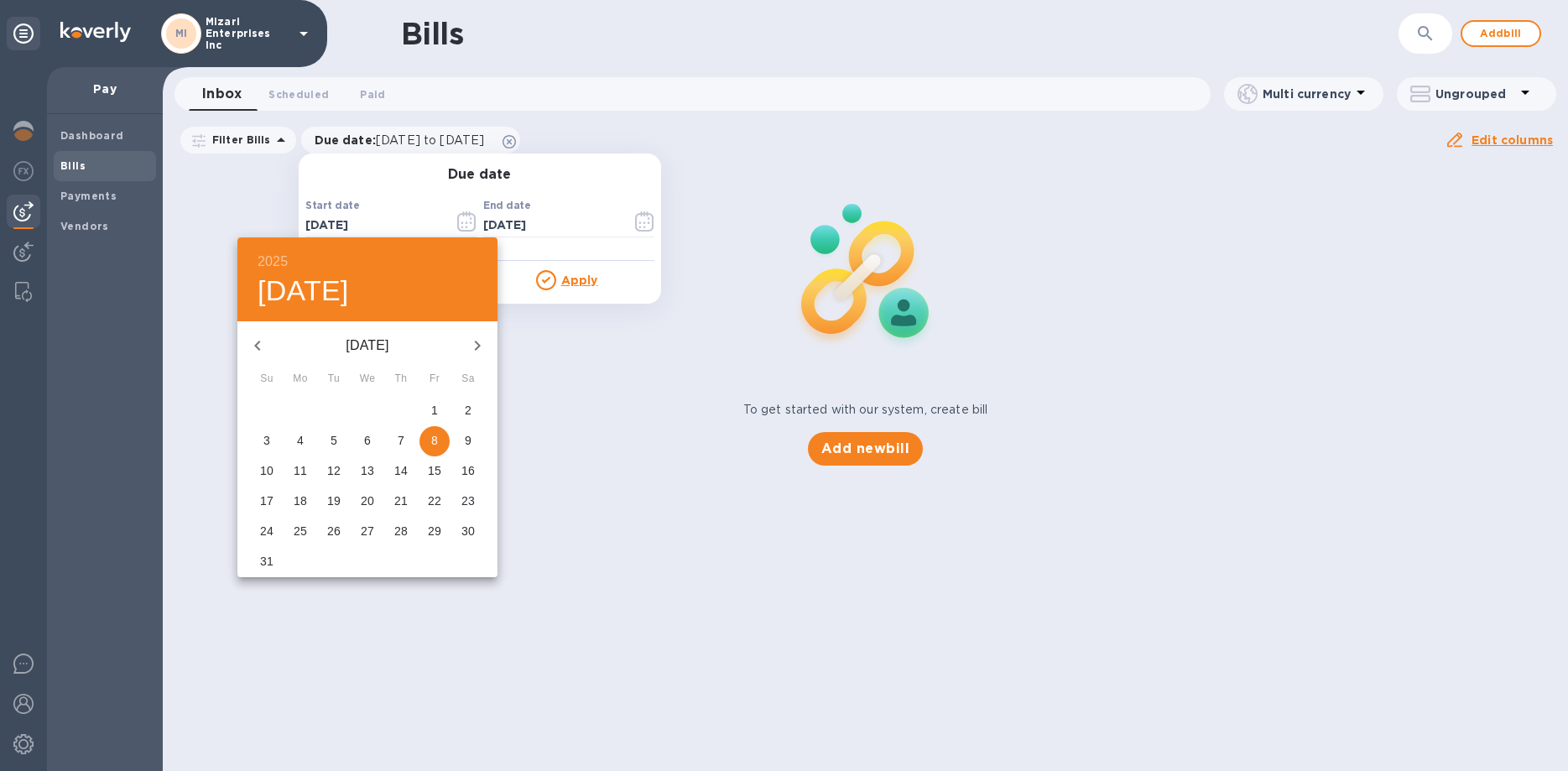
click at [259, 345] on icon "button" at bounding box center [257, 345] width 20 height 20
click at [259, 344] on icon "button" at bounding box center [257, 345] width 20 height 20
click at [258, 340] on icon "button" at bounding box center [257, 345] width 20 height 20
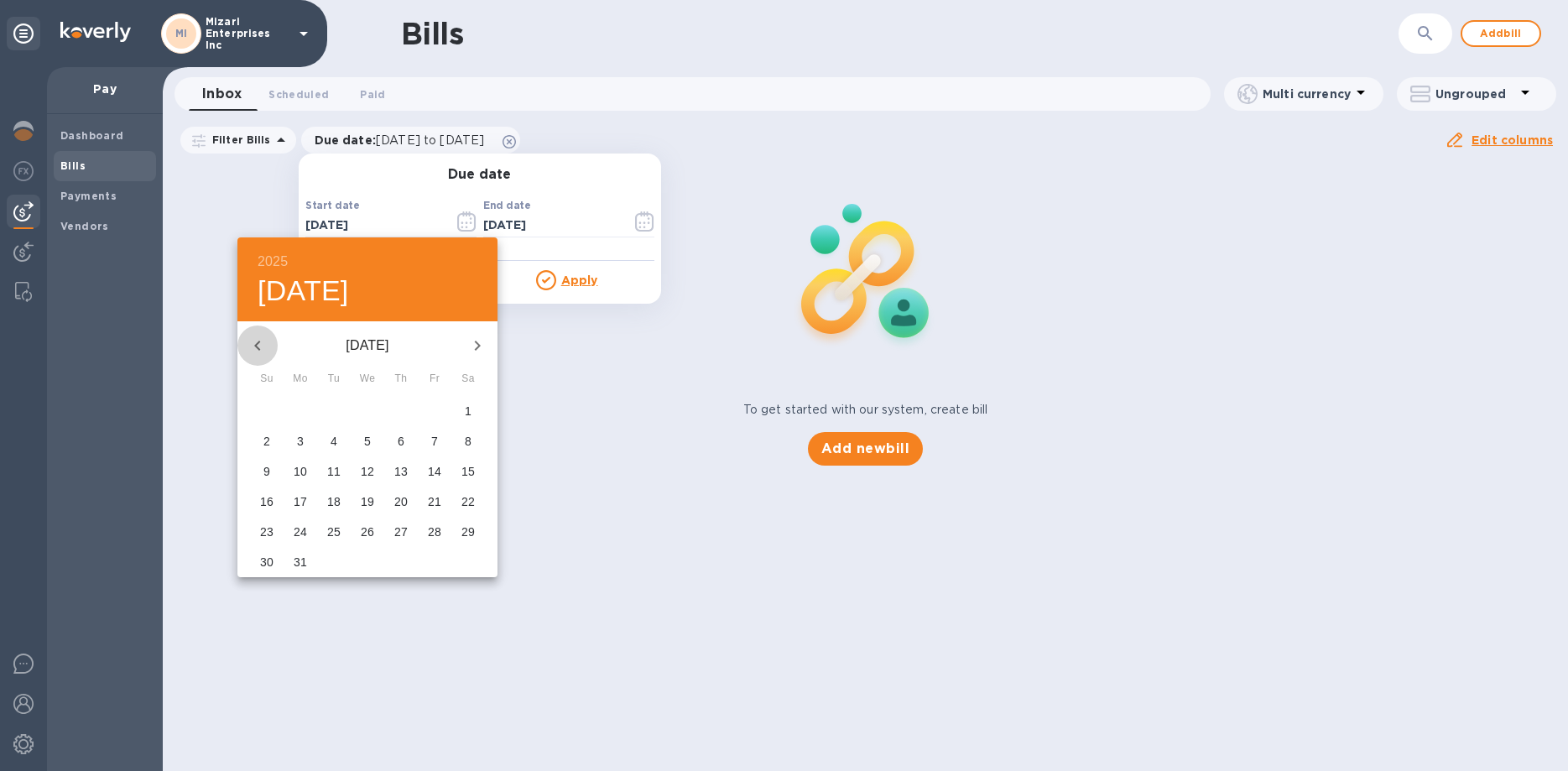
click at [258, 340] on icon "button" at bounding box center [257, 345] width 20 height 20
click at [363, 406] on span "1" at bounding box center [367, 410] width 30 height 17
type input "[DATE]"
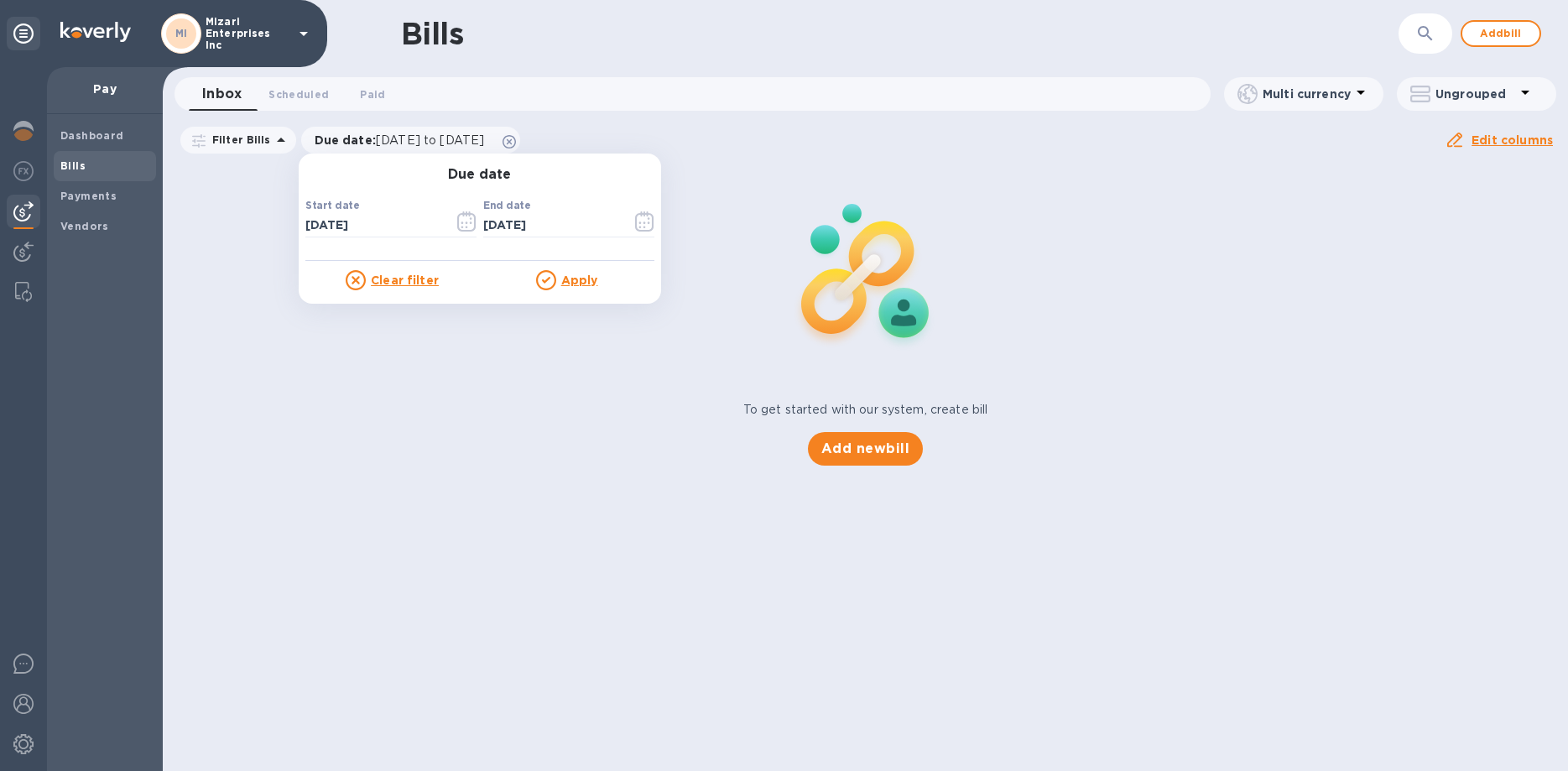
click at [562, 275] on u "Apply" at bounding box center [580, 279] width 37 height 13
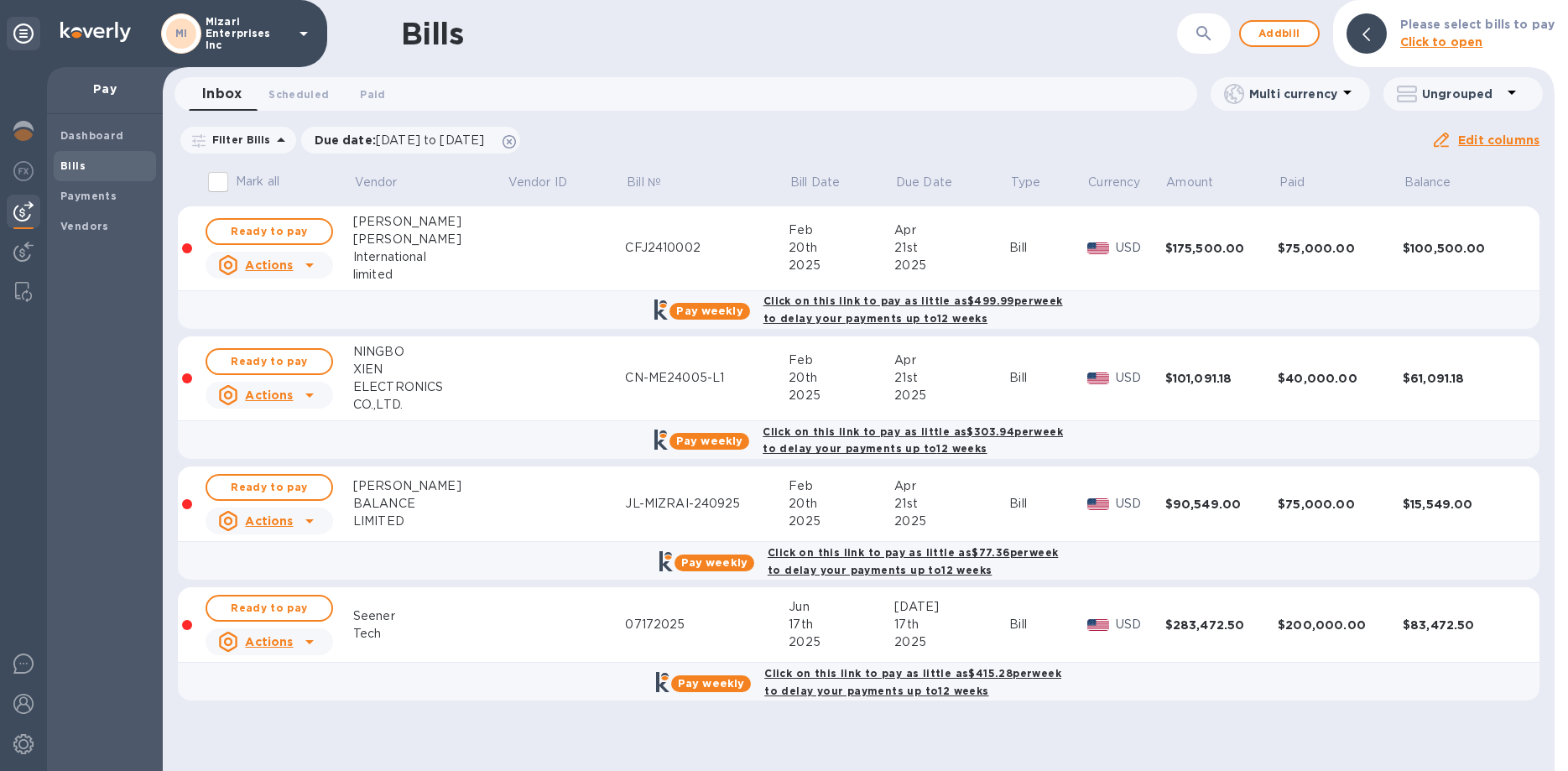
click at [1345, 519] on td "$75,000.00" at bounding box center [1341, 504] width 125 height 76
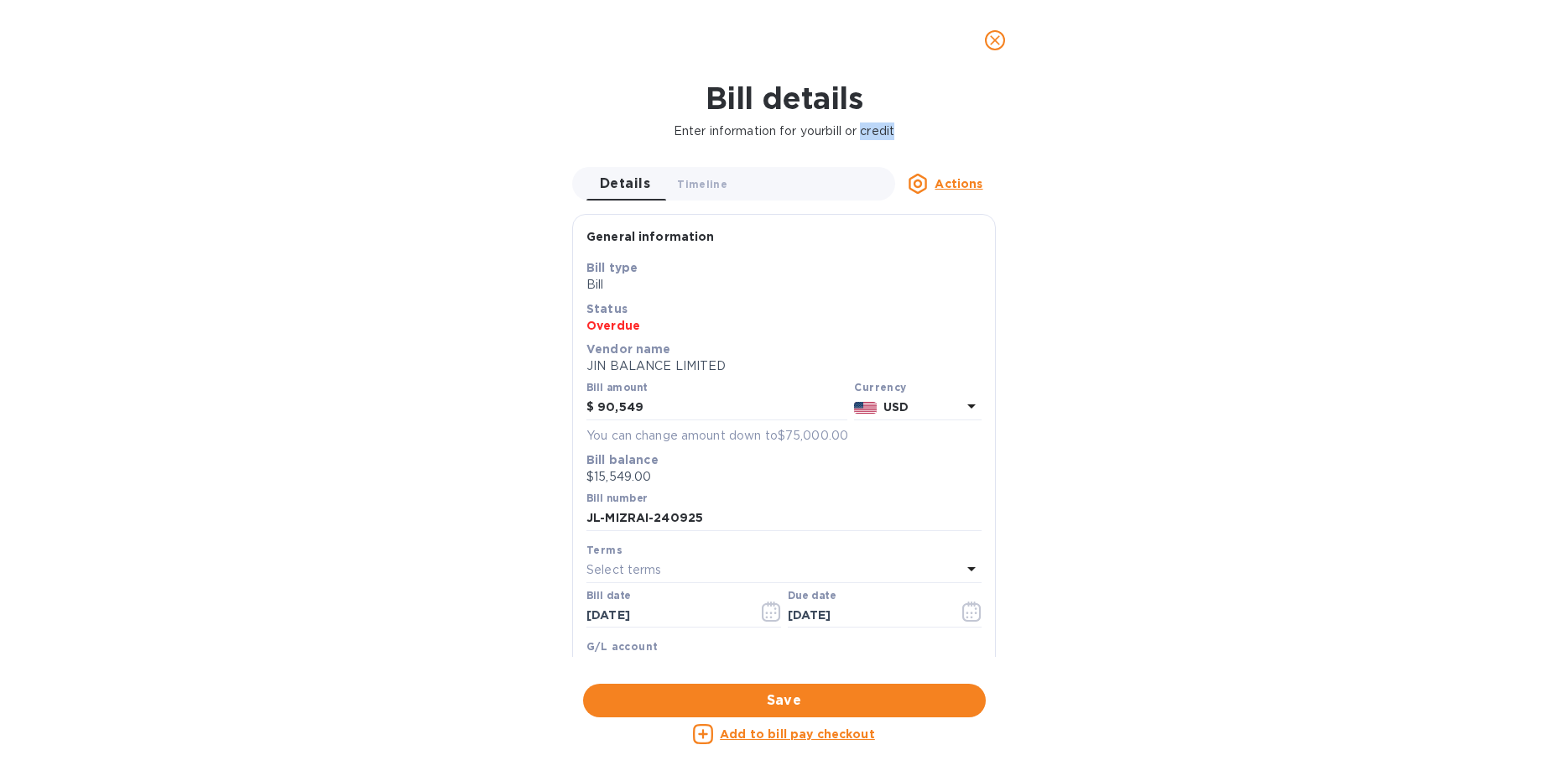
click at [1345, 519] on div "Bill details Enter information for your bill or credit Details 0 Timeline 0 Act…" at bounding box center [784, 426] width 1568 height 690
click at [998, 35] on icon "close" at bounding box center [994, 40] width 17 height 17
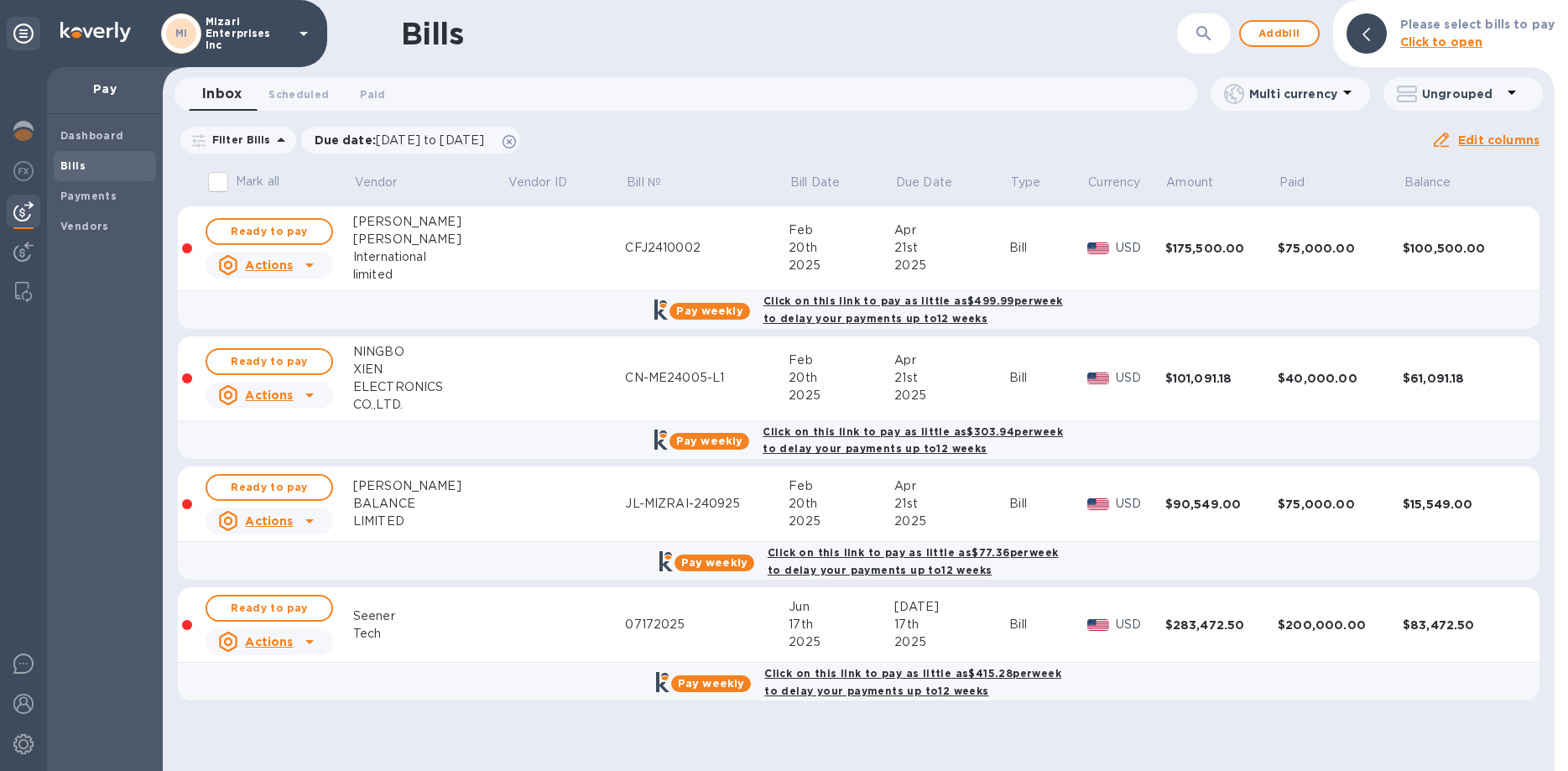
click at [1356, 247] on div "$75,000.00" at bounding box center [1341, 248] width 125 height 17
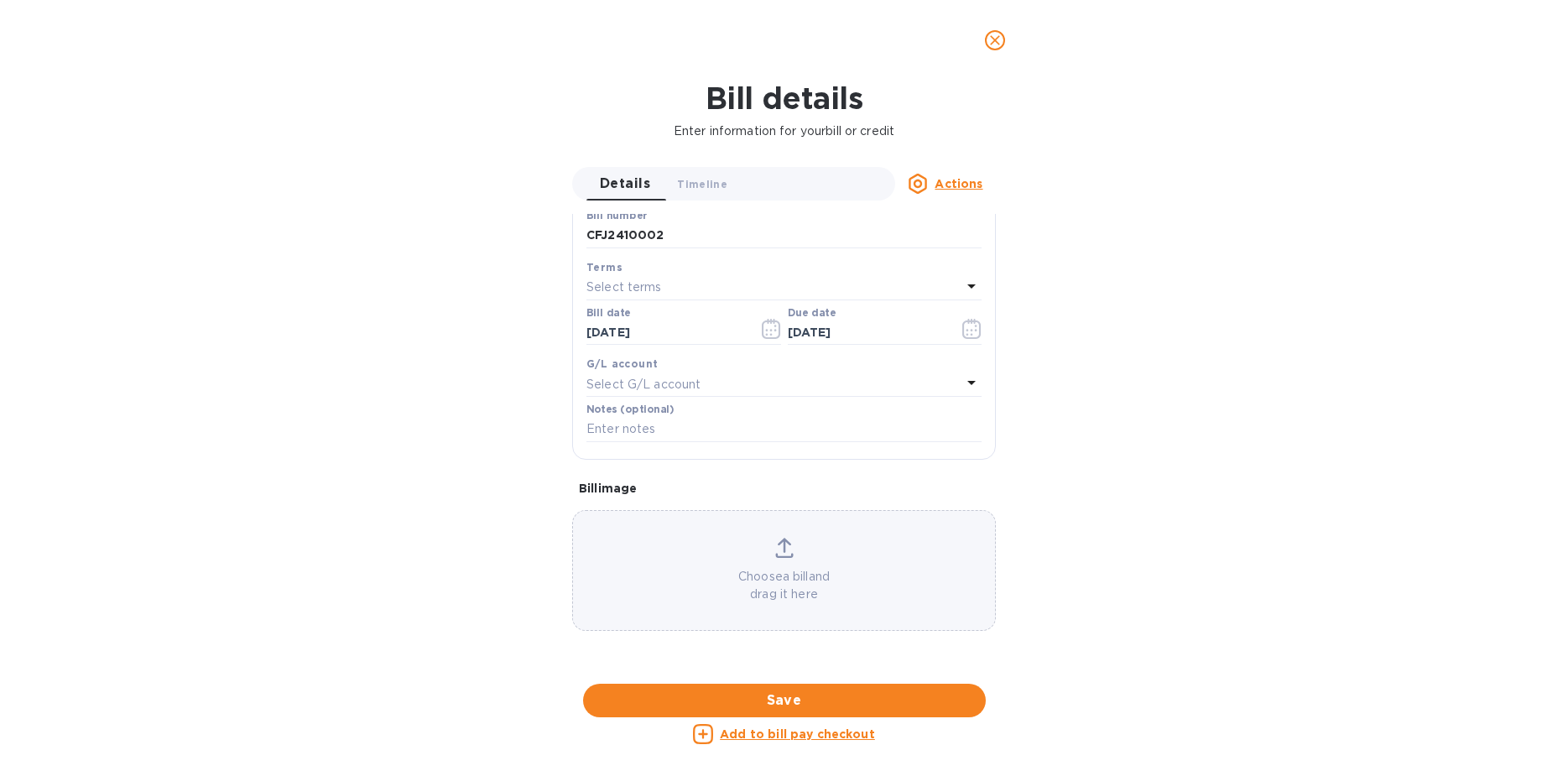
scroll to position [804, 0]
click at [782, 671] on div at bounding box center [784, 684] width 424 height 26
click at [995, 36] on icon "close" at bounding box center [994, 40] width 17 height 17
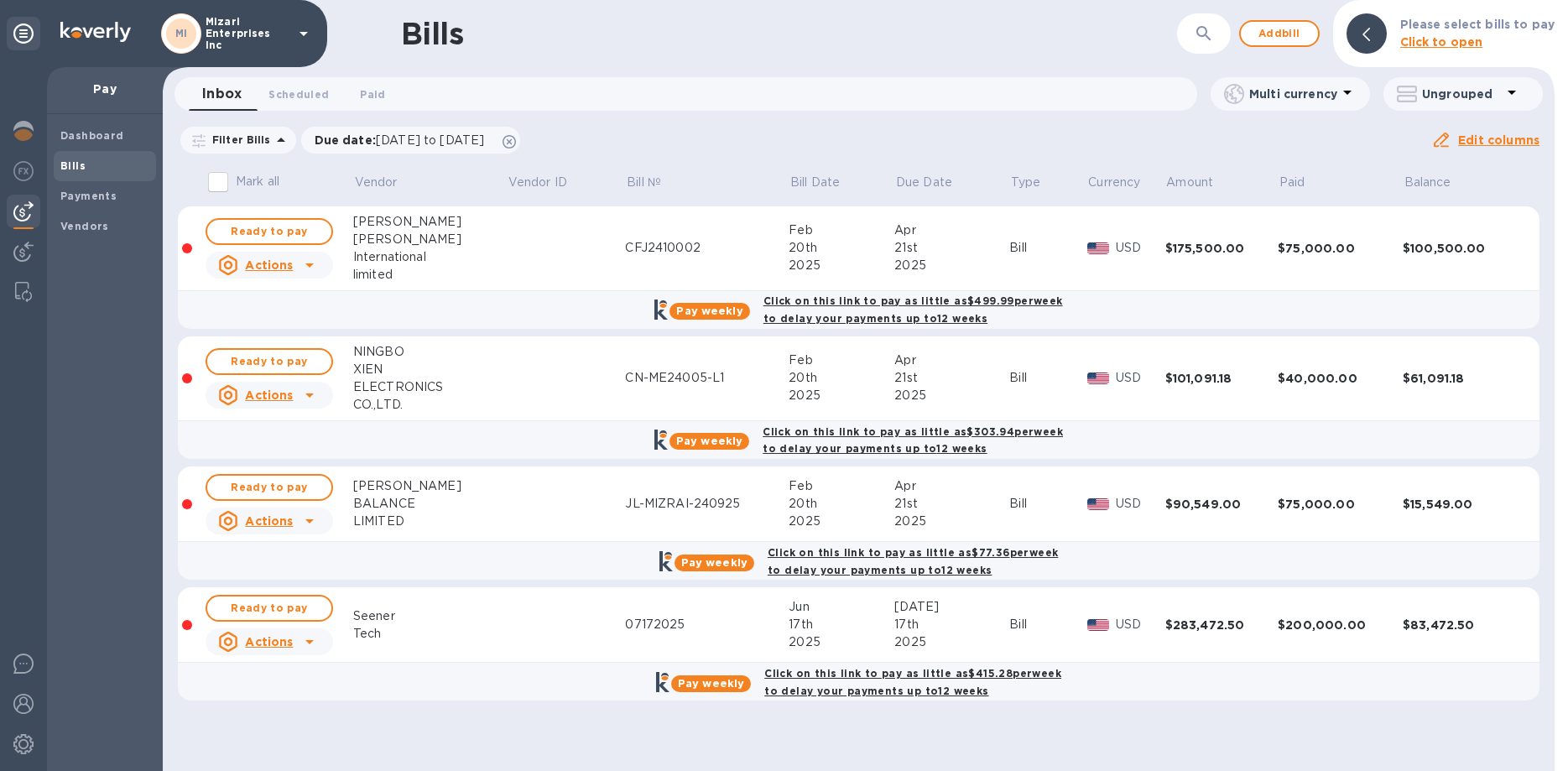
click at [1430, 503] on div "$15,549.00" at bounding box center [1461, 503] width 118 height 17
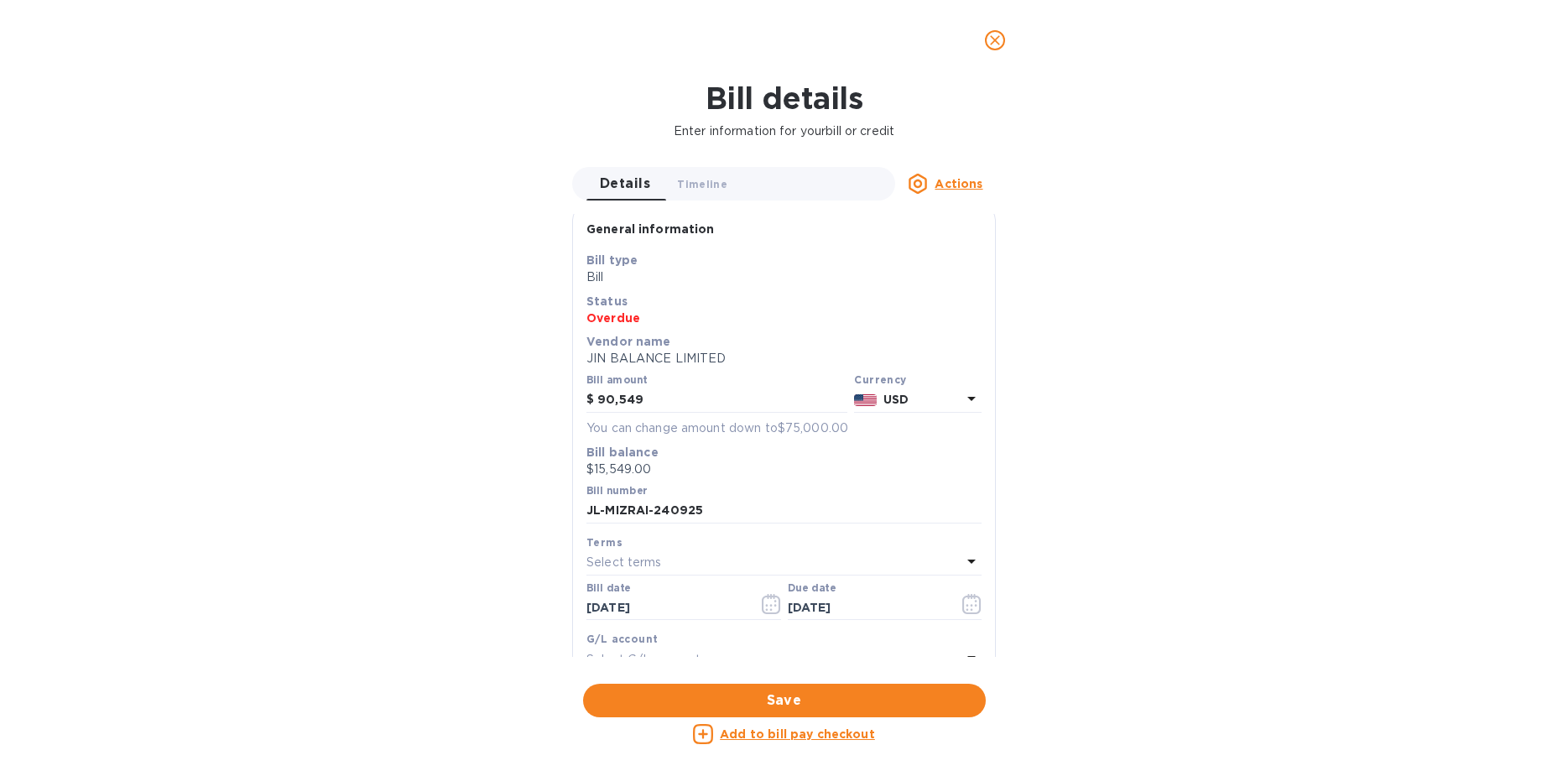
scroll to position [0, 0]
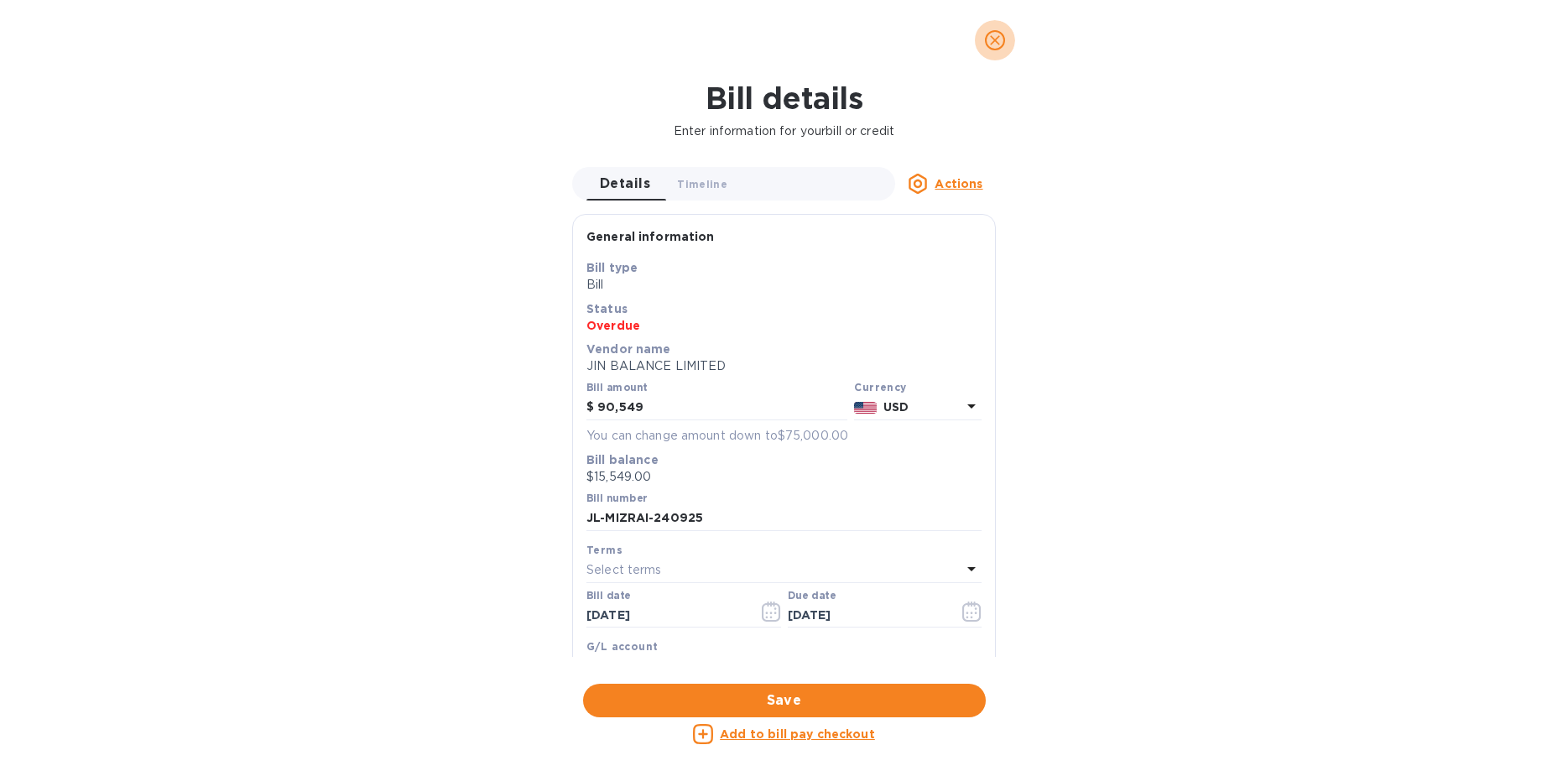
click at [999, 39] on icon "close" at bounding box center [994, 40] width 17 height 17
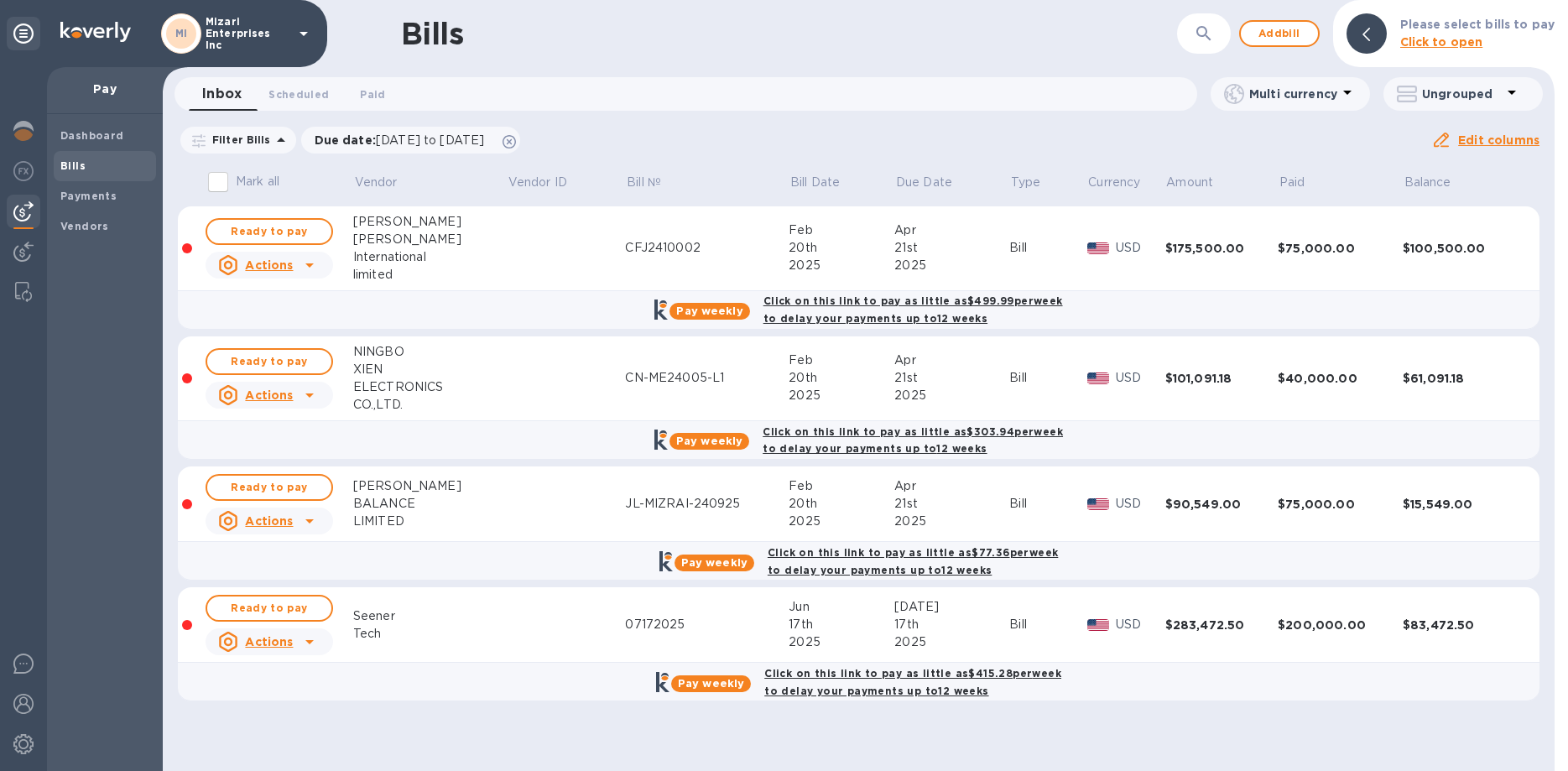
click at [1170, 245] on div "$175,500.00" at bounding box center [1221, 248] width 113 height 17
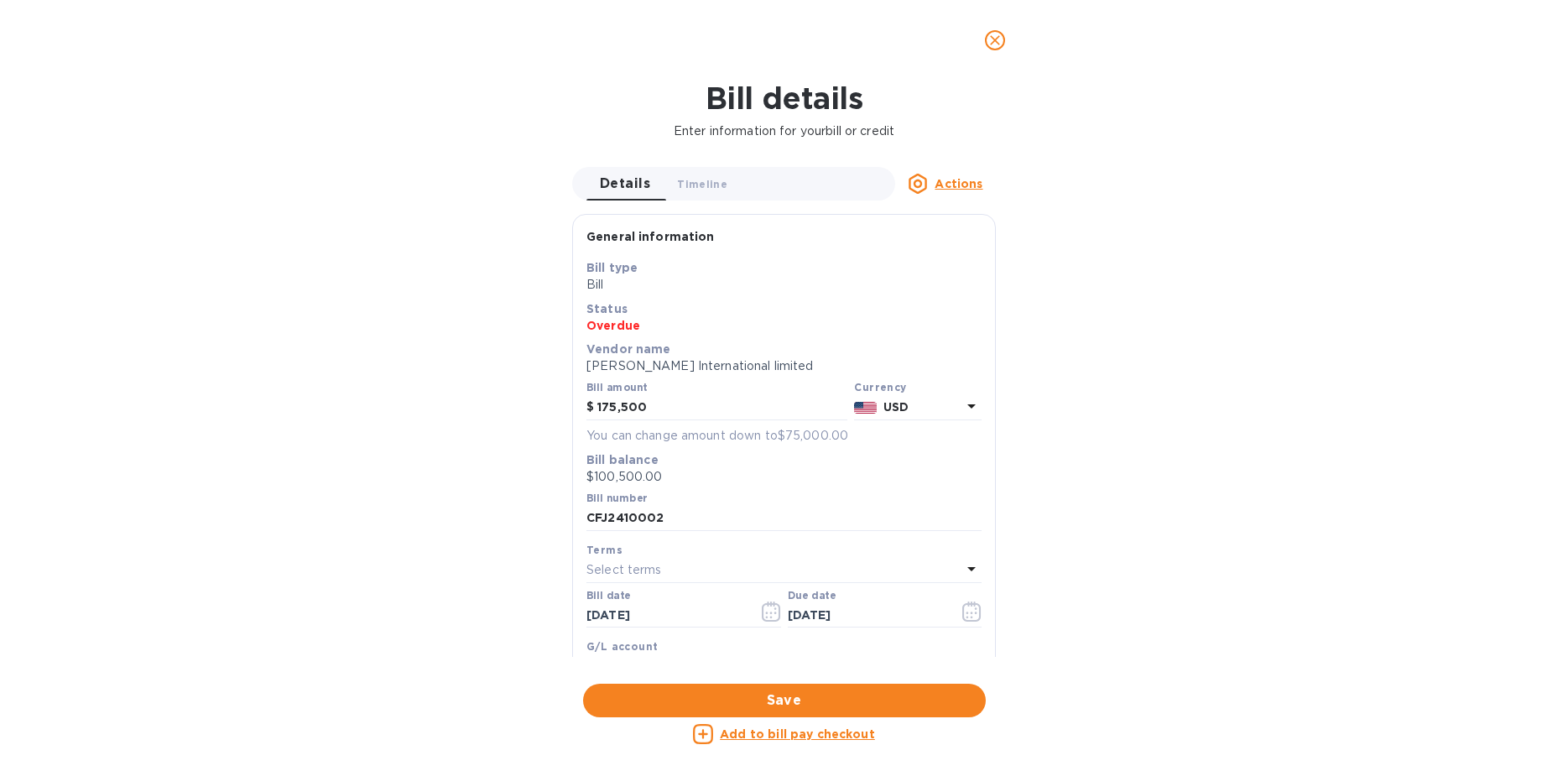
click at [995, 42] on icon "close" at bounding box center [994, 40] width 17 height 17
